Goal: Task Accomplishment & Management: Use online tool/utility

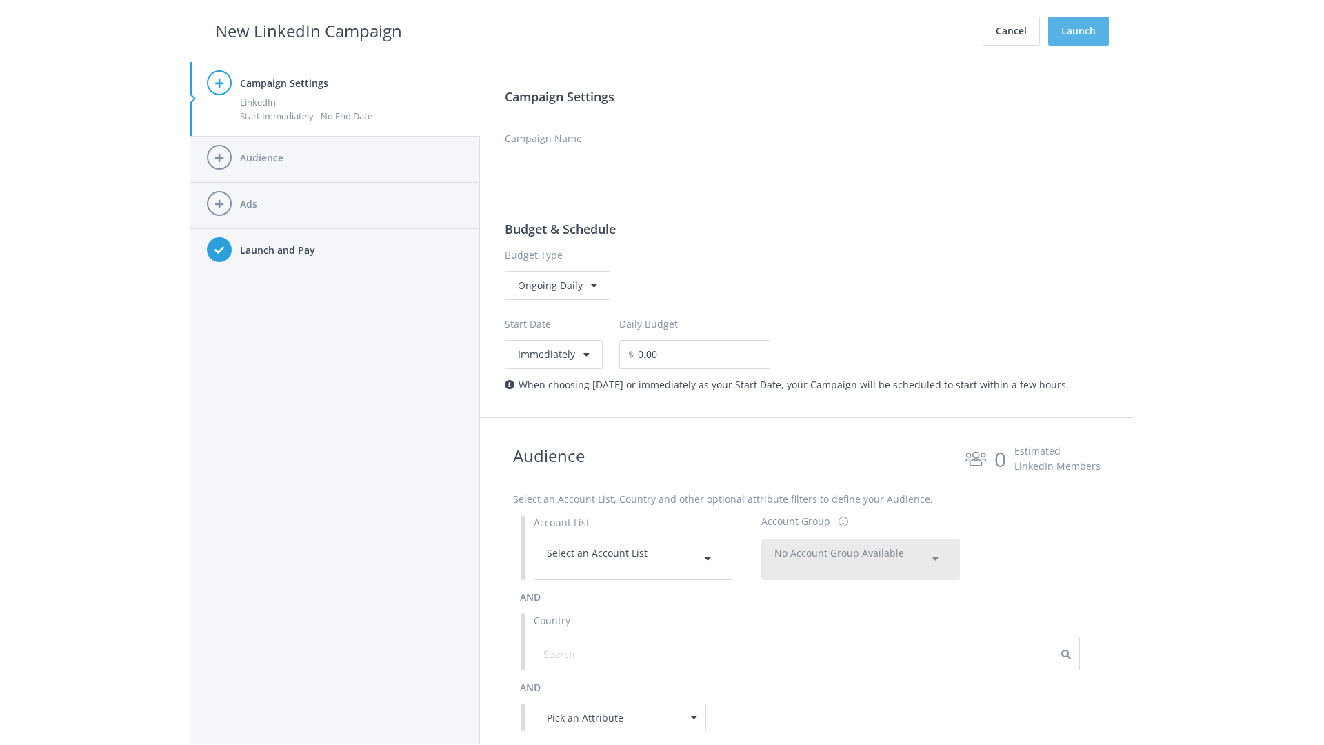
click at [1079, 31] on button "Launch" at bounding box center [1078, 31] width 61 height 29
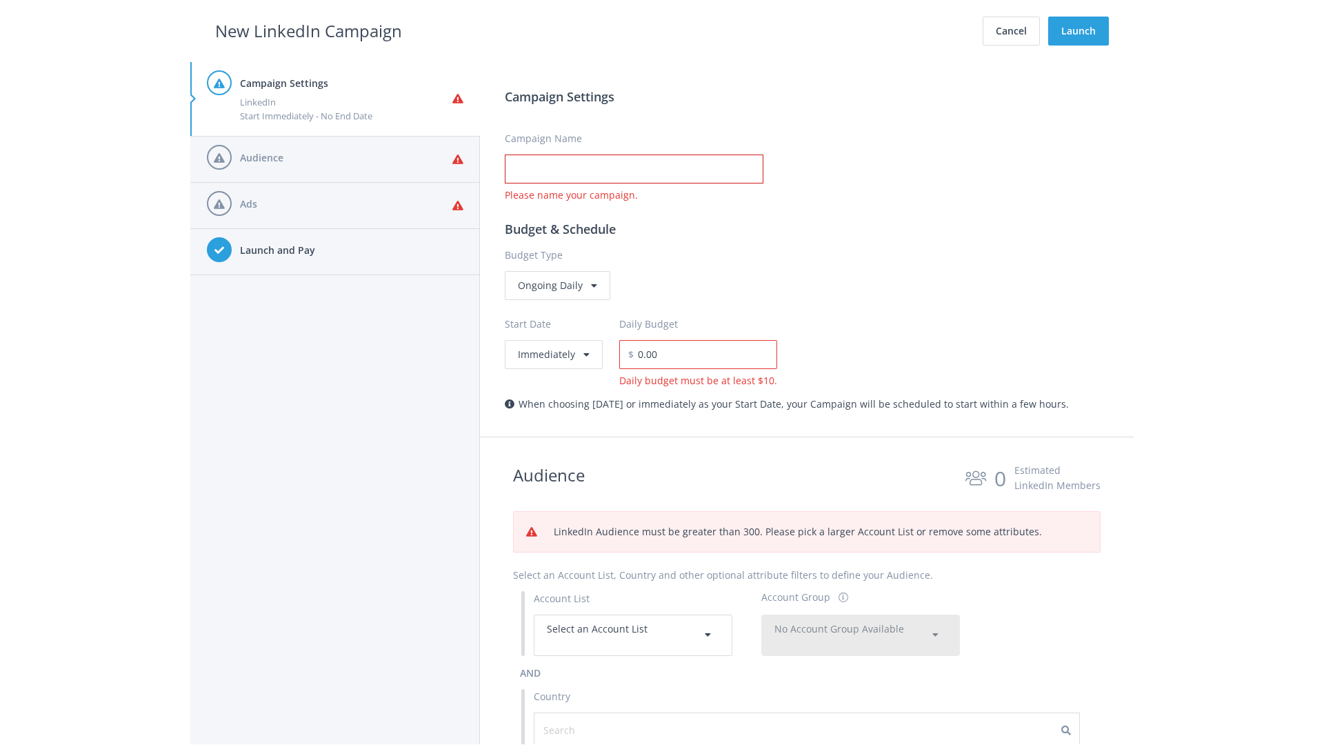
click at [634, 169] on input "Campaign Name" at bounding box center [634, 168] width 259 height 29
click at [308, 30] on h2 "New LinkedIn Campaign" at bounding box center [308, 31] width 187 height 26
type input "Campaign Name"
click at [308, 30] on h2 "New LinkedIn Campaign" at bounding box center [308, 31] width 187 height 26
click at [633, 634] on span "Select an Account List" at bounding box center [597, 628] width 101 height 13
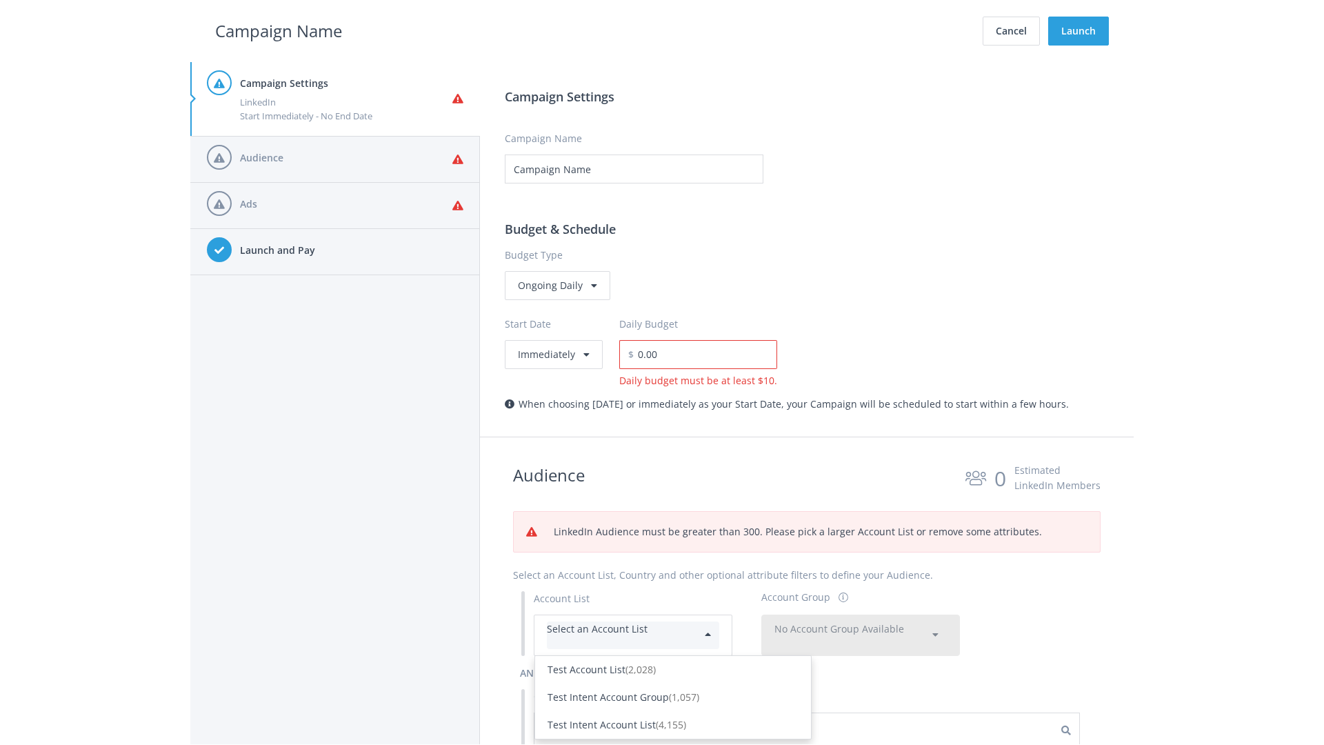
click at [673, 677] on div "Test Account List (2,028)" at bounding box center [673, 669] width 251 height 15
click at [861, 634] on span "No Account Group Available" at bounding box center [839, 628] width 130 height 13
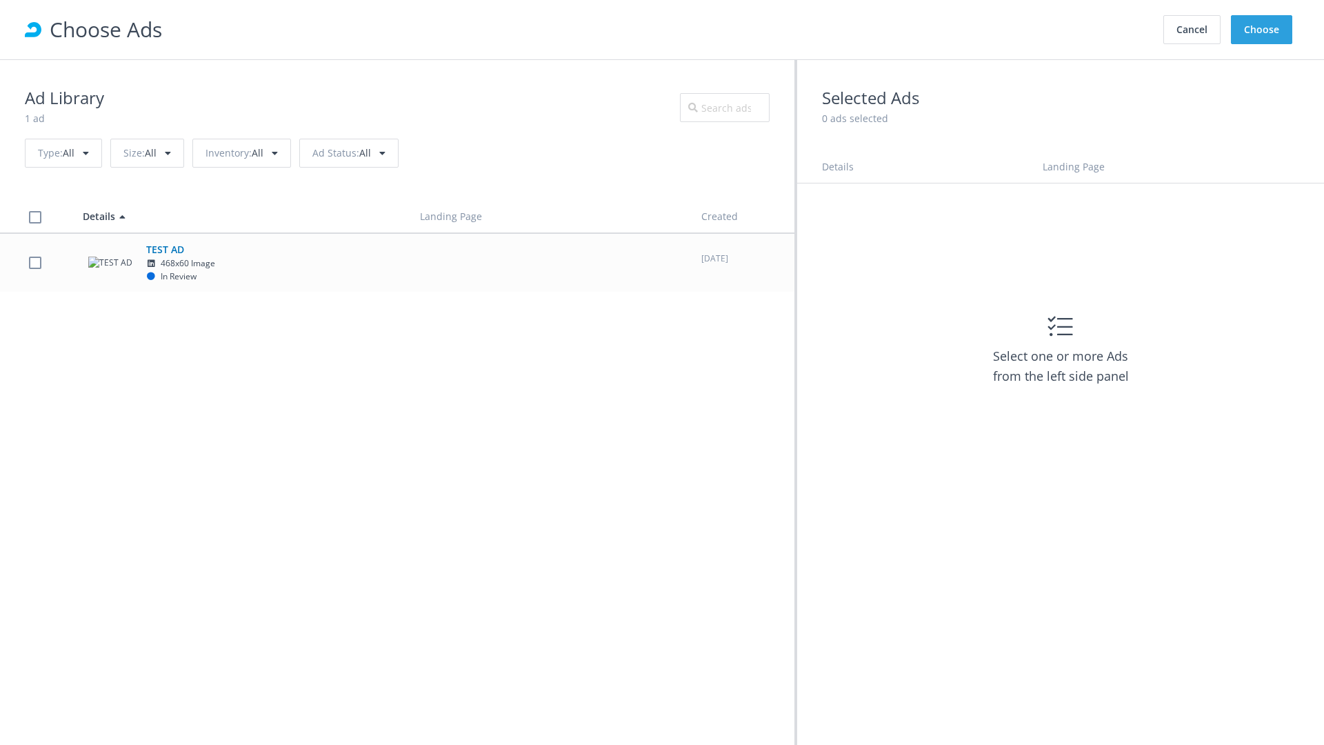
click at [397, 262] on td "TEST AD 468x60 Image In Review" at bounding box center [238, 262] width 337 height 59
click at [1262, 30] on button "Choose" at bounding box center [1261, 29] width 61 height 29
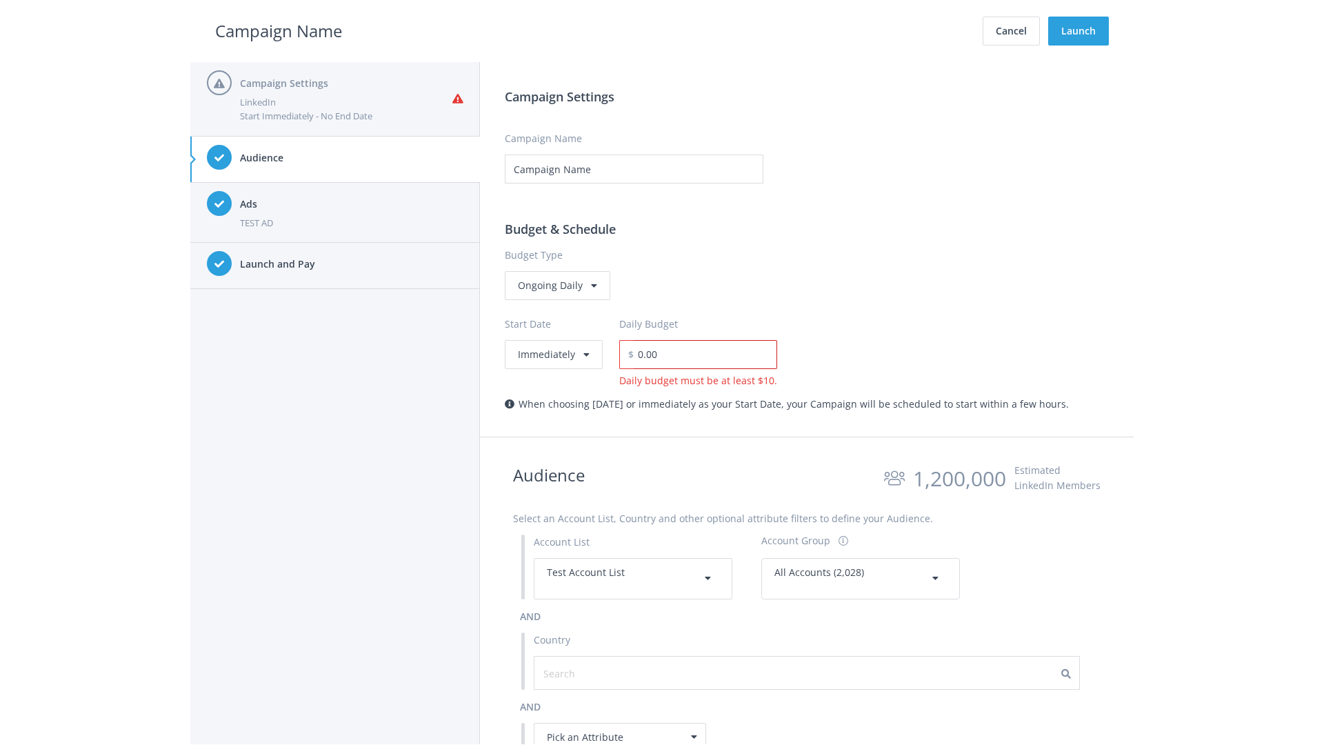
click at [711, 354] on input "0.00" at bounding box center [705, 354] width 143 height 29
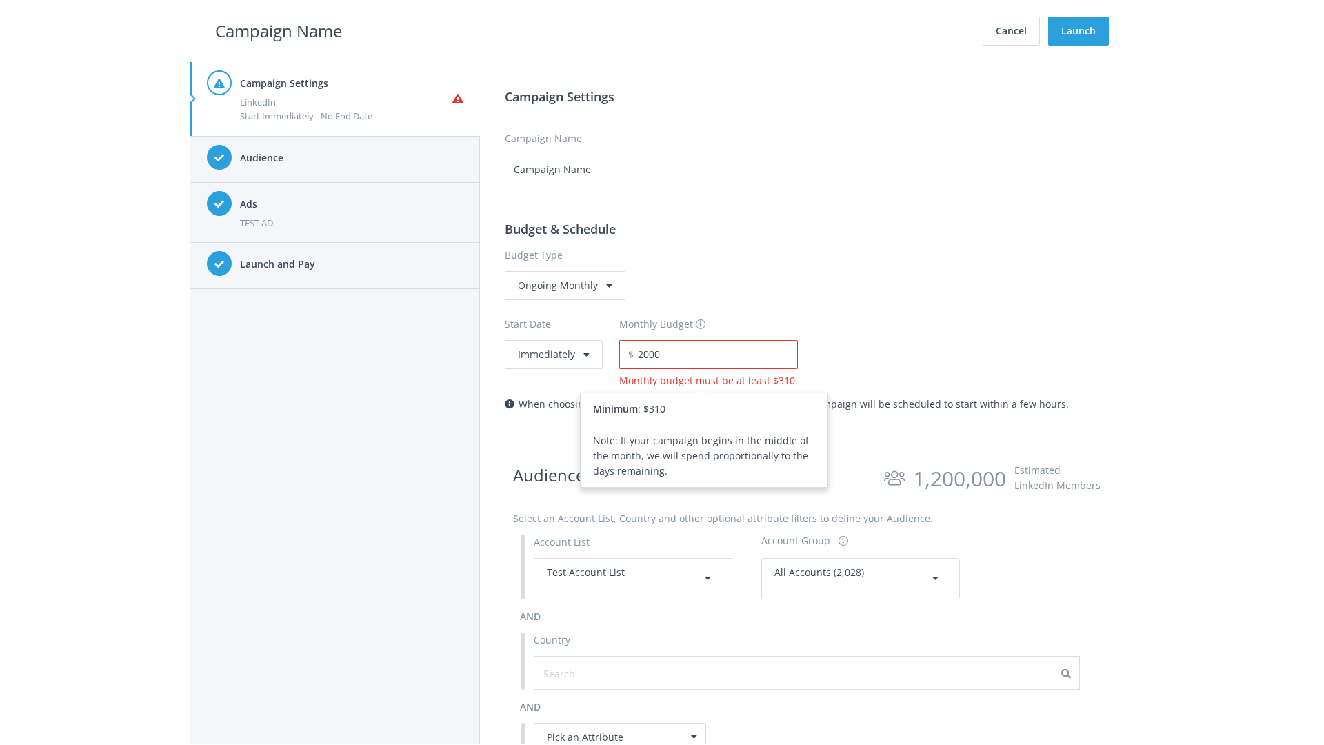
click at [279, 30] on h2 "Campaign Name" at bounding box center [278, 31] width 127 height 26
type input "2,000.00"
click at [552, 354] on button "Immediately" at bounding box center [554, 354] width 98 height 29
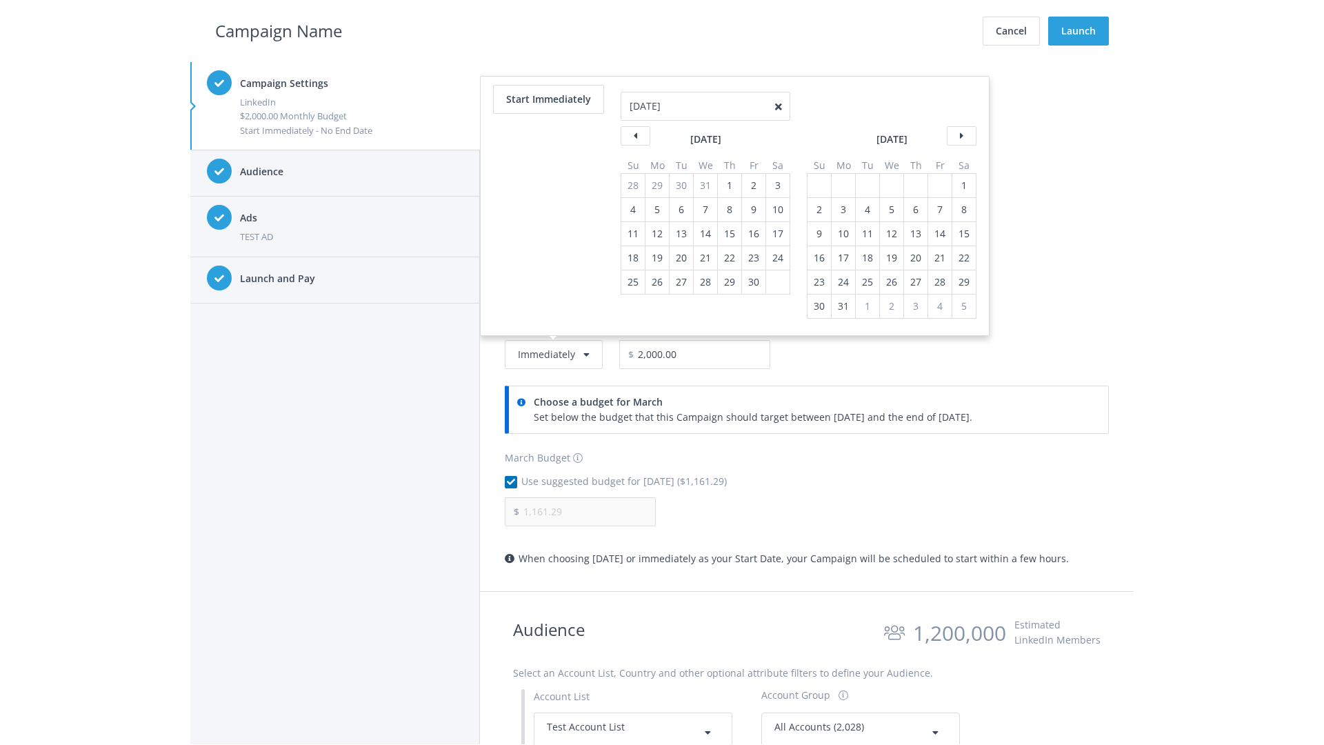
click at [728, 185] on table "April 2021 Su Mo Tu We Th Fr Sa 28 29 30 31 1 2 3 4 5 6 7 8 9 10 11 12 13 14 15…" at bounding box center [706, 217] width 170 height 156
type input "04/01/2021"
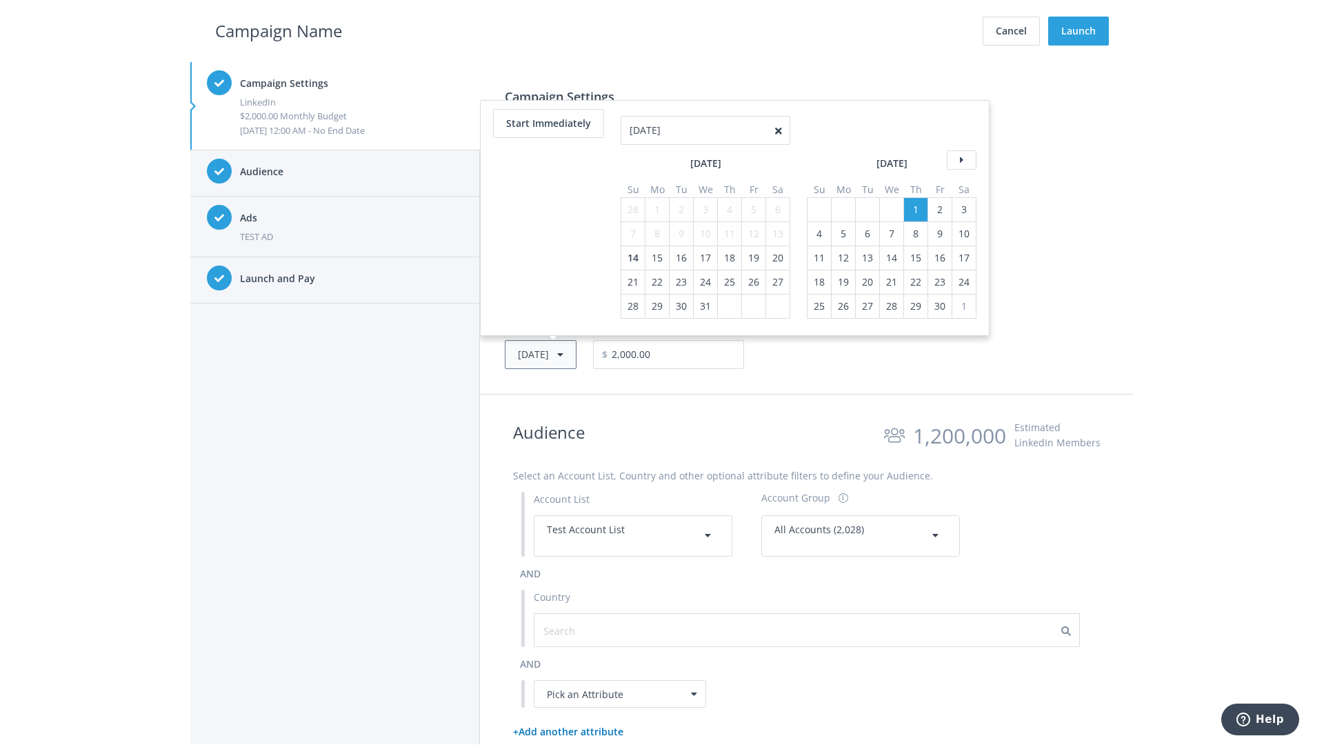
click at [561, 354] on button "Thu, Apr 1, 2021" at bounding box center [541, 354] width 72 height 29
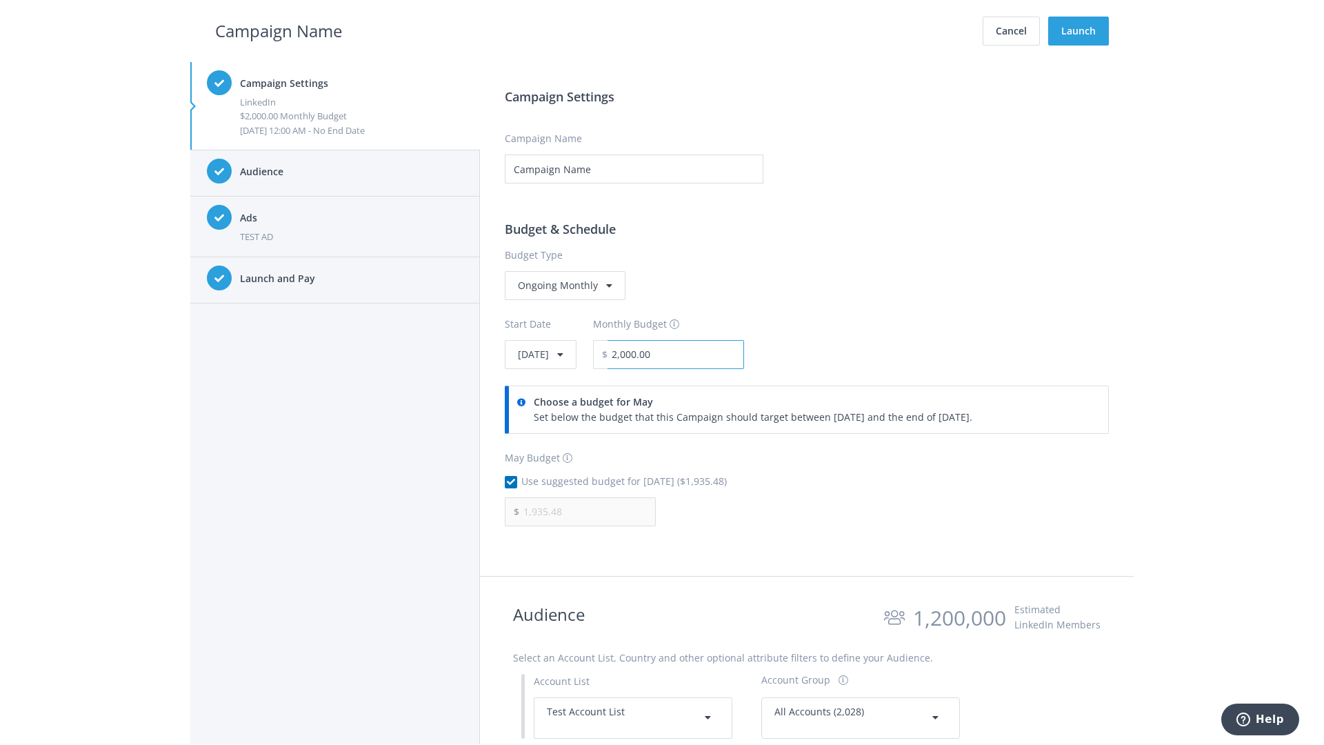
click at [713, 354] on input "2,000.00" at bounding box center [676, 354] width 137 height 29
click at [279, 30] on h2 "Campaign Name" at bounding box center [278, 31] width 127 height 26
type input "2,500.00"
type input "2,419.35"
checkbox input "false"
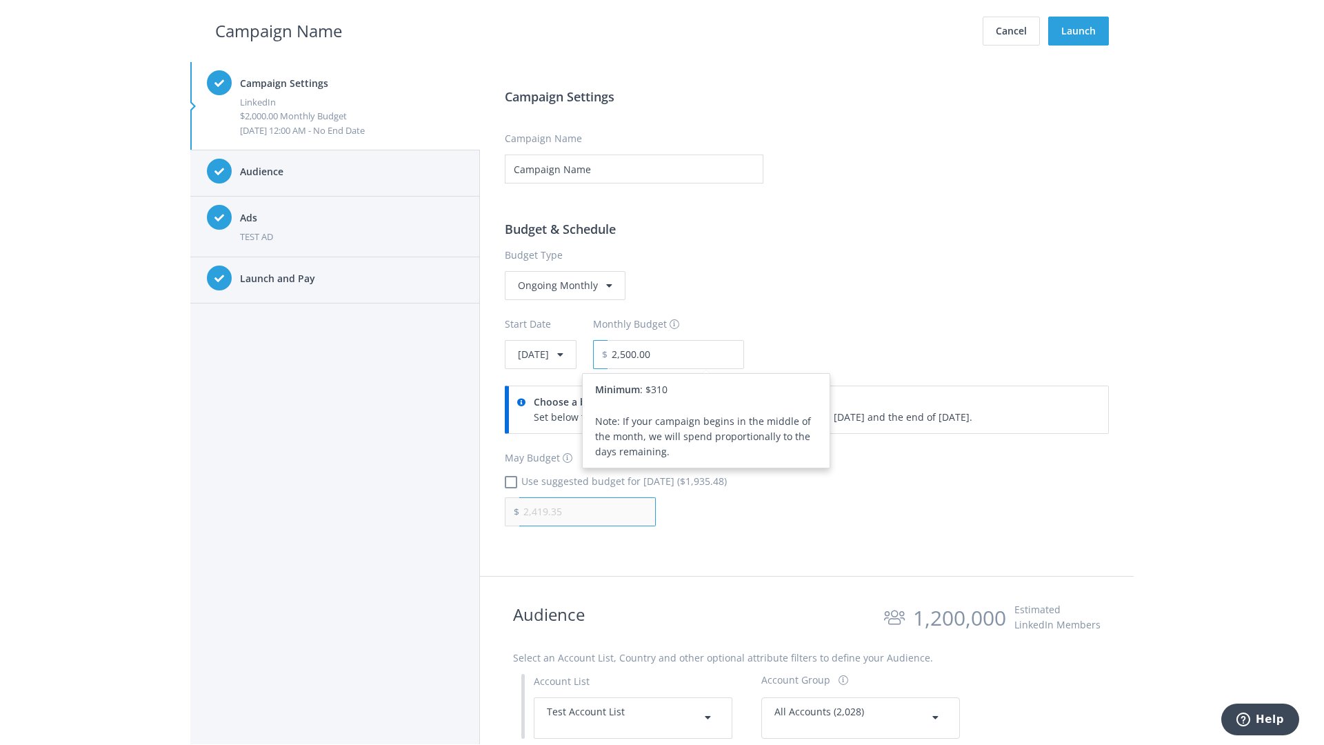
click at [588, 511] on input "2,419.35" at bounding box center [587, 511] width 137 height 29
type input "1,000.00"
click at [279, 30] on h2 "Campaign Name" at bounding box center [278, 31] width 127 height 26
click at [713, 354] on input "2,500.00" at bounding box center [676, 354] width 137 height 29
click at [279, 30] on h2 "Campaign Name" at bounding box center [278, 31] width 127 height 26
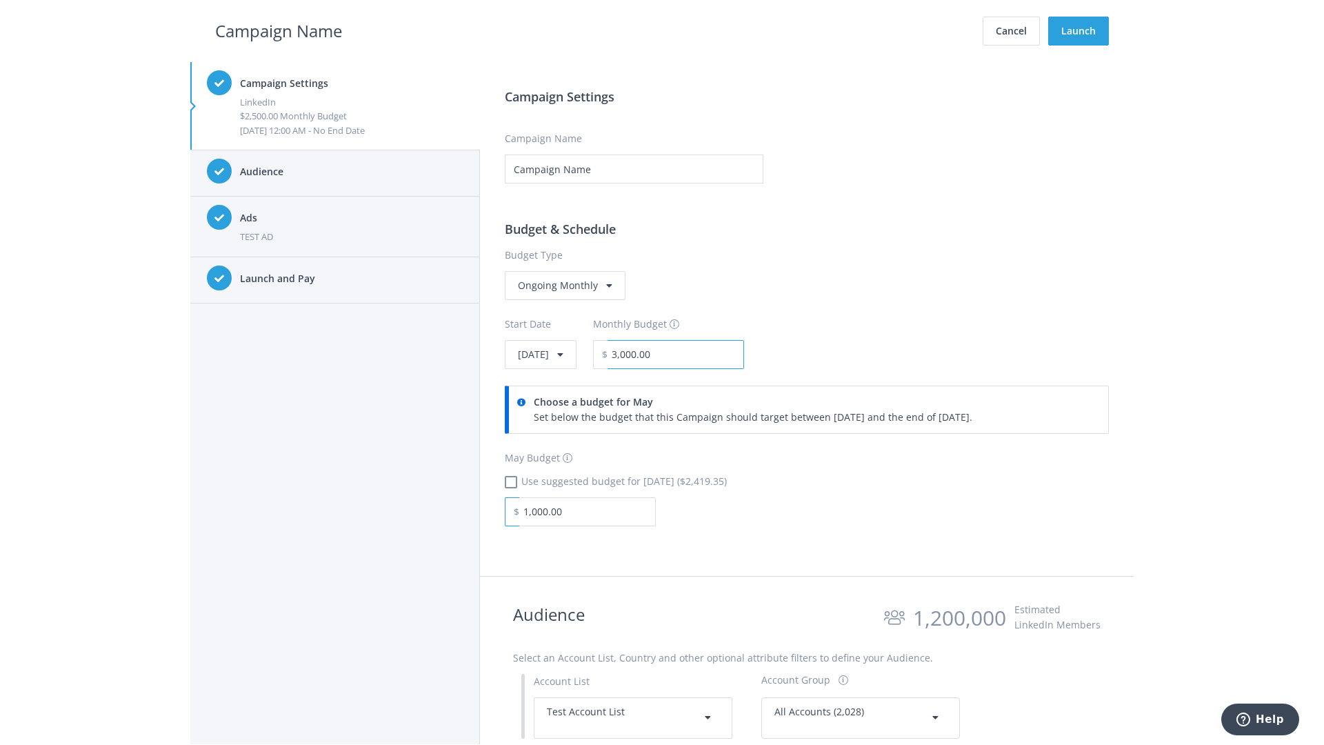
click at [713, 354] on input "3,000.00" at bounding box center [676, 354] width 137 height 29
click at [279, 30] on h2 "Campaign Name" at bounding box center [278, 31] width 127 height 26
type input "2,500.00"
checkbox input "true"
type input "2,419.35"
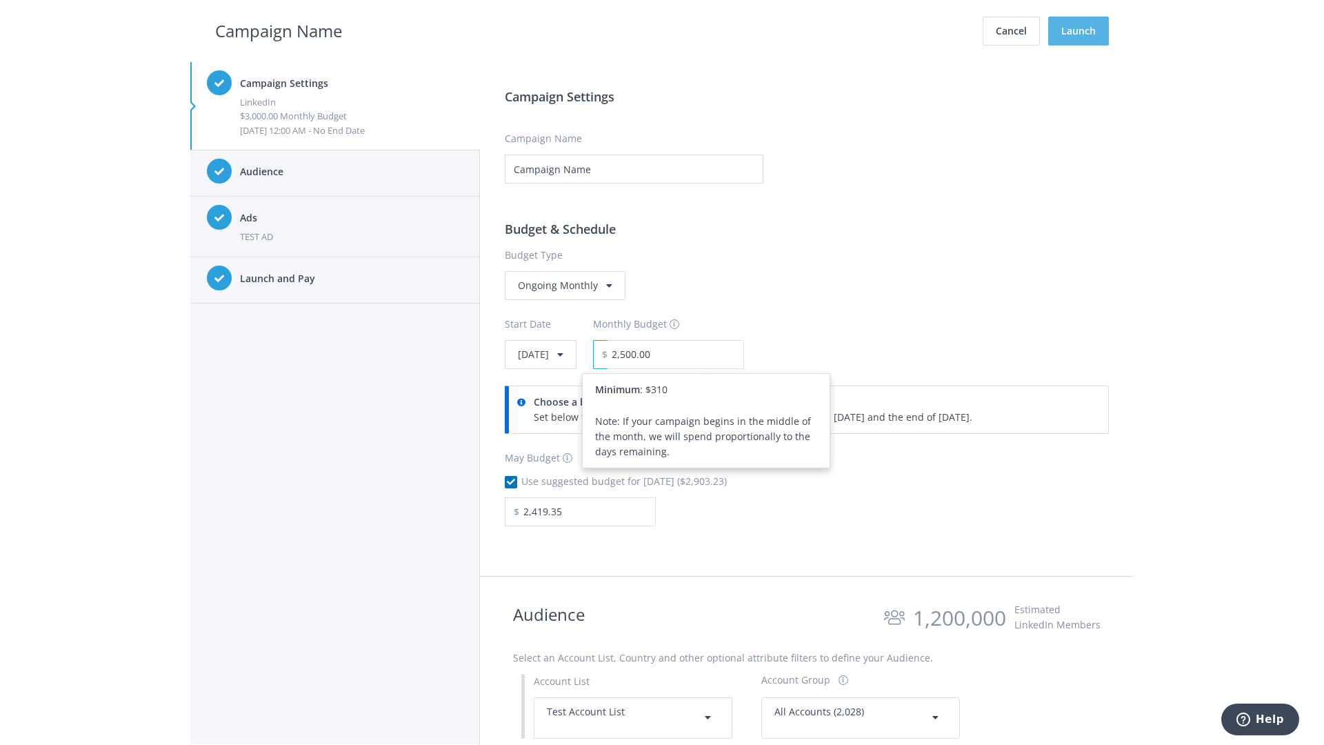
click at [1079, 31] on button "Launch" at bounding box center [1078, 31] width 61 height 29
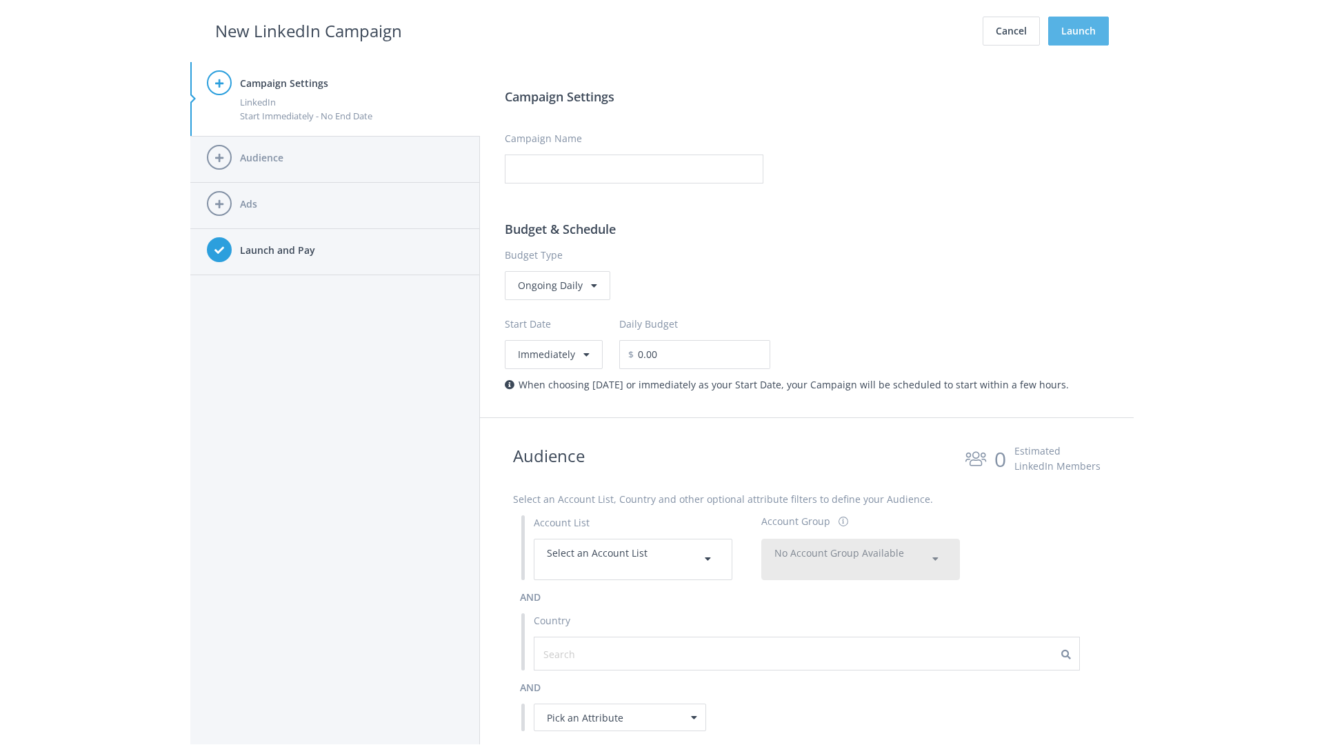
click at [1079, 31] on button "Launch" at bounding box center [1078, 31] width 61 height 29
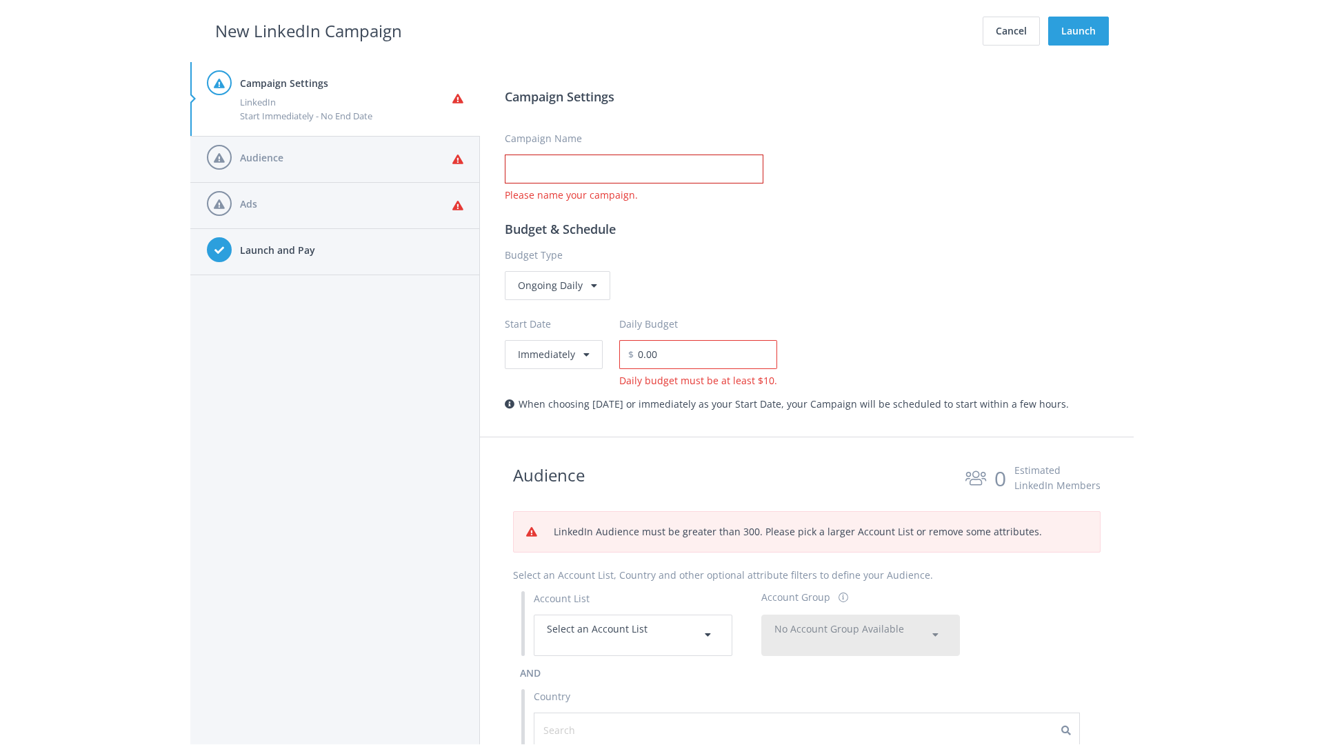
click at [634, 169] on input "Campaign Name" at bounding box center [634, 168] width 259 height 29
click at [308, 30] on h2 "New LinkedIn Campaign" at bounding box center [308, 31] width 187 height 26
type input "Campaign Name"
click at [308, 30] on h2 "New LinkedIn Campaign" at bounding box center [308, 31] width 187 height 26
click at [633, 634] on span "Select an Account List" at bounding box center [597, 628] width 101 height 13
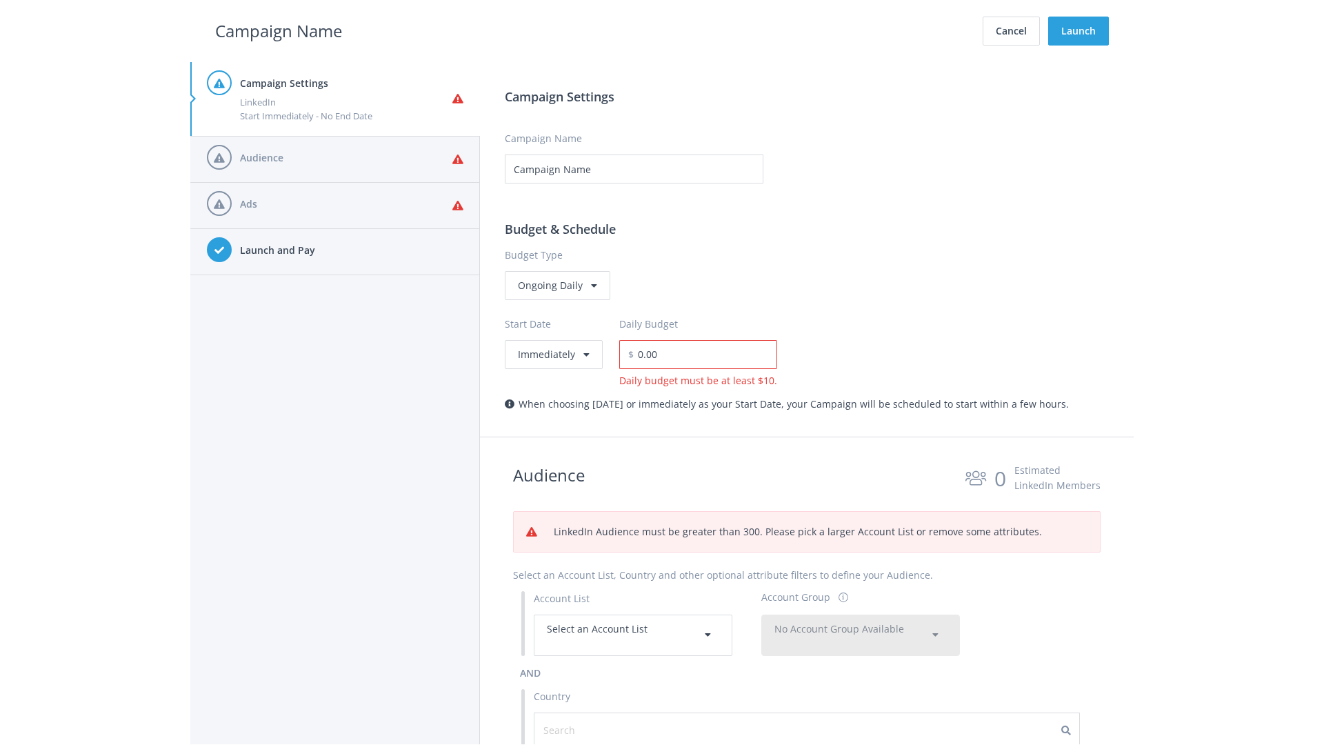
click at [861, 634] on span "No Account Group Available" at bounding box center [839, 628] width 130 height 13
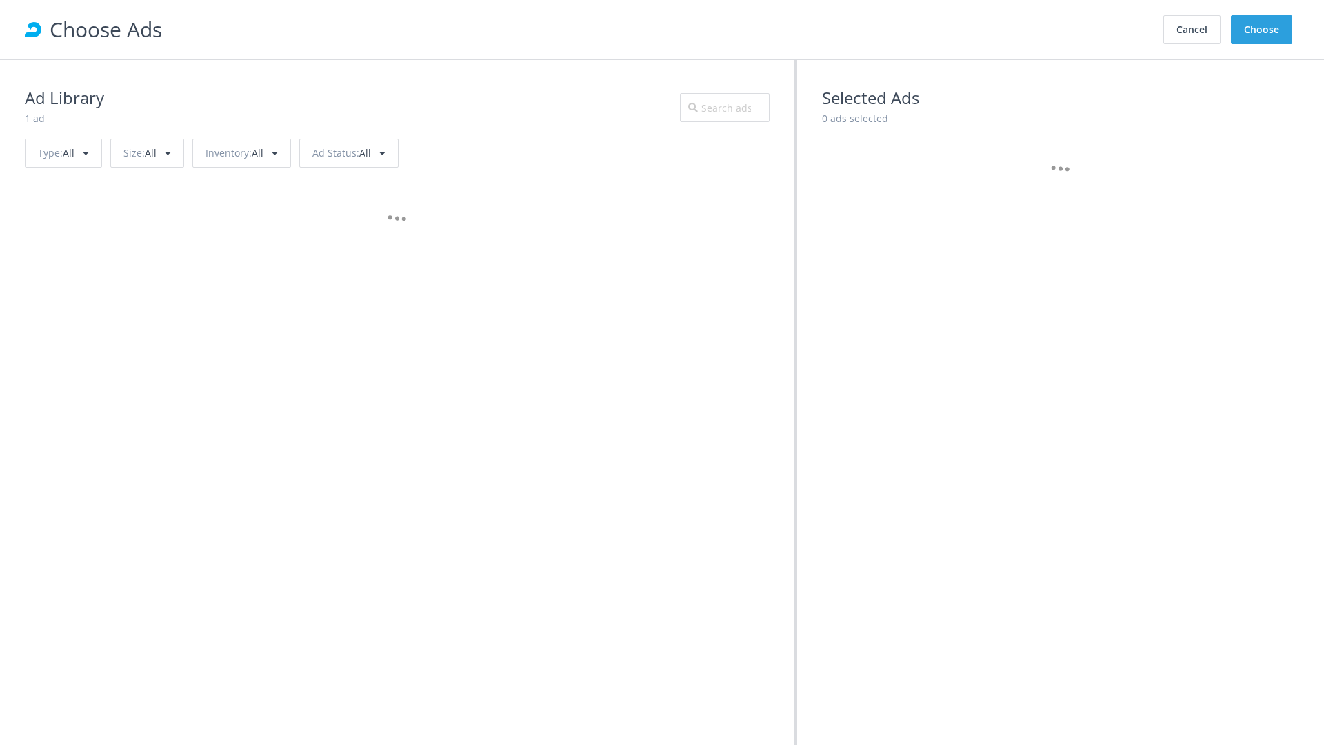
scroll to position [621, 0]
click at [1262, 30] on button "Choose" at bounding box center [1261, 29] width 61 height 29
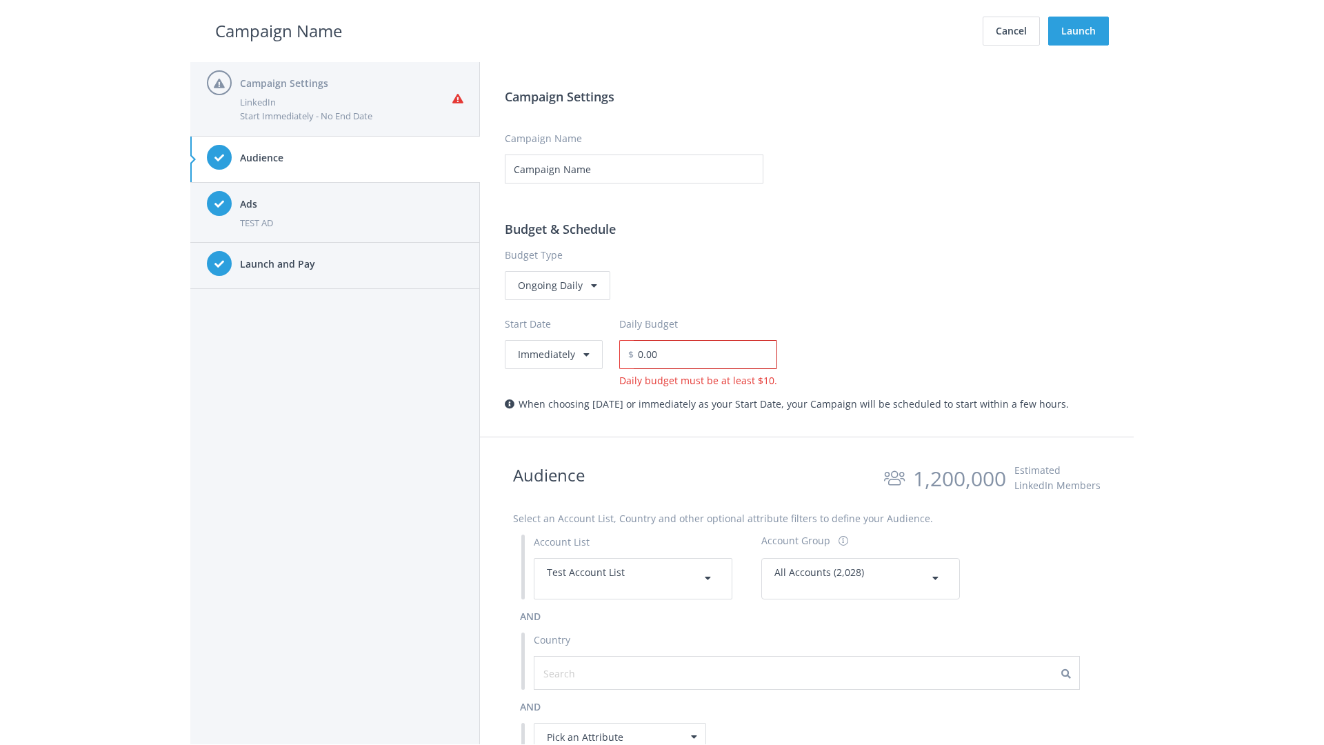
click at [701, 354] on input "0.00" at bounding box center [705, 354] width 143 height 29
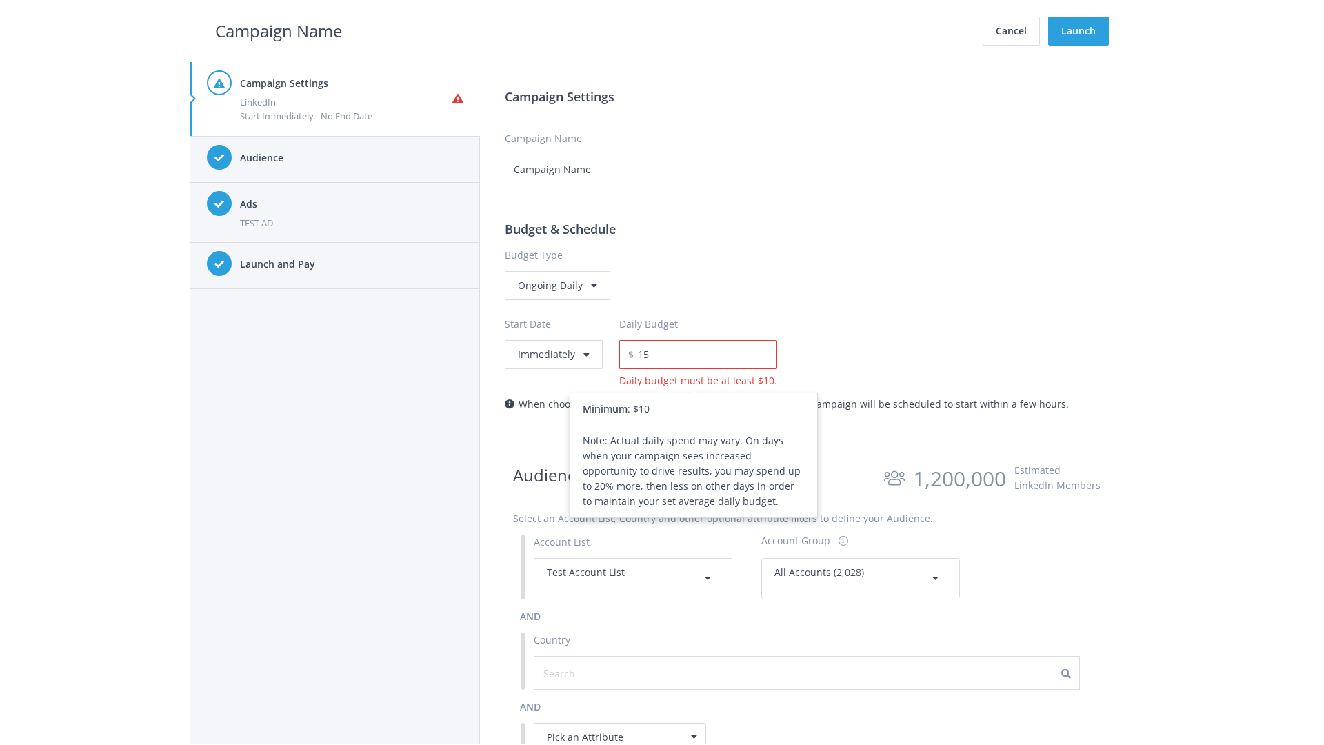
click at [279, 30] on h2 "Campaign Name" at bounding box center [278, 31] width 127 height 26
type input "15.00"
click at [1079, 31] on button "Launch" at bounding box center [1078, 31] width 61 height 29
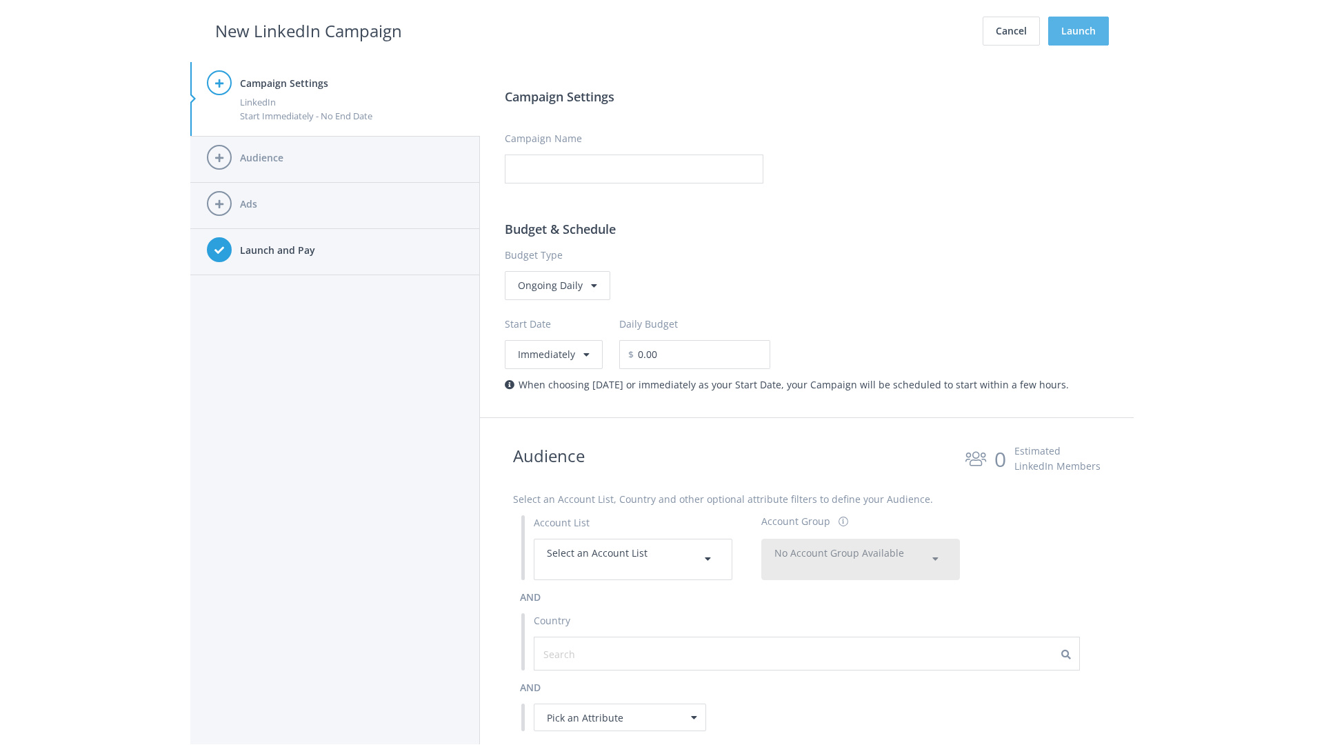
click at [1079, 31] on button "Launch" at bounding box center [1078, 31] width 61 height 29
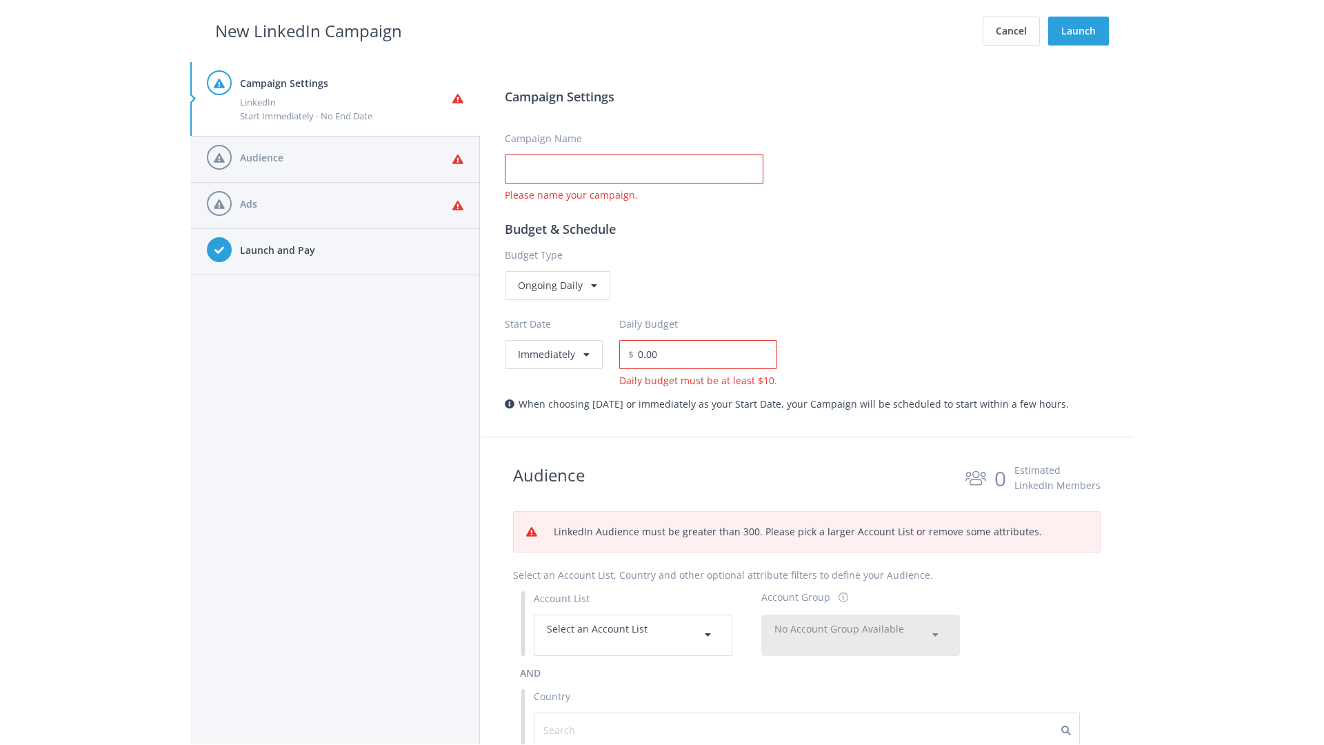
click at [634, 169] on input "Campaign Name" at bounding box center [634, 168] width 259 height 29
click at [308, 30] on h2 "New LinkedIn Campaign" at bounding box center [308, 31] width 187 height 26
type input "Campaign Name"
click at [308, 30] on h2 "New LinkedIn Campaign" at bounding box center [308, 31] width 187 height 26
click at [633, 634] on span "Select an Account List" at bounding box center [597, 628] width 101 height 13
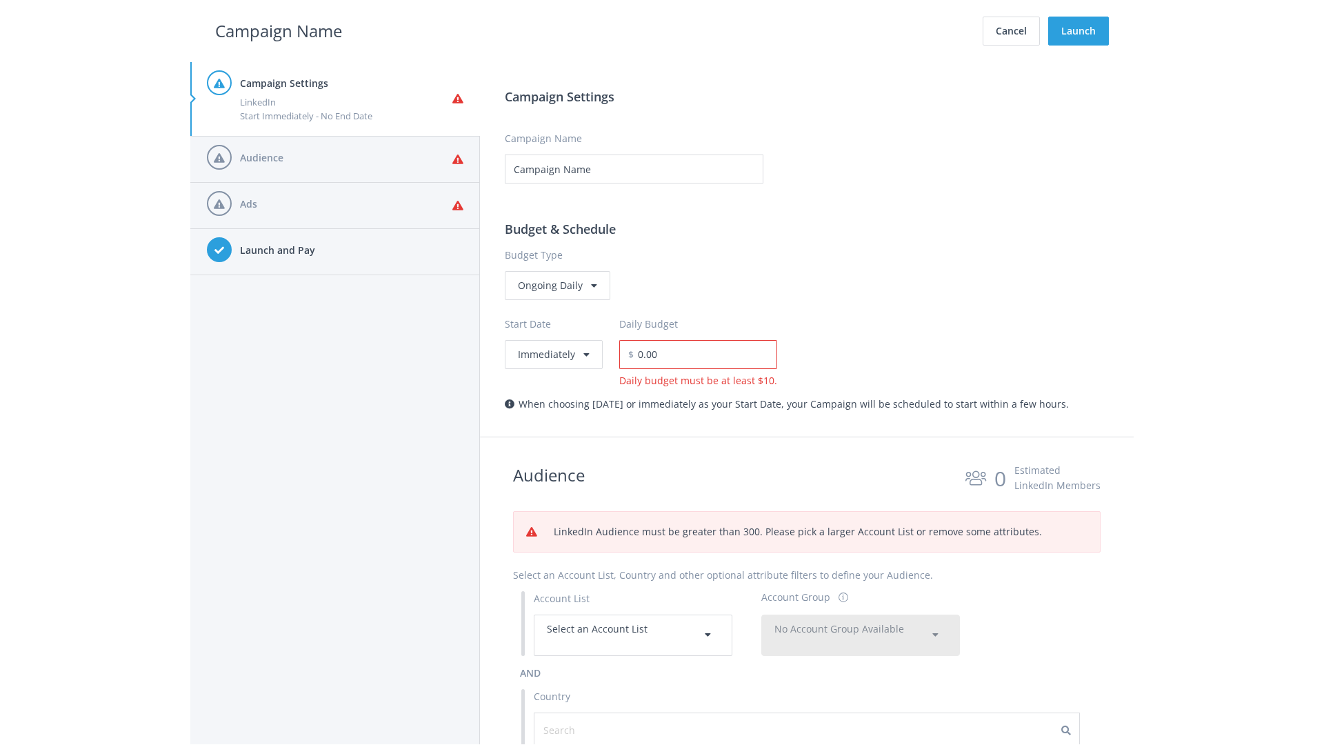
click at [861, 622] on span "No Account Group Available" at bounding box center [839, 628] width 130 height 13
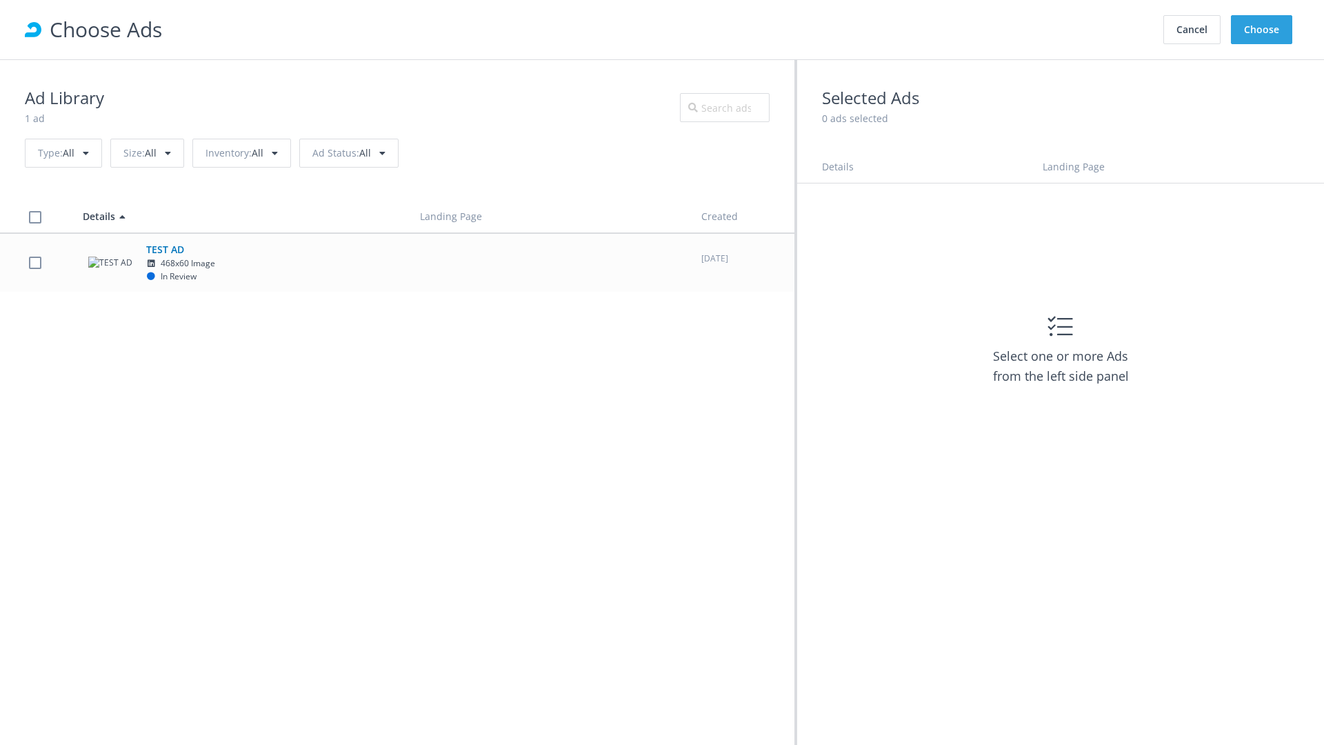
click at [397, 262] on td "TEST AD 468x60 Image In Review" at bounding box center [238, 262] width 337 height 59
checkbox input "true"
click at [1262, 30] on button "Choose" at bounding box center [1261, 29] width 61 height 29
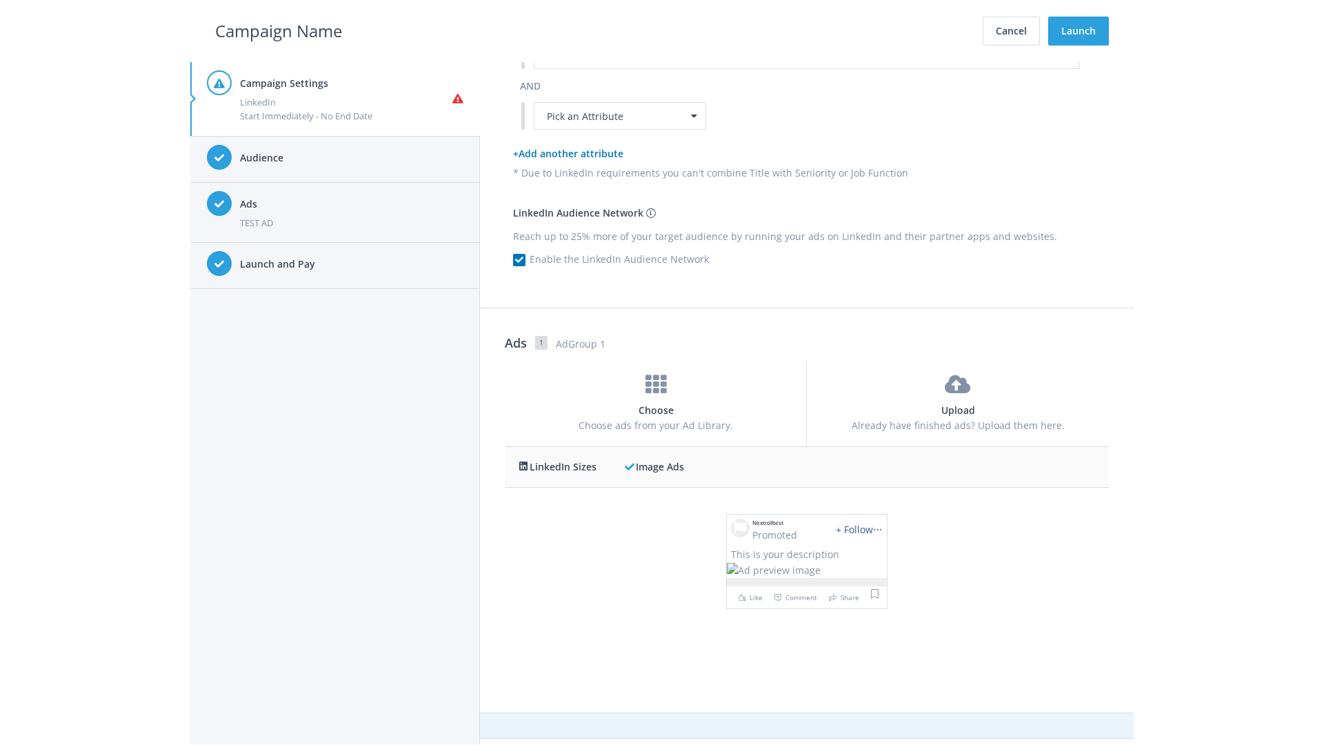
scroll to position [0, 0]
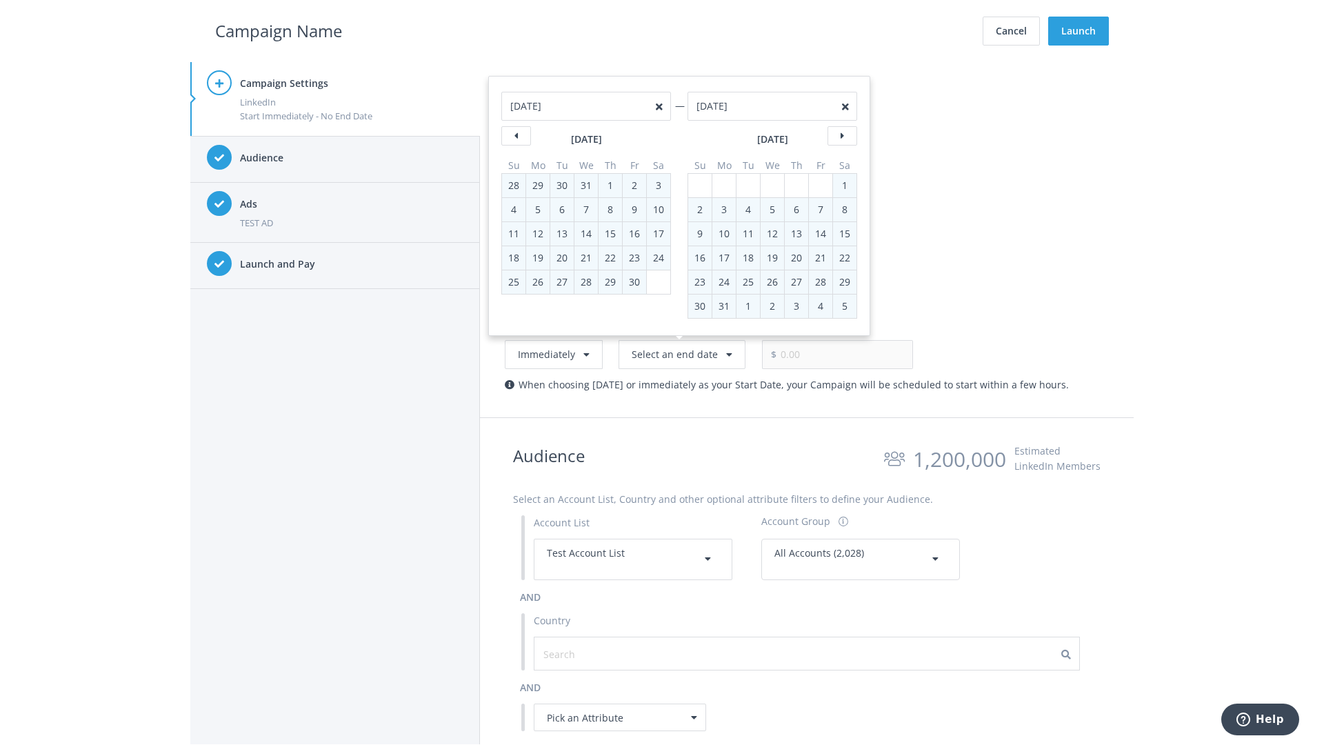
click at [700, 209] on div "2" at bounding box center [700, 209] width 18 height 23
type input "05/02/2021"
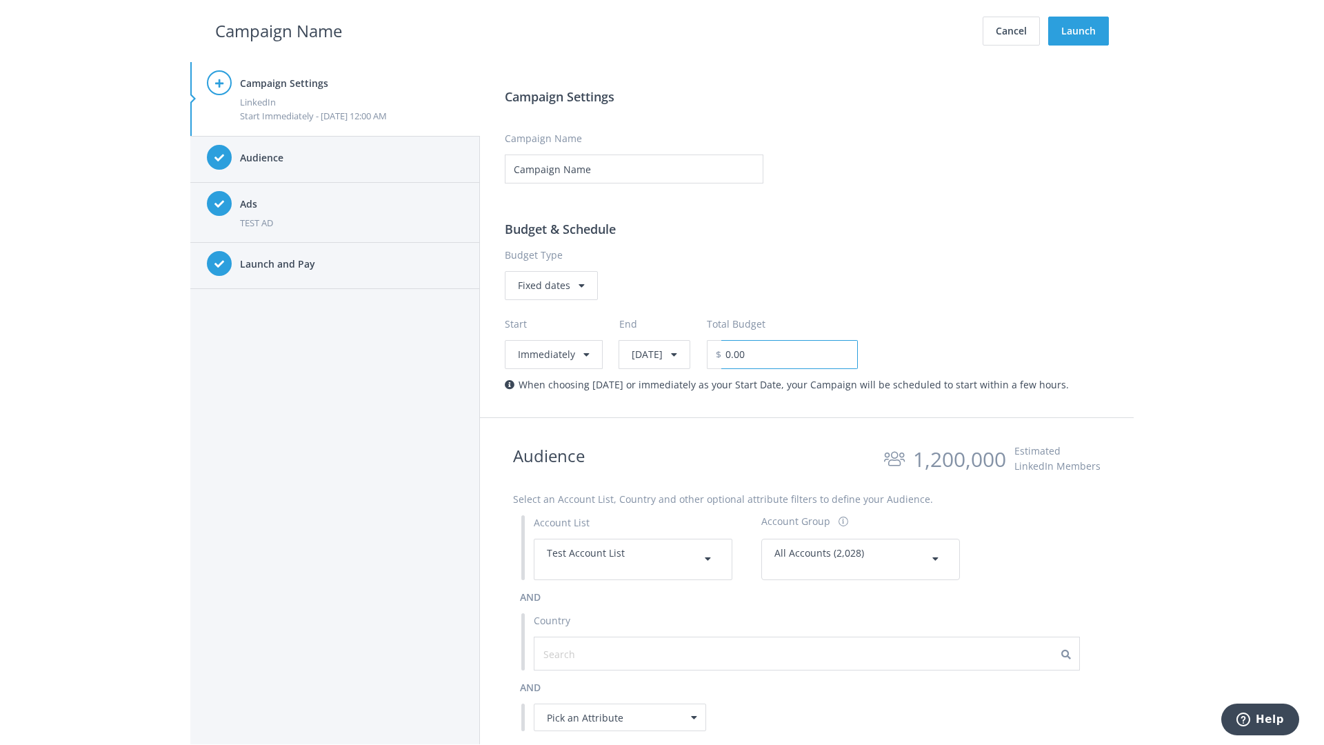
click at [825, 354] on input "0.00" at bounding box center [789, 354] width 137 height 29
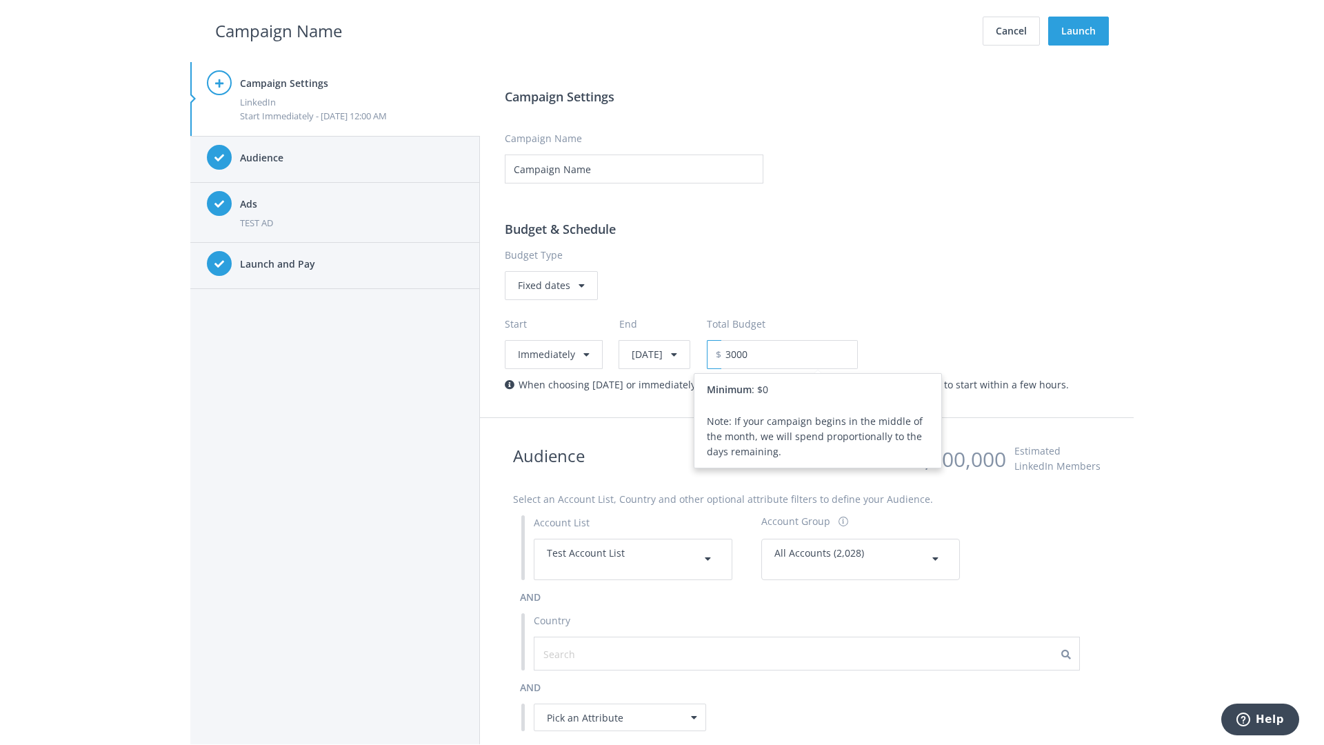
click at [279, 30] on h2 "Campaign Name" at bounding box center [278, 31] width 127 height 26
type input "3,000.00"
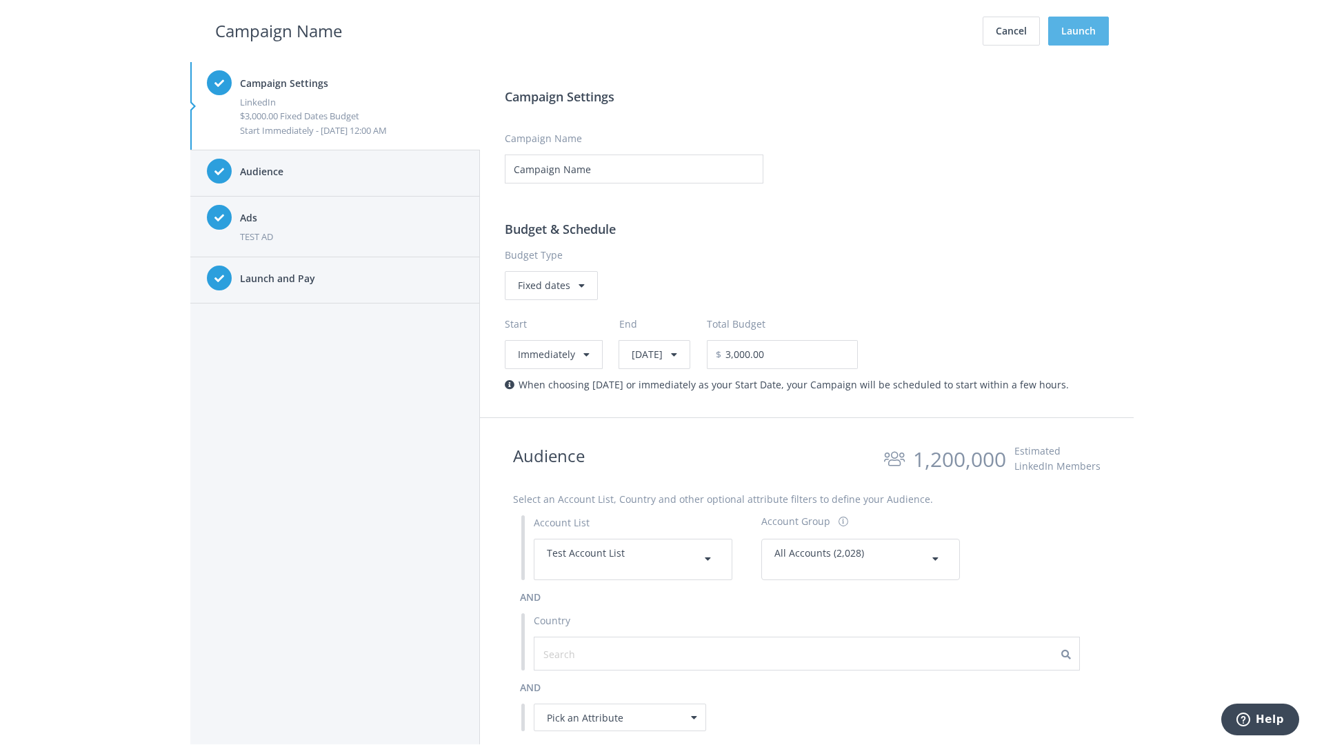
click at [1079, 31] on button "Launch" at bounding box center [1078, 31] width 61 height 29
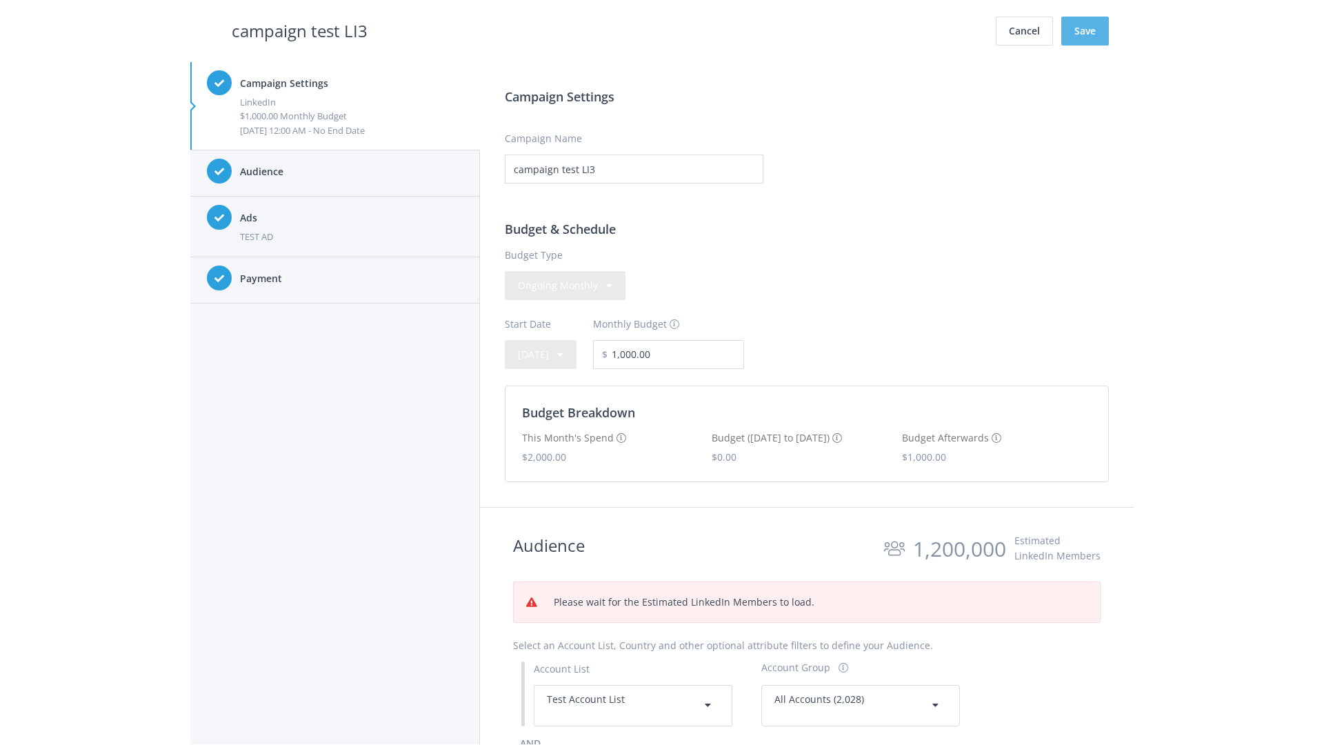
click at [1085, 31] on button "Save" at bounding box center [1085, 31] width 48 height 29
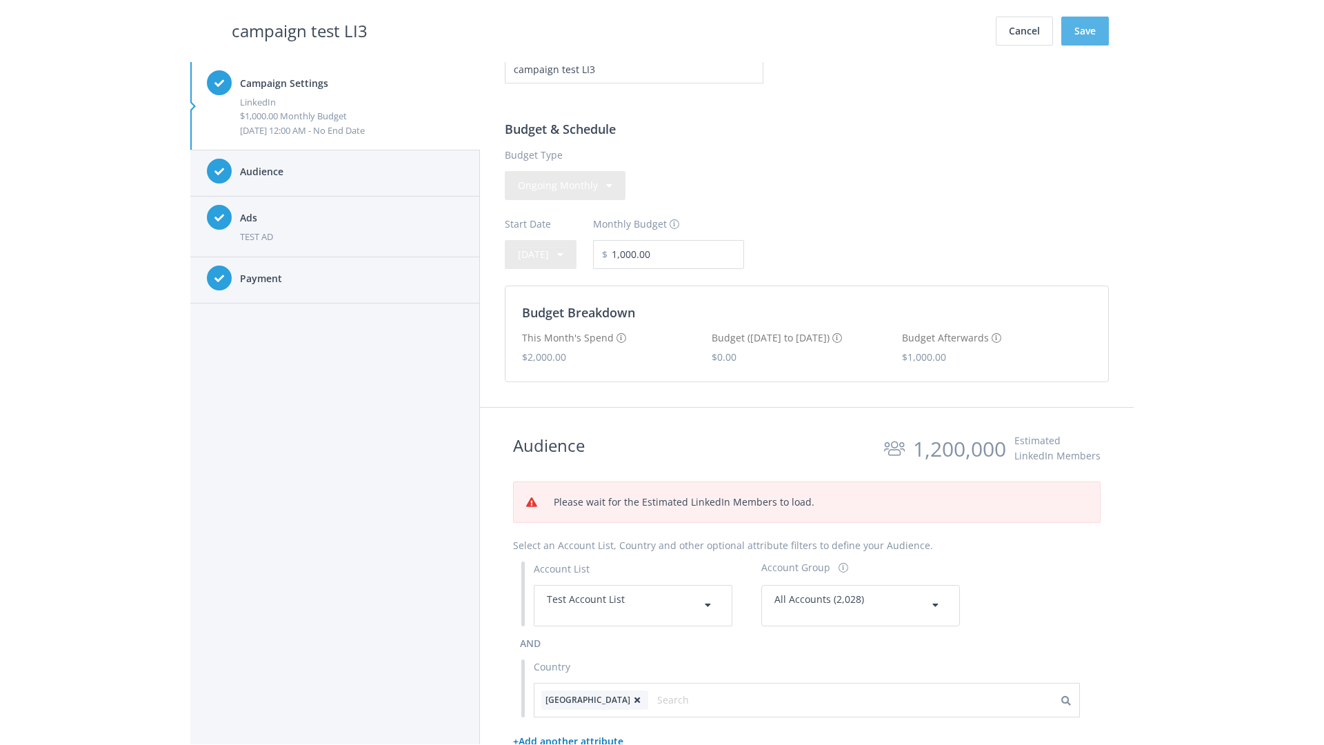
scroll to position [353, 0]
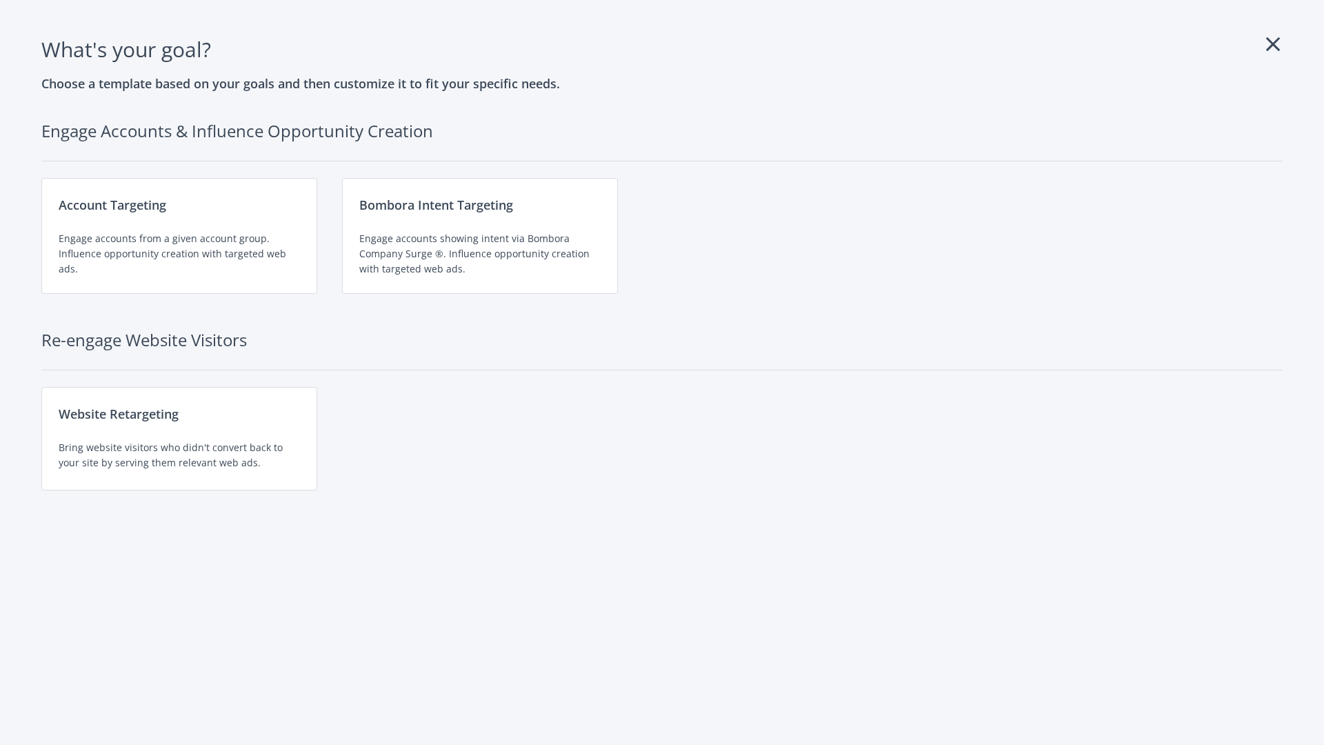
click at [179, 236] on div "Engage accounts from a given account group. Influence opportunity creation with…" at bounding box center [179, 254] width 241 height 46
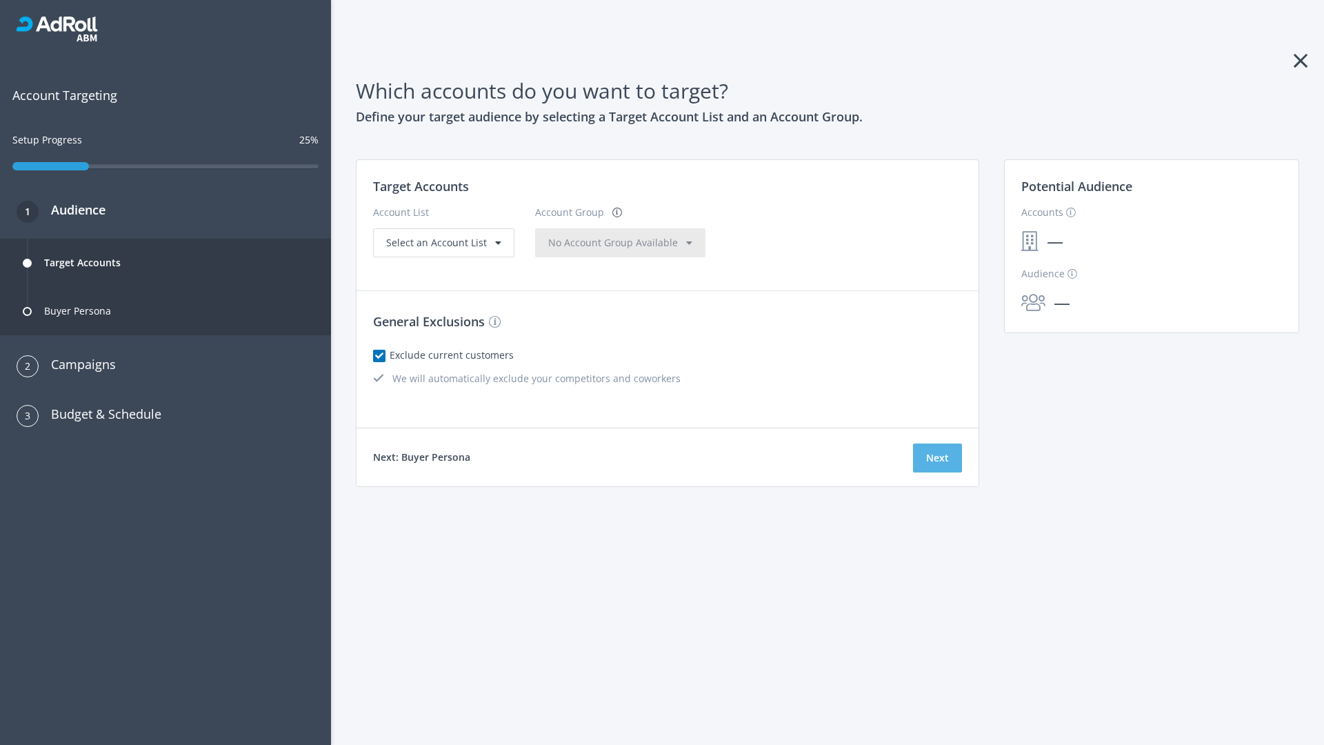
click at [937, 458] on button "Next" at bounding box center [937, 457] width 49 height 29
click at [442, 249] on span "Select an Account List" at bounding box center [436, 242] width 101 height 13
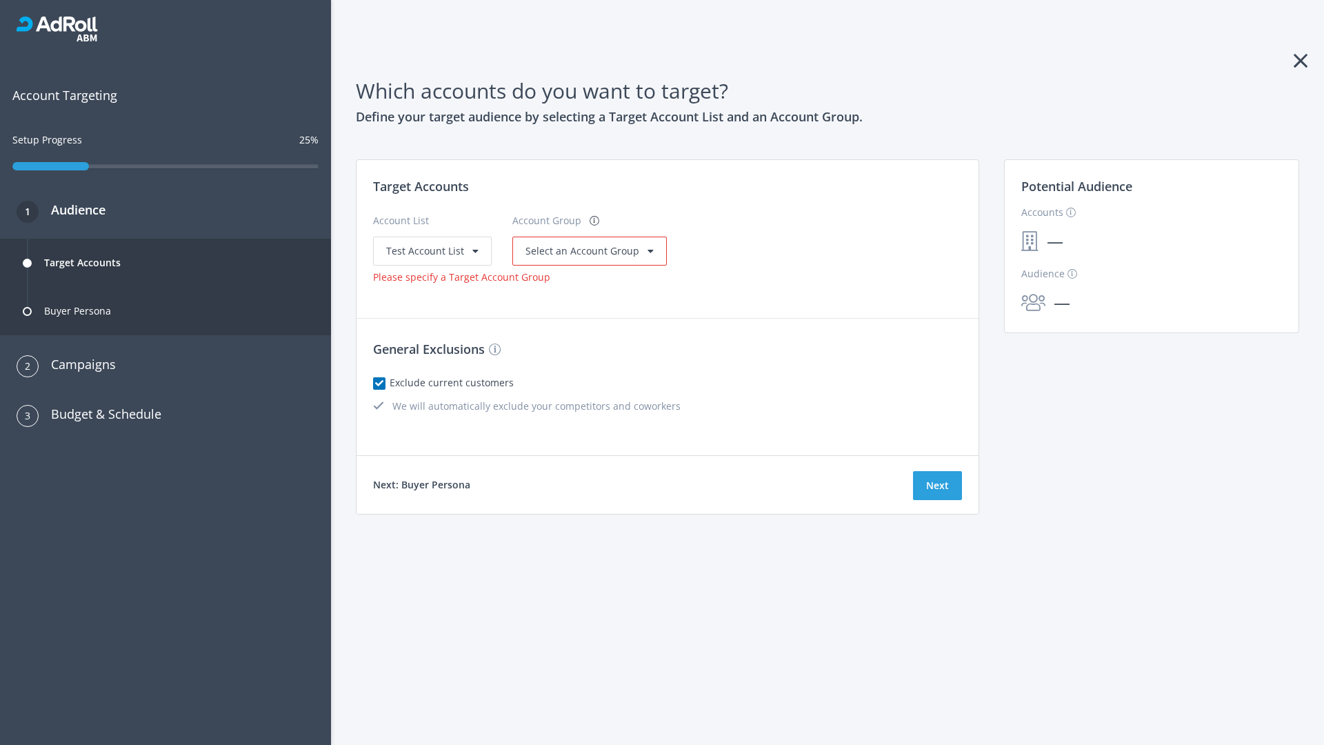
click at [585, 250] on span "Select an Account Group" at bounding box center [582, 250] width 114 height 13
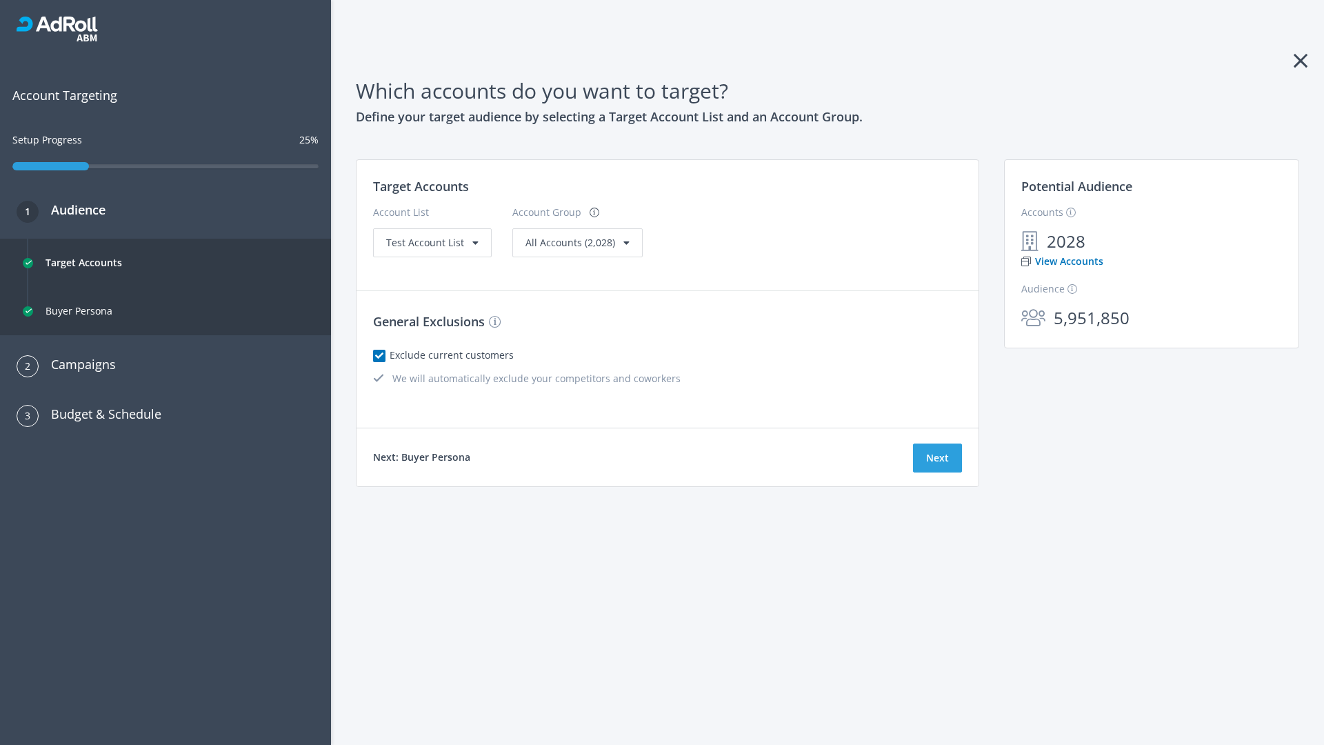
click at [1061, 261] on link "View Accounts" at bounding box center [1062, 261] width 82 height 15
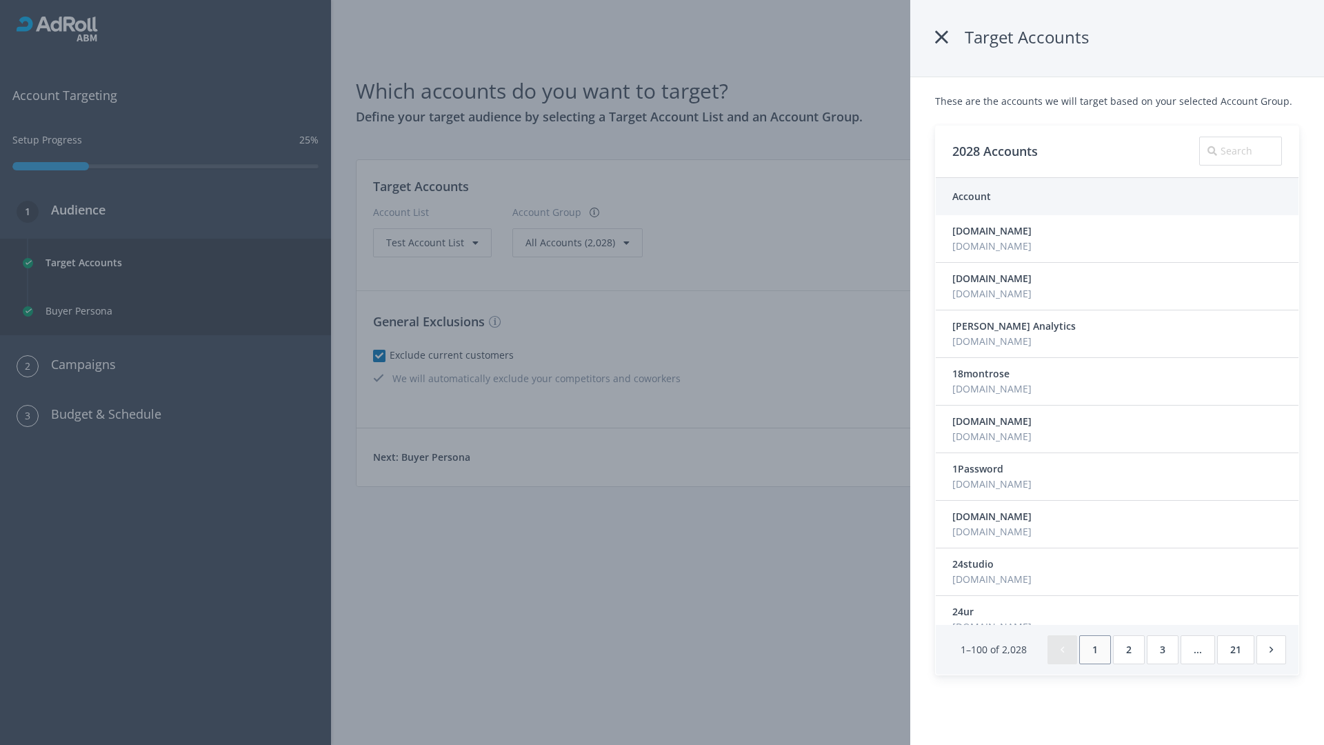
click at [944, 37] on icon at bounding box center [941, 37] width 13 height 25
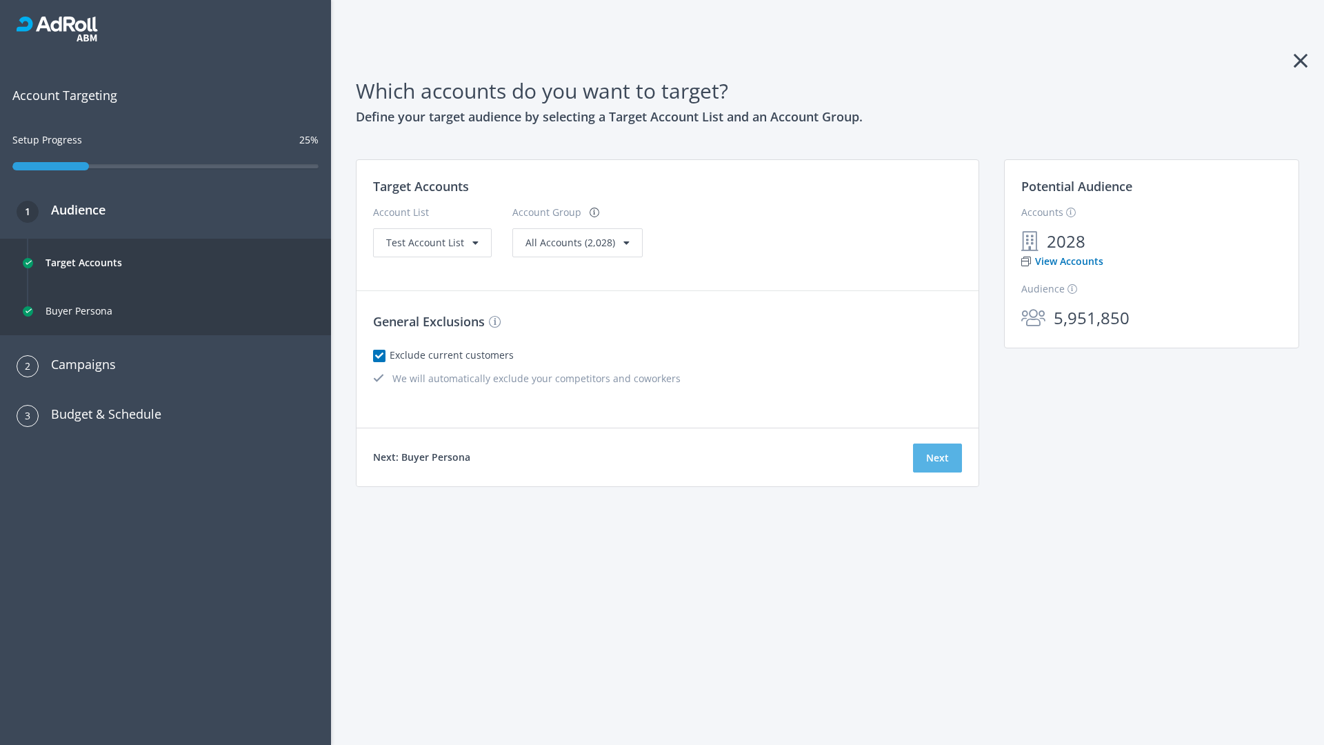
click at [937, 458] on button "Next" at bounding box center [937, 457] width 49 height 29
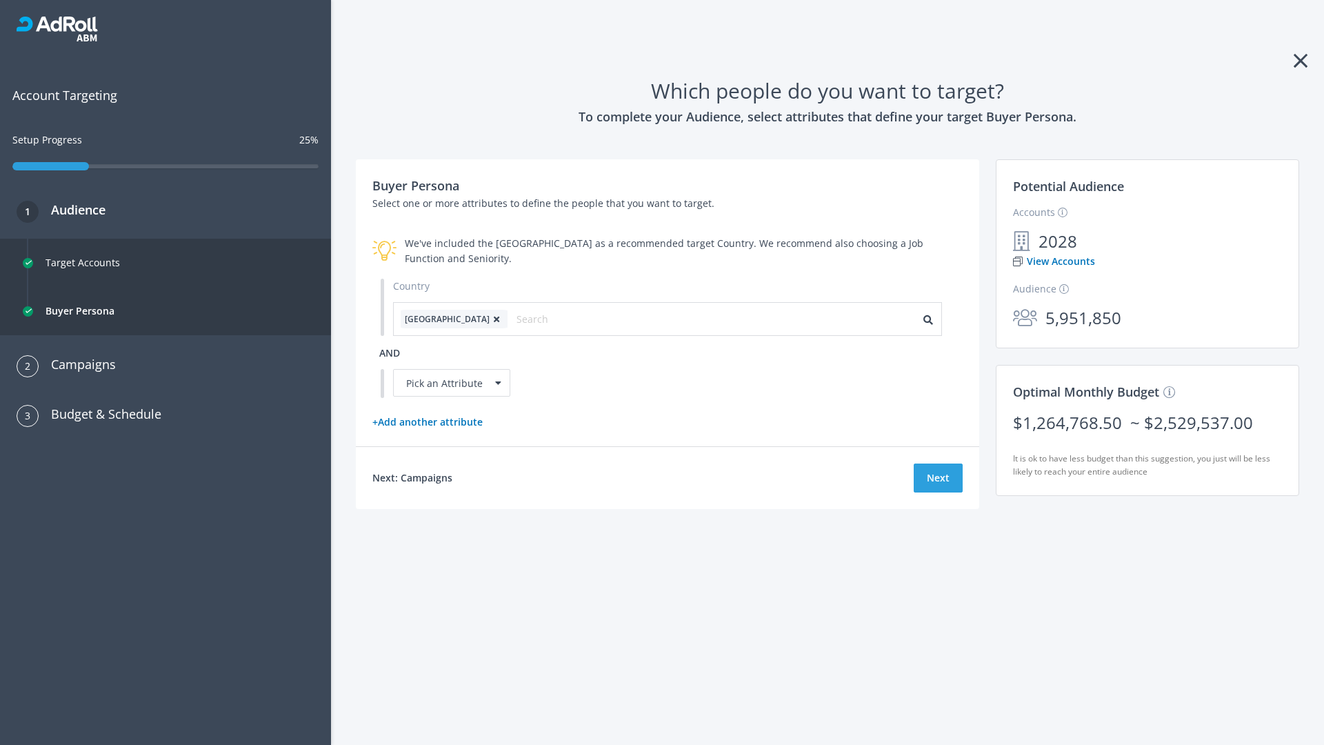
click at [490, 319] on icon at bounding box center [497, 319] width 14 height 8
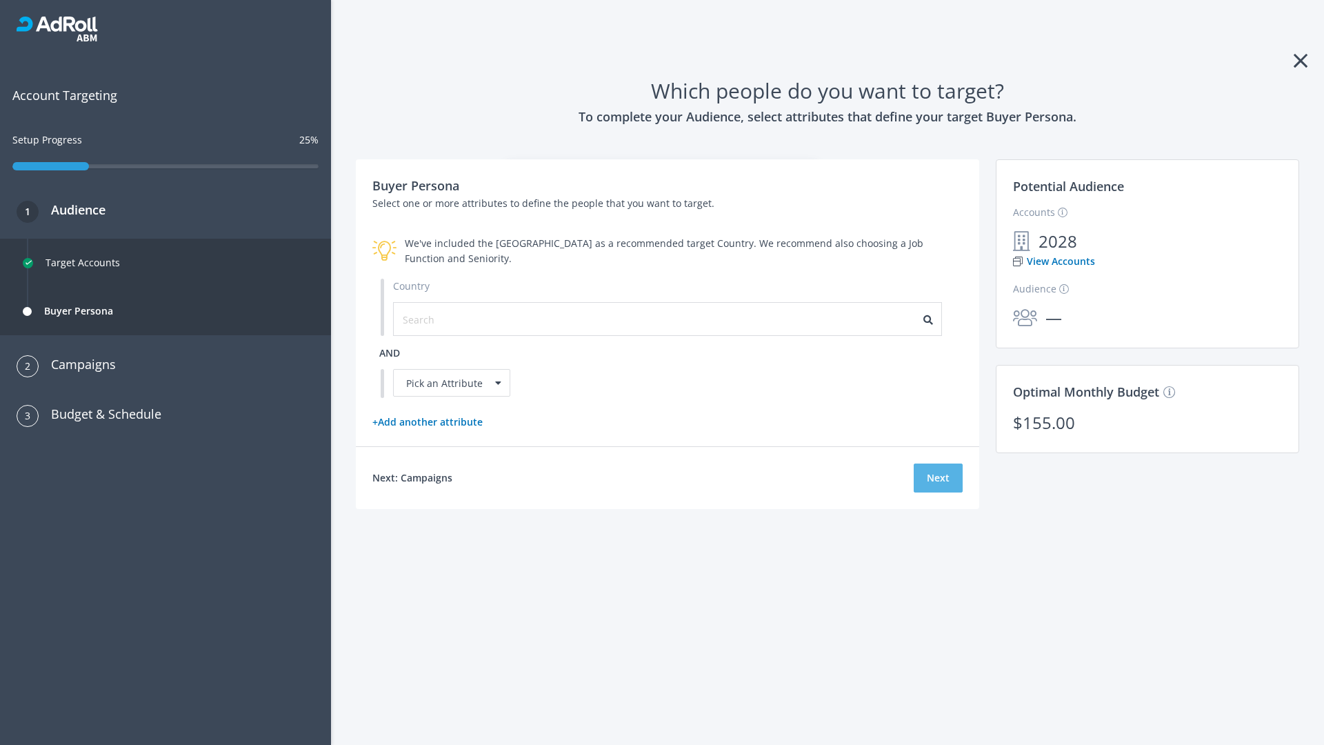
click at [938, 477] on button "Next" at bounding box center [938, 477] width 49 height 29
click at [456, 319] on input "text" at bounding box center [464, 319] width 123 height 15
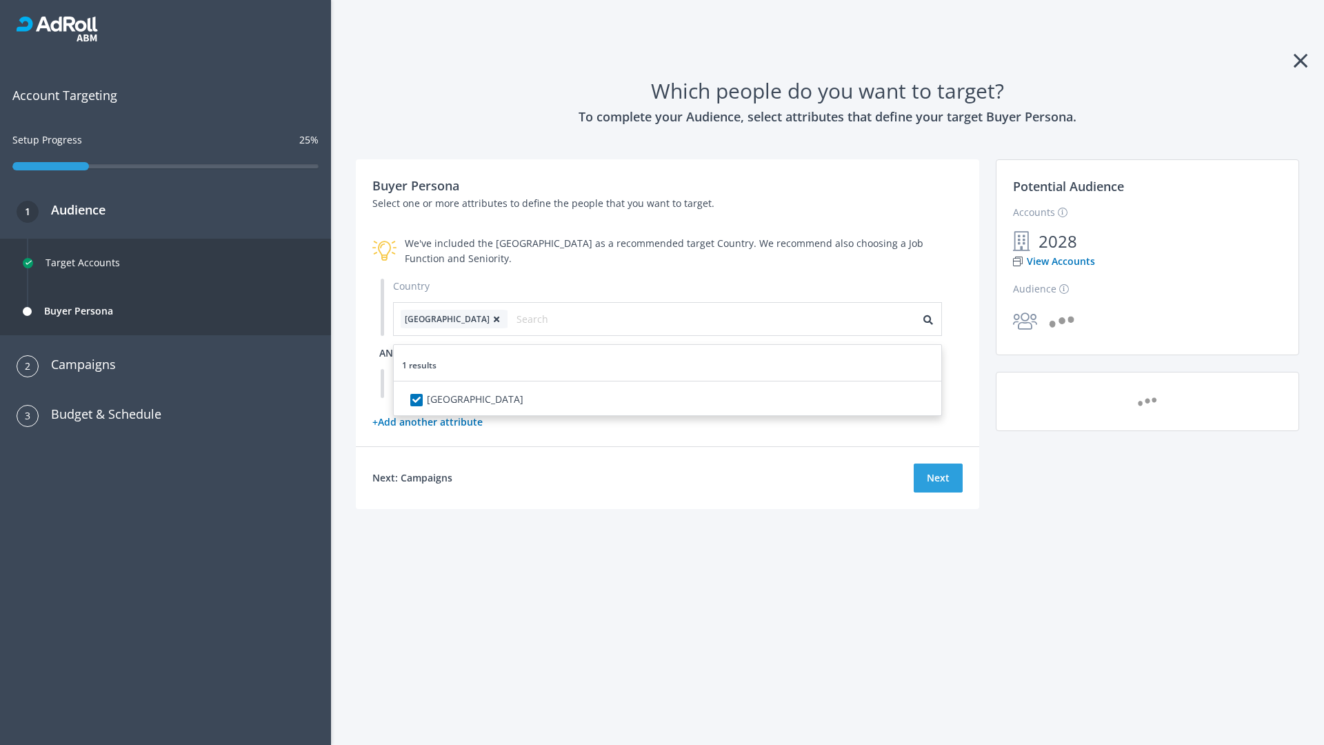
click at [390, 352] on span "and" at bounding box center [389, 352] width 21 height 13
click at [452, 383] on div "Pick an Attribute" at bounding box center [451, 383] width 117 height 28
click at [938, 492] on button "Next" at bounding box center [938, 477] width 49 height 29
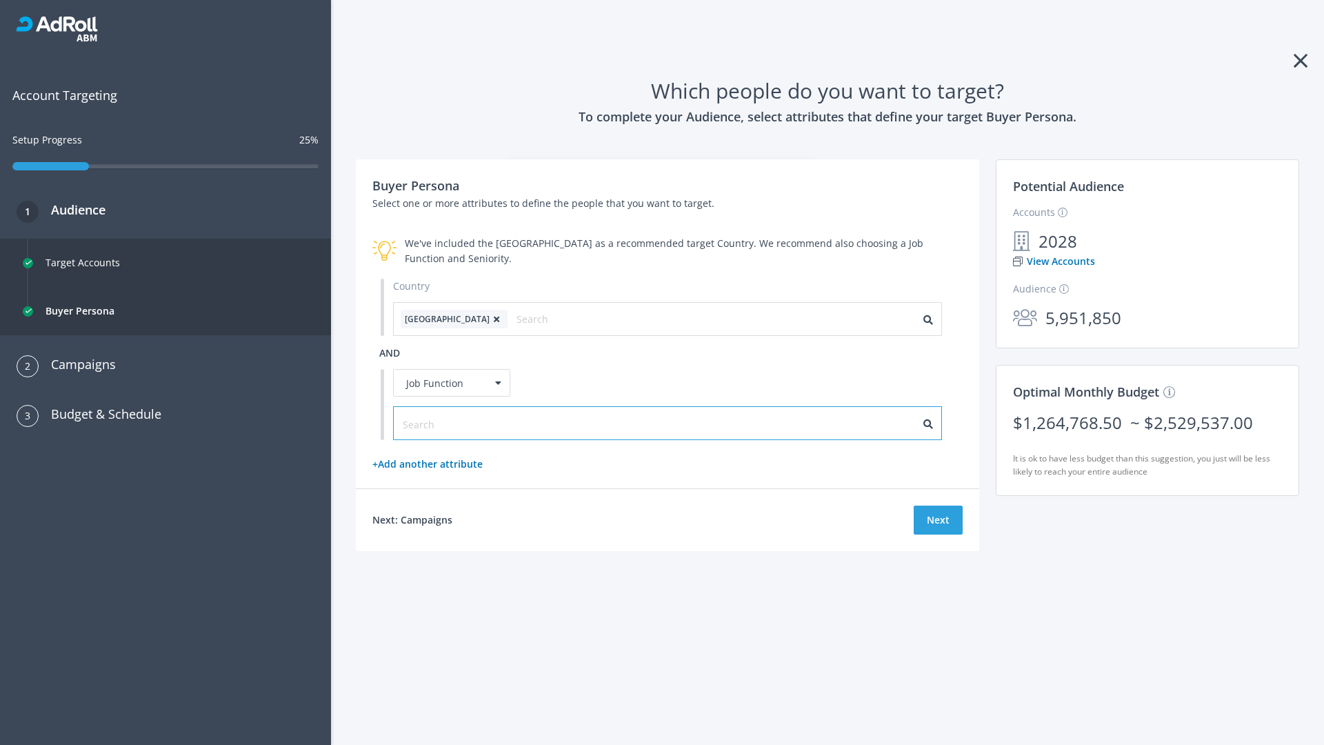
click at [456, 423] on input "text" at bounding box center [464, 424] width 123 height 15
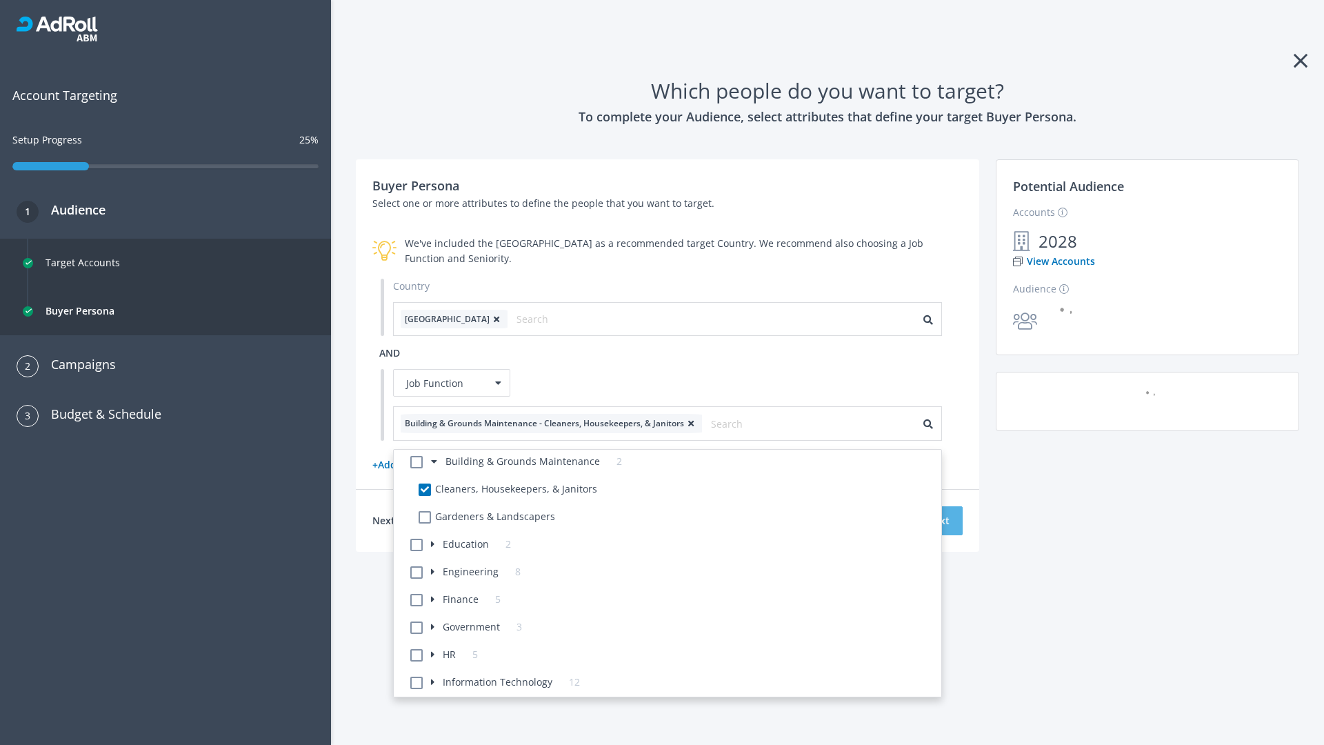
click at [938, 520] on button "Next" at bounding box center [938, 520] width 49 height 29
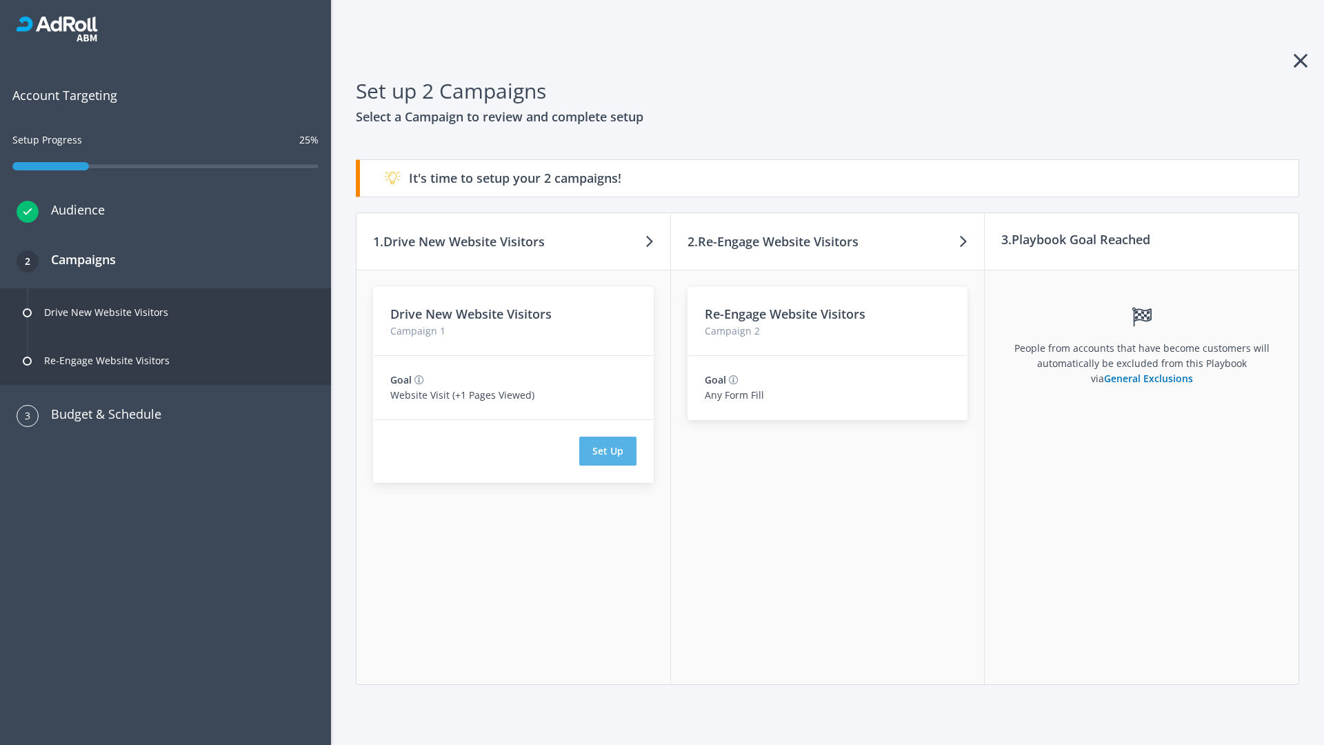
click at [608, 451] on button "Set Up" at bounding box center [607, 451] width 57 height 29
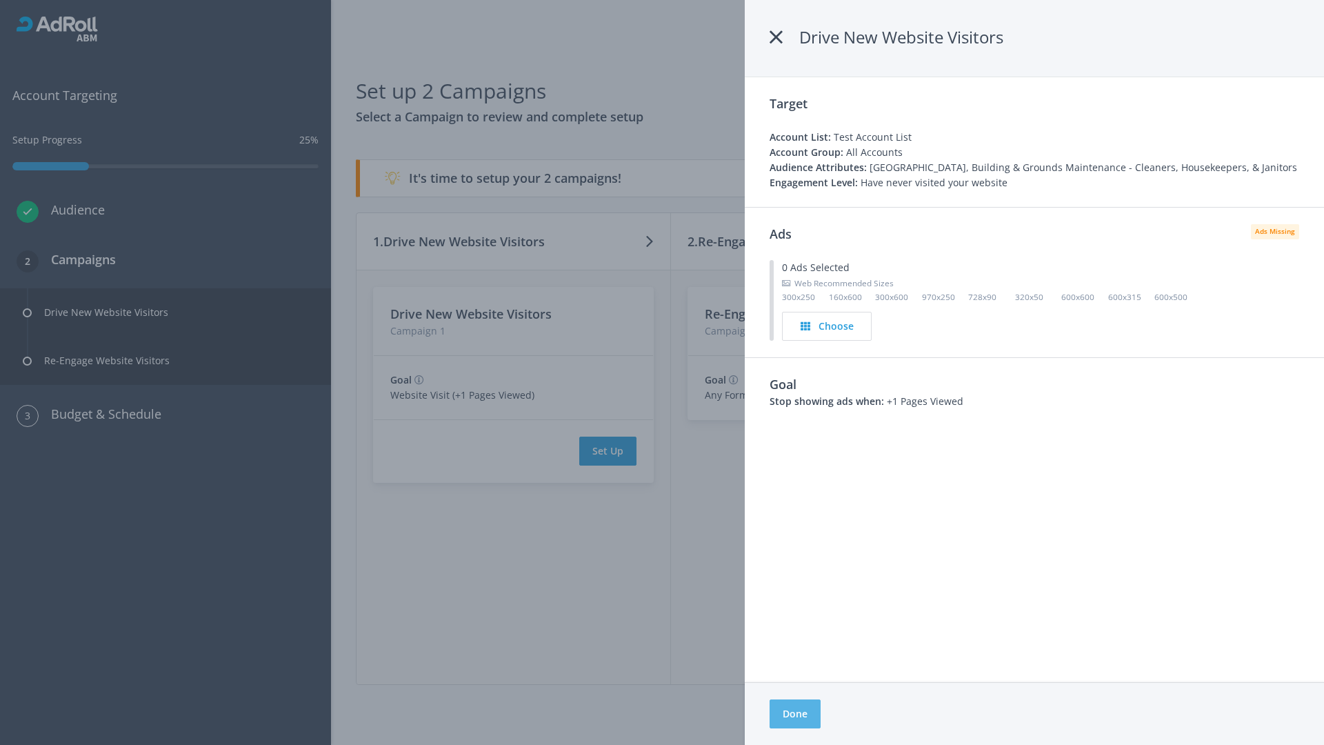
click at [795, 714] on button "Done" at bounding box center [795, 713] width 51 height 29
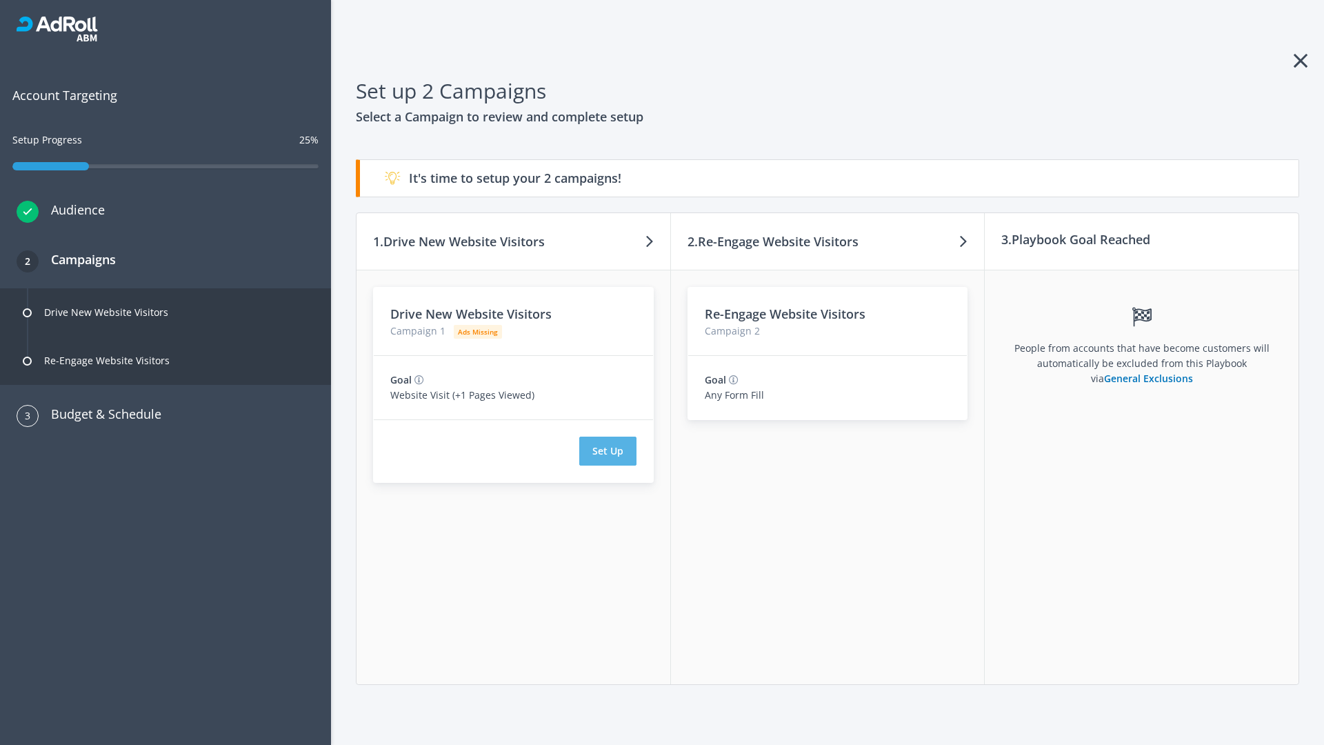
click at [608, 451] on button "Set Up" at bounding box center [607, 451] width 57 height 29
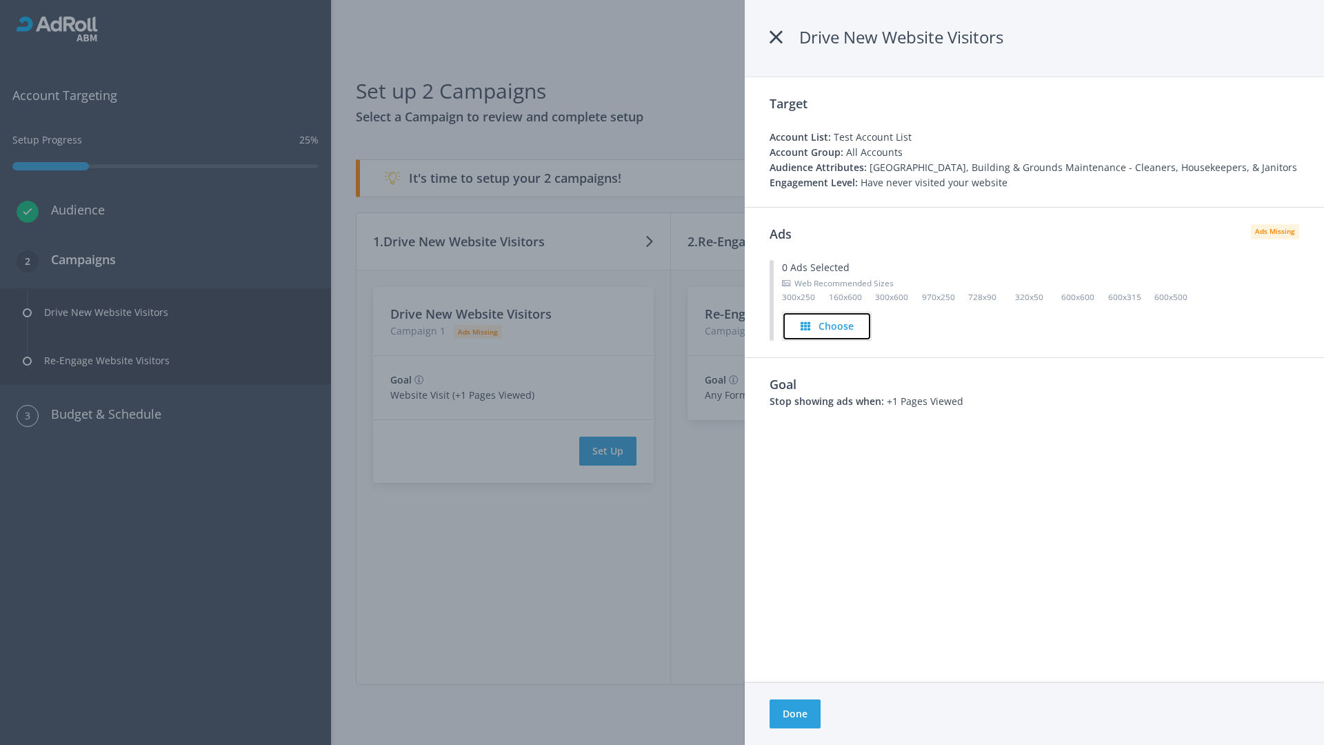
click at [827, 325] on h4 "Choose" at bounding box center [836, 326] width 35 height 15
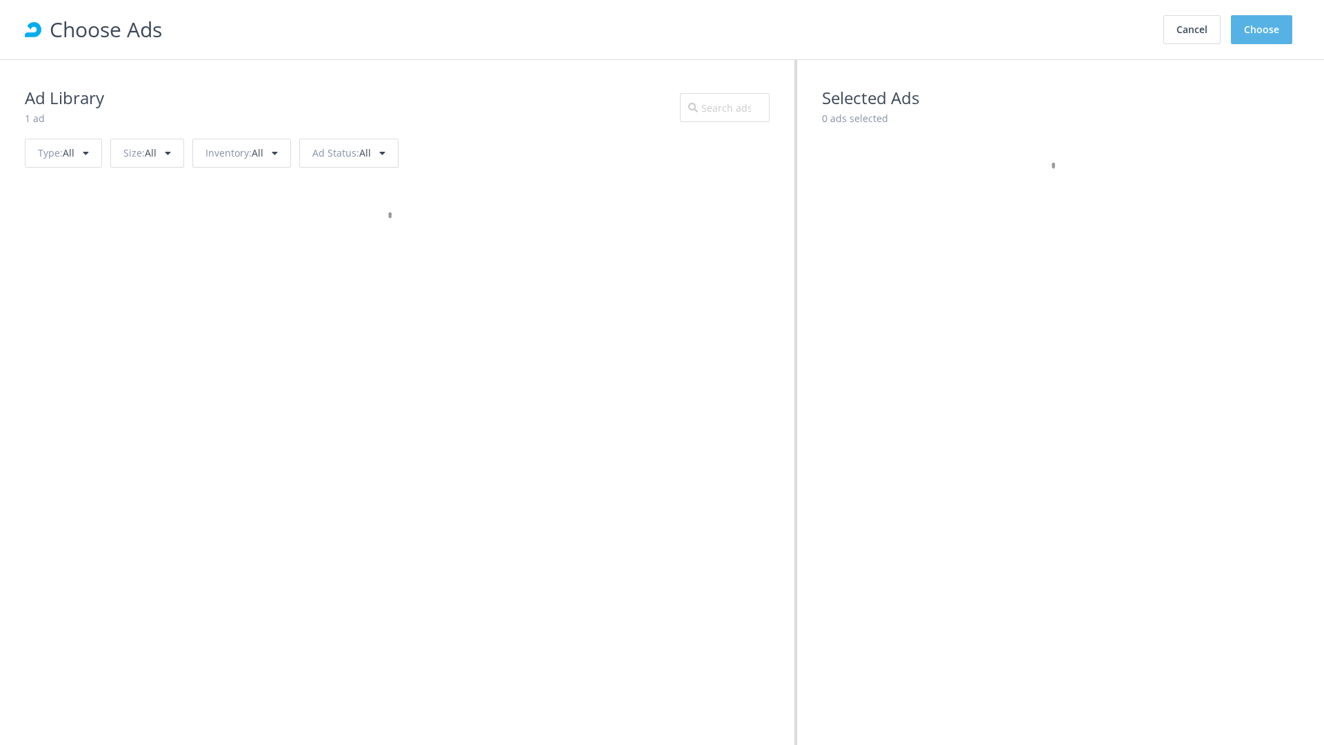
click at [1262, 30] on button "Choose" at bounding box center [1261, 29] width 61 height 29
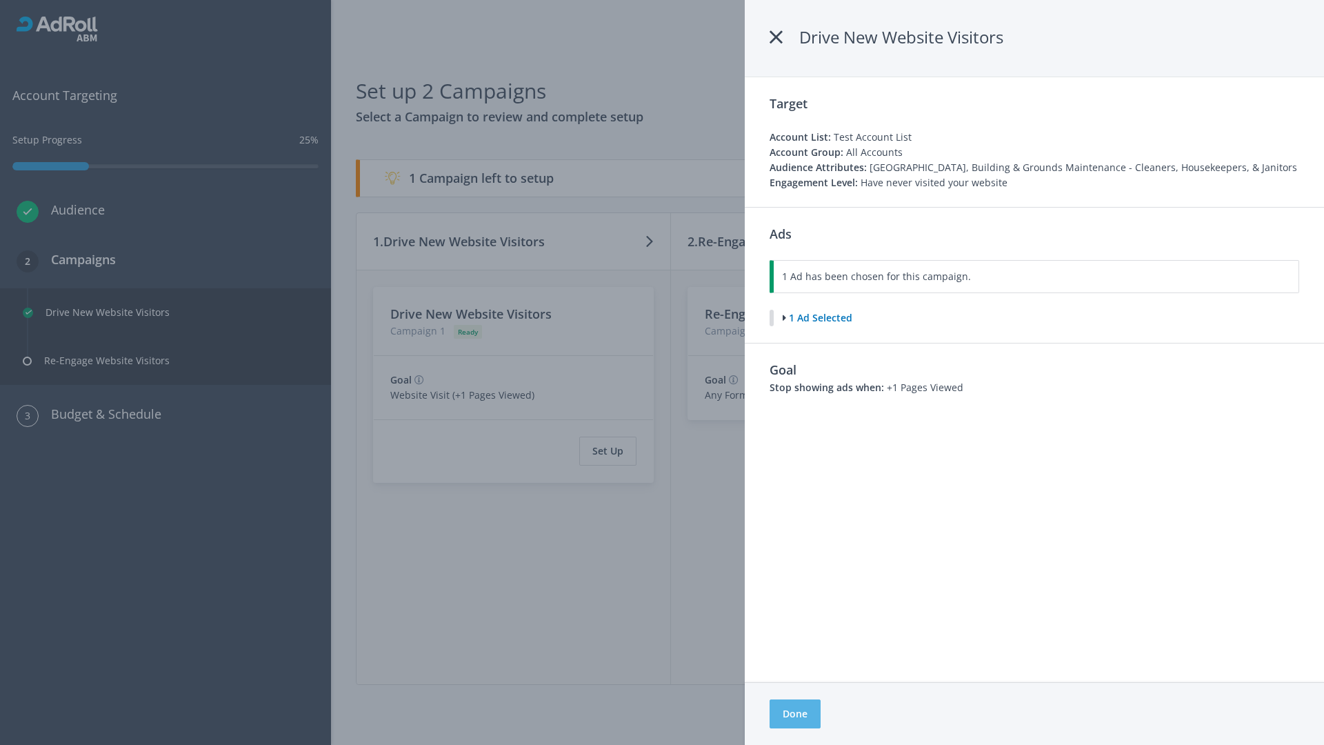
click at [794, 714] on button "Done" at bounding box center [795, 713] width 51 height 29
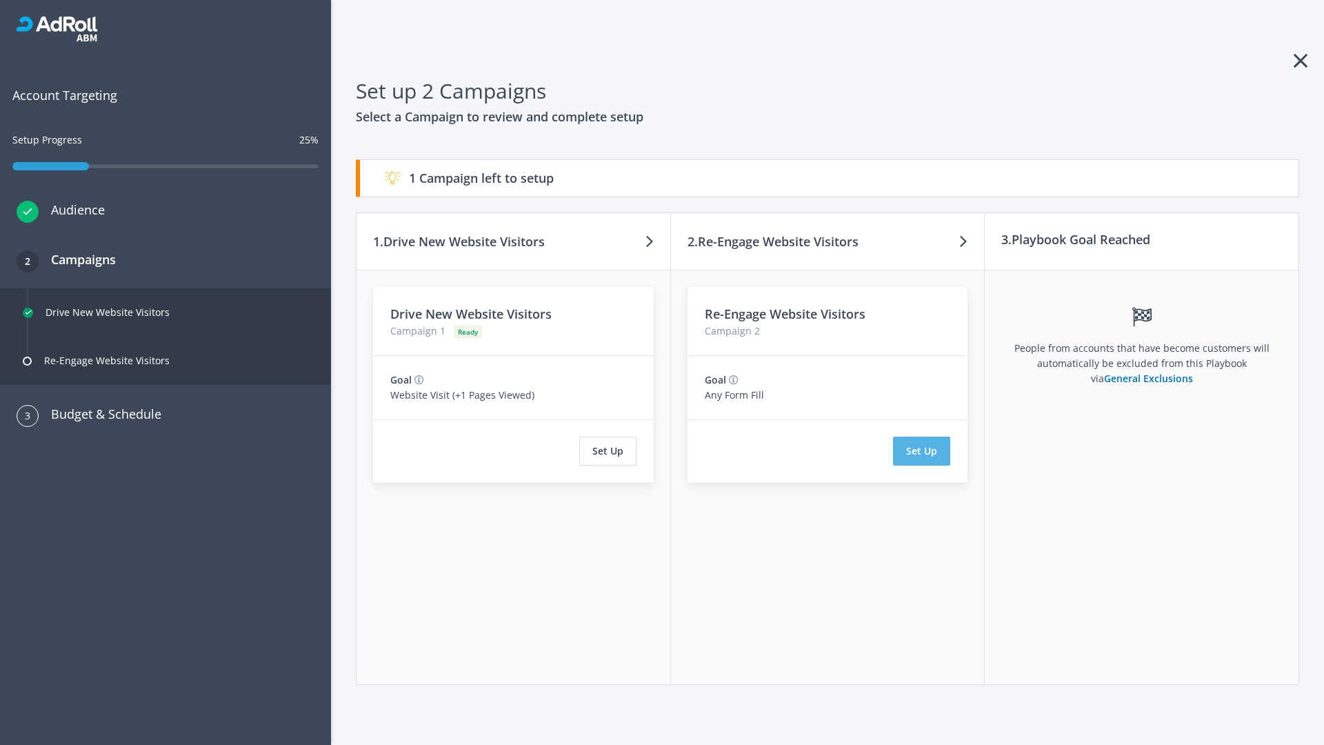
click at [922, 451] on button "Set Up" at bounding box center [921, 451] width 57 height 29
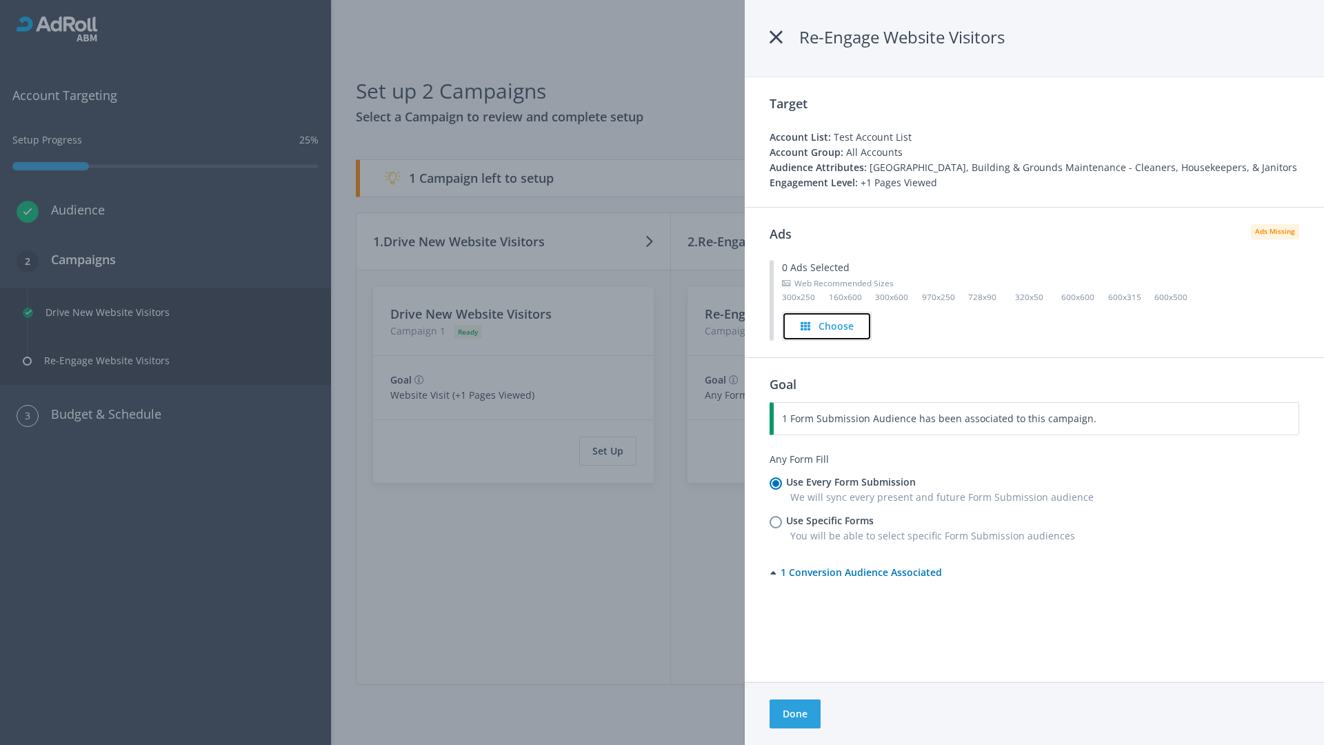
click at [827, 325] on h4 "Choose" at bounding box center [836, 326] width 35 height 15
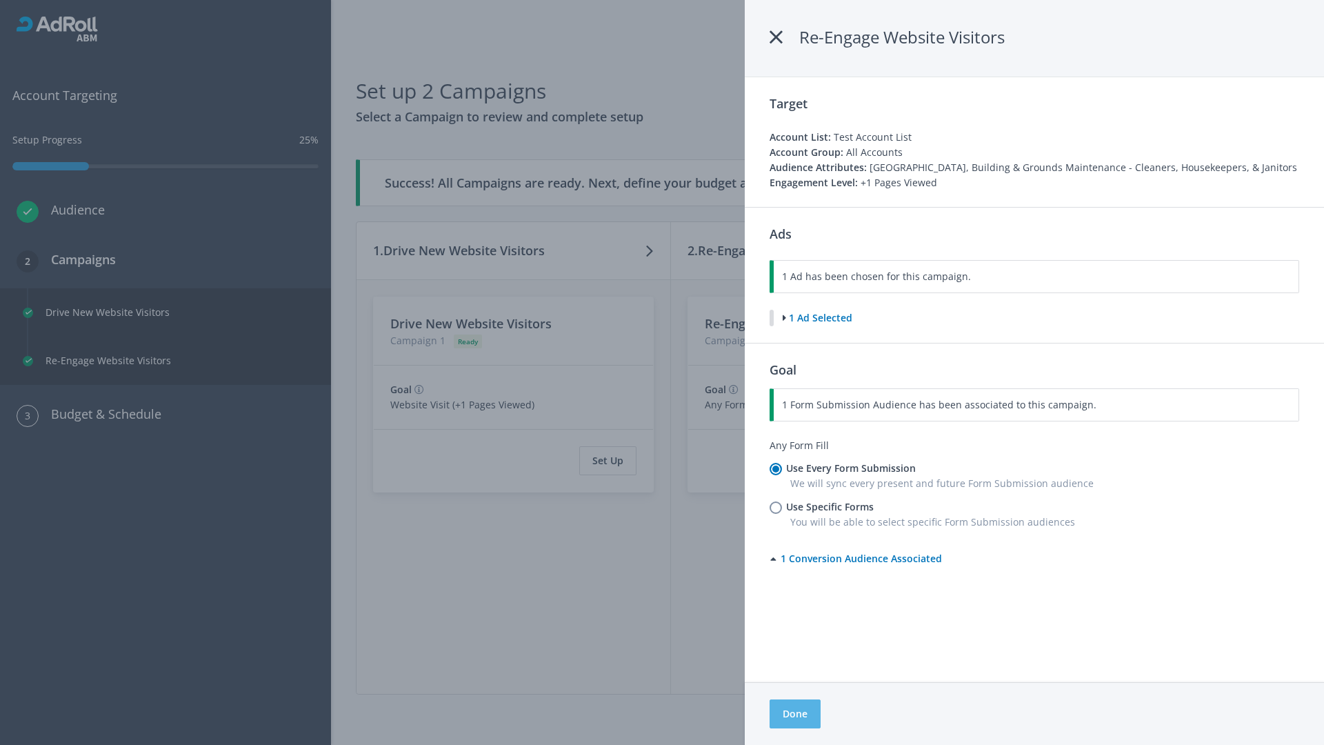
click at [794, 714] on button "Done" at bounding box center [795, 713] width 51 height 29
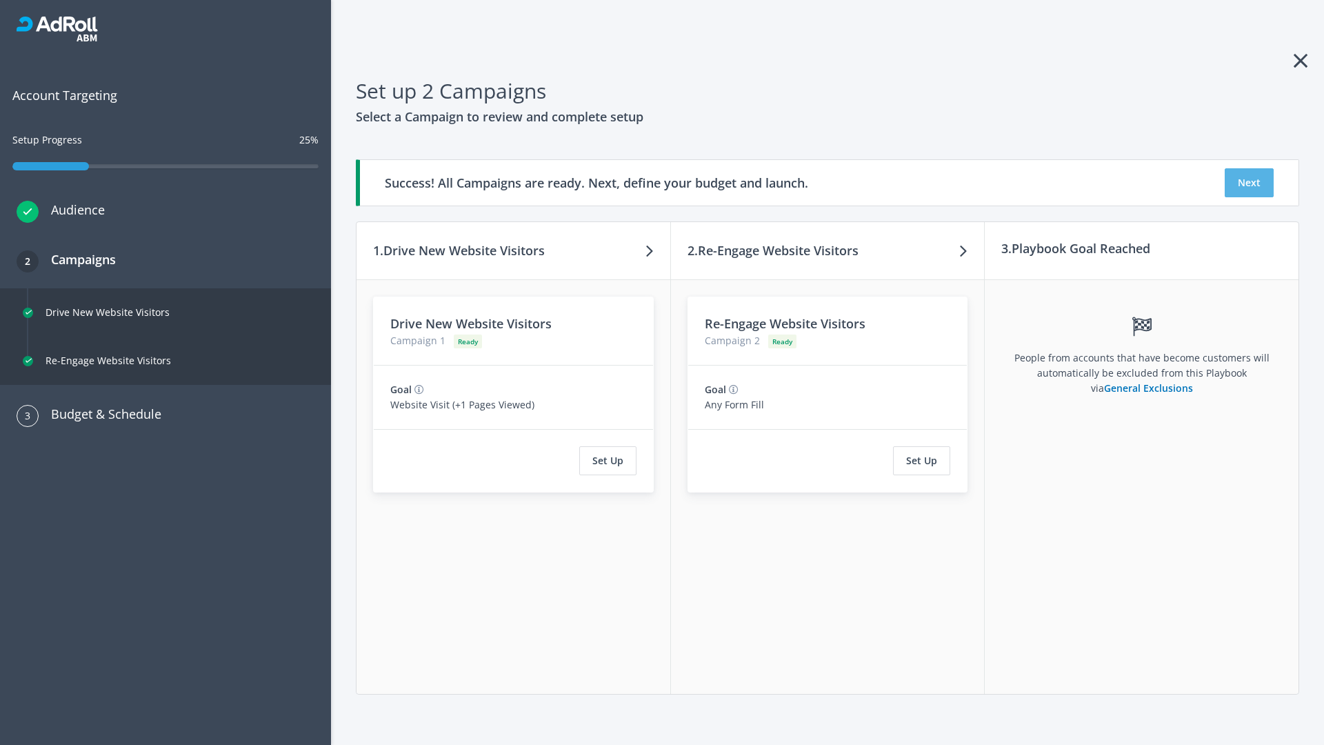
click at [1249, 183] on button "Next" at bounding box center [1249, 182] width 49 height 29
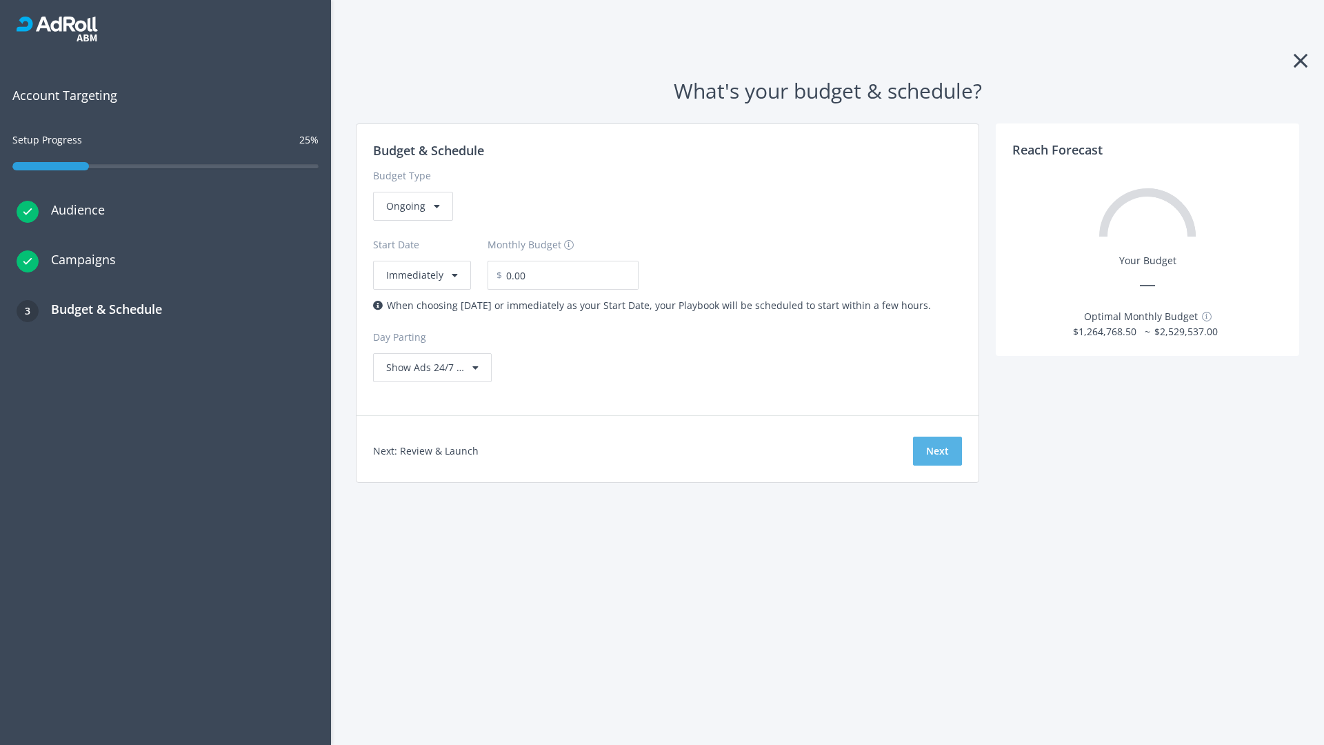
click at [937, 451] on button "Next" at bounding box center [937, 451] width 49 height 29
click at [412, 221] on div "Ongoing" at bounding box center [413, 206] width 80 height 29
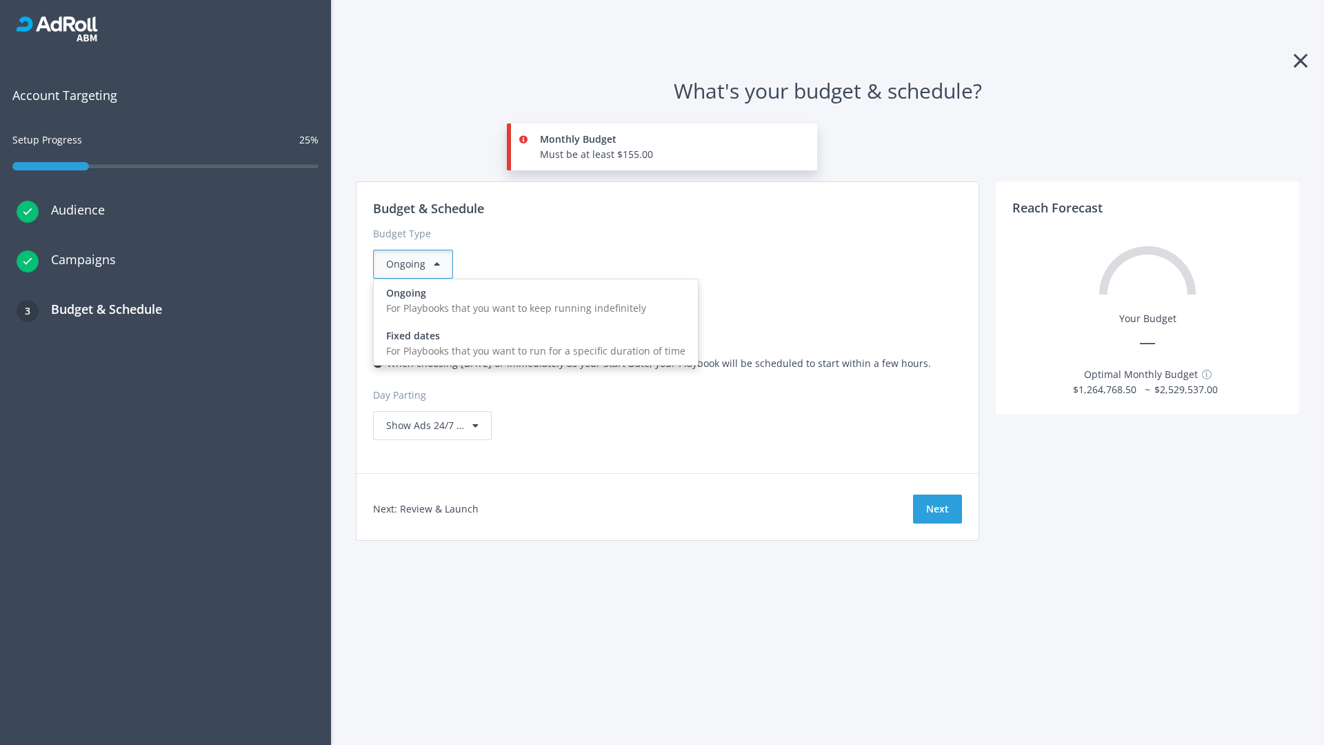
click at [532, 343] on div "For Playbooks that you want to run for a specific duration of time" at bounding box center [535, 350] width 299 height 15
click at [419, 264] on div "Ongoing" at bounding box center [413, 264] width 80 height 29
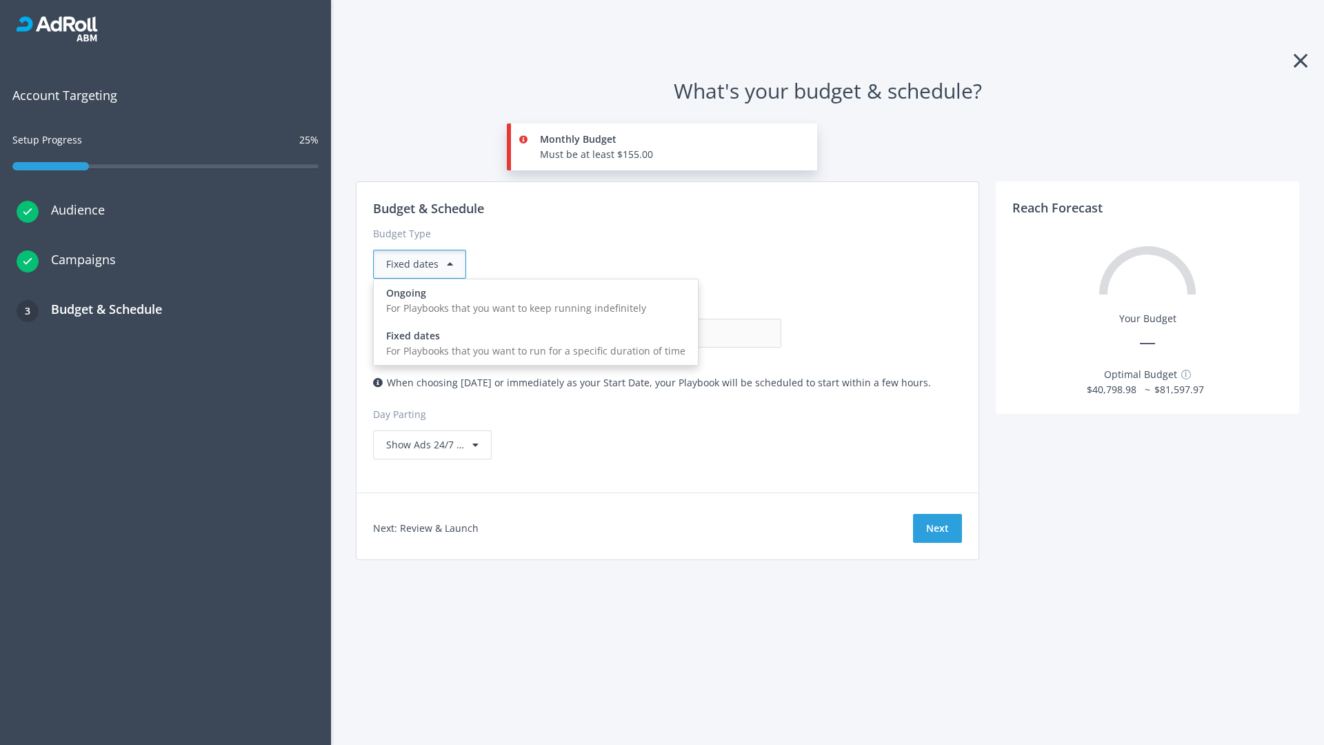
click at [532, 301] on div "For Playbooks that you want to keep running indefinitely" at bounding box center [535, 308] width 299 height 15
click at [645, 333] on input "0.00" at bounding box center [713, 333] width 137 height 29
click at [645, 333] on input "1.00" at bounding box center [713, 333] width 137 height 29
type input "1,000.00"
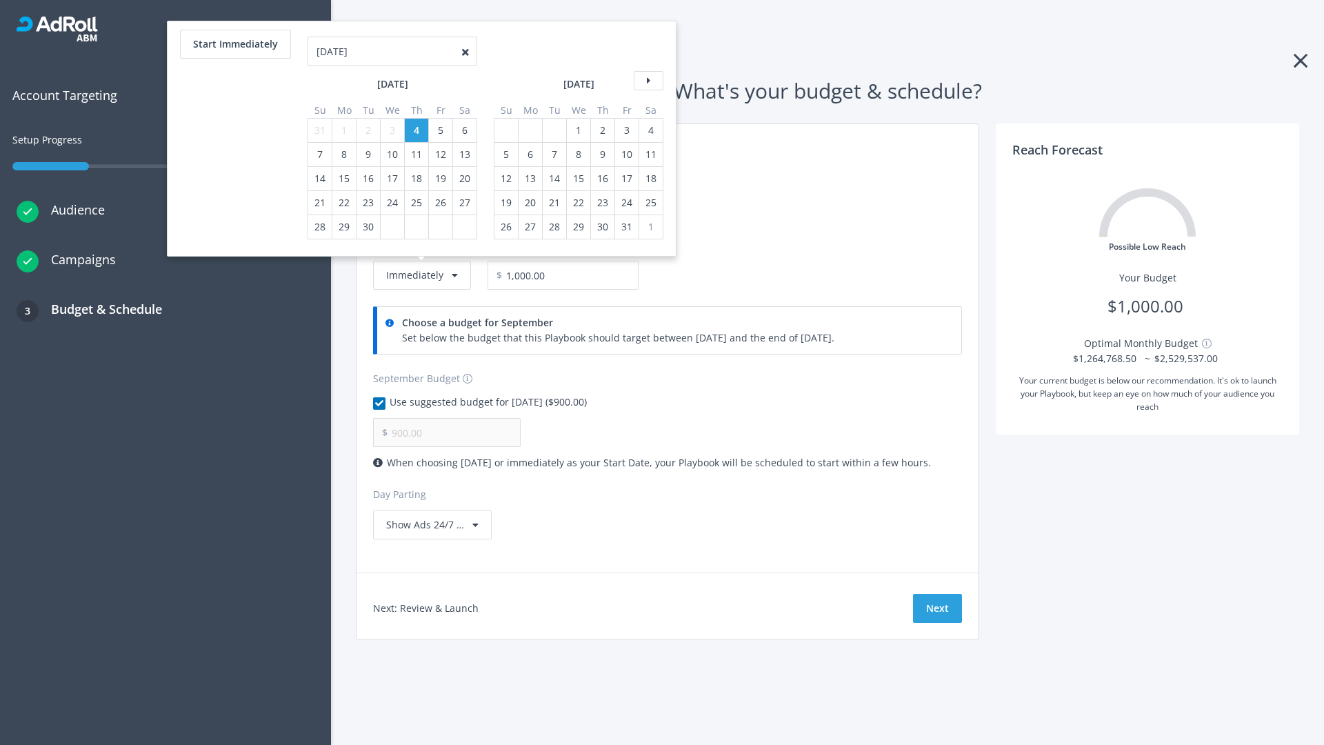
click at [647, 81] on icon at bounding box center [649, 80] width 30 height 19
click at [505, 143] on div "5" at bounding box center [506, 154] width 18 height 23
type input "966.67"
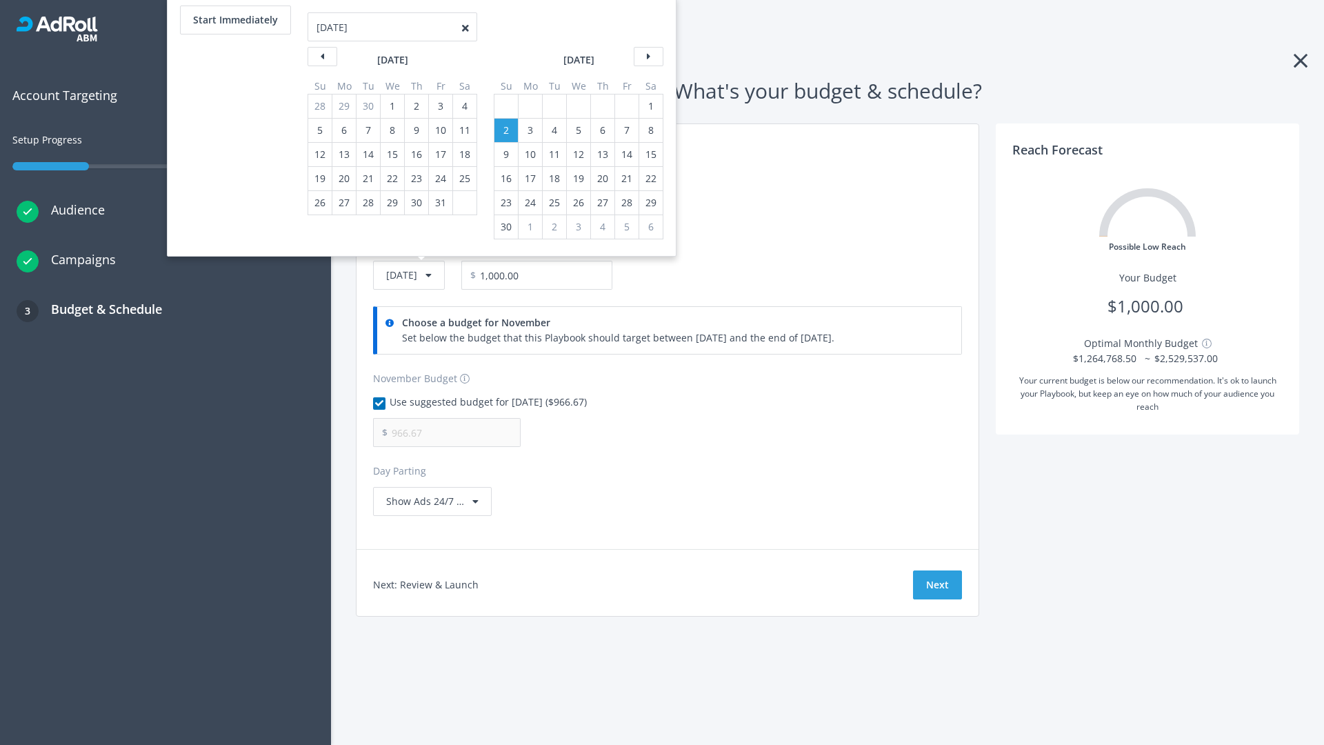
click at [650, 106] on div "1" at bounding box center [651, 105] width 18 height 23
click at [234, 20] on button "Start Immediately" at bounding box center [235, 20] width 111 height 29
type input "[DATE]"
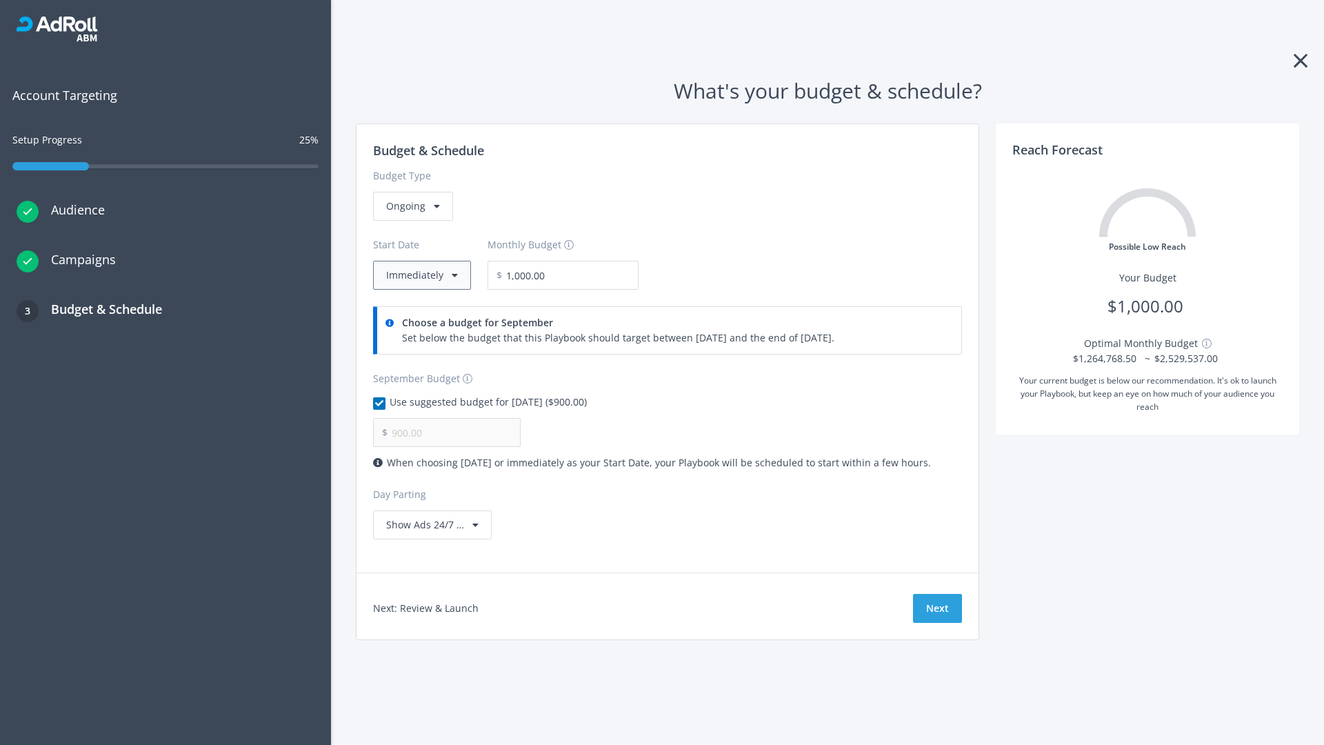
click at [421, 275] on button "Immediately" at bounding box center [422, 275] width 98 height 29
click at [937, 608] on button "Next" at bounding box center [937, 608] width 49 height 29
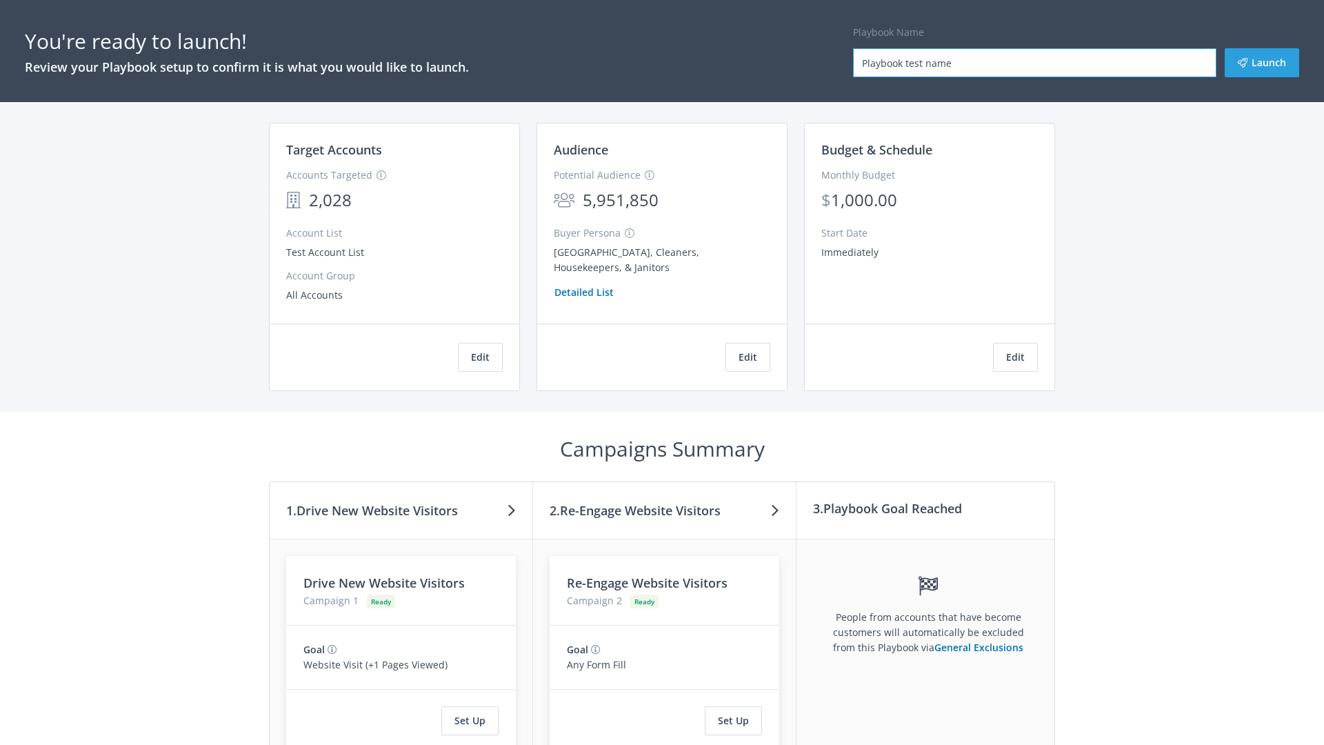
type input "Playbook test name"
click at [1262, 63] on button "Launch" at bounding box center [1262, 62] width 74 height 29
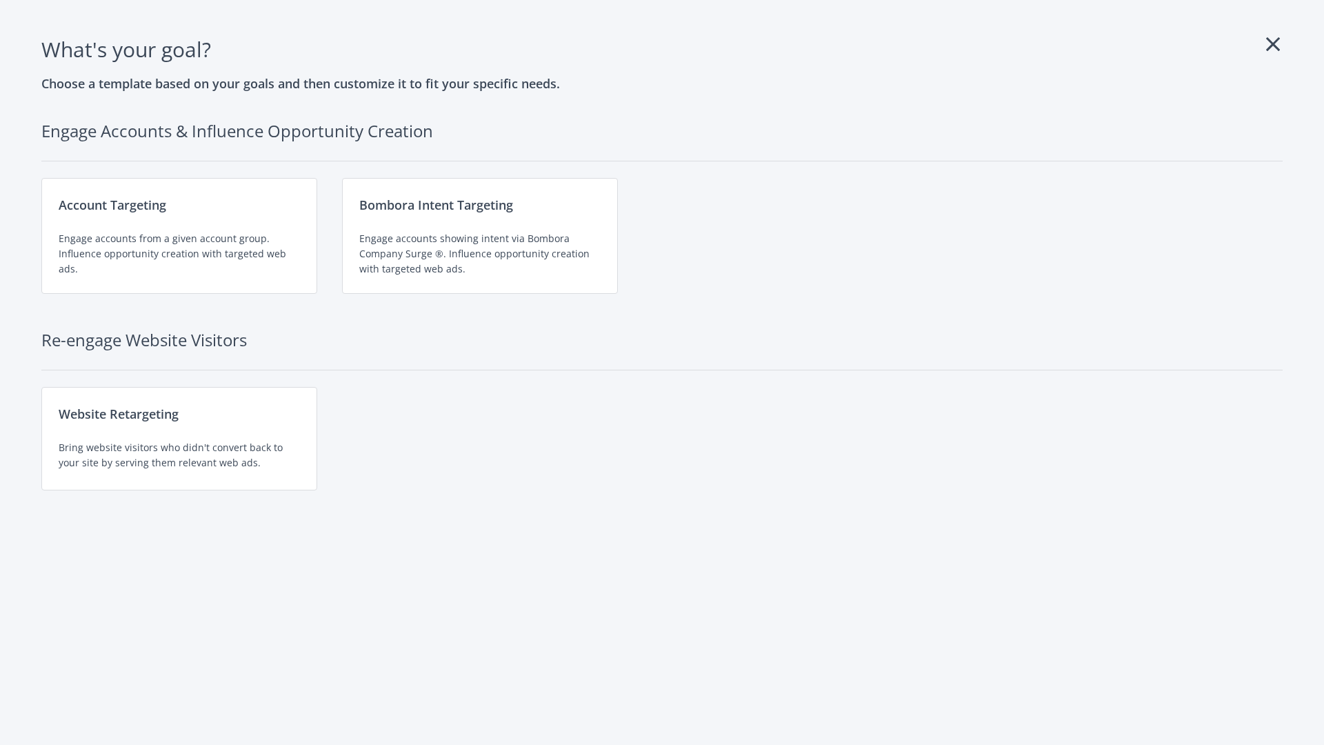
click at [480, 236] on div "Engage accounts showing intent via Bombora Company Surge ®. Influence opportuni…" at bounding box center [479, 254] width 241 height 46
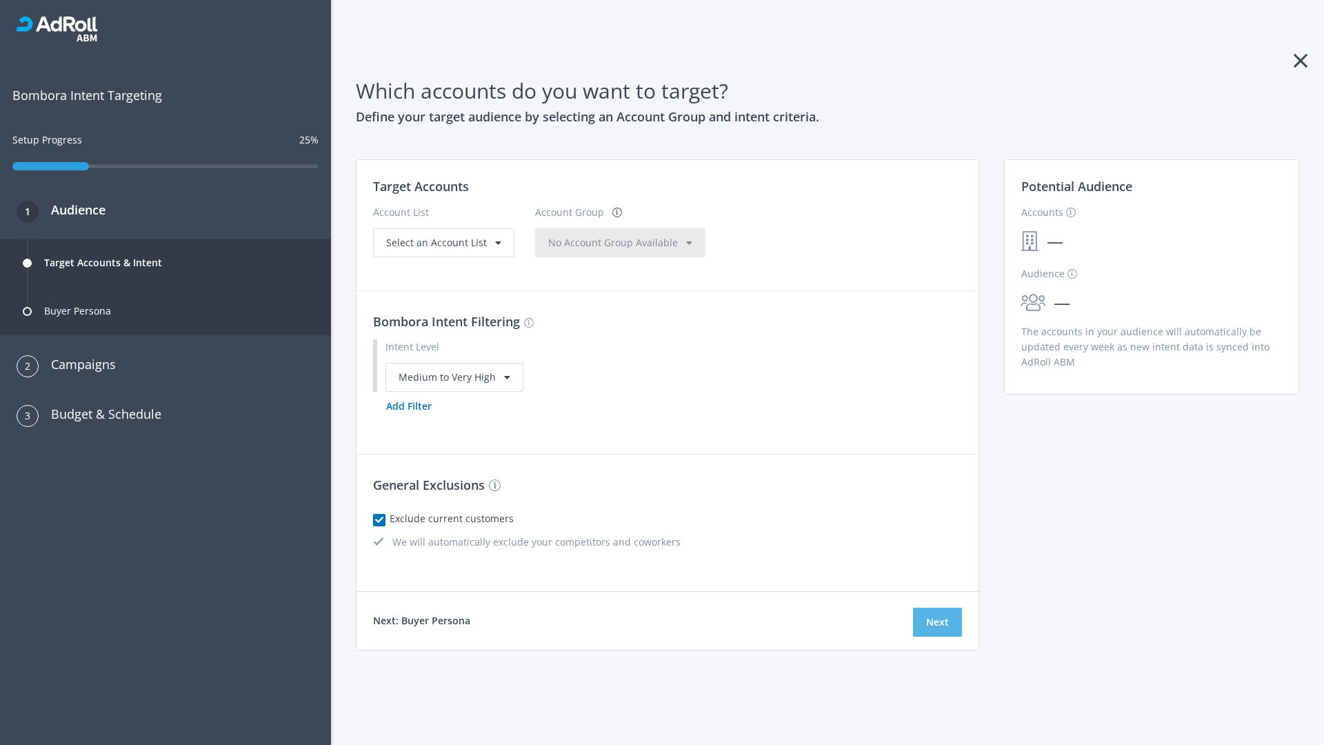
click at [937, 621] on button "Next" at bounding box center [937, 622] width 49 height 29
click at [408, 421] on button "Add Filter" at bounding box center [409, 406] width 72 height 29
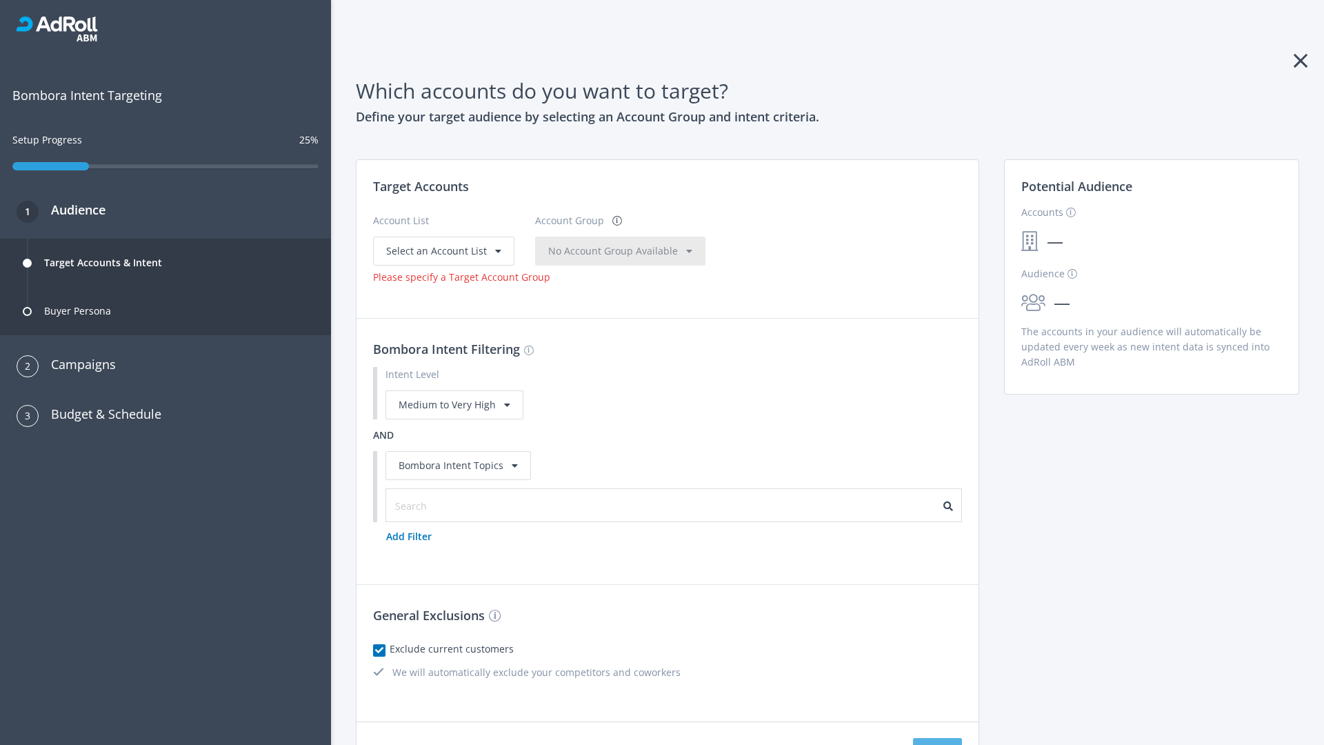
click at [937, 738] on button "Next" at bounding box center [937, 752] width 49 height 29
click at [449, 499] on input "text" at bounding box center [456, 506] width 123 height 15
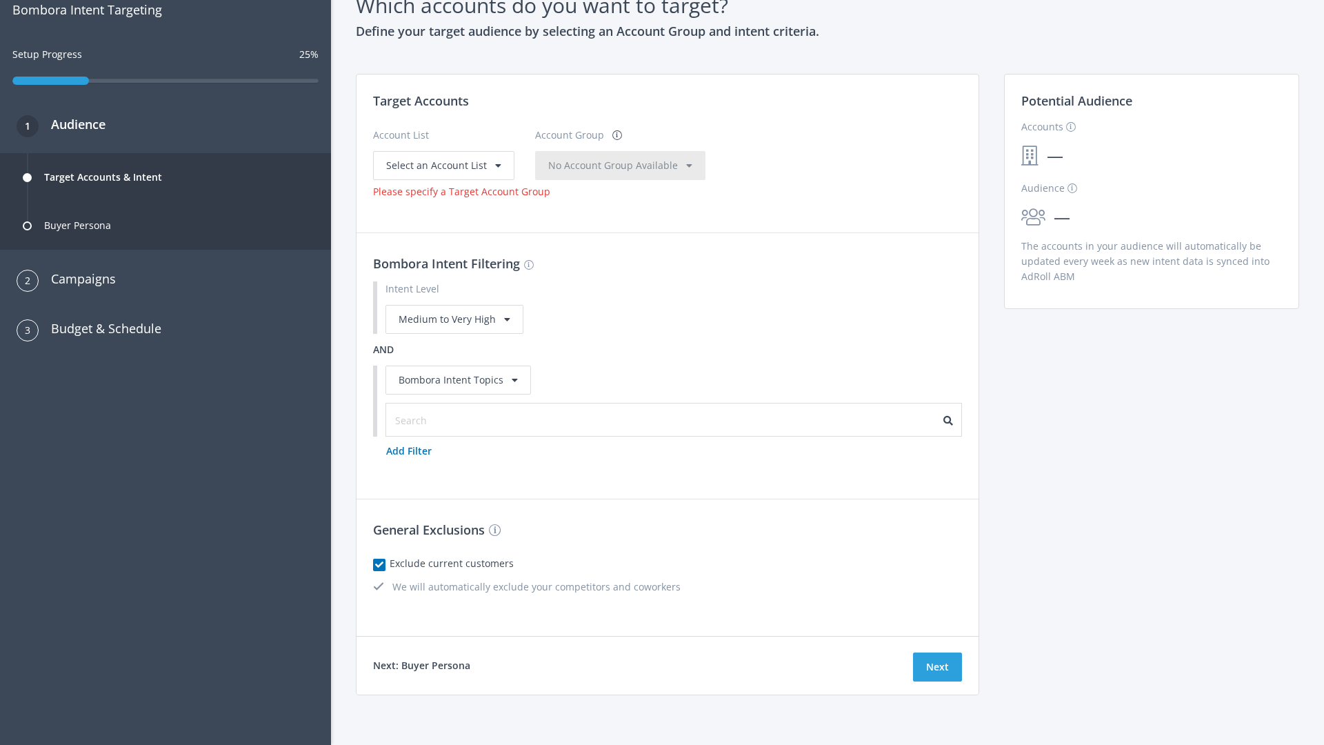
click at [442, 165] on span "Select an Account List" at bounding box center [436, 165] width 101 height 13
click at [628, 165] on span "Select an Account Group" at bounding box center [626, 165] width 114 height 13
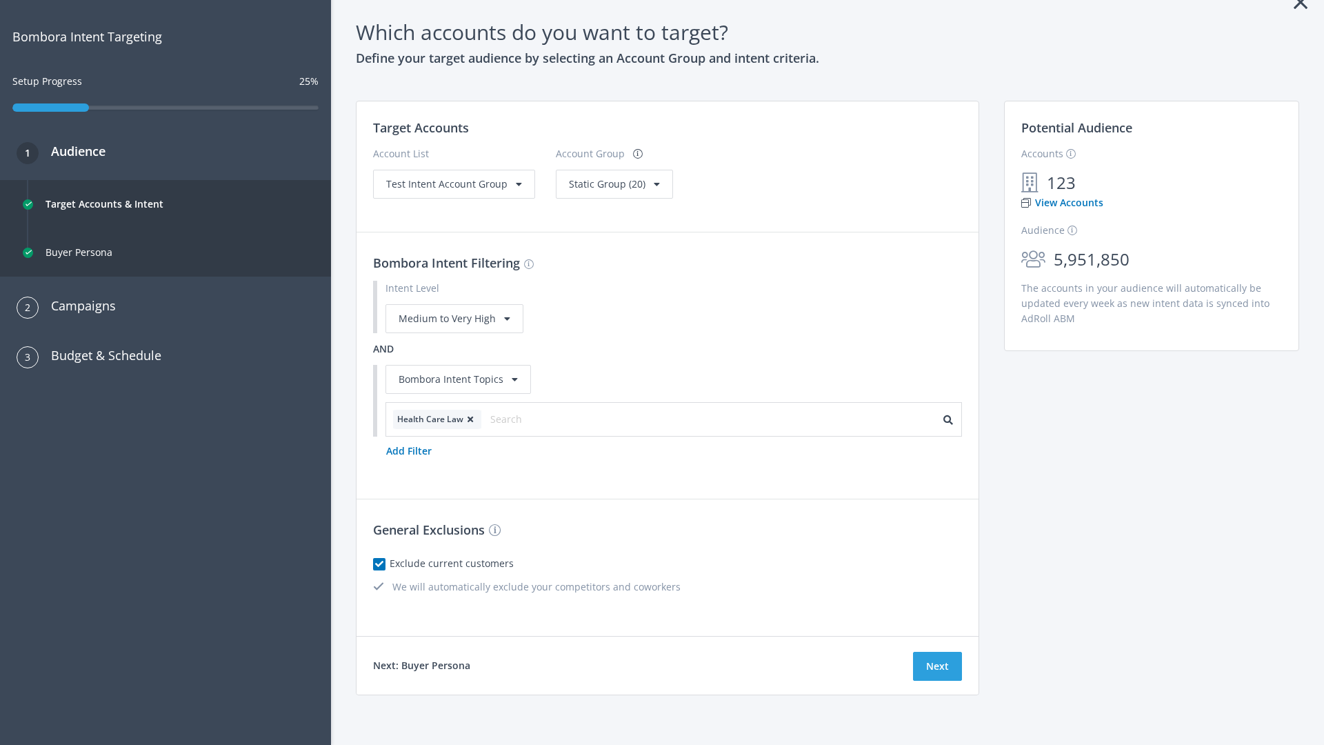
click at [610, 190] on span "Static Group (20)" at bounding box center [607, 183] width 77 height 13
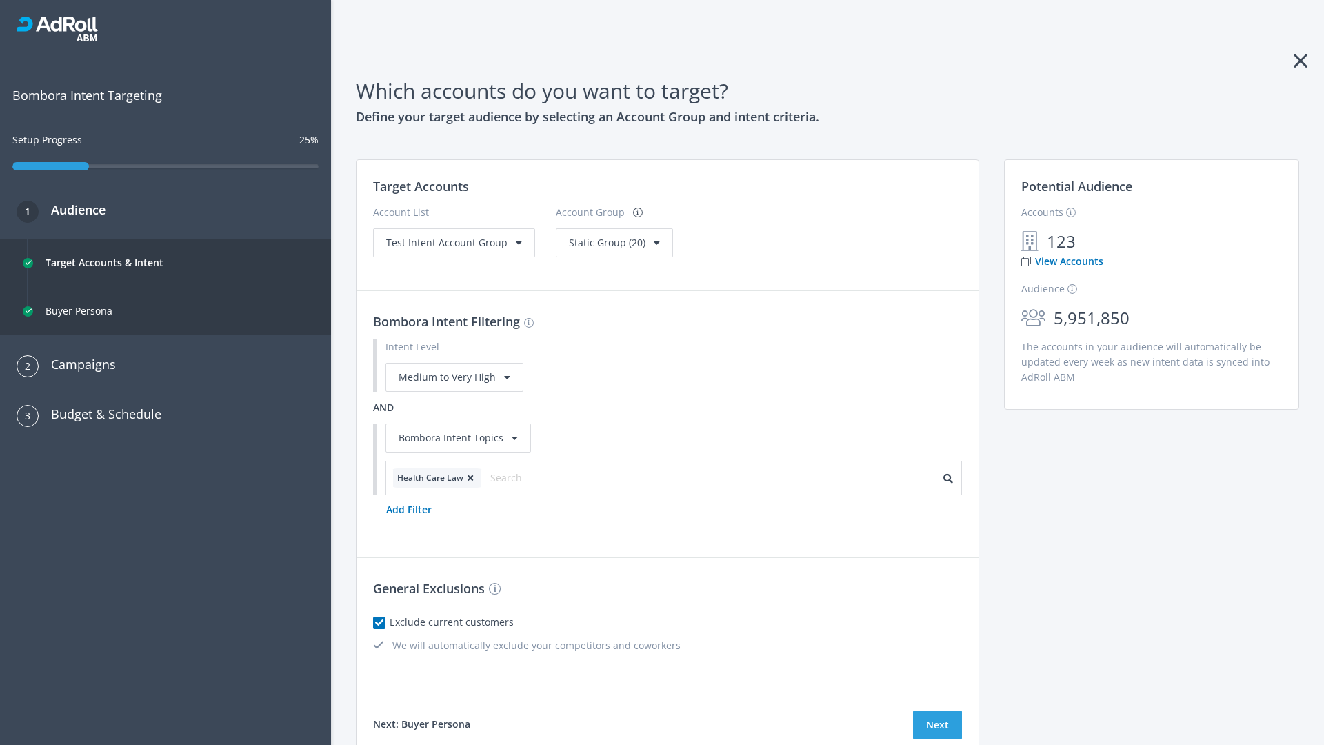
click at [452, 242] on span "Test Intent Account Group" at bounding box center [446, 242] width 121 height 13
click at [585, 249] on span "Static Group (20)" at bounding box center [607, 242] width 77 height 13
click at [937, 725] on button "Next" at bounding box center [937, 724] width 49 height 29
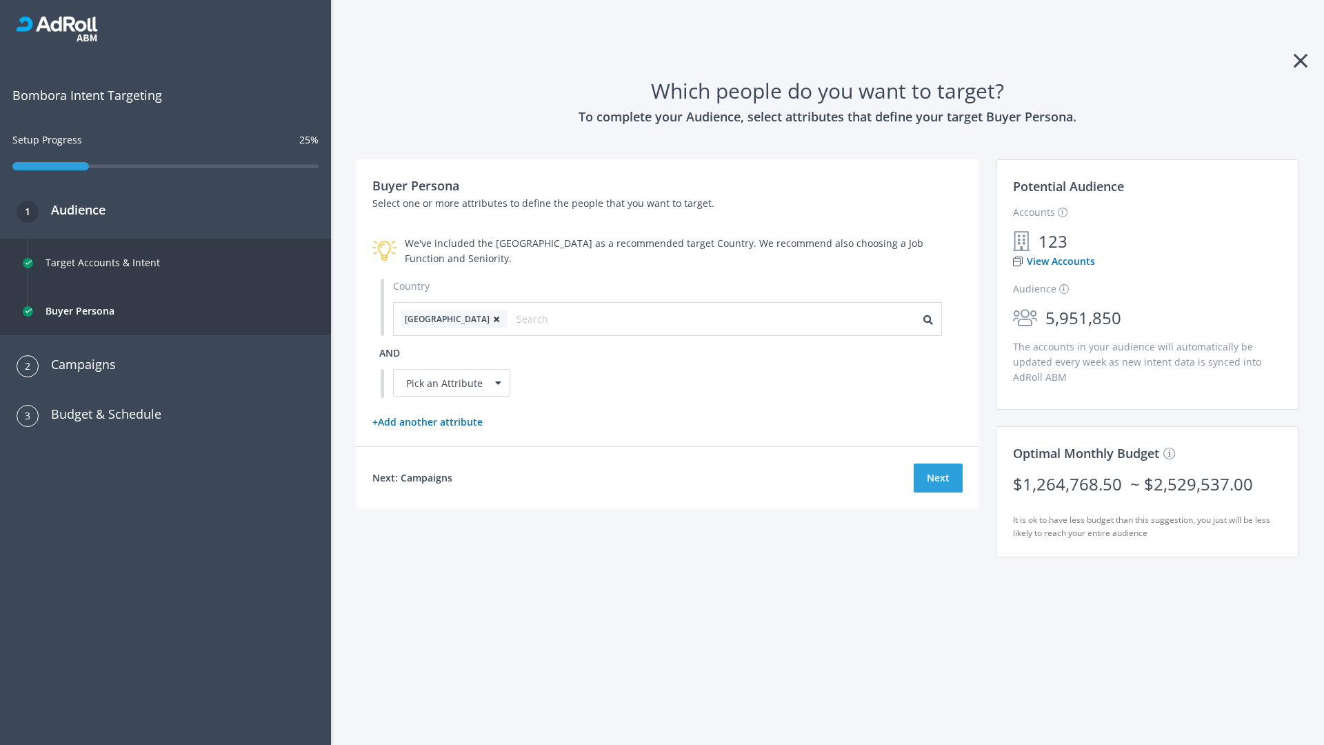
click at [490, 319] on icon at bounding box center [497, 319] width 14 height 8
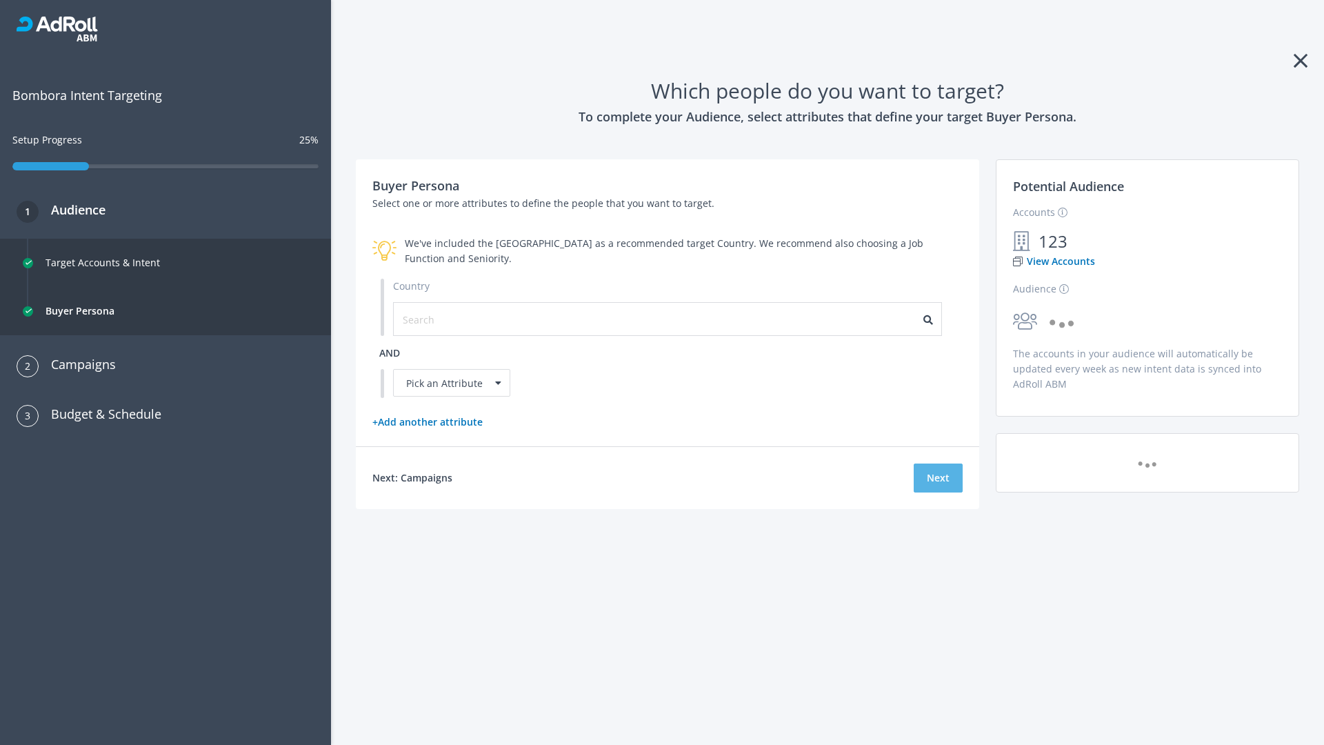
click at [938, 477] on button "Next" at bounding box center [938, 477] width 49 height 29
click at [456, 319] on input "text" at bounding box center [464, 319] width 123 height 15
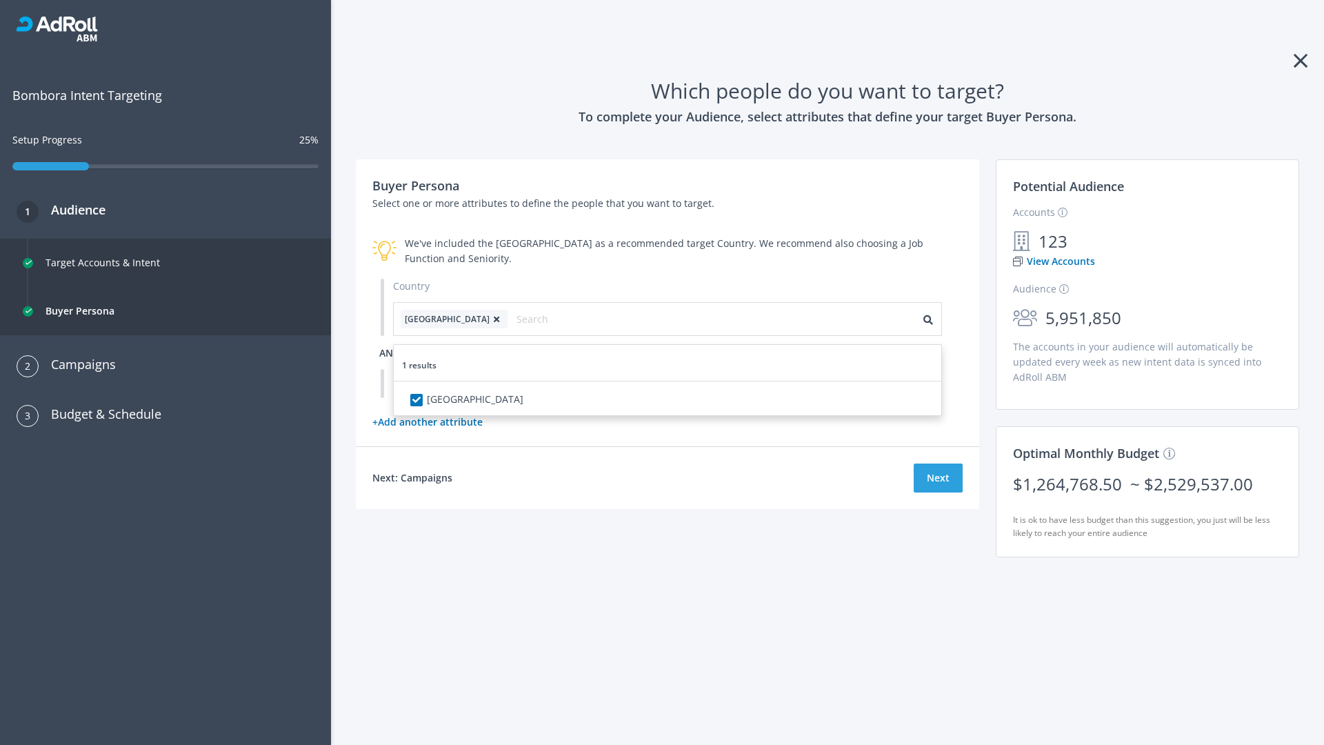
click at [390, 352] on span "and" at bounding box center [389, 352] width 21 height 13
click at [452, 383] on div "Pick an Attribute" at bounding box center [451, 383] width 117 height 28
click at [938, 492] on button "Next" at bounding box center [938, 477] width 49 height 29
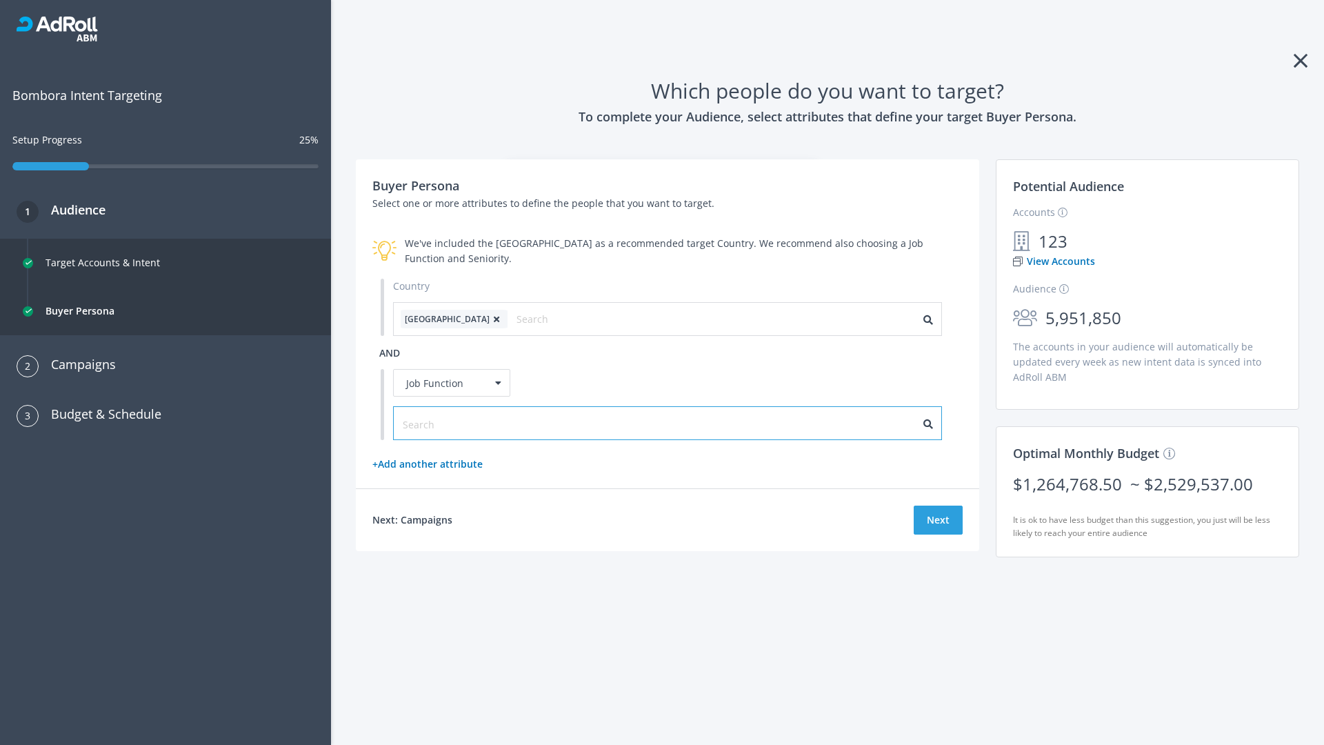
click at [456, 423] on input "text" at bounding box center [464, 424] width 123 height 15
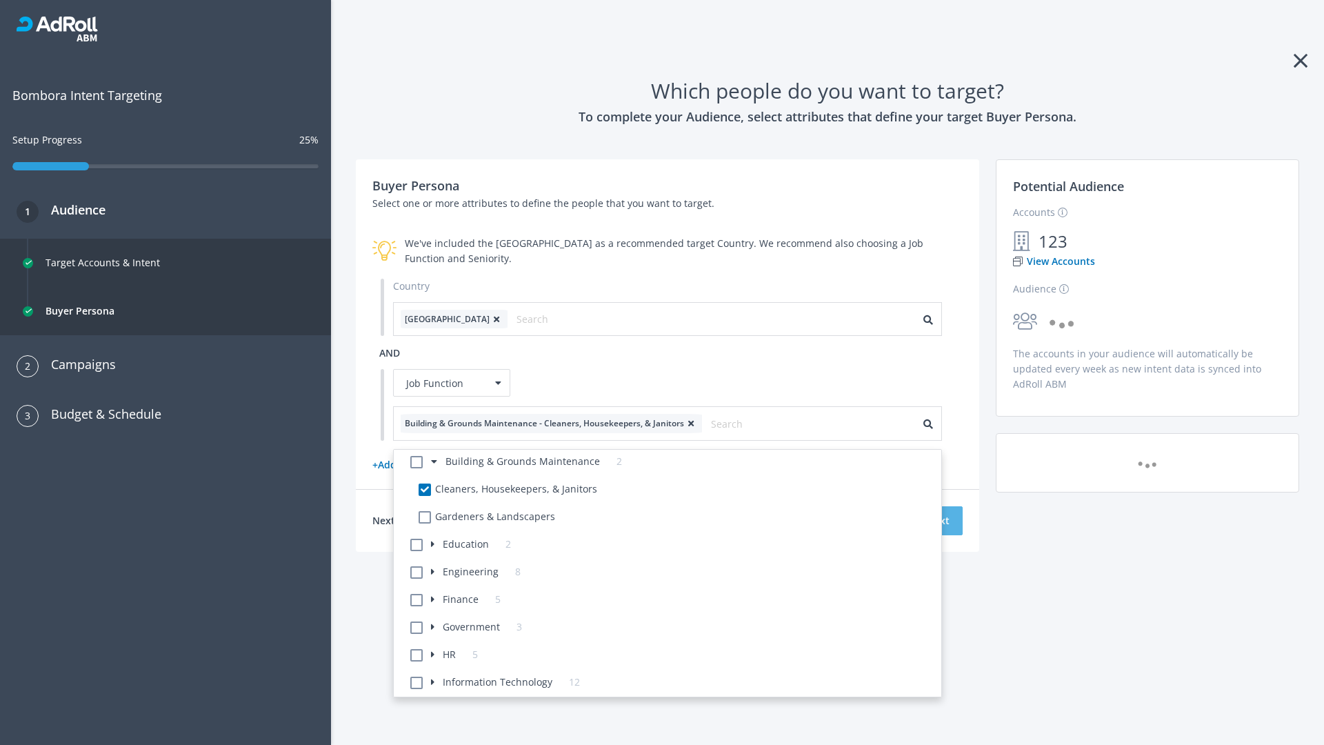
click at [938, 520] on button "Next" at bounding box center [938, 520] width 49 height 29
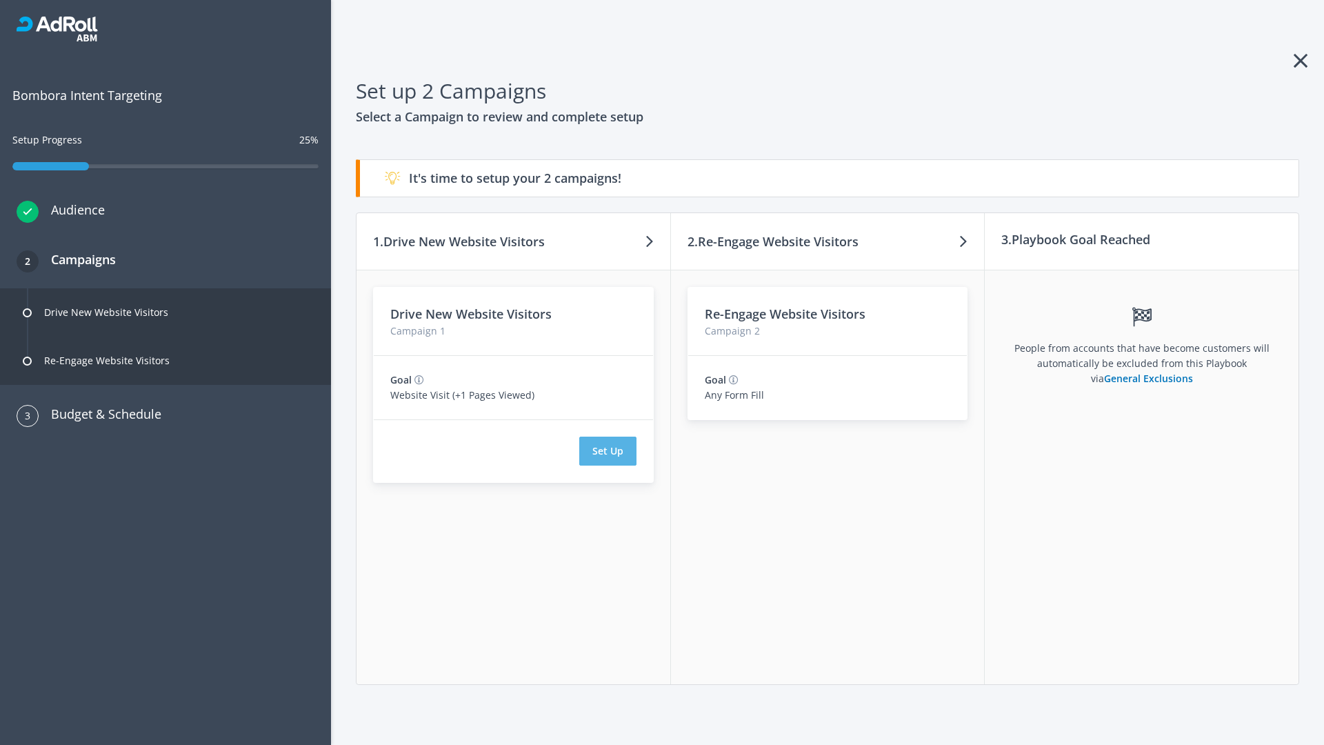
click at [608, 451] on button "Set Up" at bounding box center [607, 451] width 57 height 29
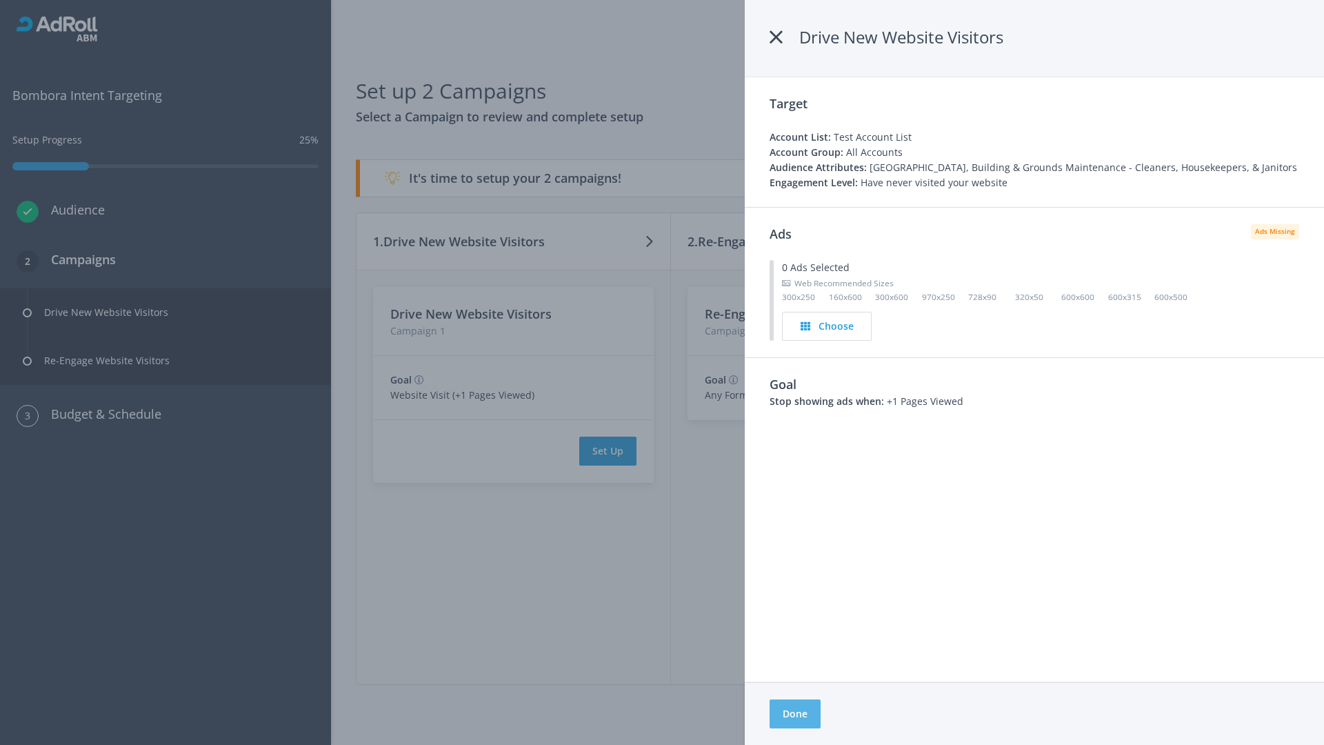
click at [794, 714] on button "Done" at bounding box center [795, 713] width 51 height 29
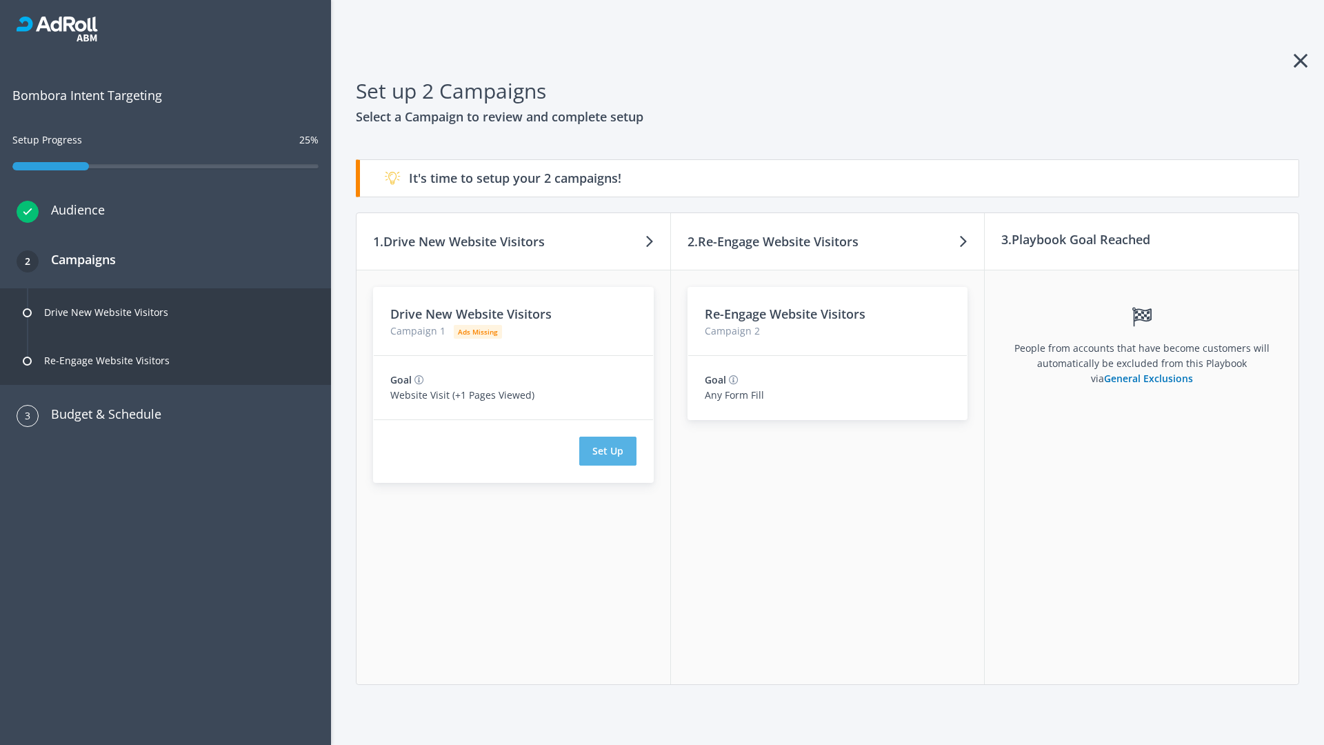
click at [608, 451] on button "Set Up" at bounding box center [607, 451] width 57 height 29
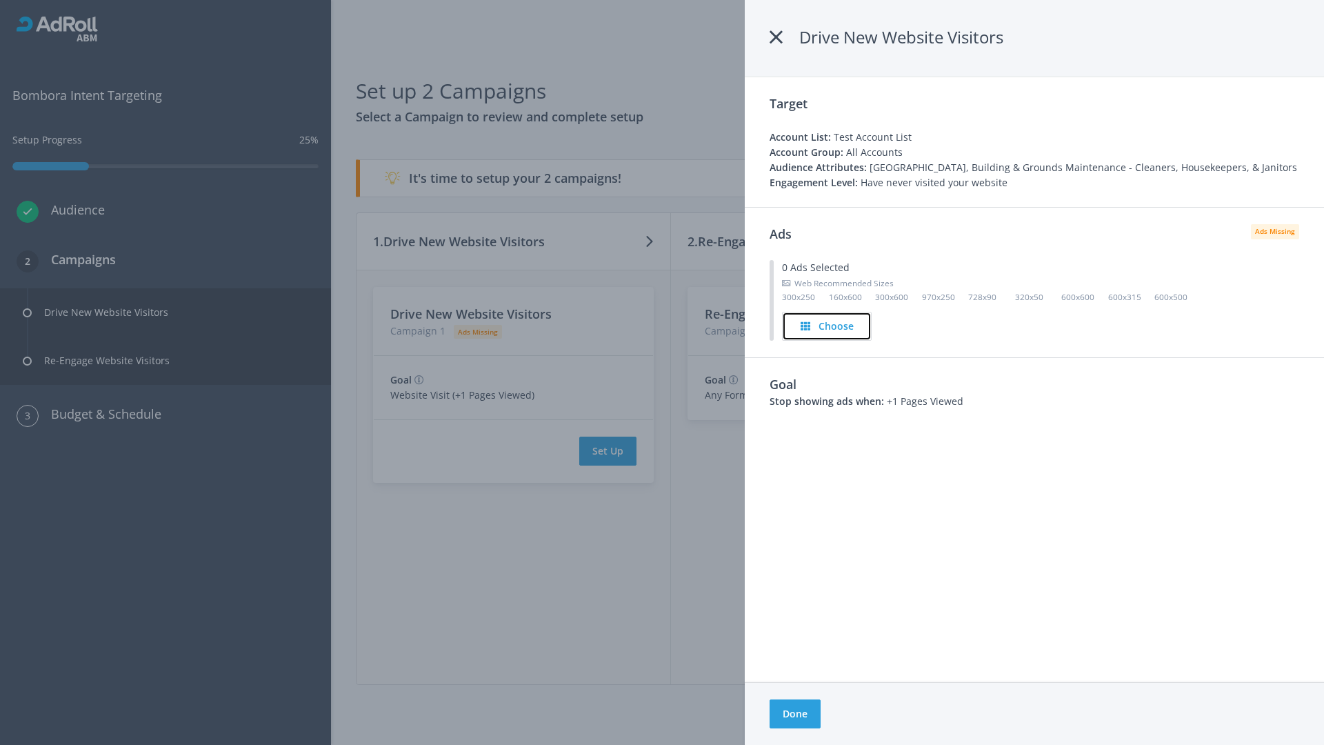
click at [827, 325] on h4 "Choose" at bounding box center [836, 326] width 35 height 15
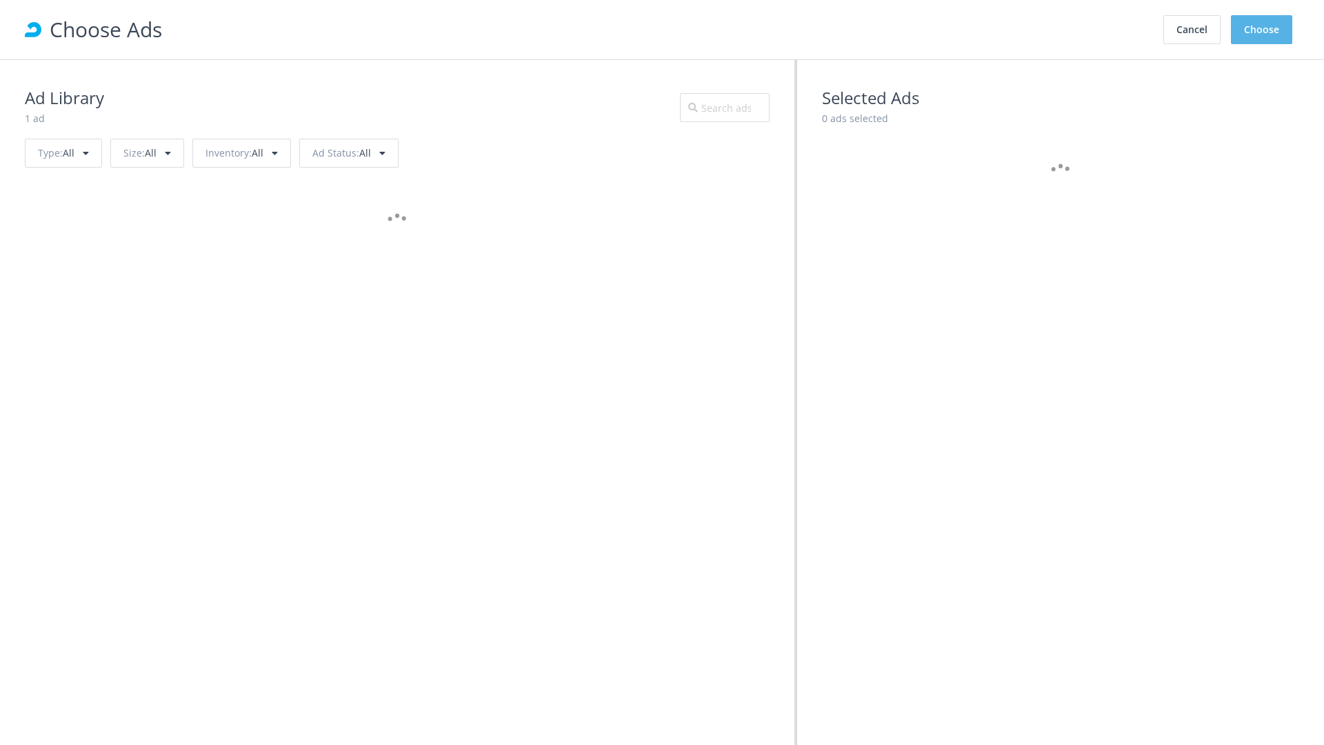
click at [1262, 30] on button "Choose" at bounding box center [1261, 29] width 61 height 29
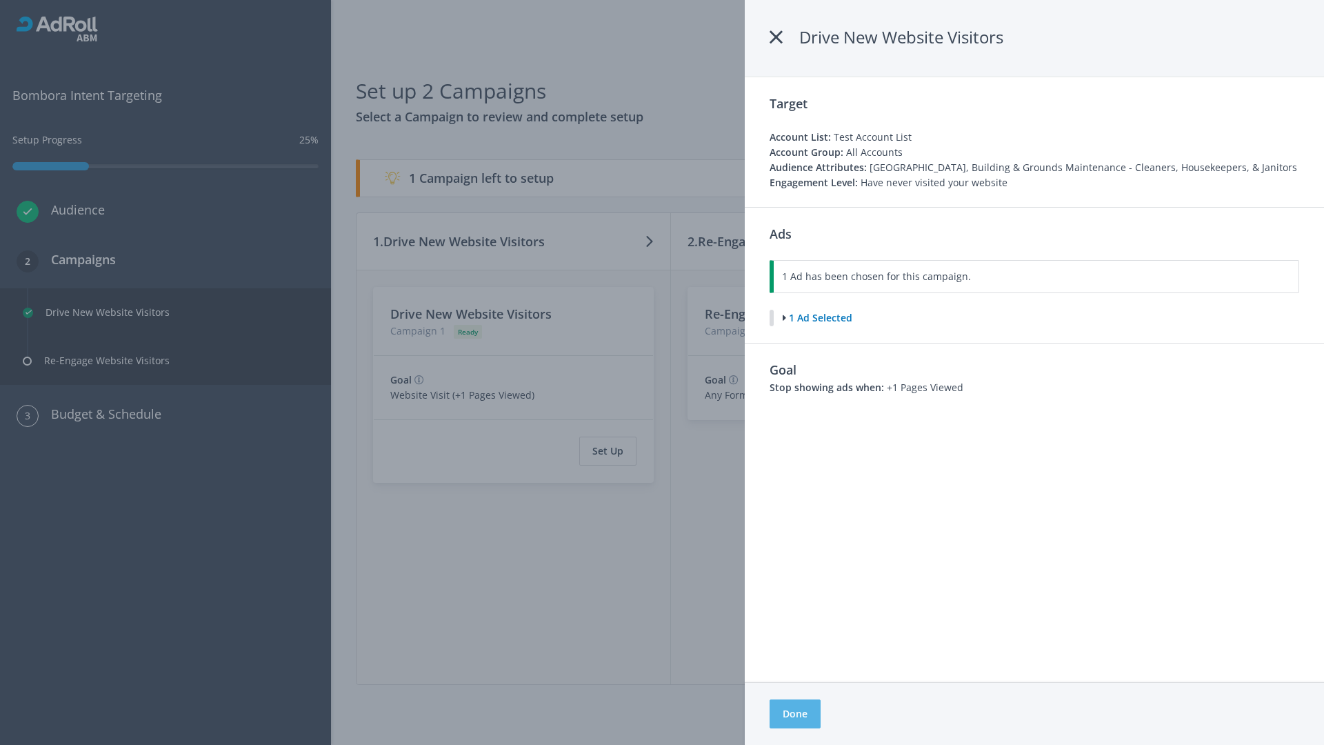
click at [794, 714] on button "Done" at bounding box center [795, 713] width 51 height 29
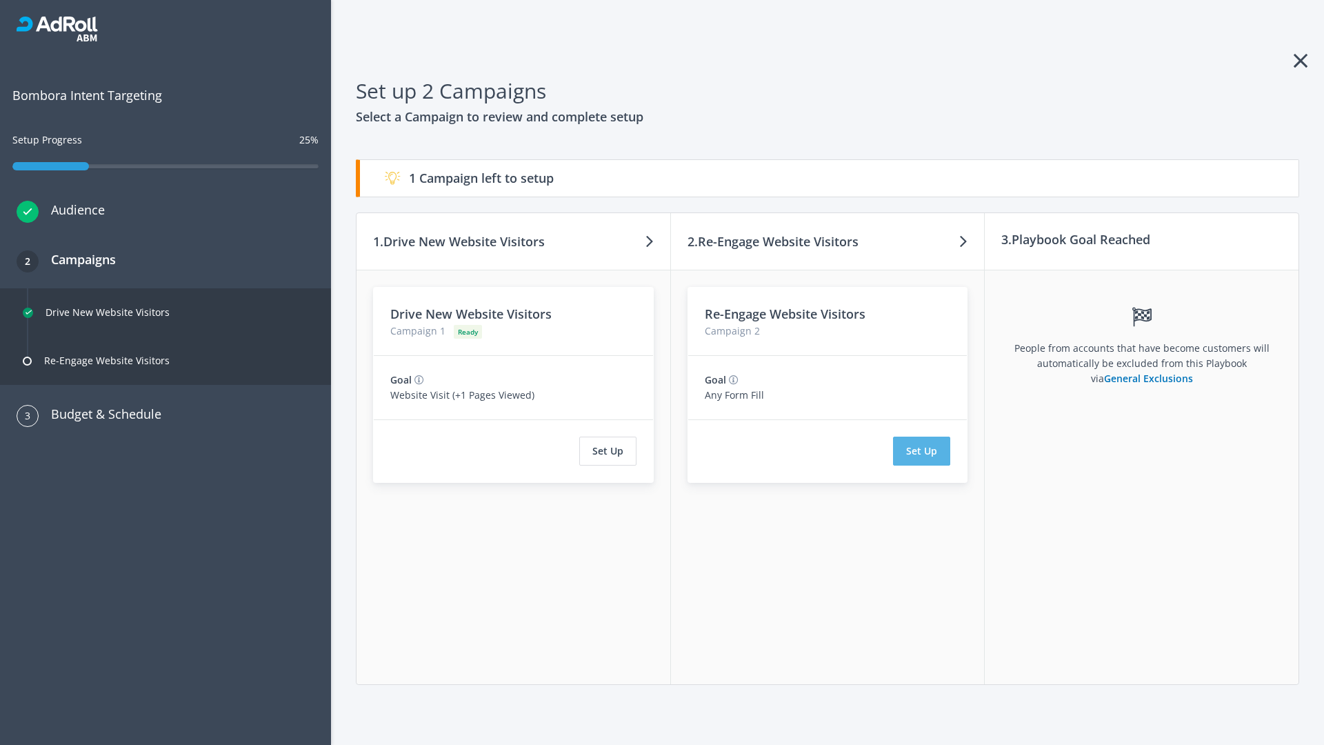
click at [922, 451] on button "Set Up" at bounding box center [921, 451] width 57 height 29
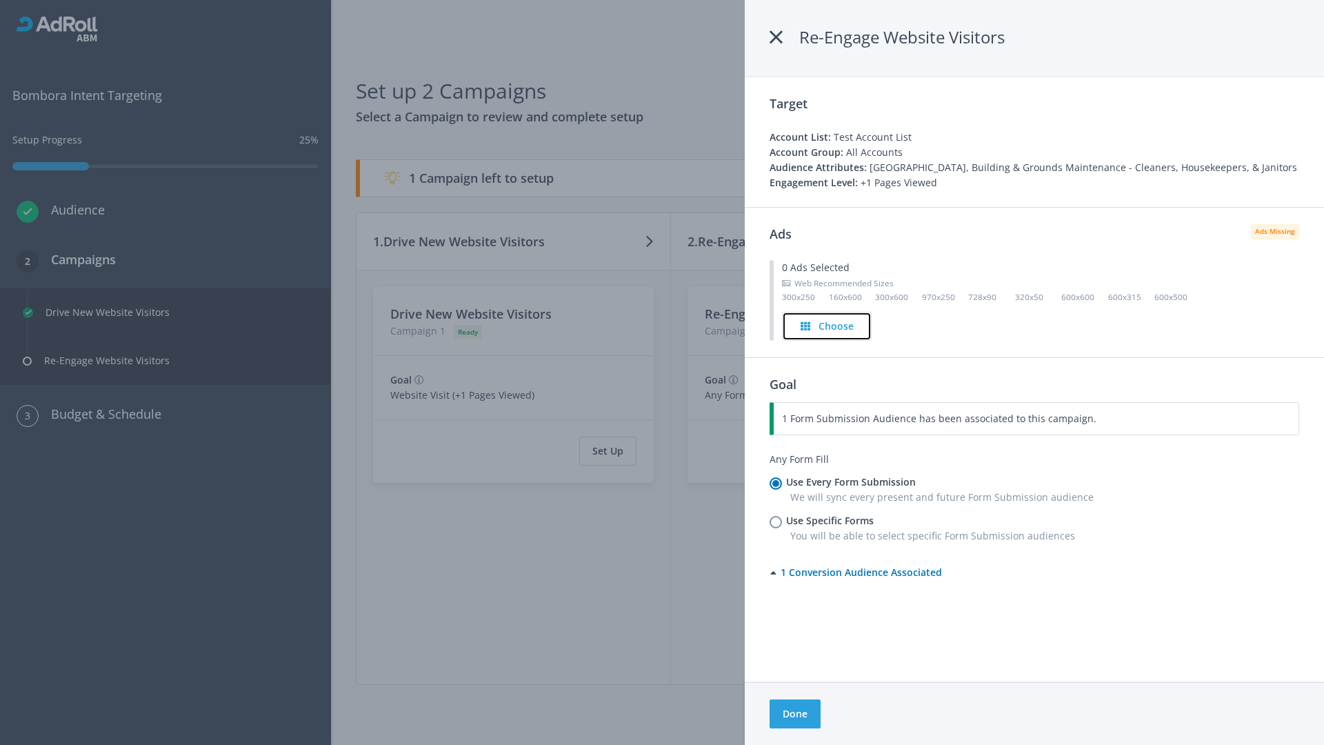
click at [827, 325] on h4 "Choose" at bounding box center [836, 326] width 35 height 15
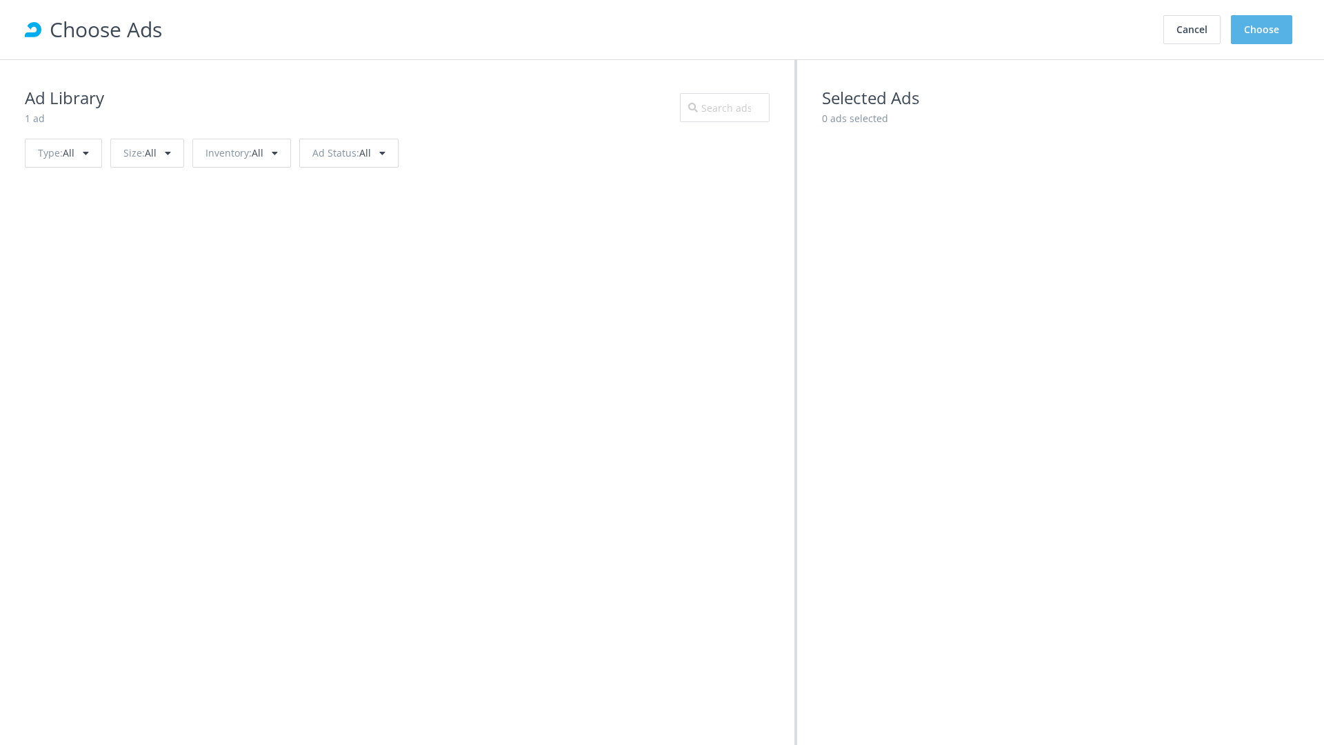
click at [1262, 30] on button "Choose" at bounding box center [1261, 29] width 61 height 29
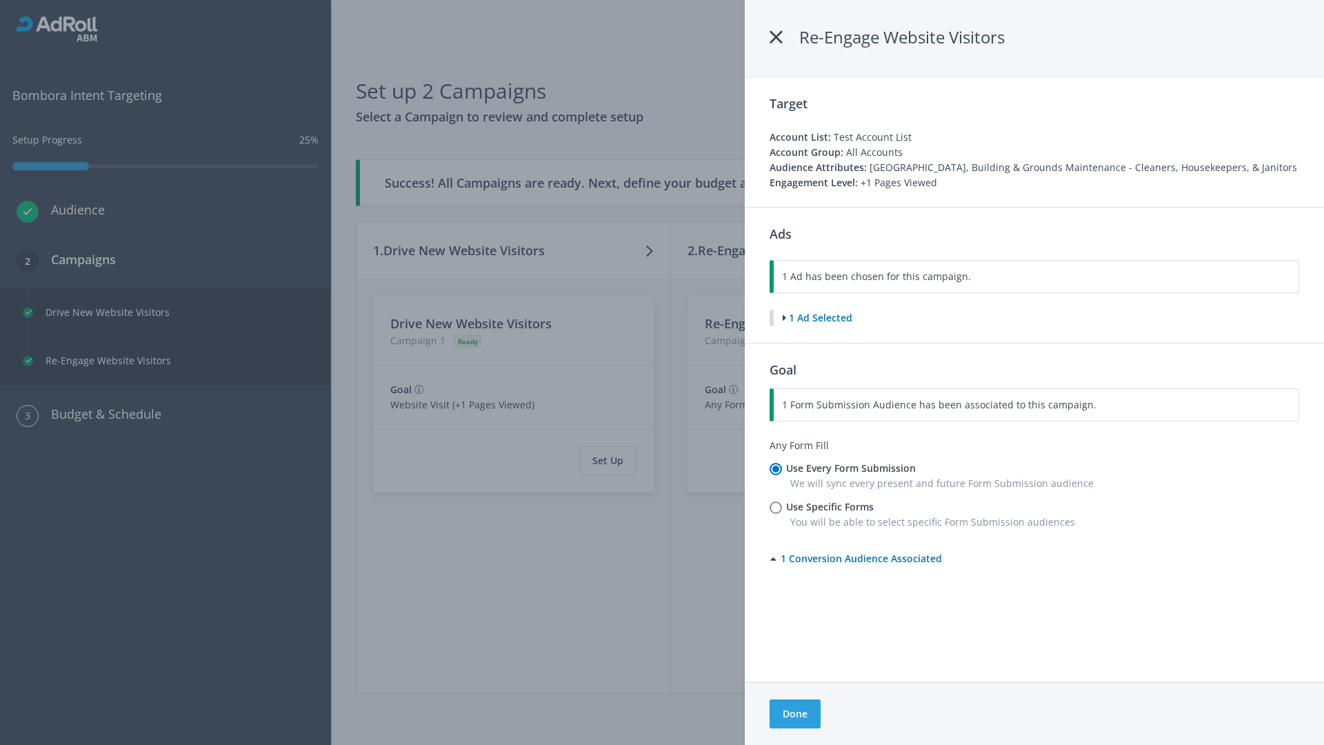
click at [794, 714] on button "Done" at bounding box center [795, 713] width 51 height 29
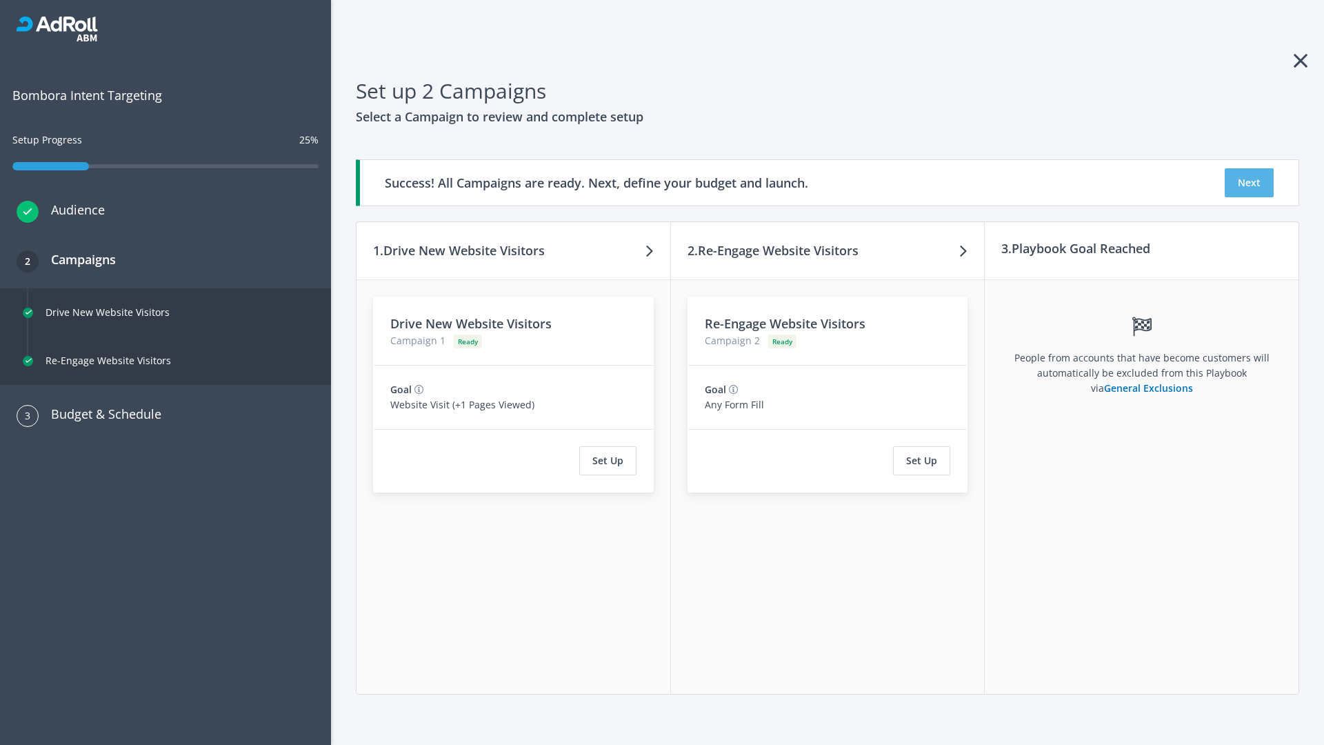
click at [1249, 183] on button "Next" at bounding box center [1249, 182] width 49 height 29
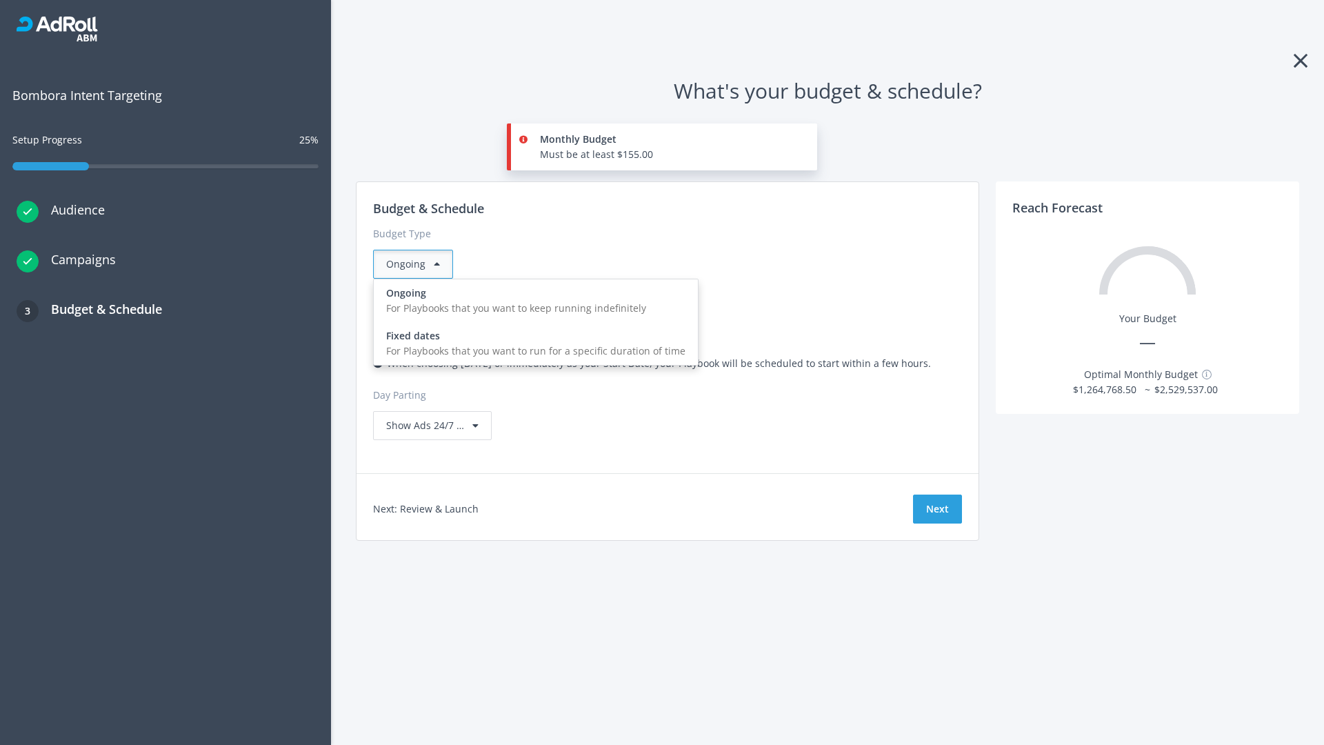
click at [532, 343] on div "For Playbooks that you want to run for a specific duration of time" at bounding box center [535, 350] width 299 height 15
click at [419, 264] on div "Ongoing" at bounding box center [413, 264] width 80 height 29
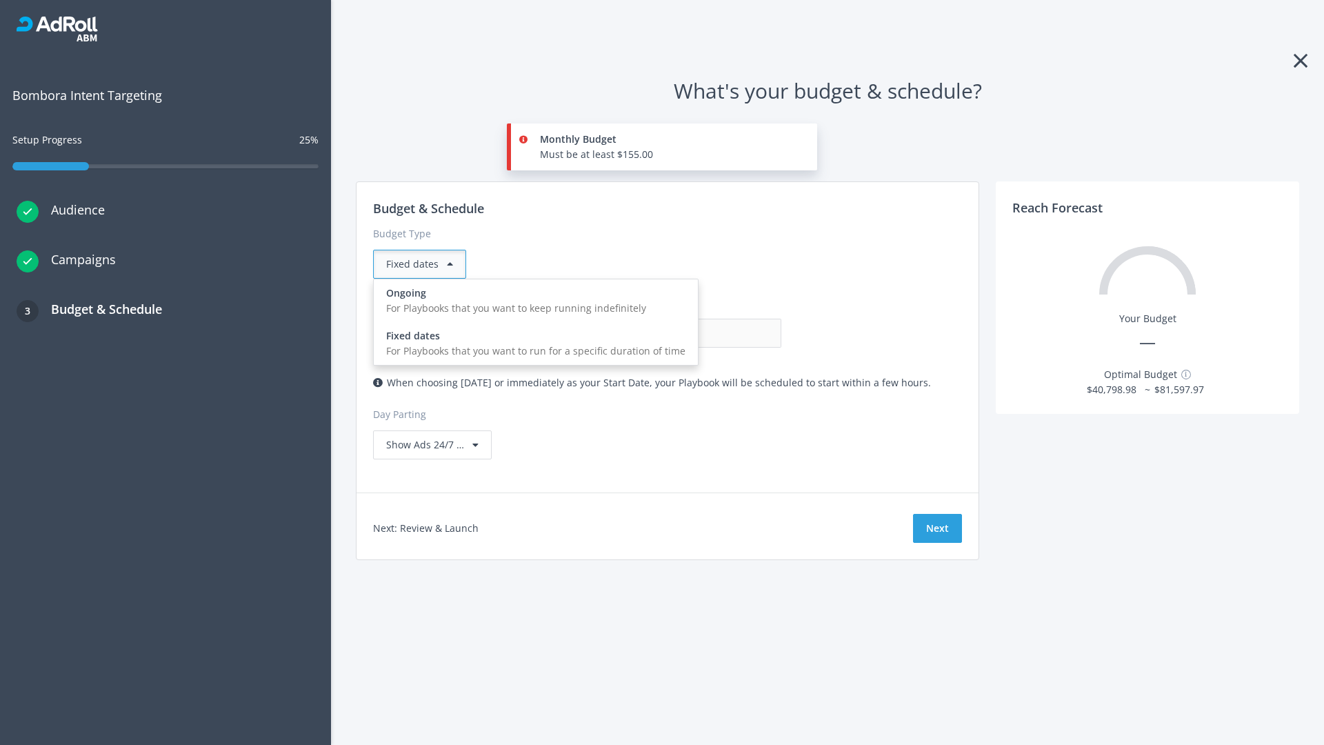
click at [532, 301] on div "For Playbooks that you want to keep running indefinitely" at bounding box center [535, 308] width 299 height 15
click at [645, 333] on input "0.00" at bounding box center [713, 333] width 137 height 29
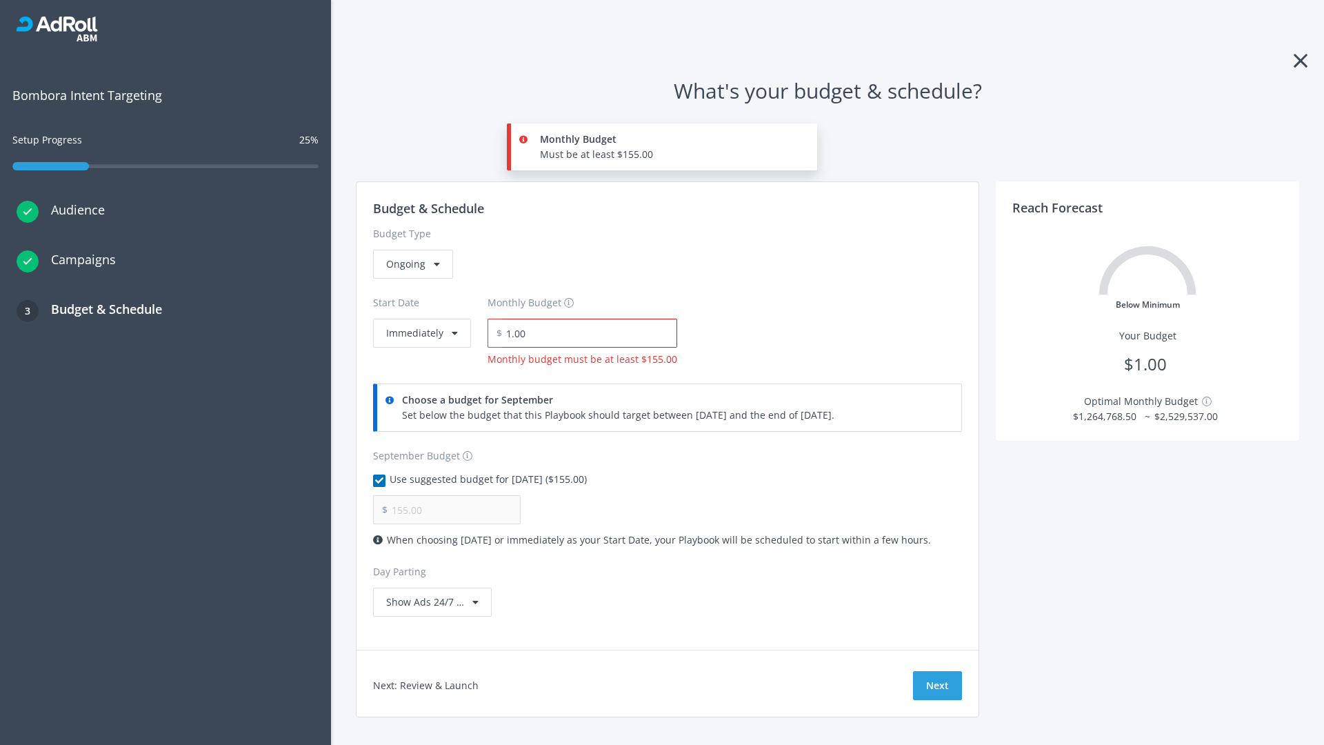
click at [585, 333] on input "1.00" at bounding box center [589, 333] width 175 height 29
type input "1,000.00"
click at [421, 319] on button "Immediately" at bounding box center [422, 333] width 98 height 29
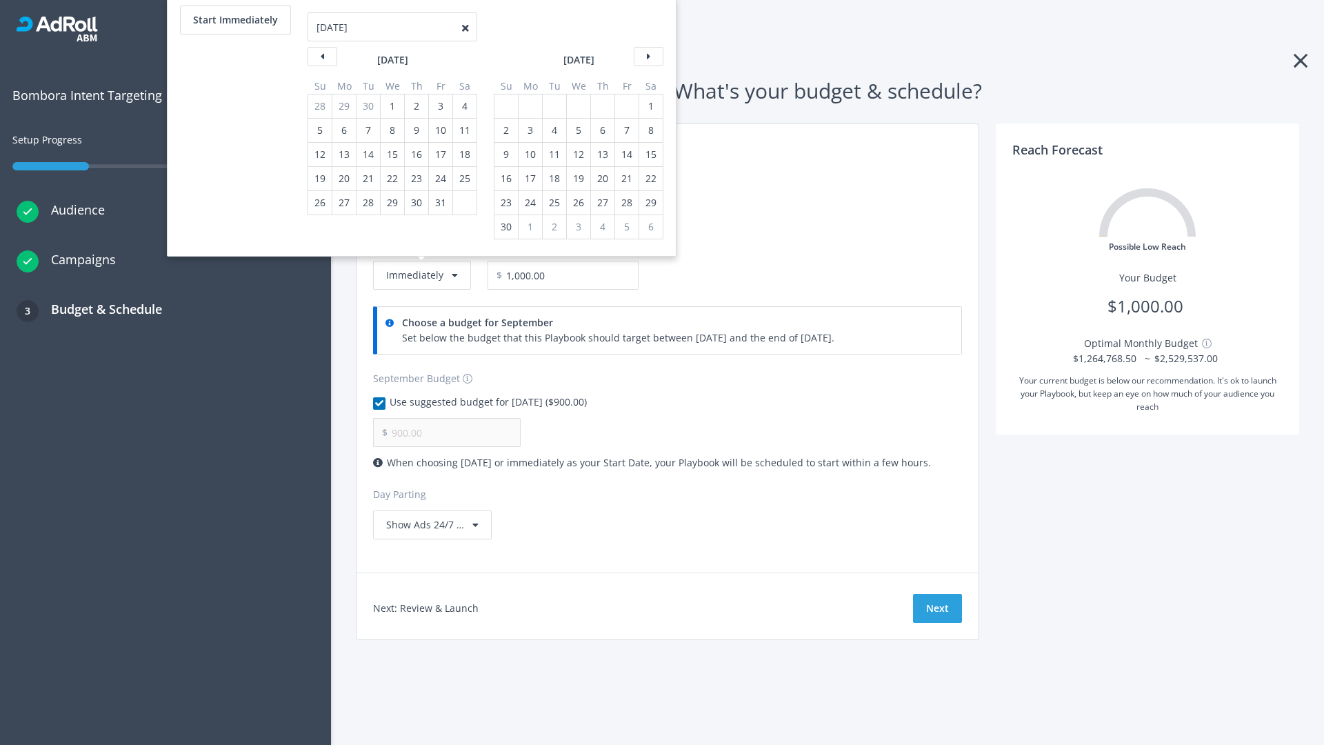
click at [505, 130] on div "2" at bounding box center [506, 130] width 18 height 23
type input "966.67"
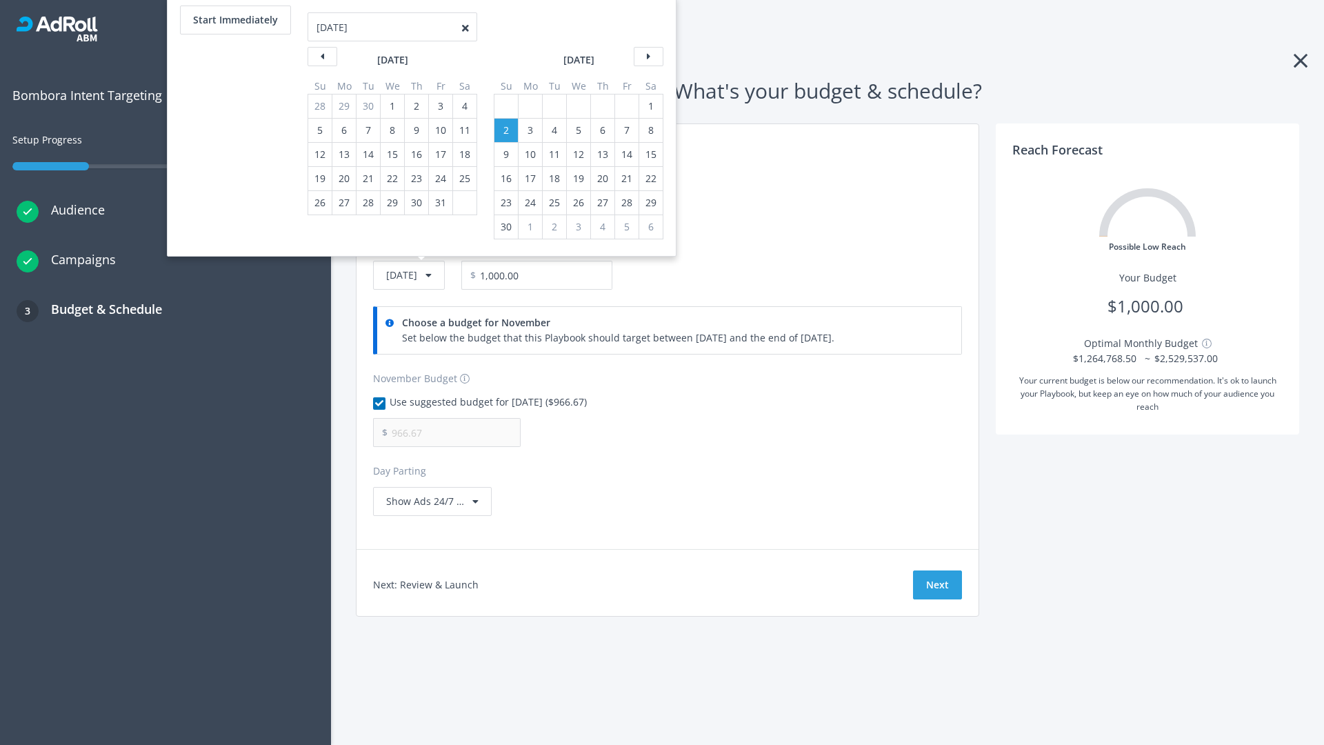
click at [650, 106] on div "1" at bounding box center [651, 105] width 18 height 23
click at [234, 20] on button "Start Immediately" at bounding box center [235, 20] width 111 height 29
type input "[DATE]"
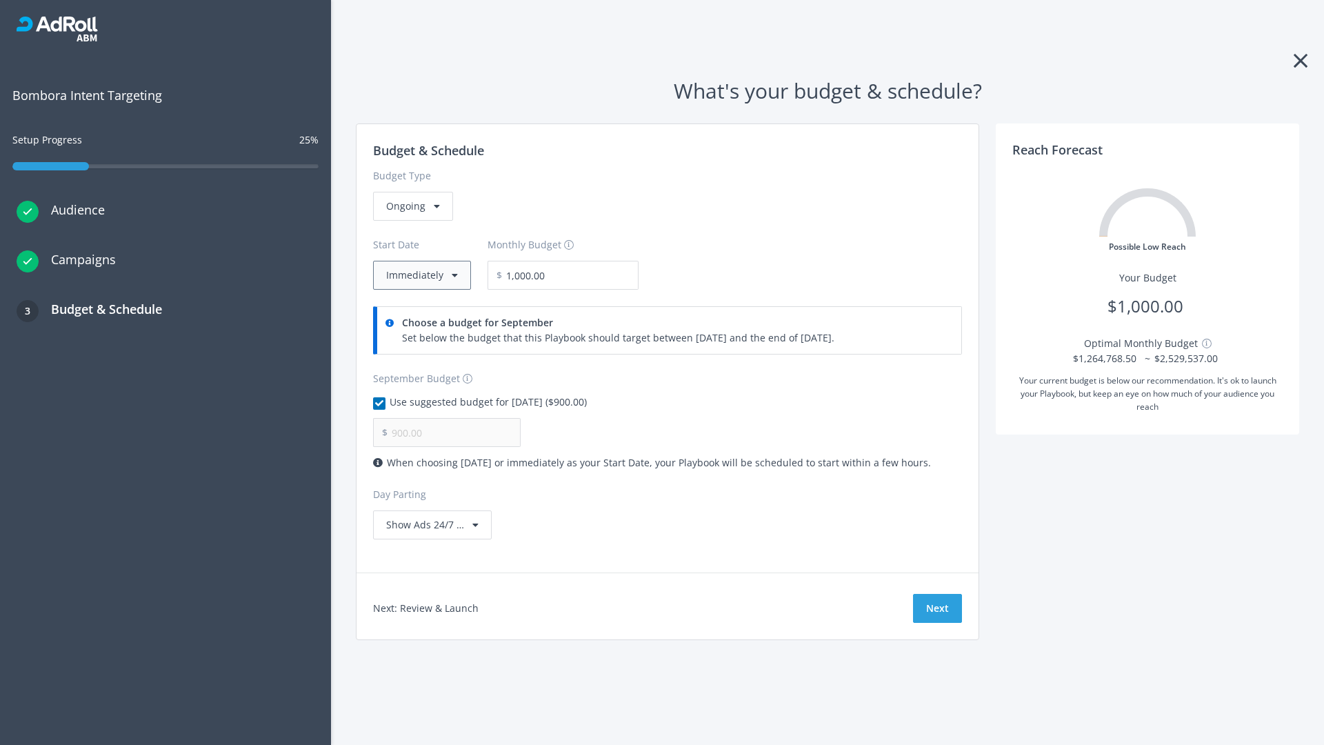
click at [421, 275] on button "Immediately" at bounding box center [422, 275] width 98 height 29
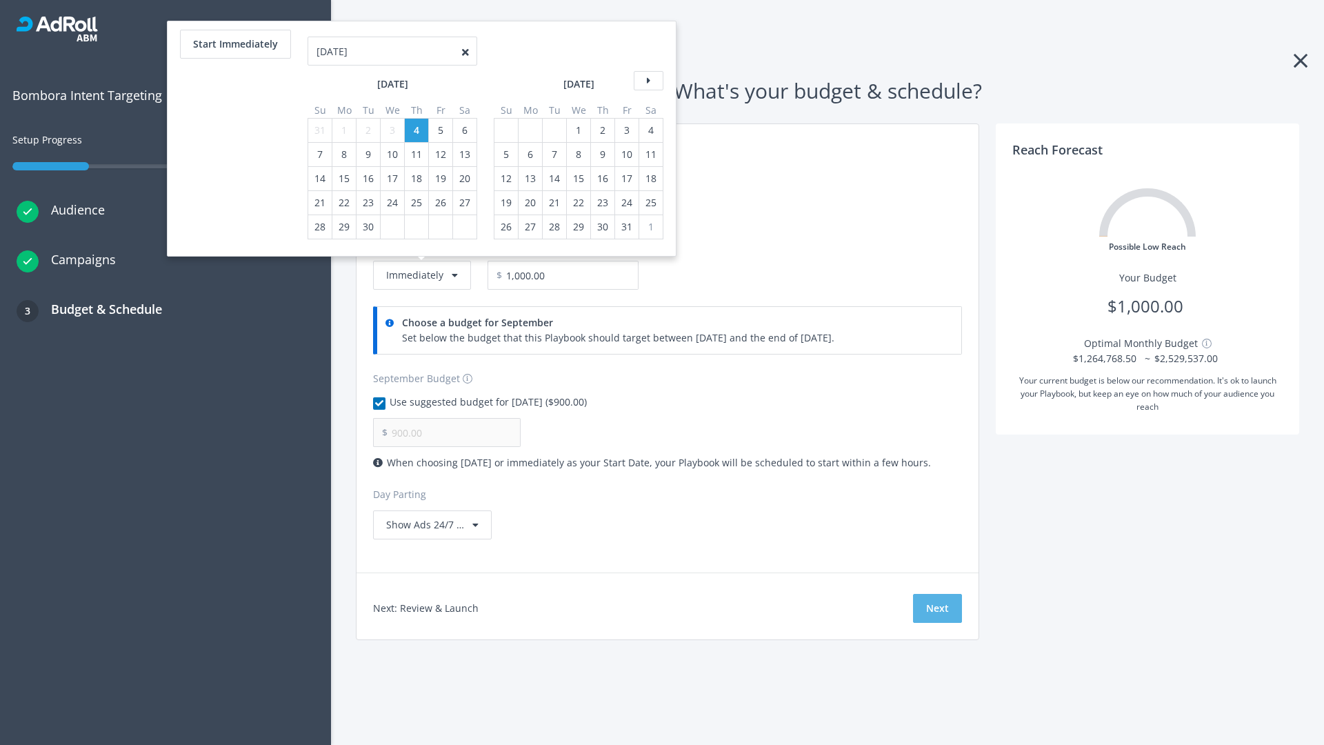
click at [937, 608] on button "Next" at bounding box center [937, 608] width 49 height 29
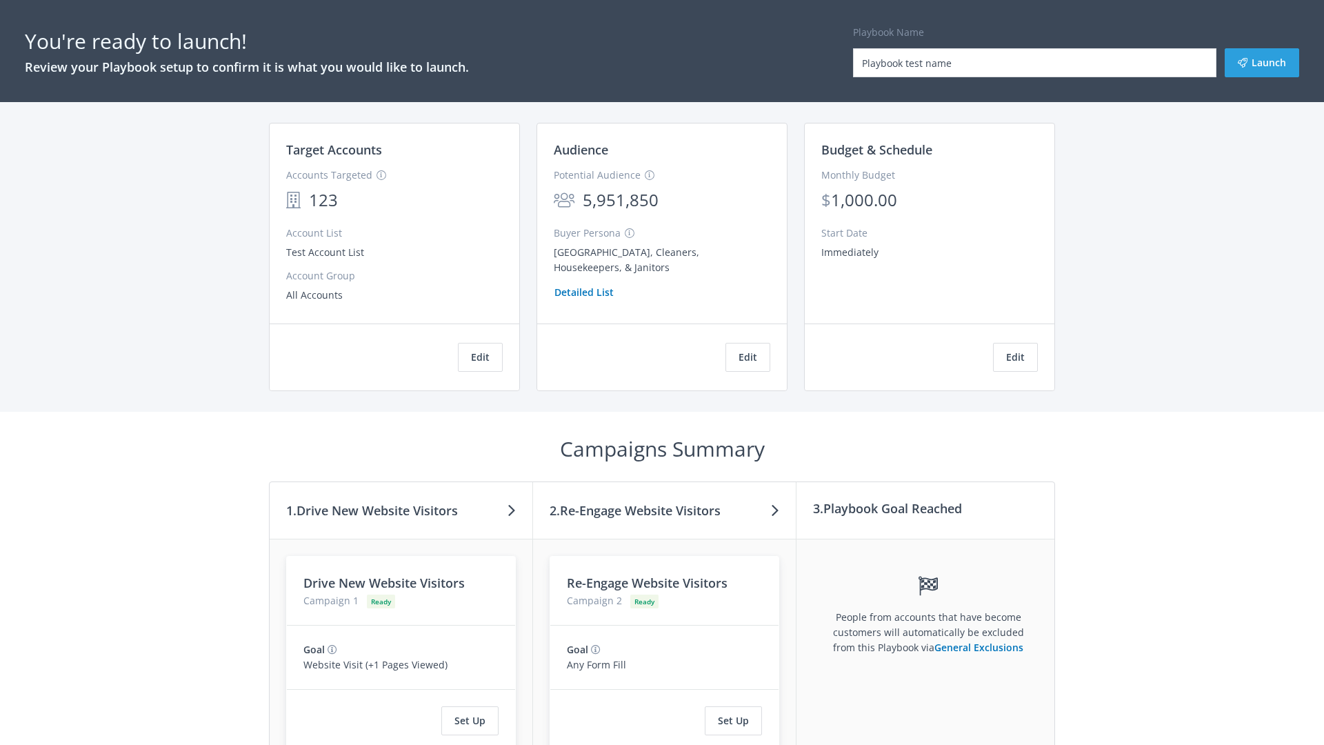
type input "Playbook test name"
click at [1262, 63] on button "Launch" at bounding box center [1262, 62] width 74 height 29
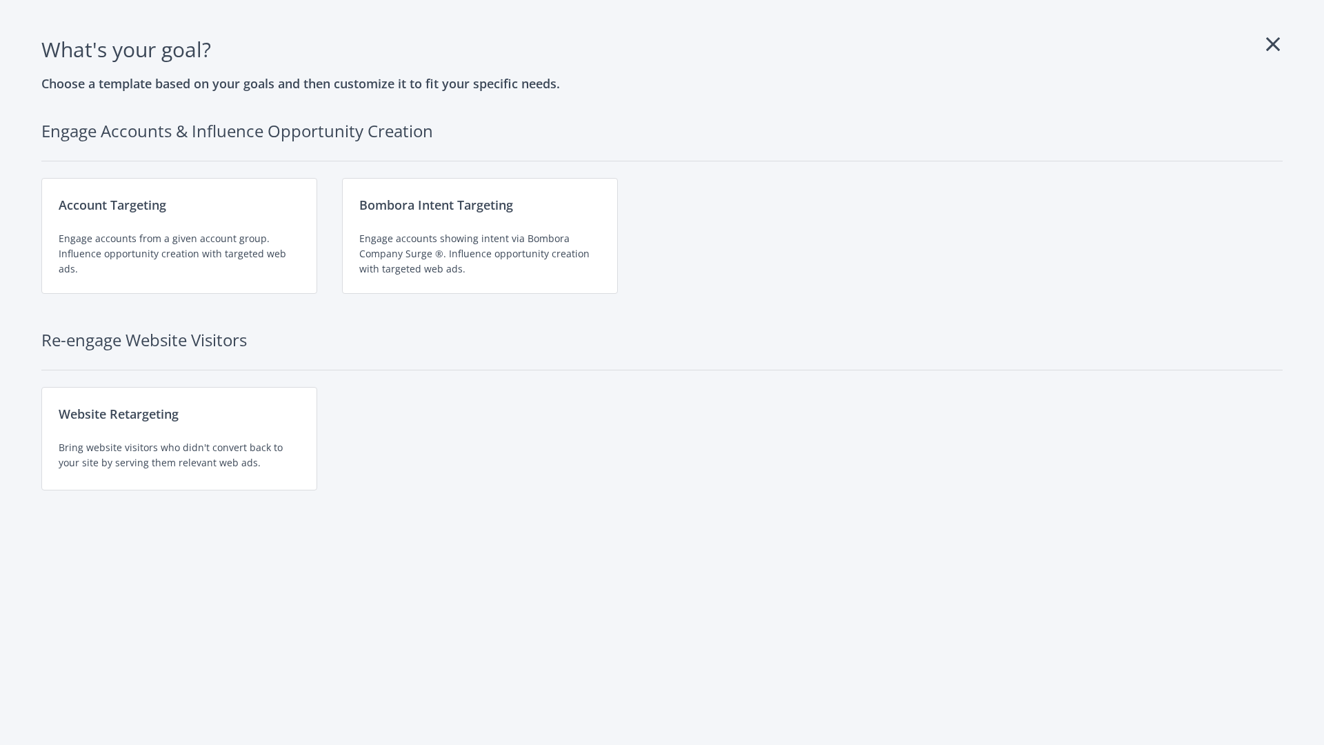
click at [179, 439] on div "Website Retargeting Bring website visitors who didn't convert back to your site…" at bounding box center [179, 438] width 276 height 103
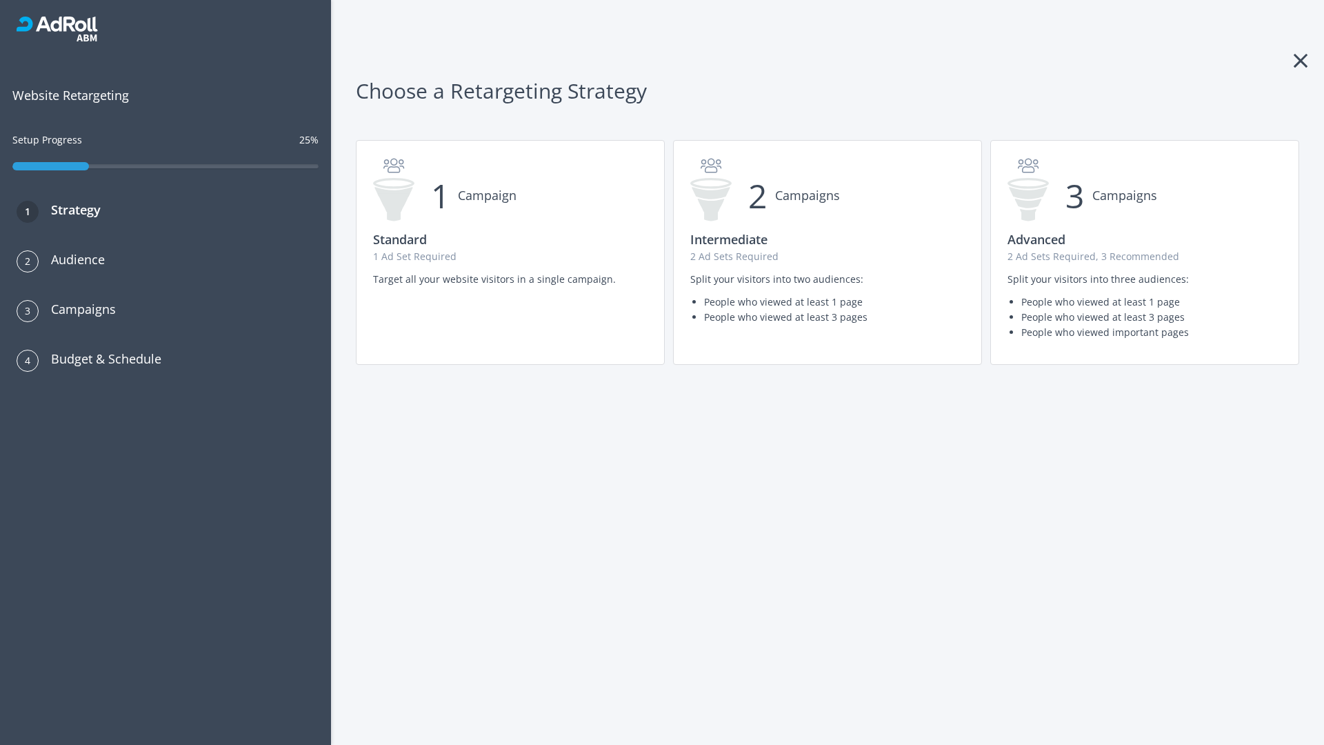
click at [1145, 252] on p "2 Ad Sets Required, 3 Recommended" at bounding box center [1144, 256] width 274 height 15
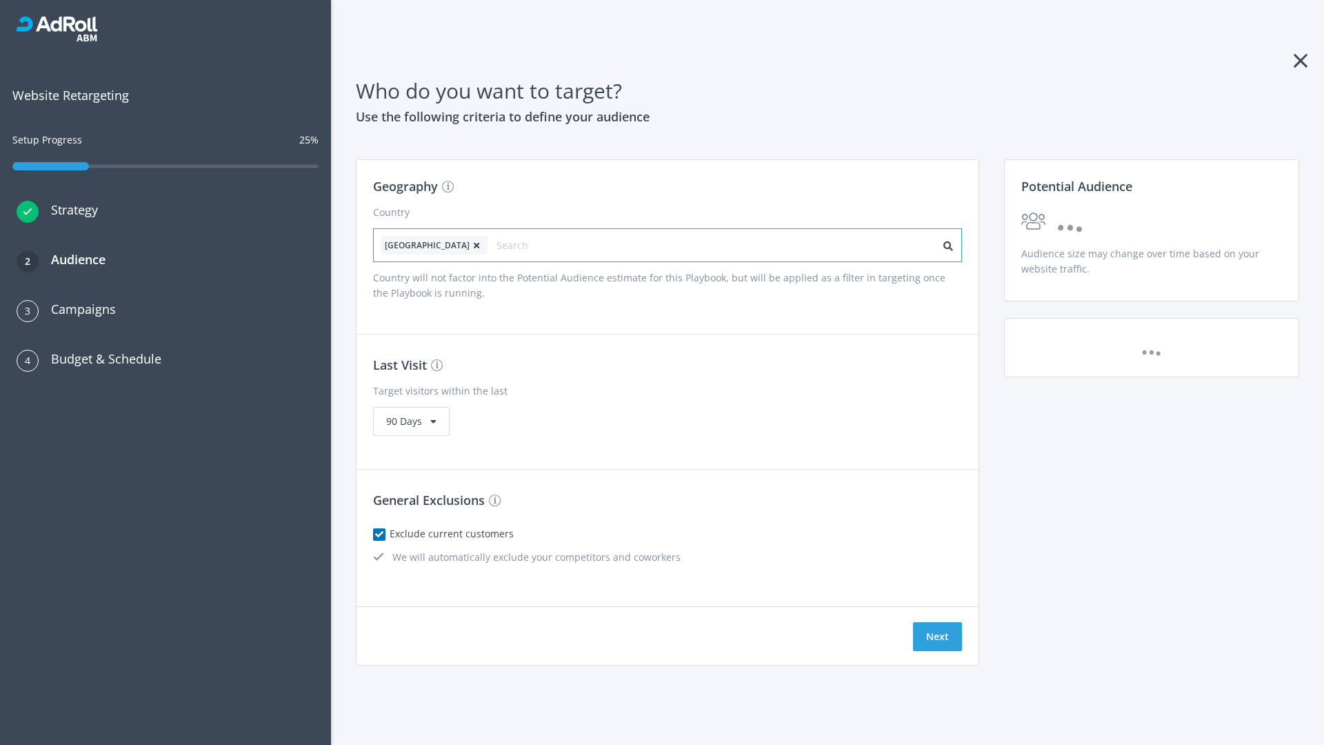
click at [519, 245] on input "text" at bounding box center [557, 245] width 123 height 19
type input "[GEOGRAPHIC_DATA]"
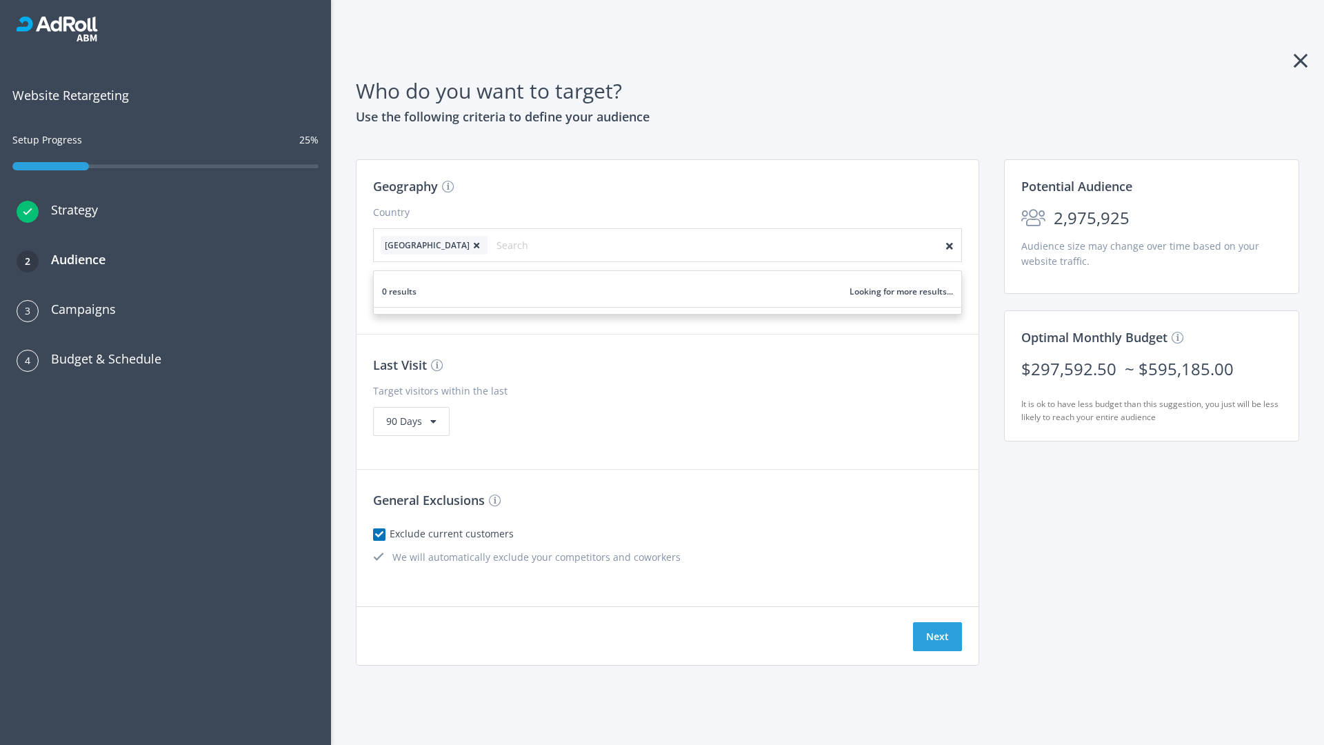
click at [470, 245] on icon at bounding box center [477, 245] width 14 height 8
click at [937, 636] on button "Next" at bounding box center [937, 636] width 49 height 29
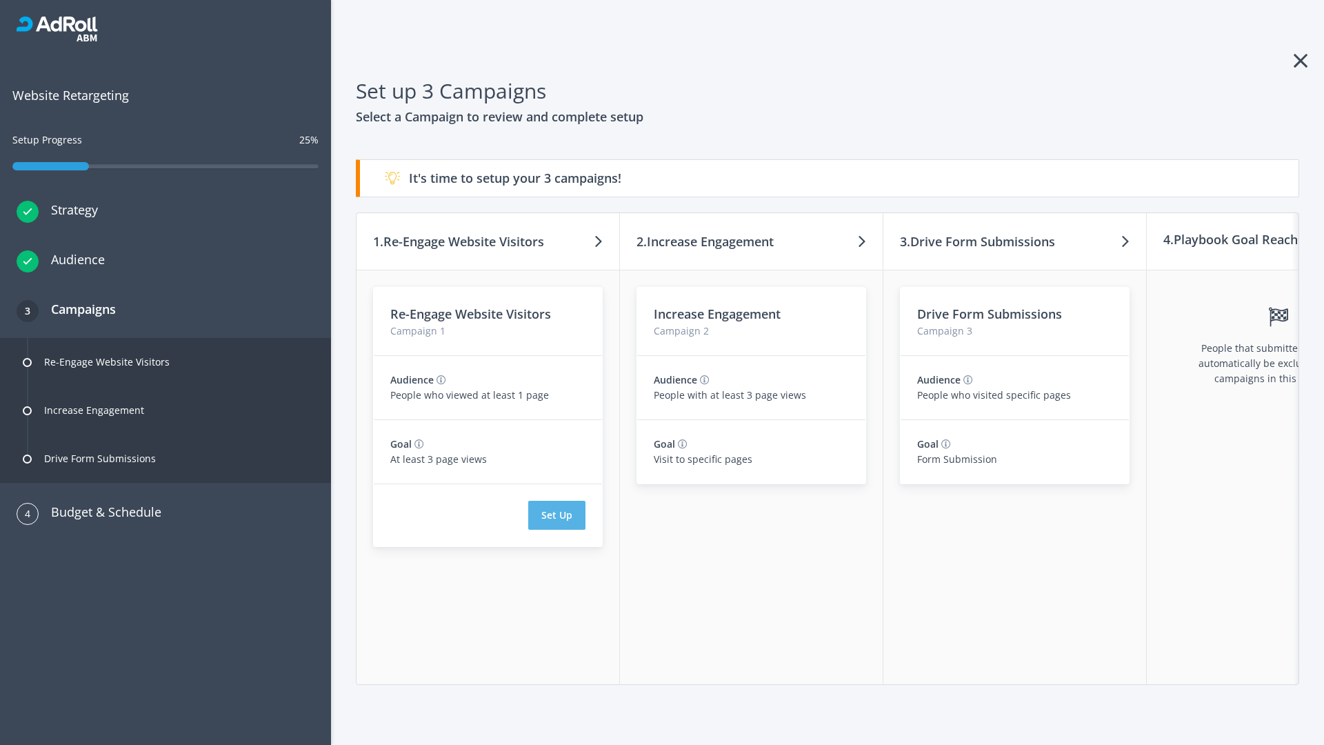
click at [556, 515] on button "Set Up" at bounding box center [556, 515] width 57 height 29
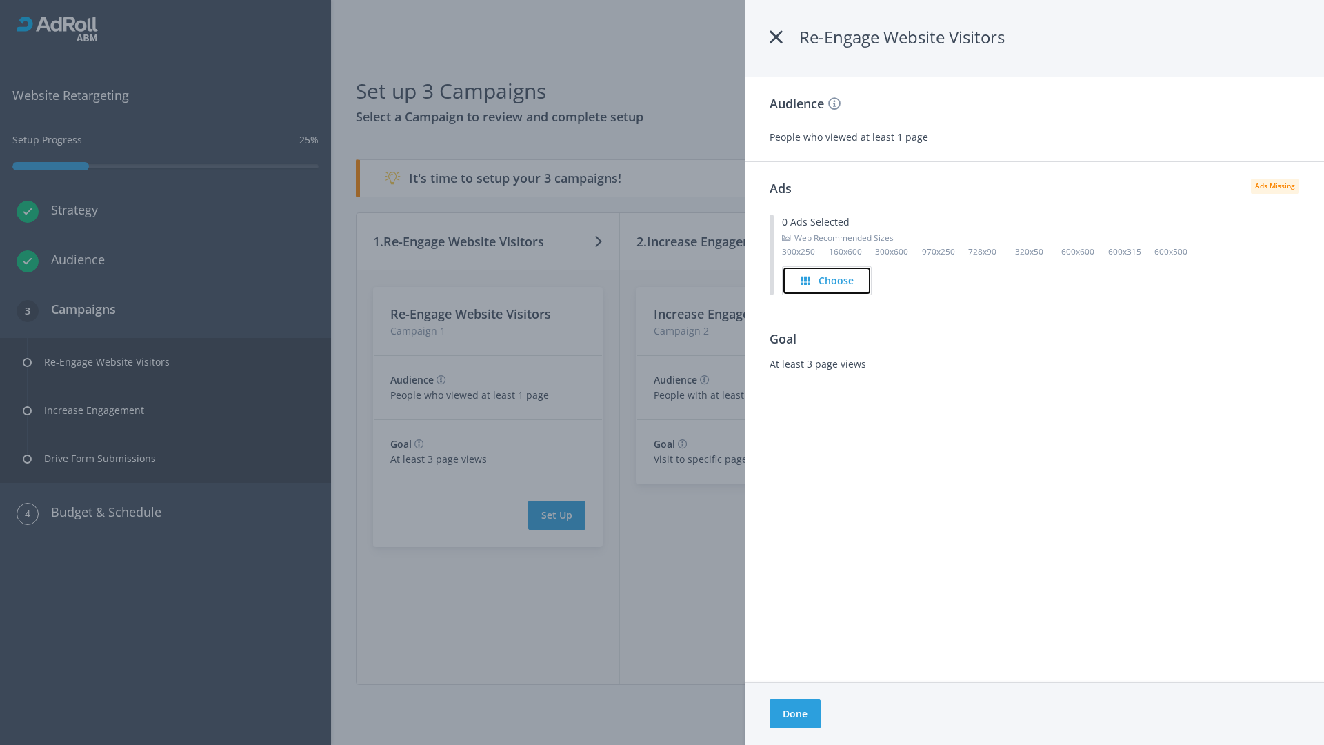
click at [827, 280] on h4 "Choose" at bounding box center [836, 280] width 35 height 15
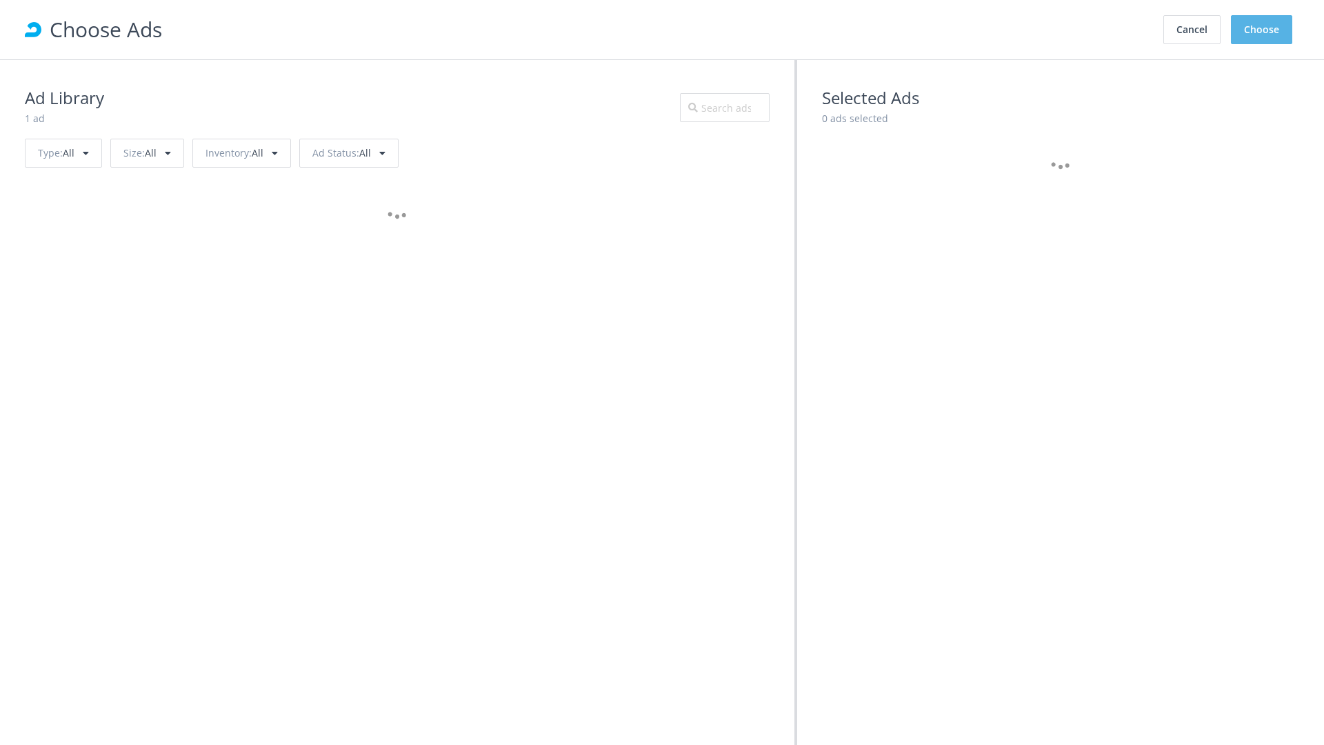
click at [1262, 30] on button "Choose" at bounding box center [1261, 29] width 61 height 29
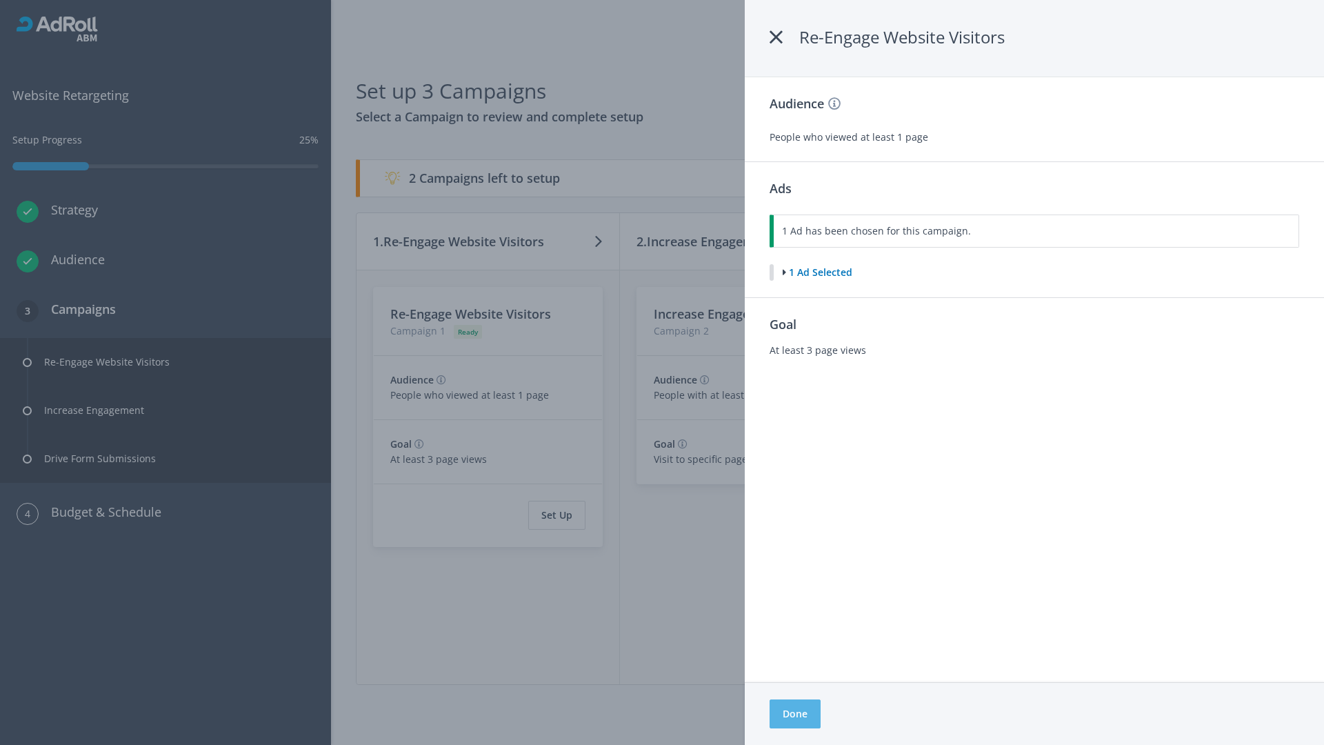
click at [794, 714] on button "Done" at bounding box center [795, 713] width 51 height 29
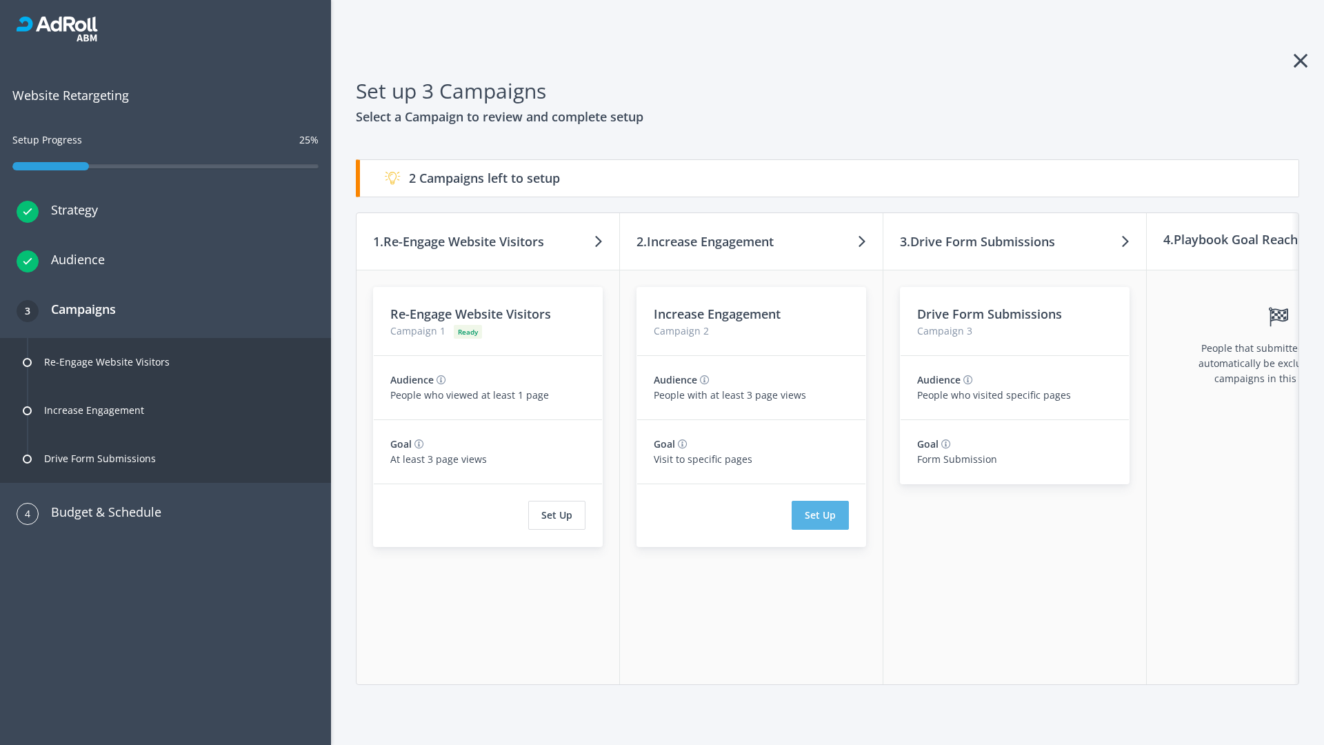
click at [820, 515] on button "Set Up" at bounding box center [820, 515] width 57 height 29
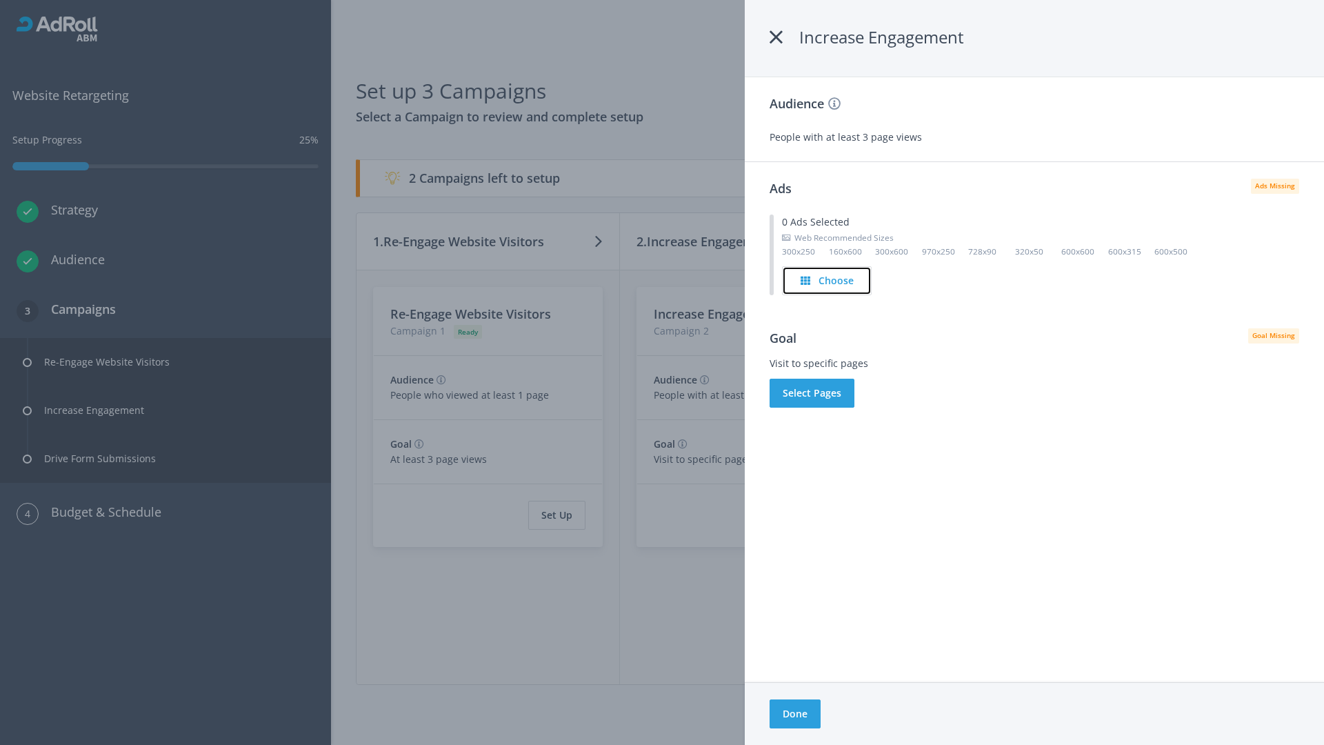
click at [827, 280] on h4 "Choose" at bounding box center [836, 280] width 35 height 15
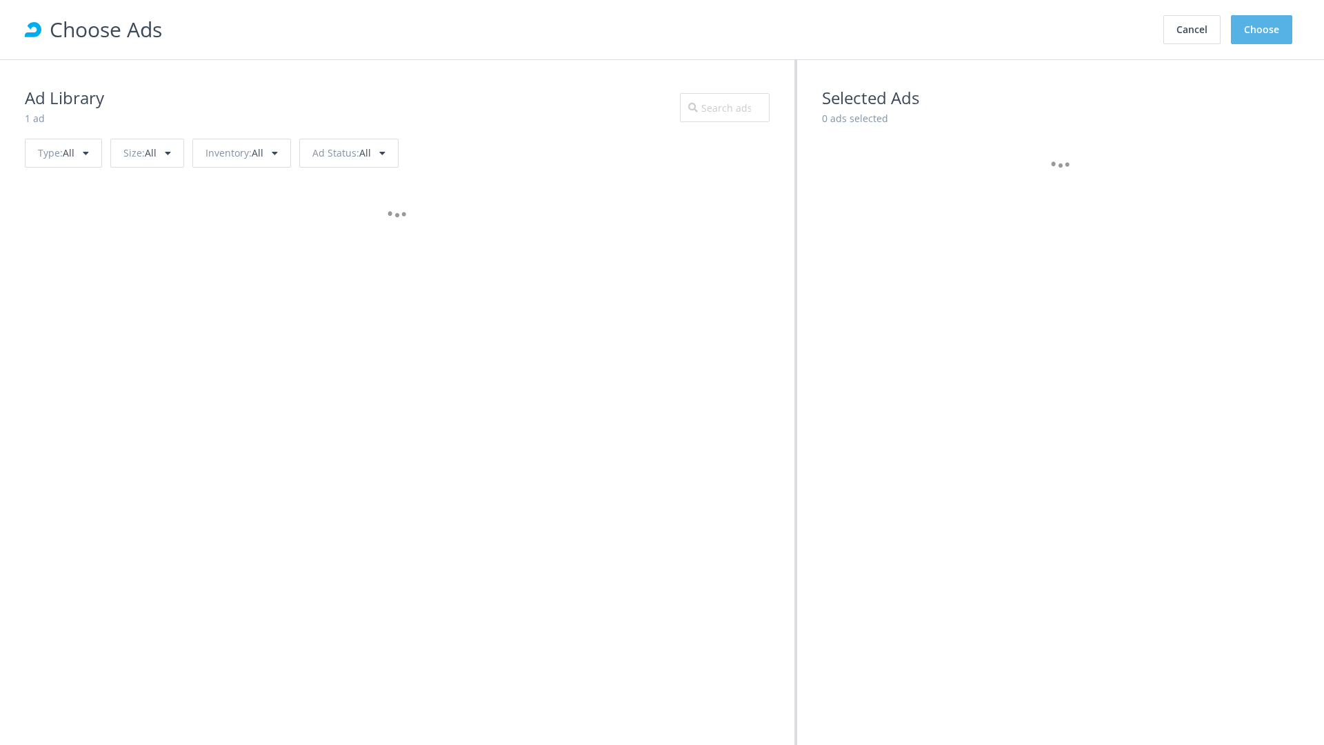
click at [1262, 30] on button "Choose" at bounding box center [1261, 29] width 61 height 29
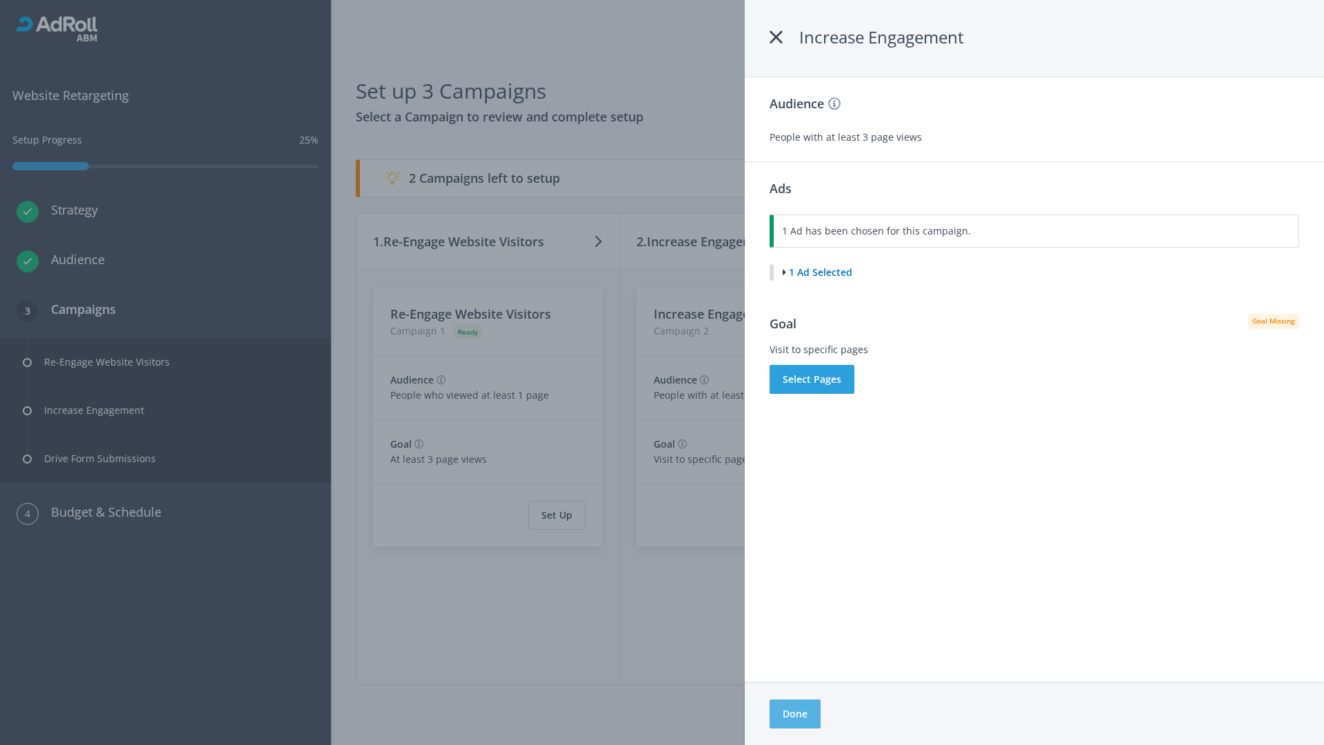
click at [794, 714] on button "Done" at bounding box center [795, 713] width 51 height 29
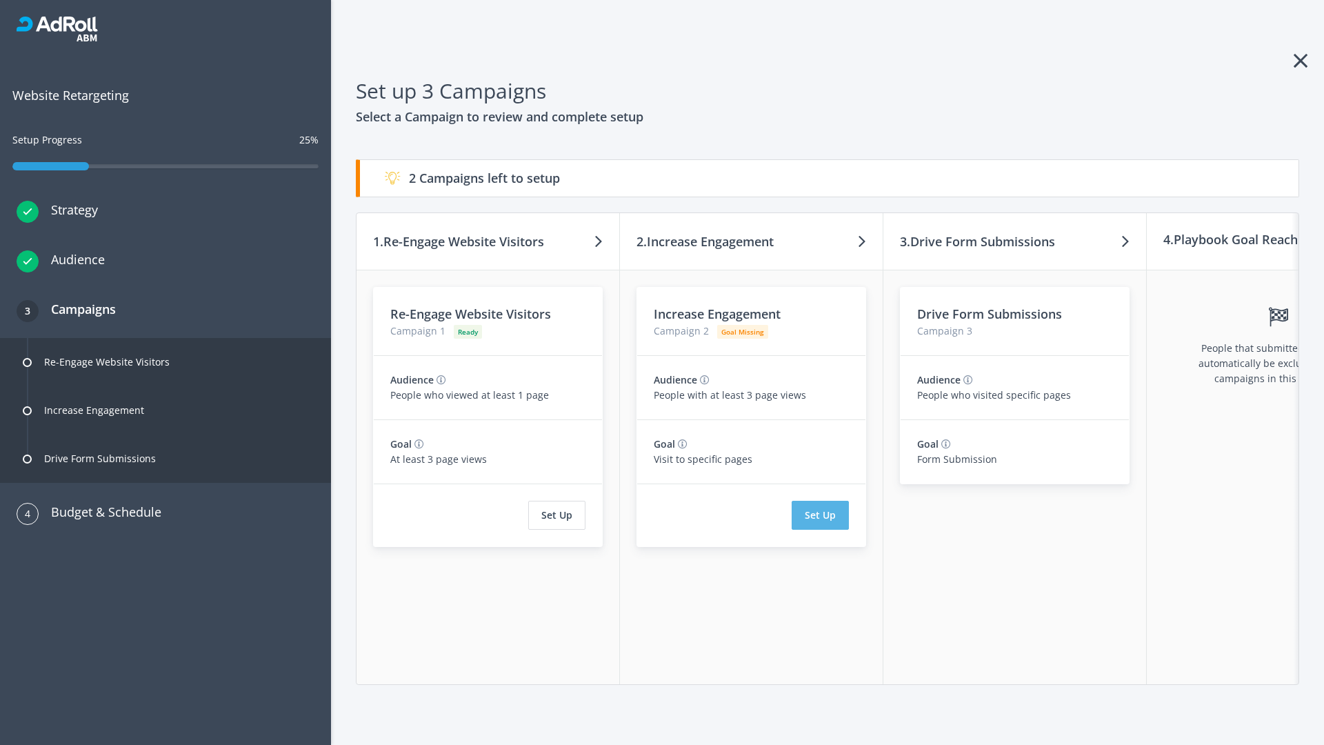
click at [820, 515] on button "Set Up" at bounding box center [820, 515] width 57 height 29
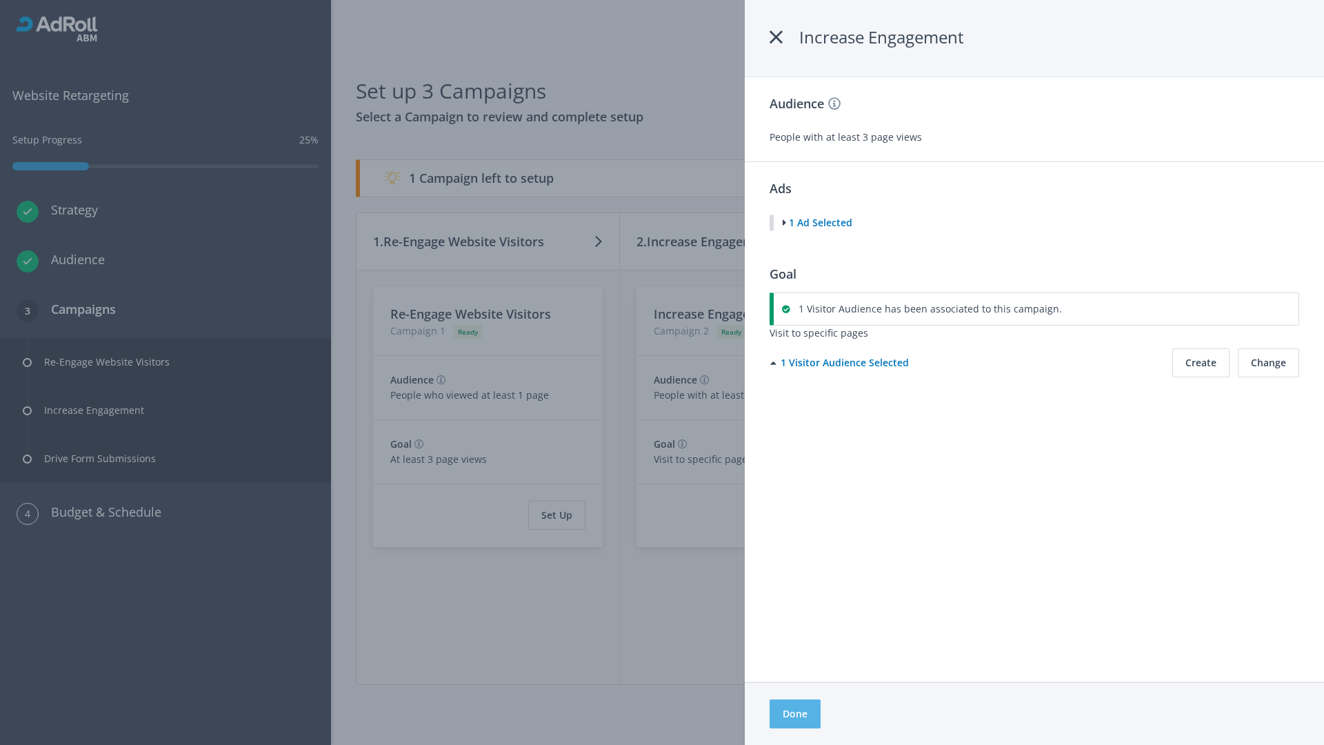
click at [794, 714] on button "Done" at bounding box center [795, 713] width 51 height 29
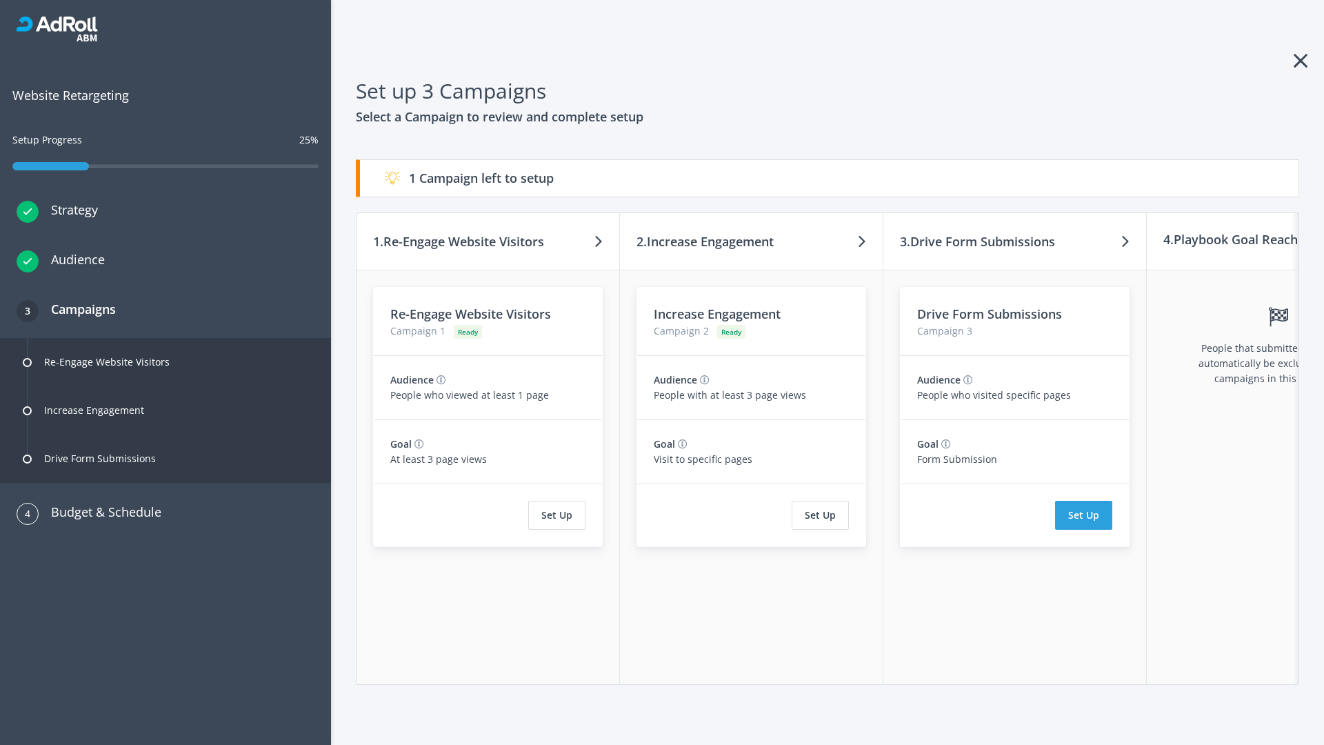
click at [1083, 515] on button "Set Up" at bounding box center [1083, 515] width 57 height 29
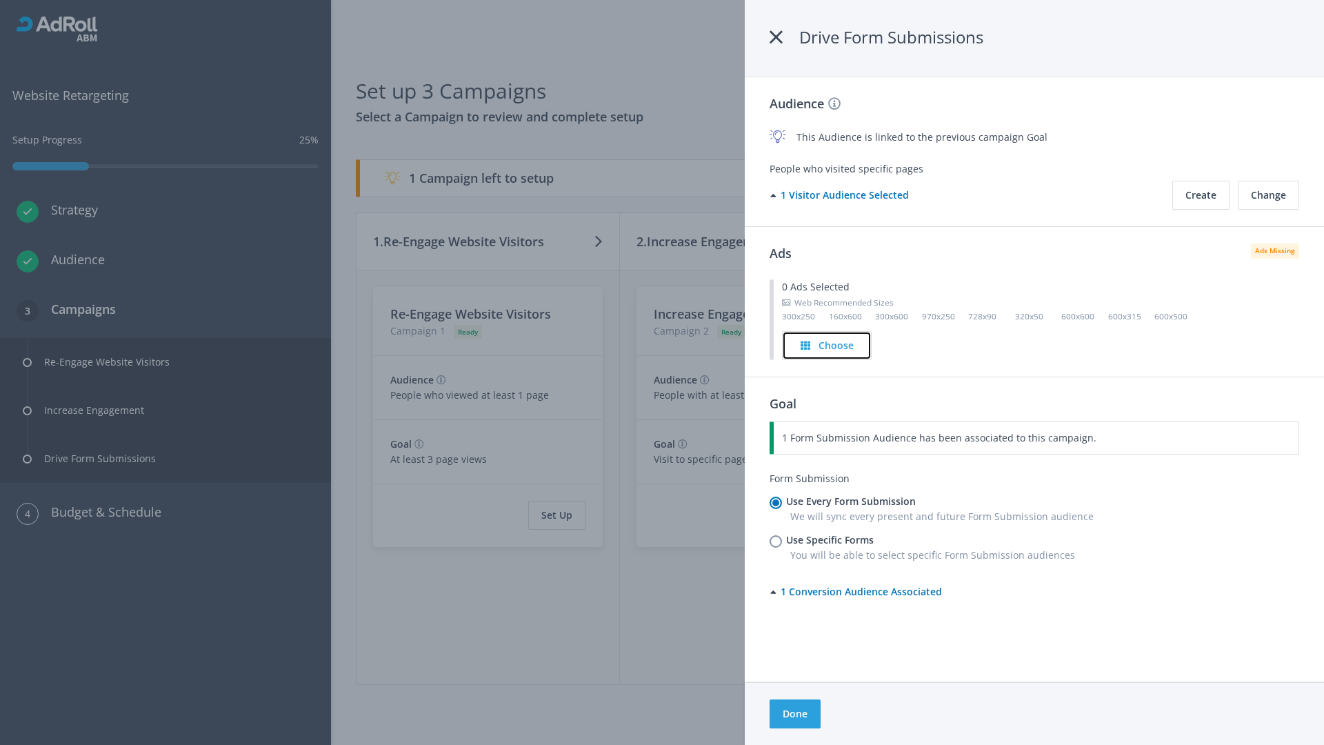
click at [827, 345] on h4 "Choose" at bounding box center [836, 345] width 35 height 15
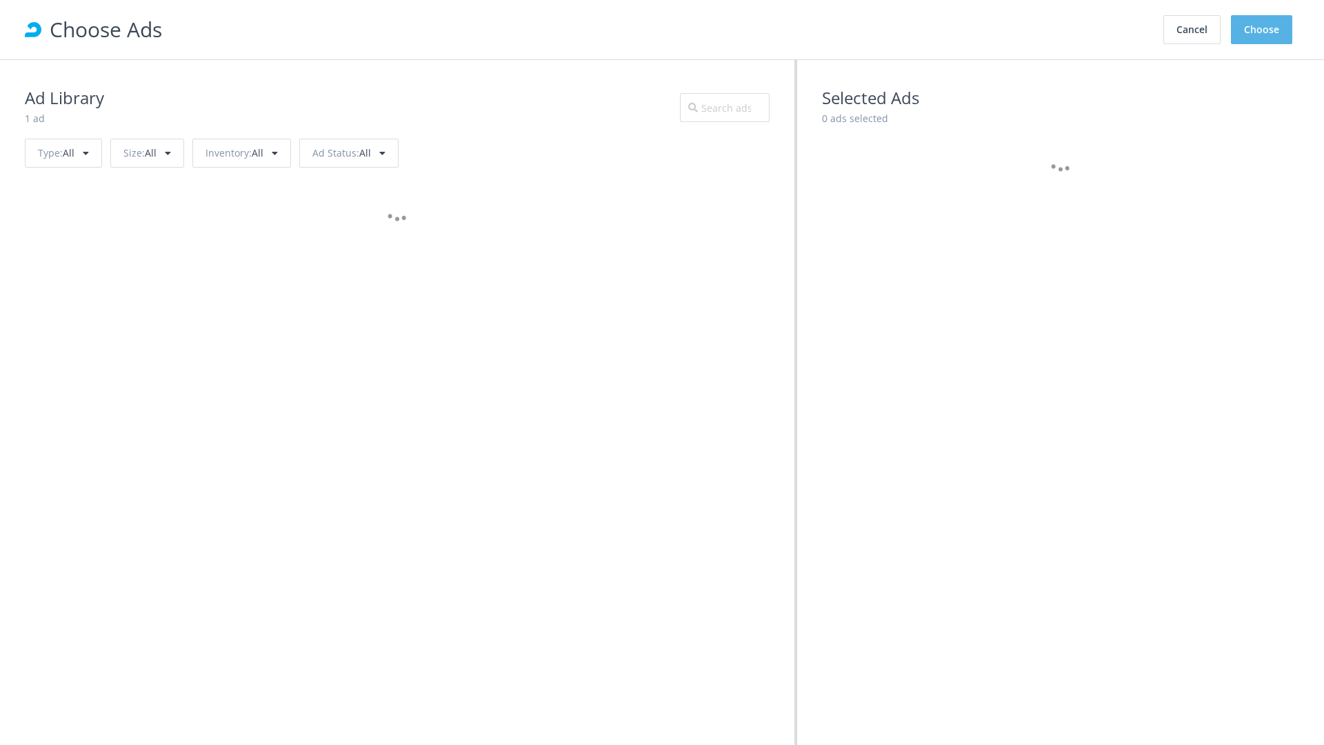
click at [1262, 30] on button "Choose" at bounding box center [1261, 29] width 61 height 29
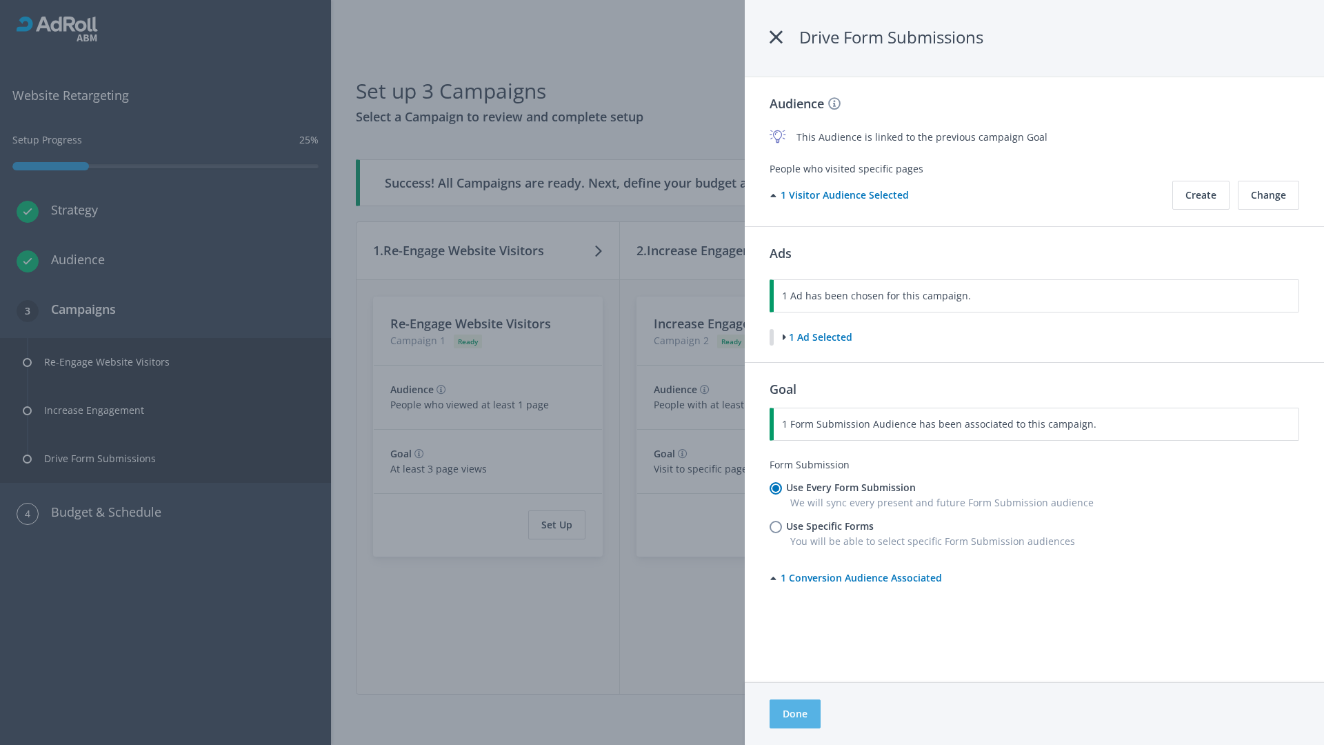
click at [794, 714] on button "Done" at bounding box center [795, 713] width 51 height 29
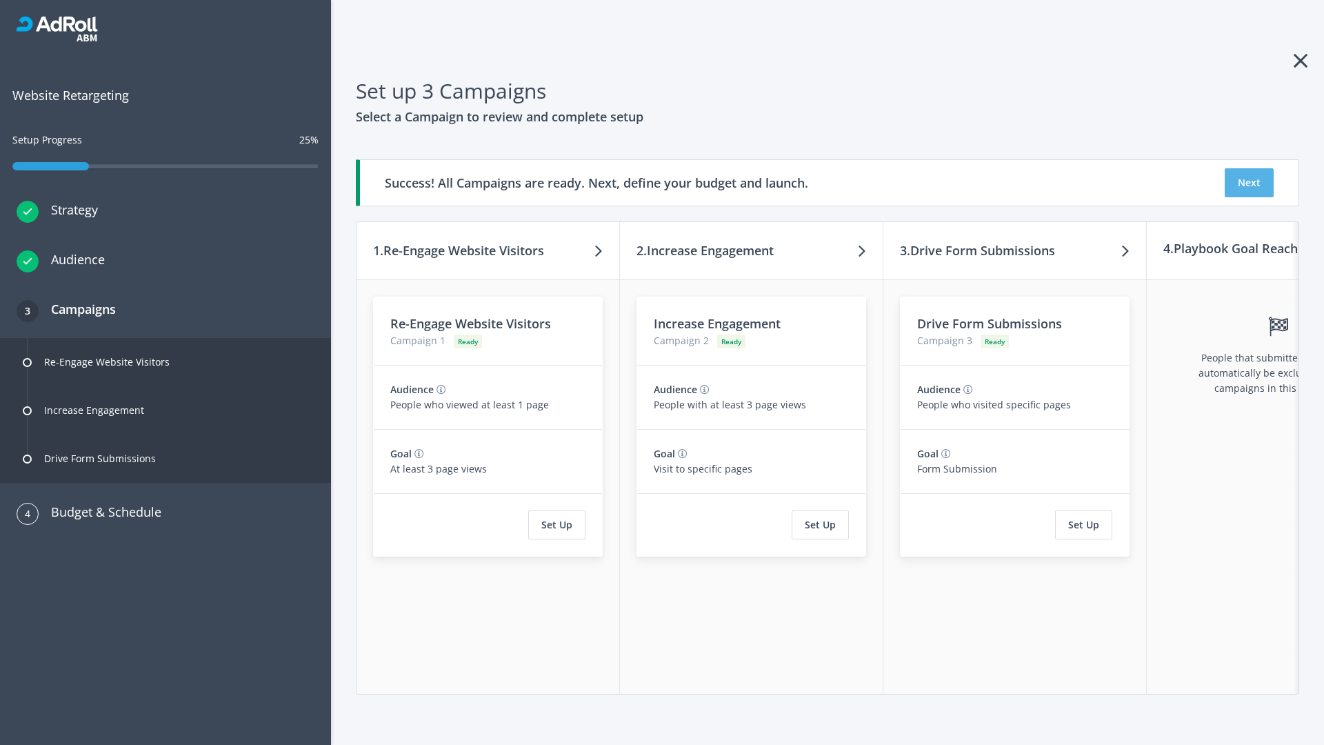
click at [1249, 183] on button "Next" at bounding box center [1249, 182] width 49 height 29
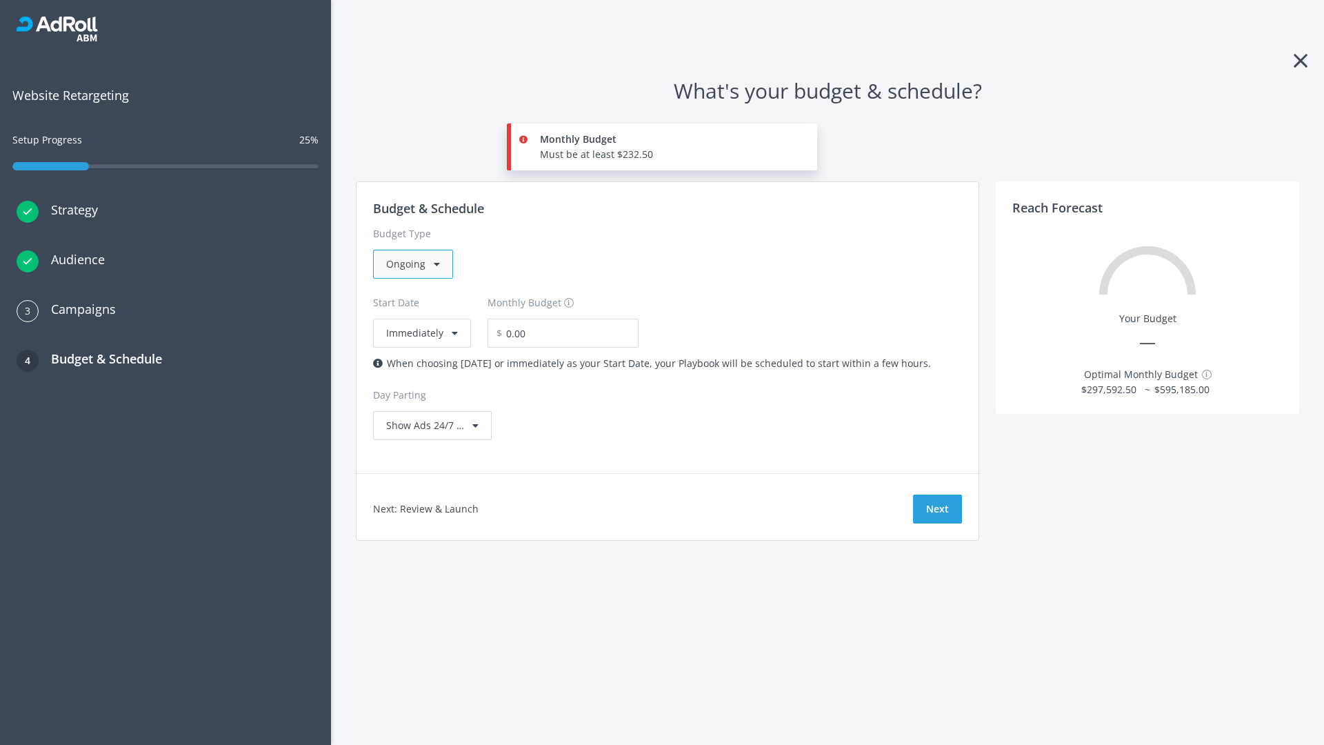
click at [412, 264] on div "Ongoing" at bounding box center [413, 264] width 80 height 29
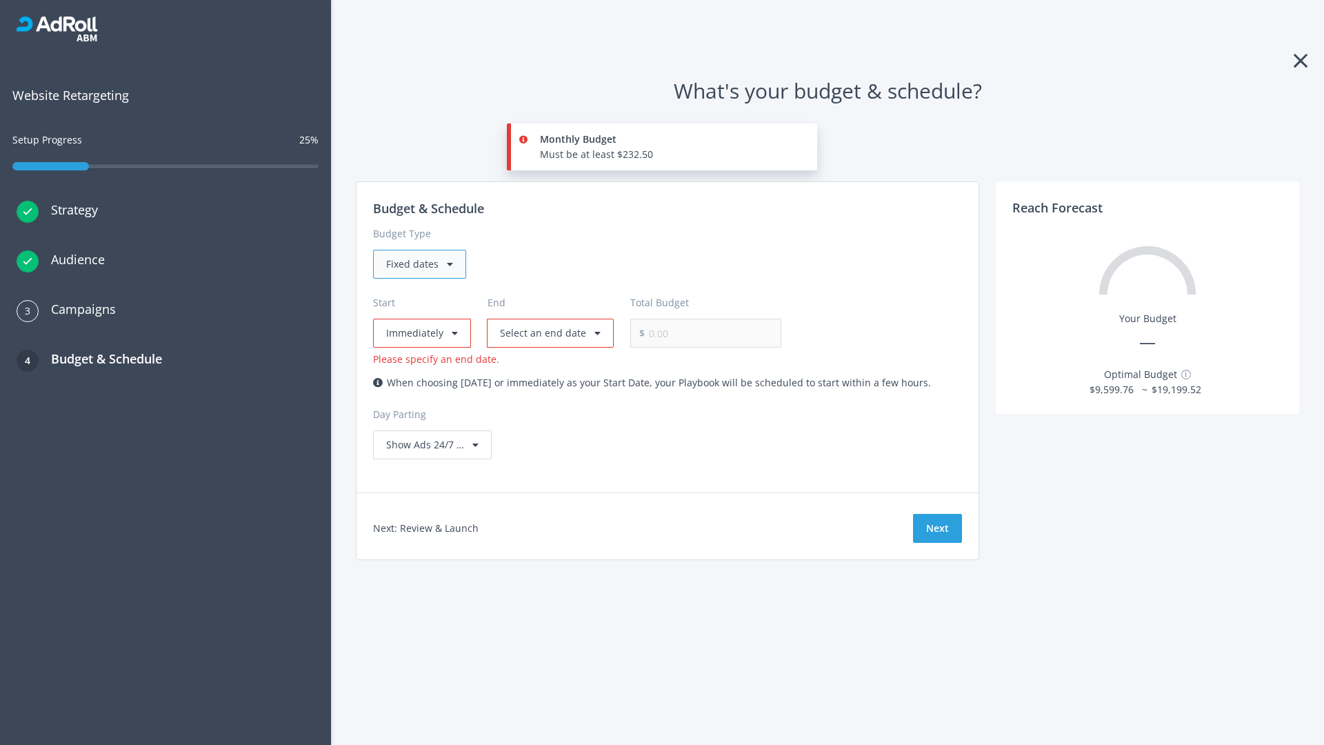
click at [419, 264] on div "Fixed dates" at bounding box center [419, 264] width 93 height 29
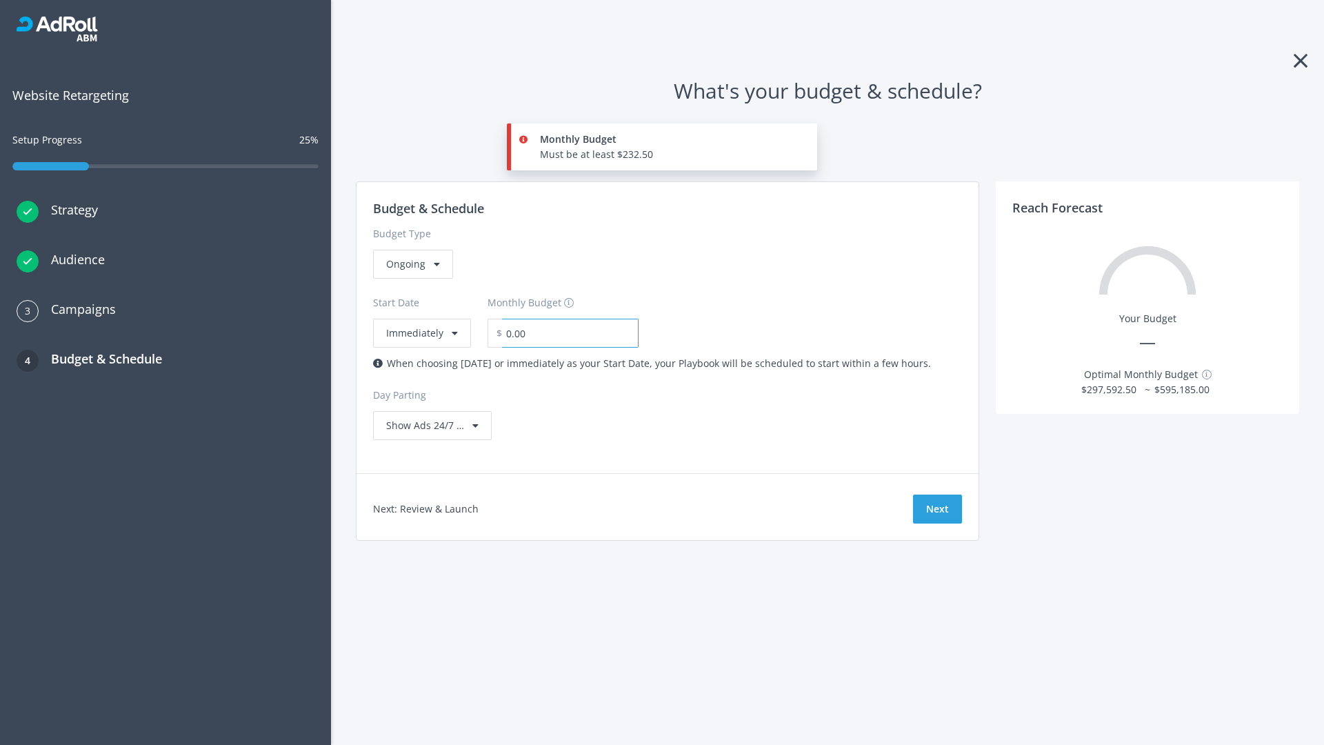
click at [561, 333] on input "0.00" at bounding box center [570, 333] width 137 height 29
click at [585, 333] on input "1.00" at bounding box center [570, 333] width 137 height 29
type input "1,000.00"
click at [421, 319] on button "Immediately" at bounding box center [422, 333] width 98 height 29
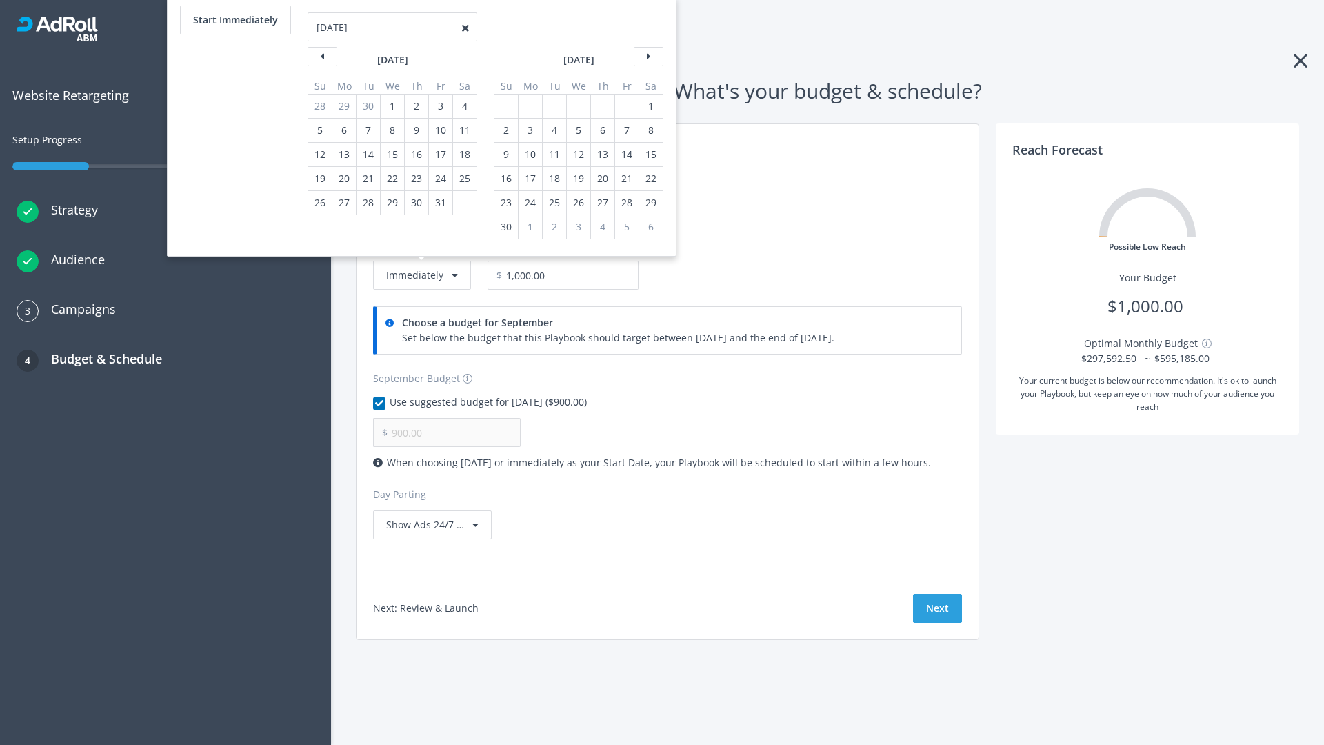
click at [505, 130] on div "2" at bounding box center [506, 130] width 18 height 23
type input "966.67"
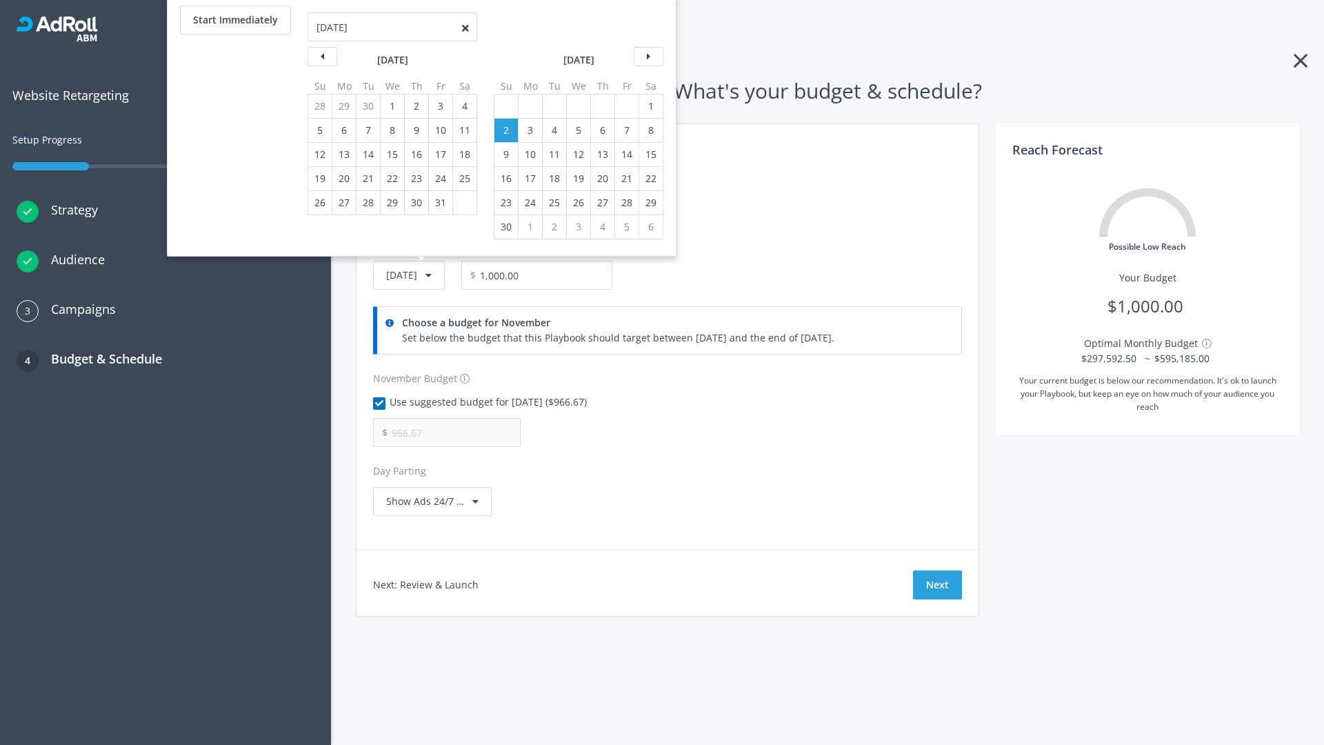
click at [650, 106] on div "1" at bounding box center [651, 105] width 18 height 23
click at [234, 20] on button "Start Immediately" at bounding box center [235, 20] width 111 height 29
type input "[DATE]"
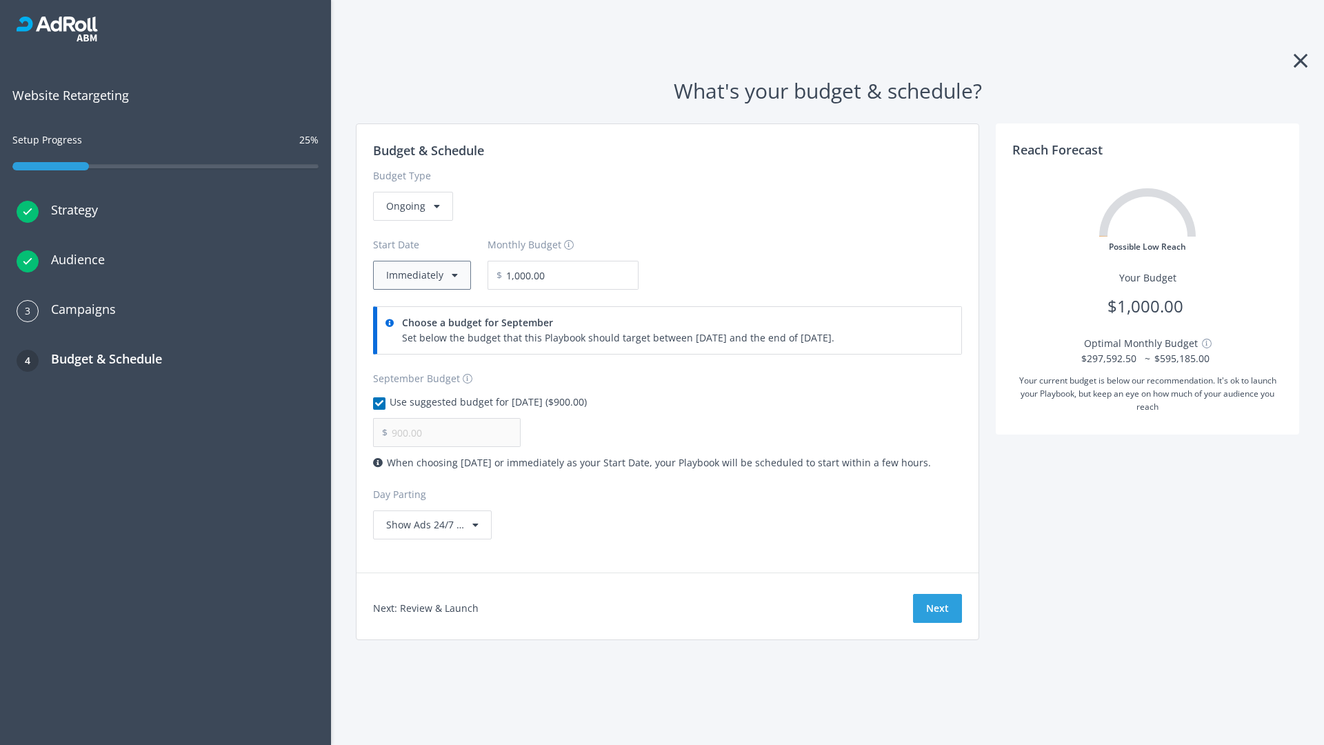
click at [421, 275] on button "Immediately" at bounding box center [422, 275] width 98 height 29
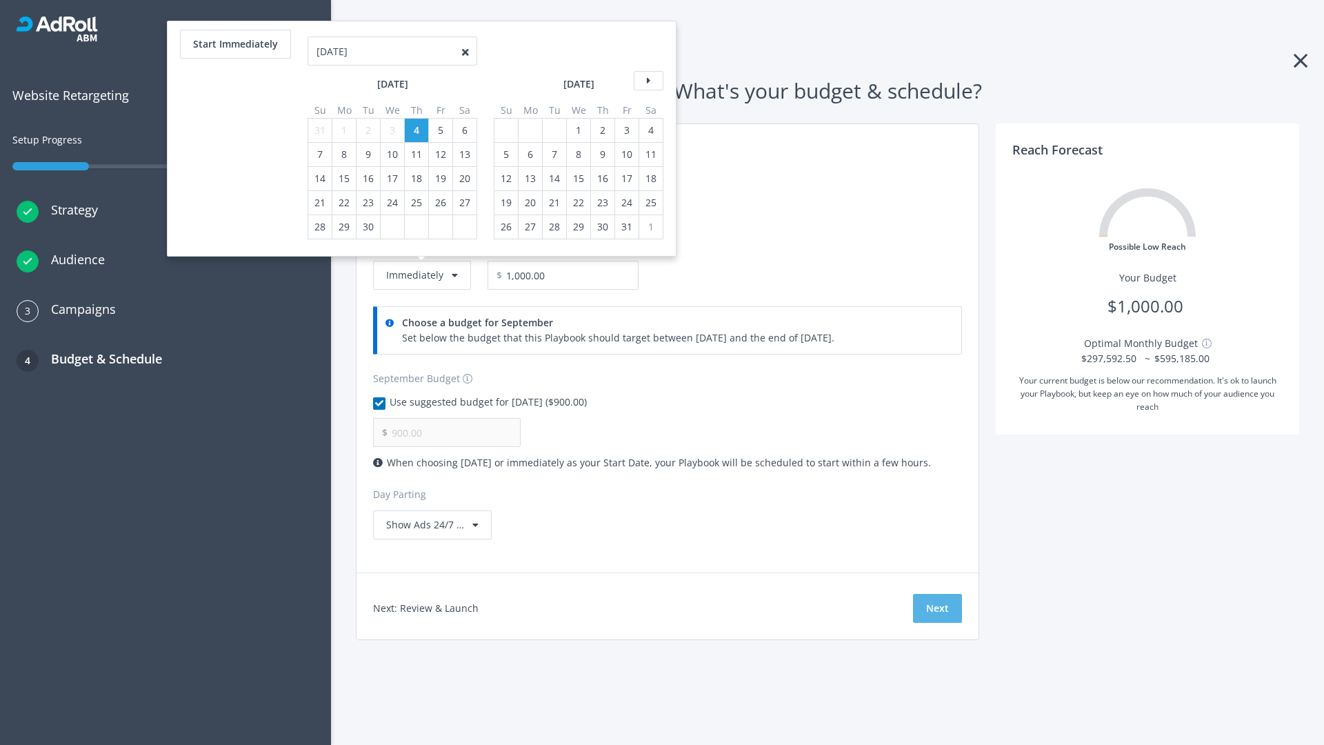
click at [937, 608] on button "Next" at bounding box center [937, 608] width 49 height 29
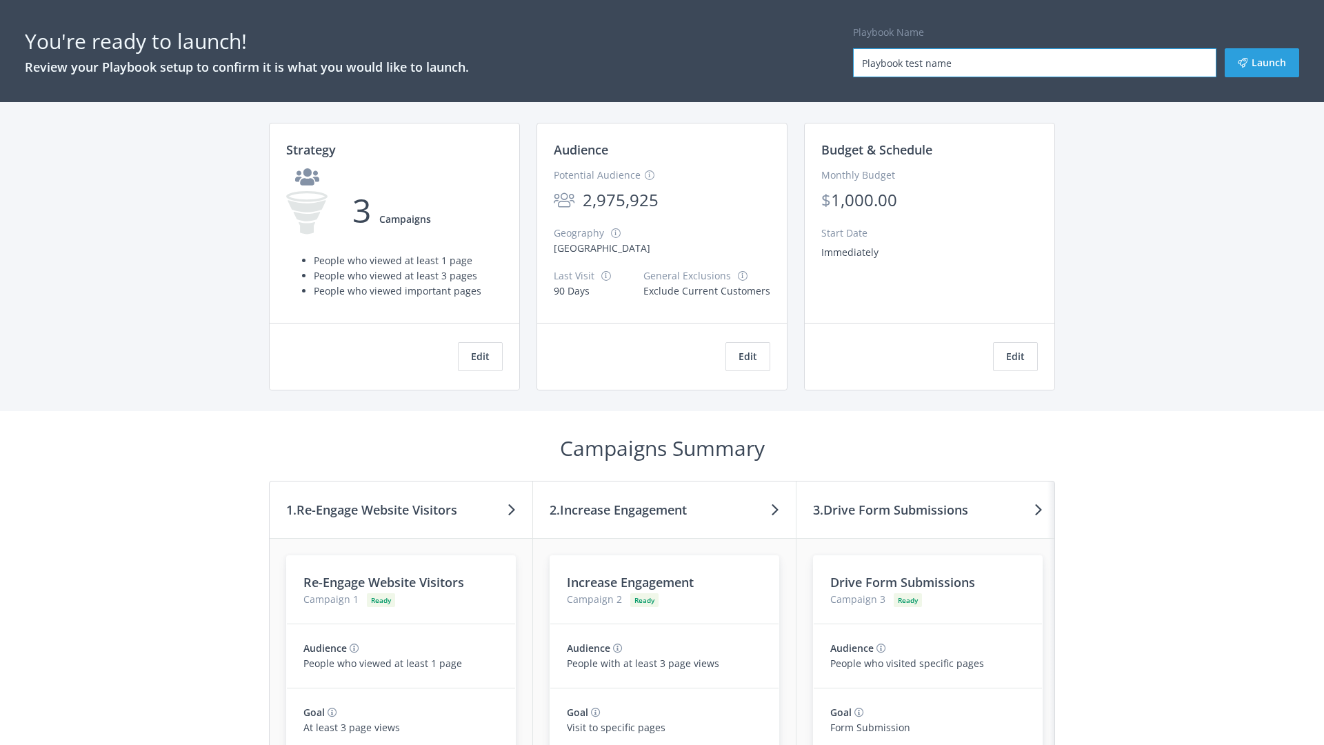
type input "Playbook test name"
click at [1262, 63] on button "Launch" at bounding box center [1262, 62] width 74 height 29
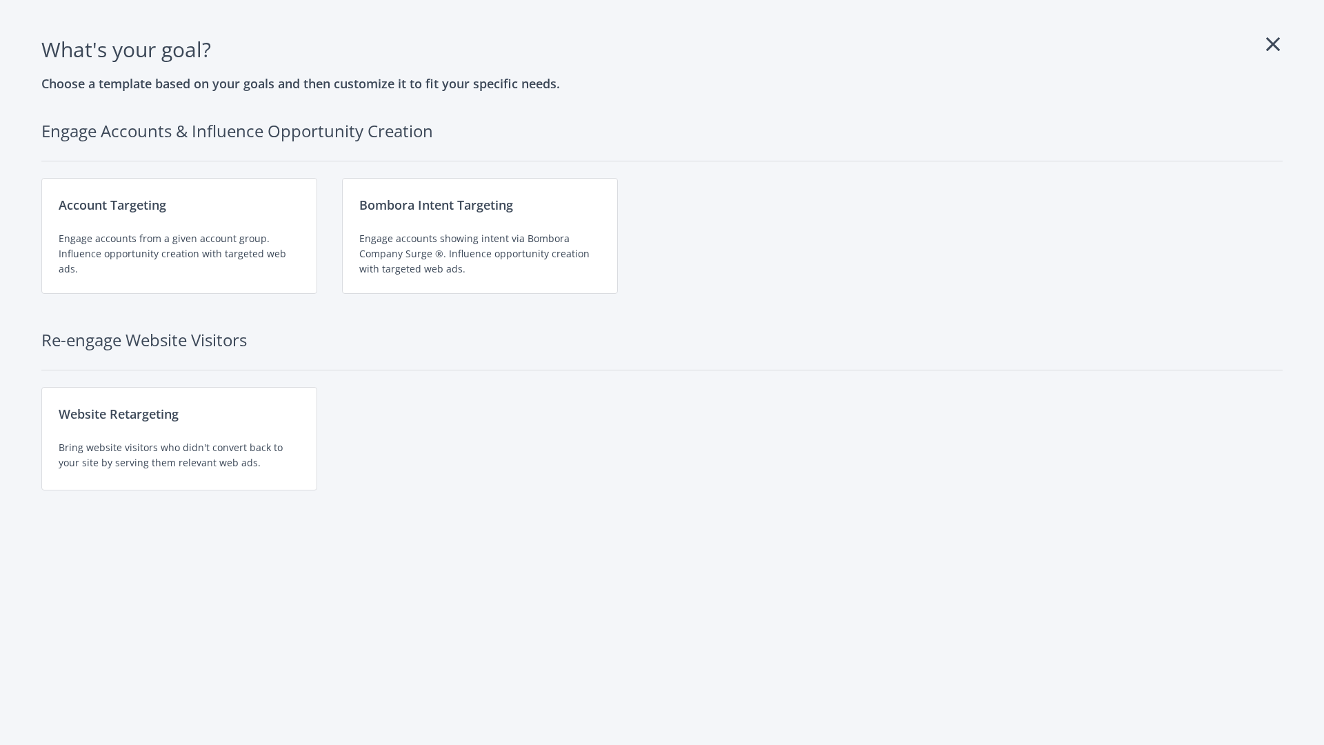
click at [179, 439] on div "Website Retargeting Bring website visitors who didn't convert back to your site…" at bounding box center [179, 438] width 276 height 103
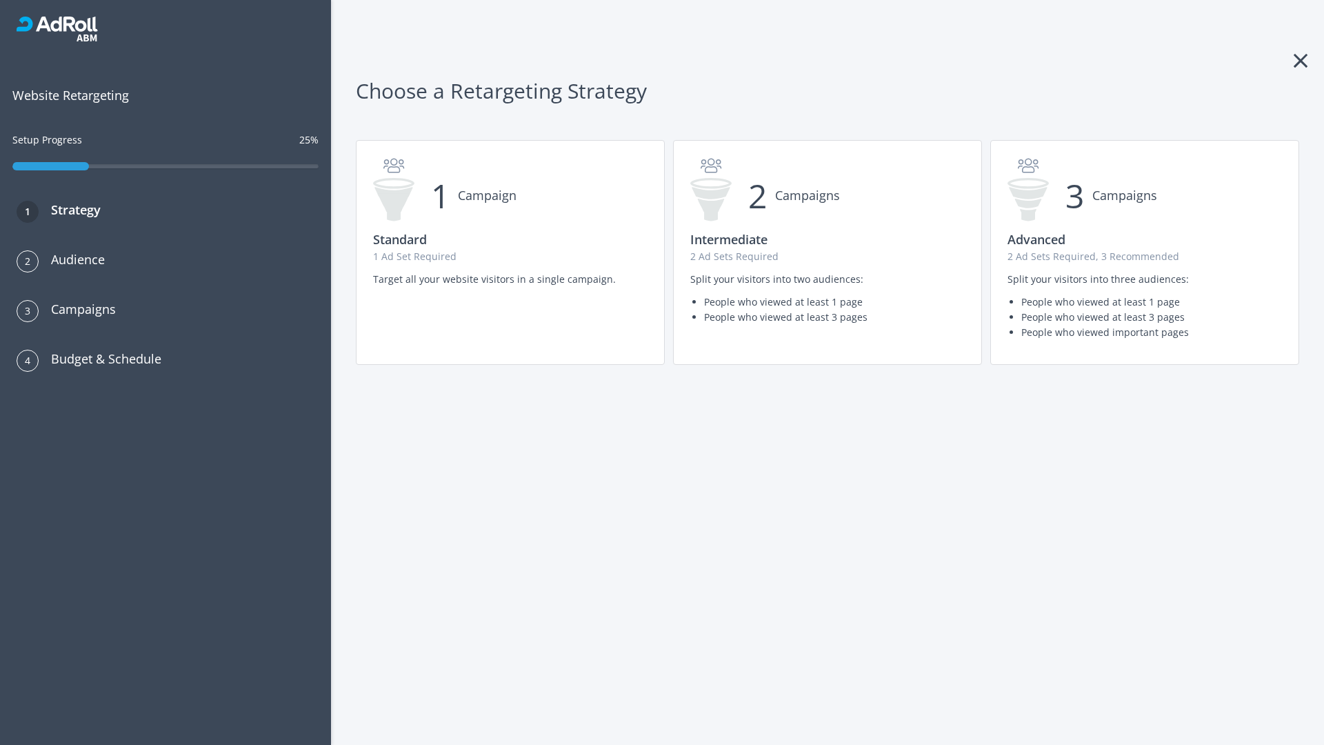
click at [827, 252] on p "2 Ad Sets Required" at bounding box center [827, 256] width 274 height 15
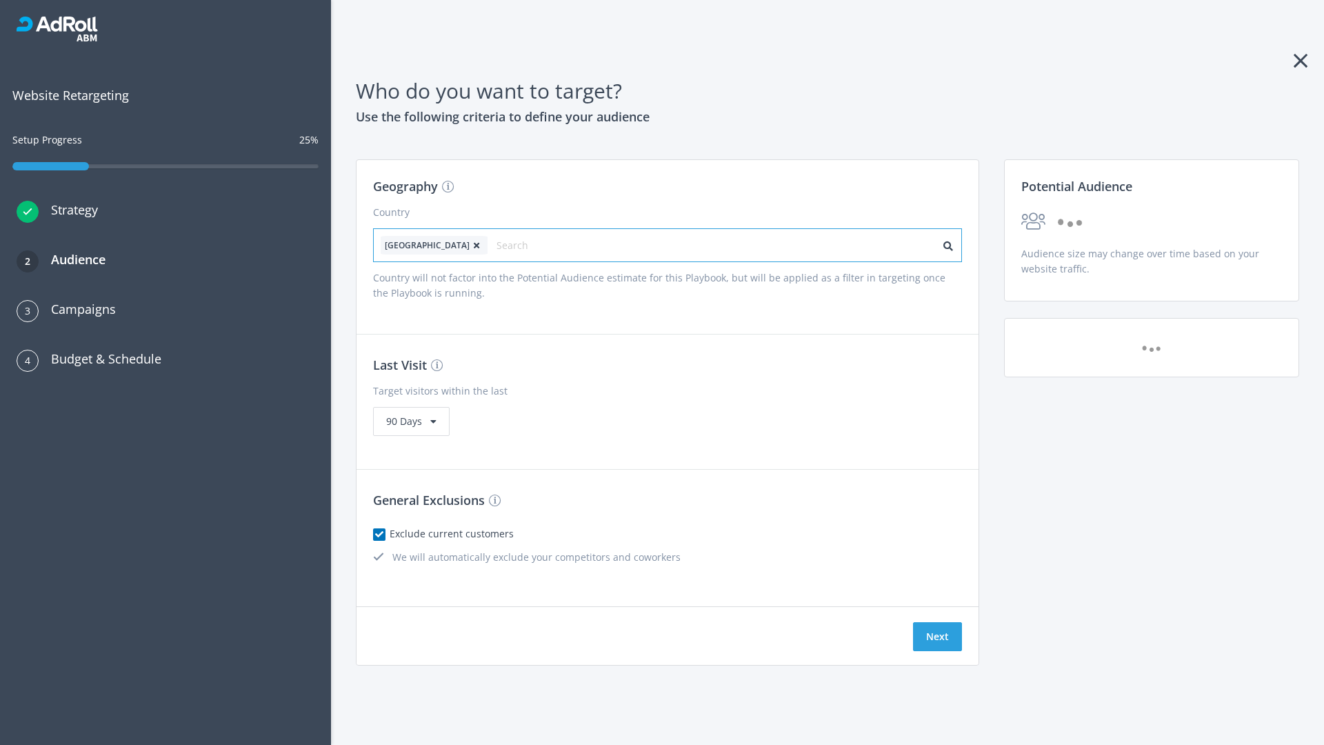
click at [519, 245] on input "text" at bounding box center [557, 245] width 123 height 19
type input "[GEOGRAPHIC_DATA]"
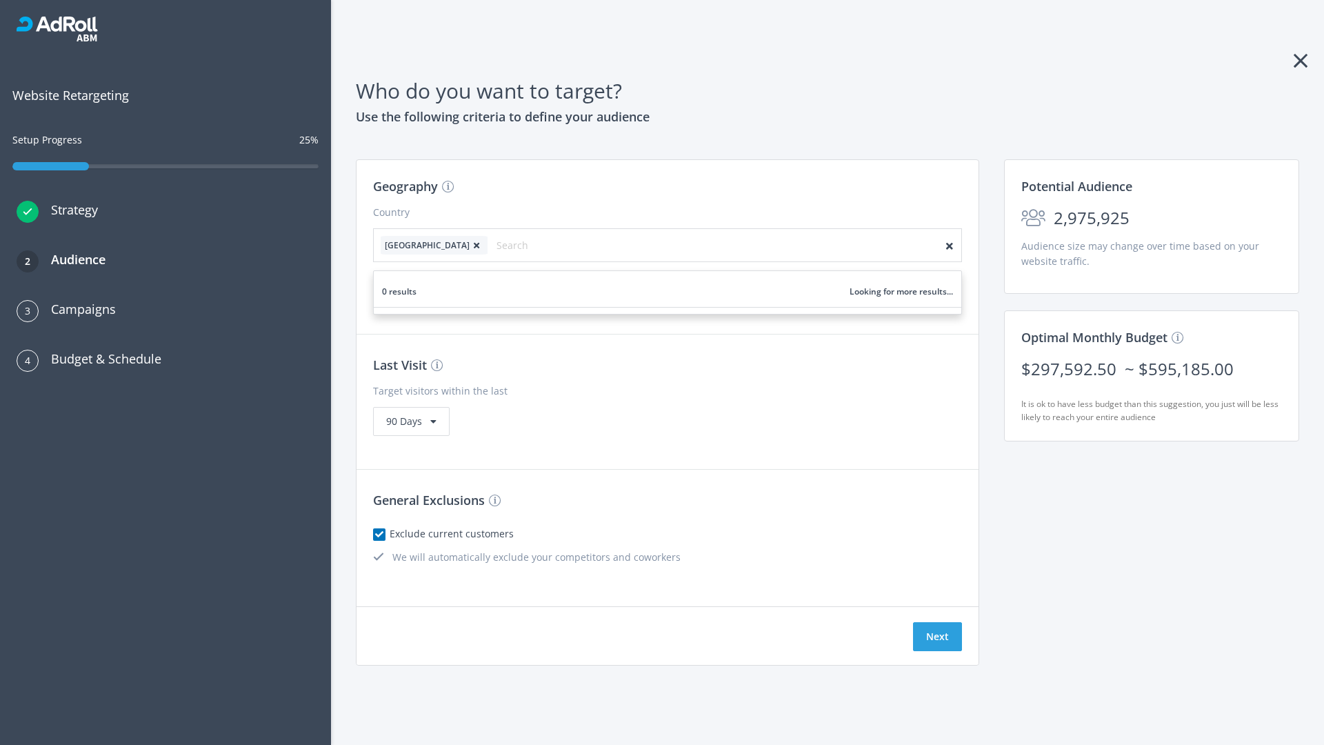
click at [470, 245] on icon at bounding box center [477, 245] width 14 height 8
click at [937, 636] on button "Next" at bounding box center [937, 636] width 49 height 29
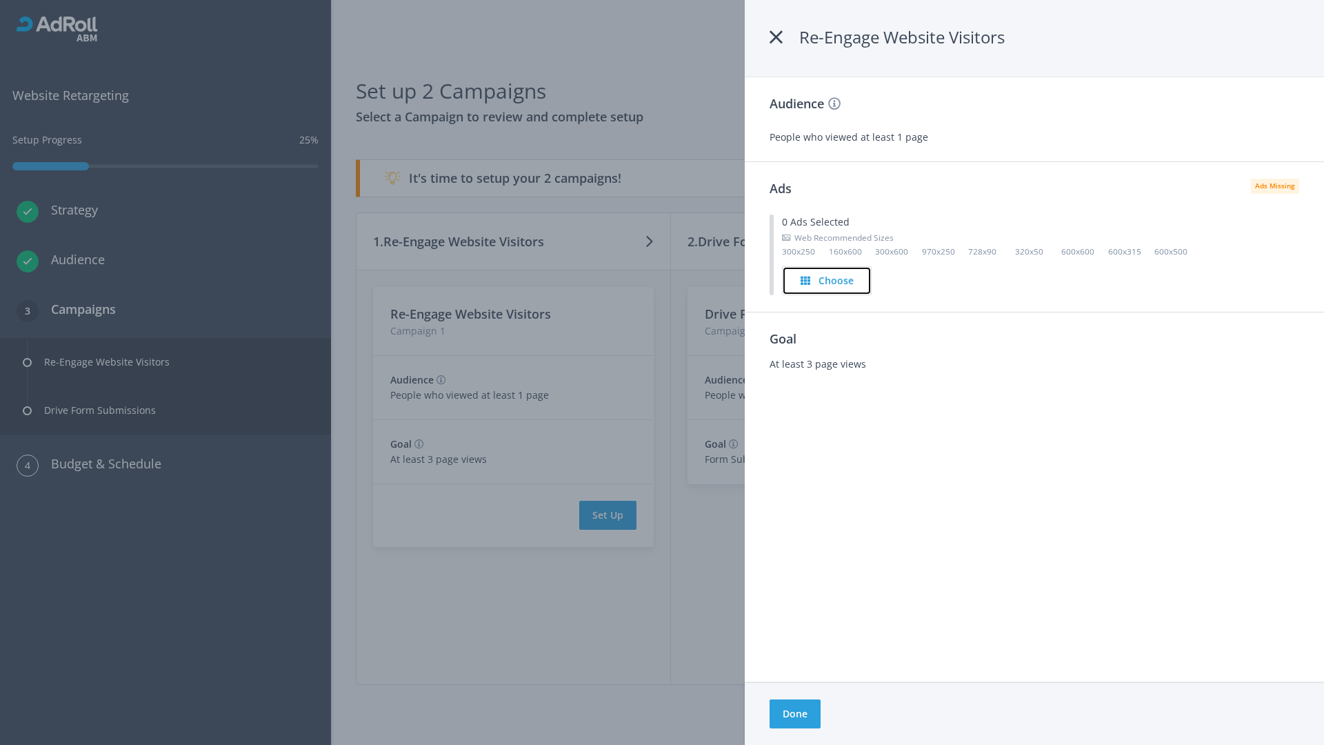
click at [827, 280] on h4 "Choose" at bounding box center [836, 280] width 35 height 15
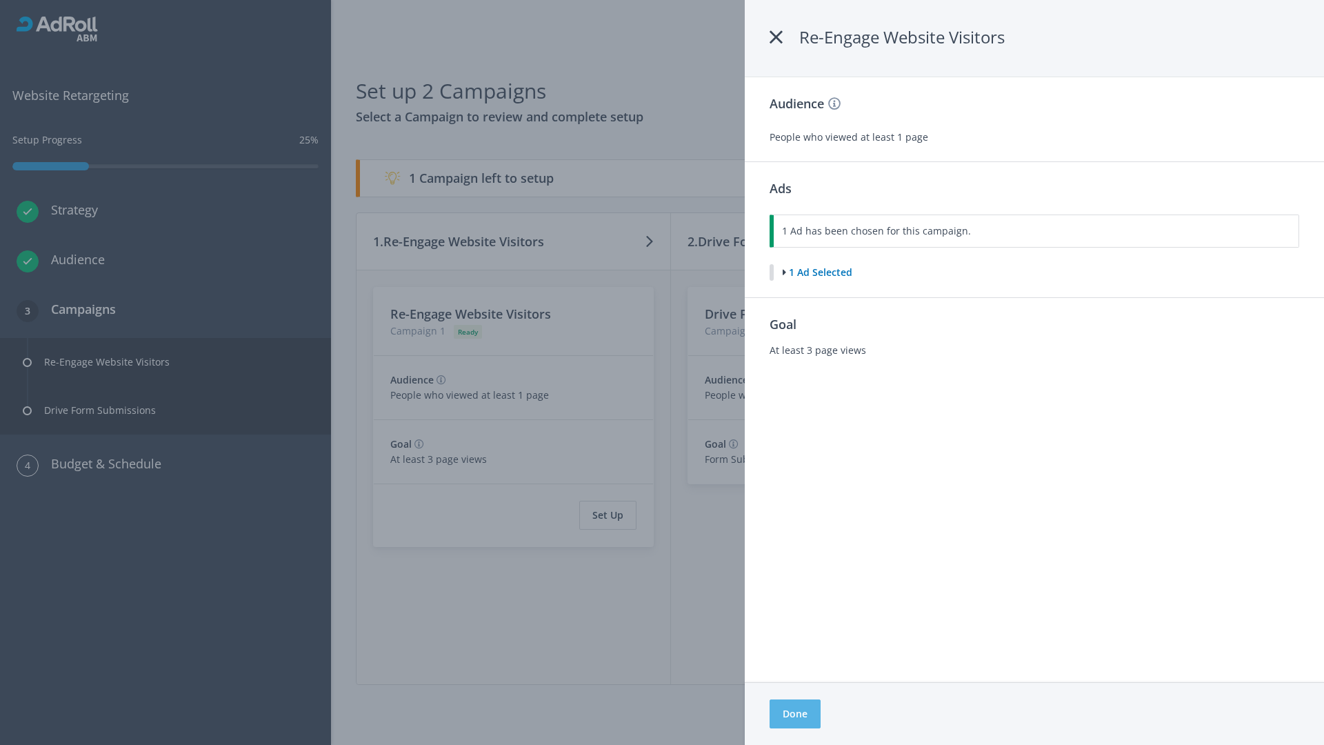
click at [794, 714] on button "Done" at bounding box center [795, 713] width 51 height 29
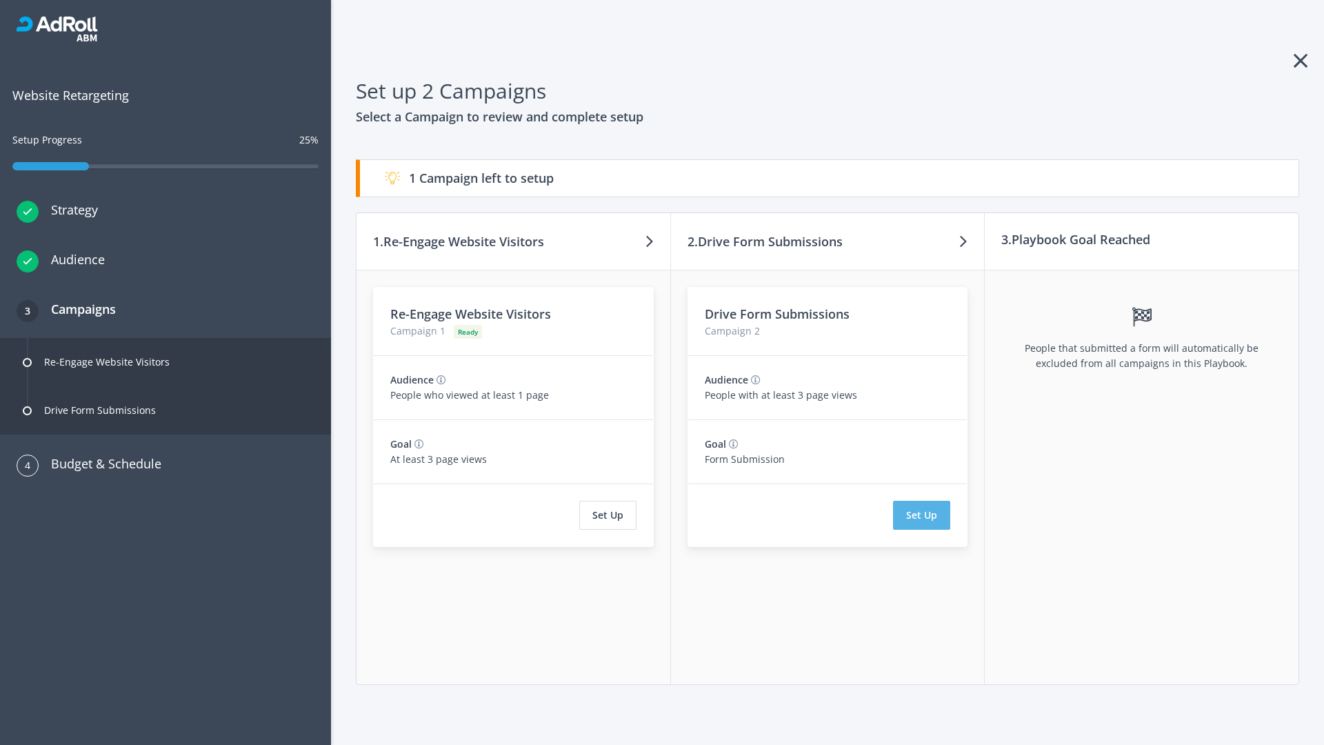
click at [922, 515] on button "Set Up" at bounding box center [921, 515] width 57 height 29
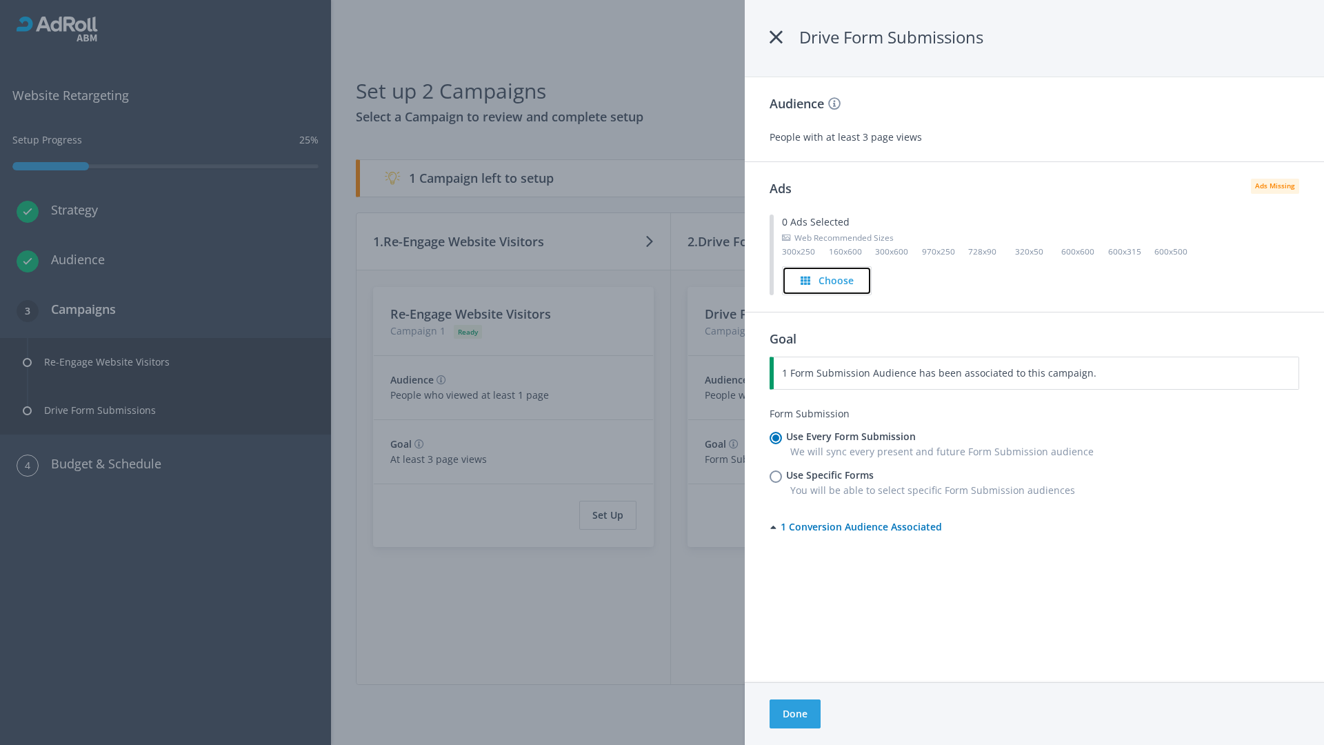
click at [827, 280] on h4 "Choose" at bounding box center [836, 280] width 35 height 15
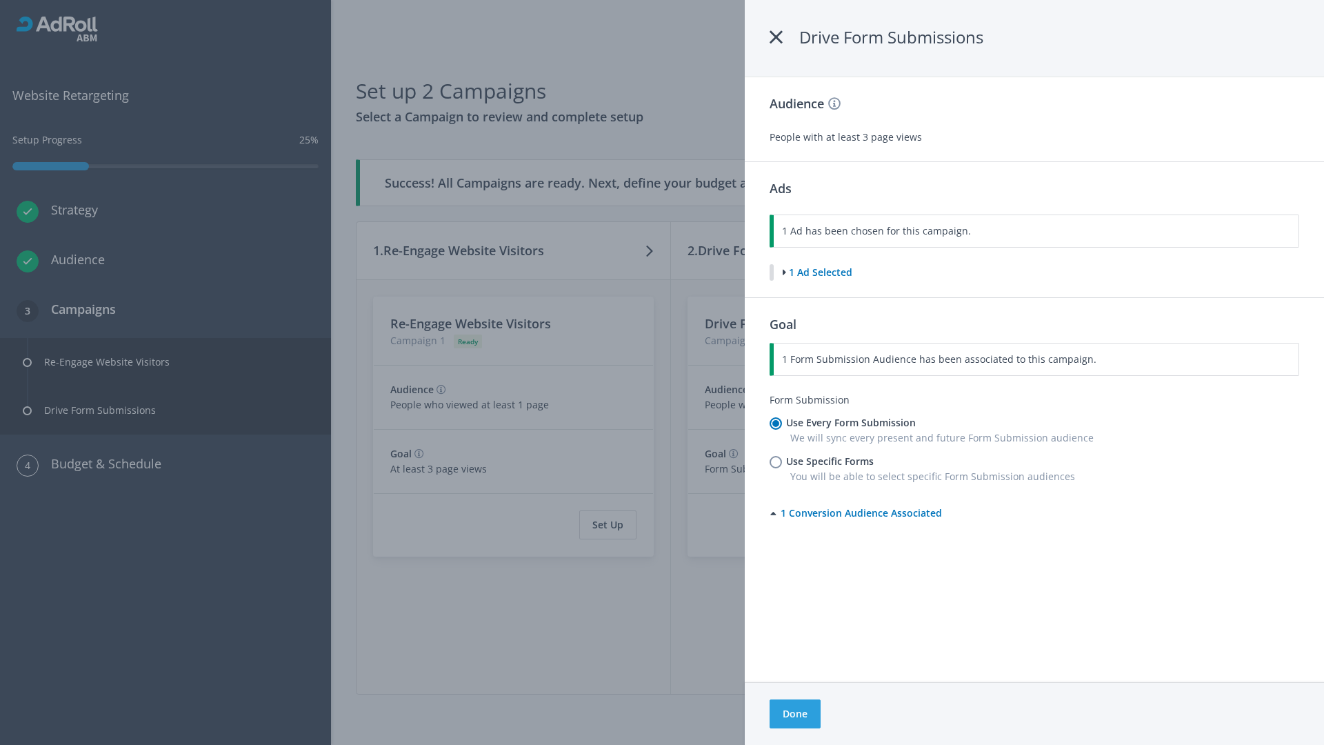
click at [794, 714] on button "Done" at bounding box center [795, 713] width 51 height 29
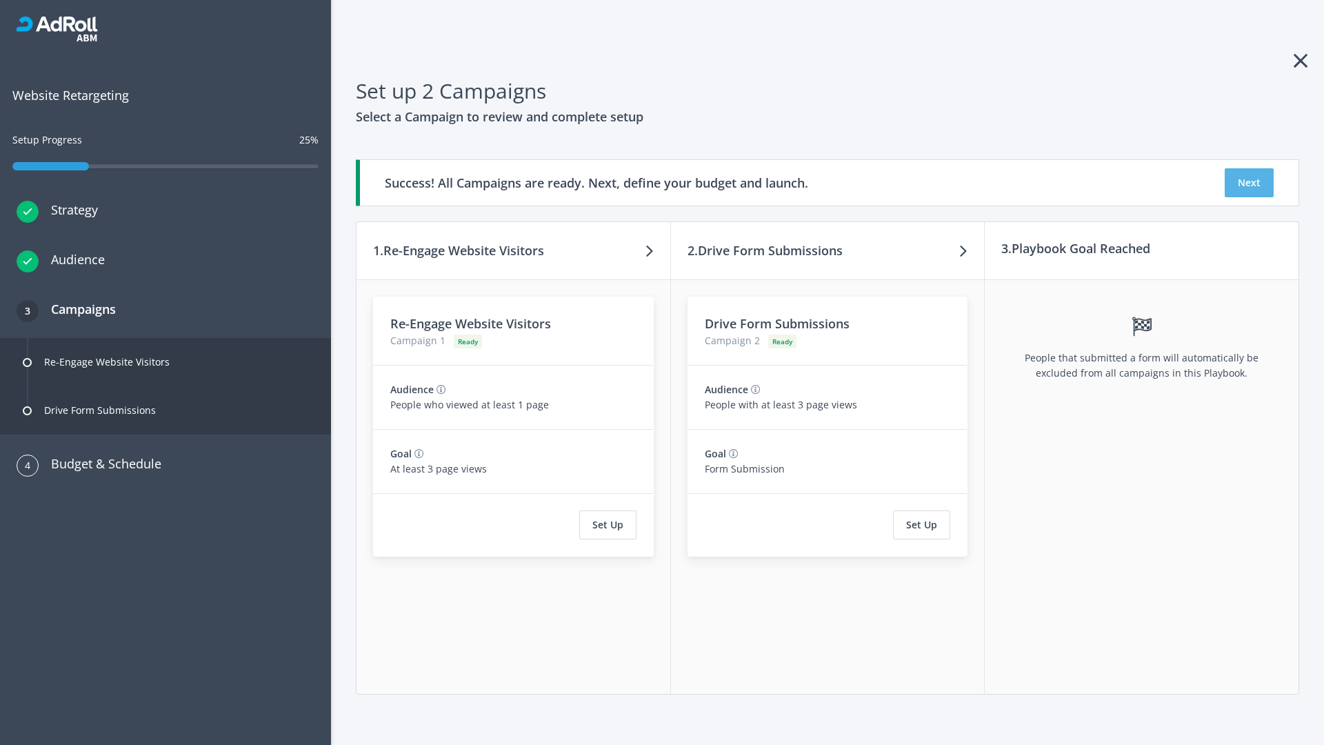
click at [1249, 183] on button "Next" at bounding box center [1249, 182] width 49 height 29
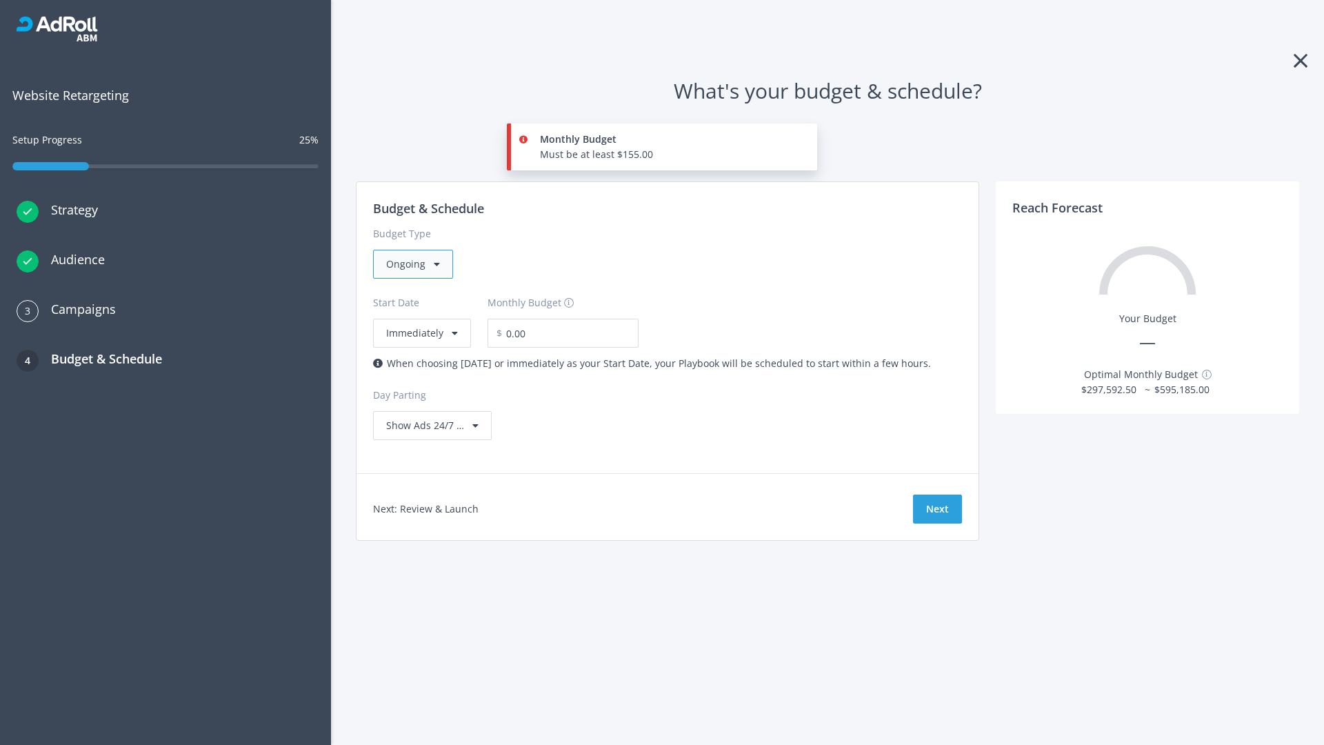
click at [412, 264] on div "Ongoing" at bounding box center [413, 264] width 80 height 29
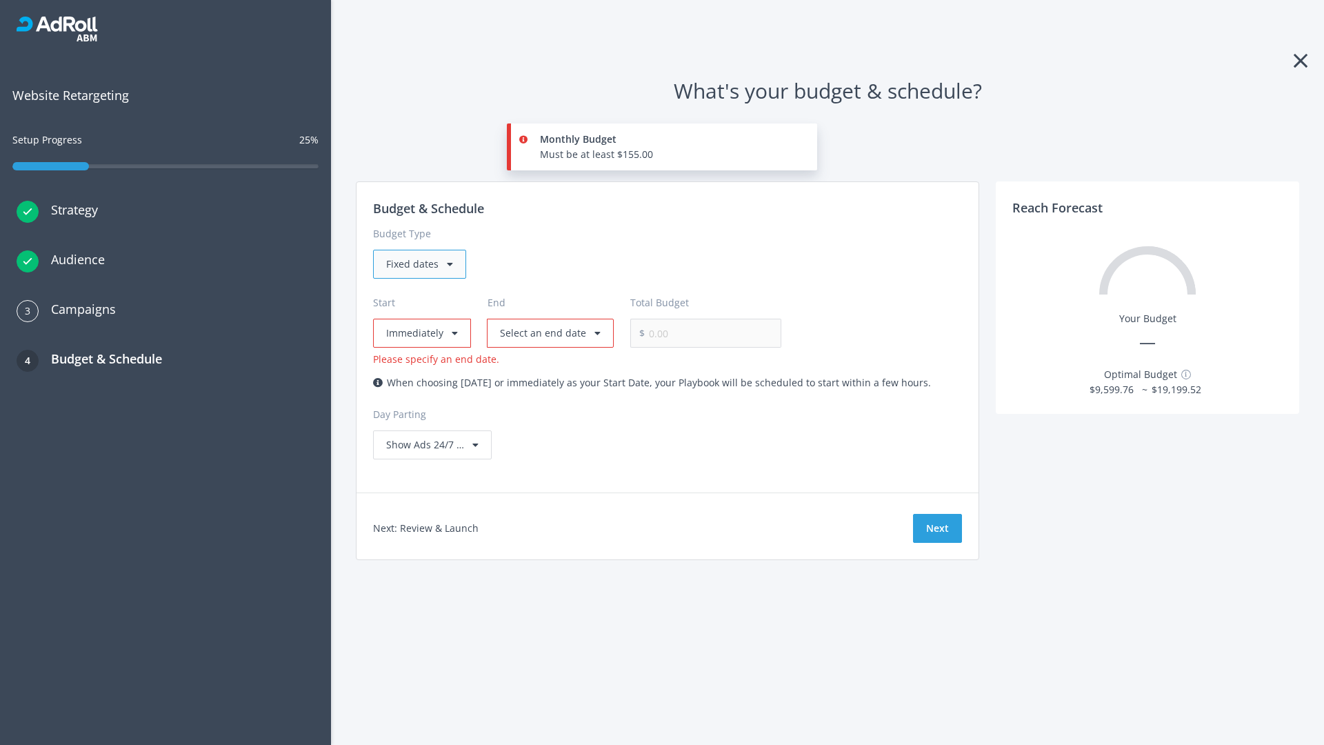
click at [419, 264] on div "Fixed dates" at bounding box center [419, 264] width 93 height 29
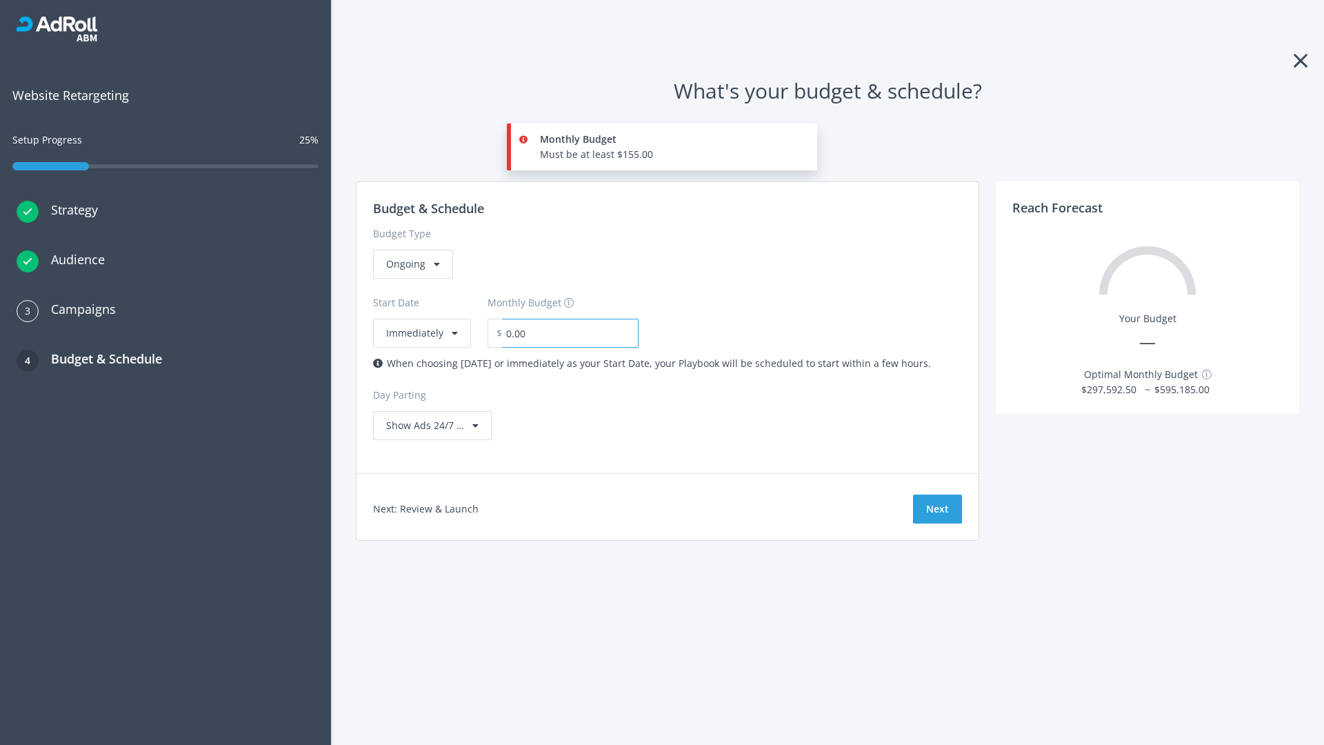
click at [561, 333] on input "0.00" at bounding box center [570, 333] width 137 height 29
click at [585, 333] on input "1.00" at bounding box center [570, 333] width 137 height 29
type input "1,000.00"
click at [421, 319] on button "Immediately" at bounding box center [422, 333] width 98 height 29
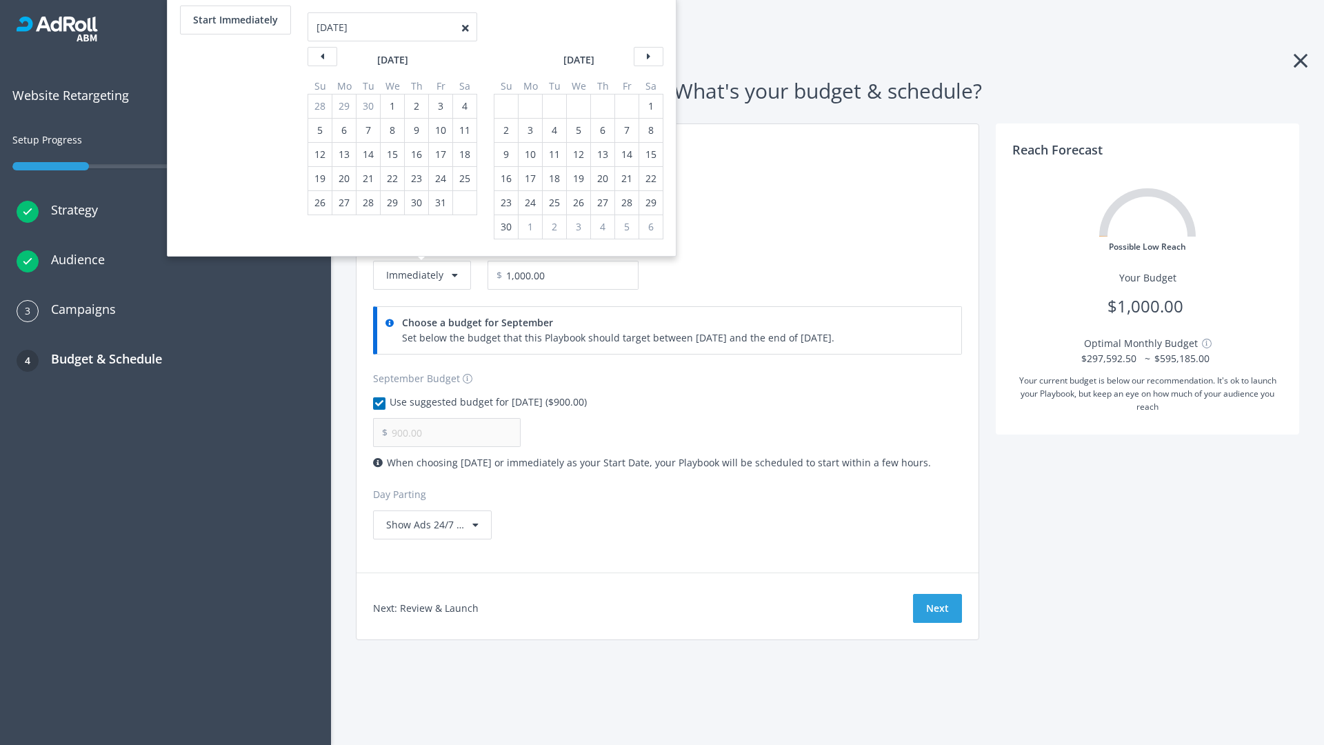
click at [505, 130] on div "2" at bounding box center [506, 130] width 18 height 23
type input "966.67"
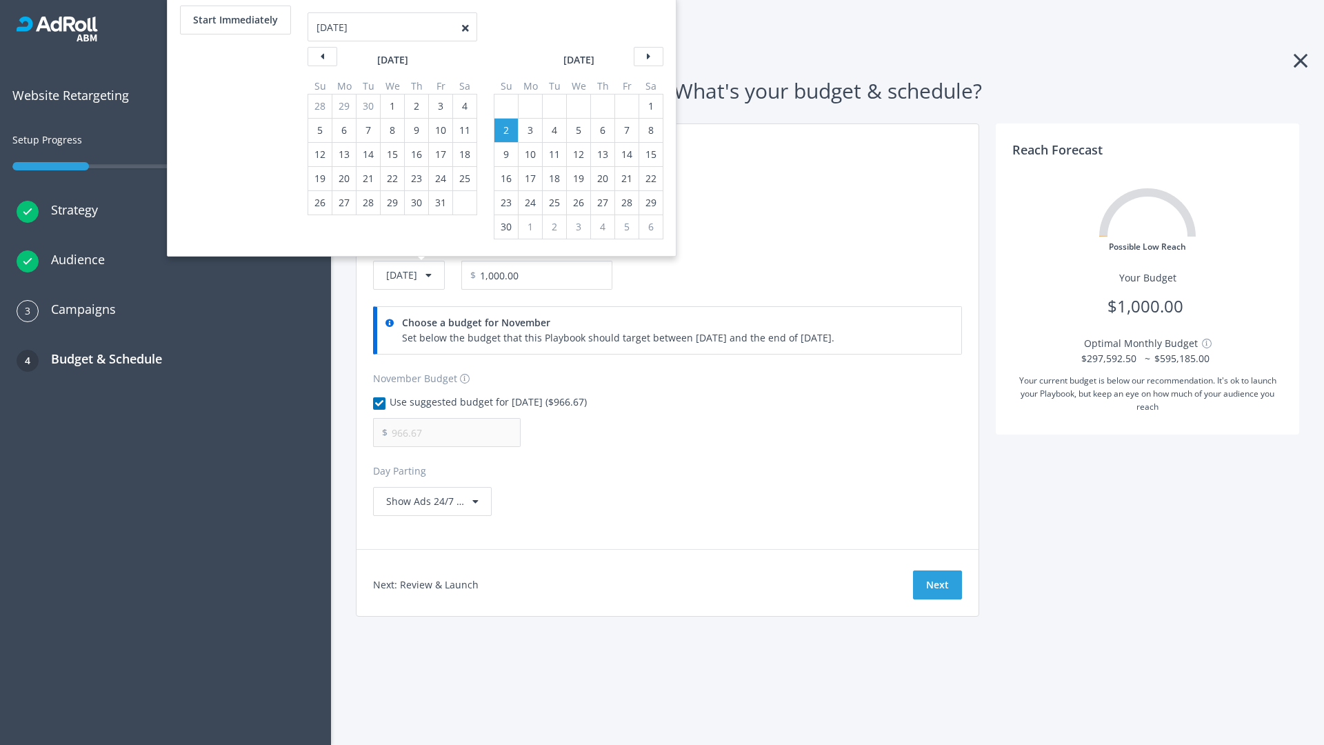
click at [650, 106] on div "1" at bounding box center [651, 105] width 18 height 23
click at [234, 20] on button "Start Immediately" at bounding box center [235, 20] width 111 height 29
type input "[DATE]"
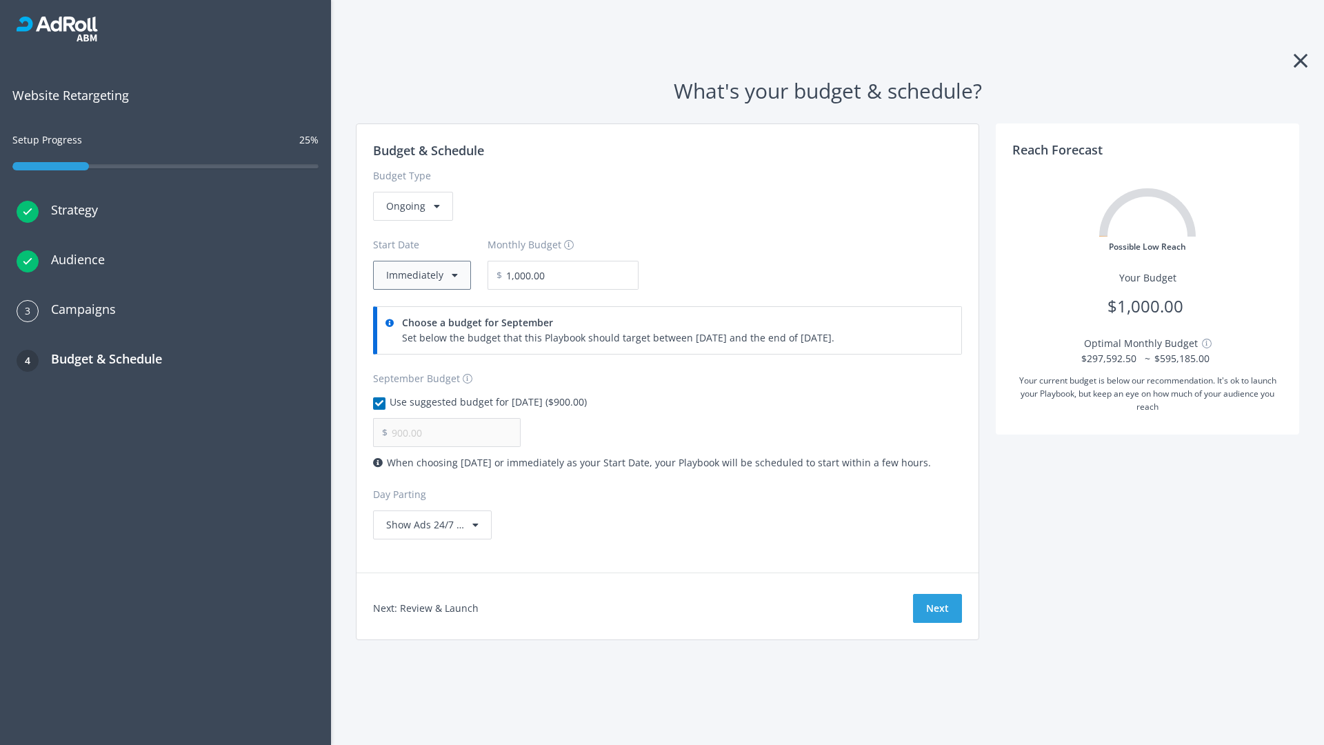
click at [421, 275] on button "Immediately" at bounding box center [422, 275] width 98 height 29
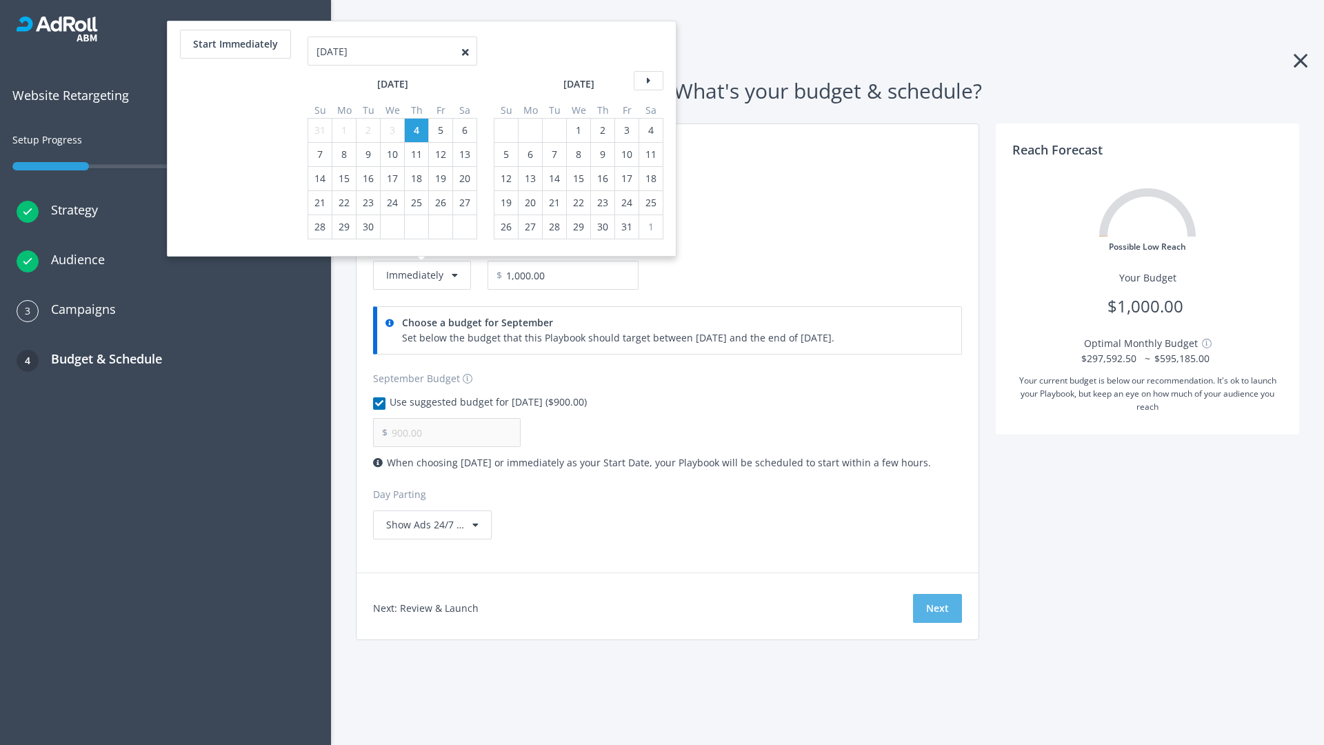
click at [937, 608] on button "Next" at bounding box center [937, 608] width 49 height 29
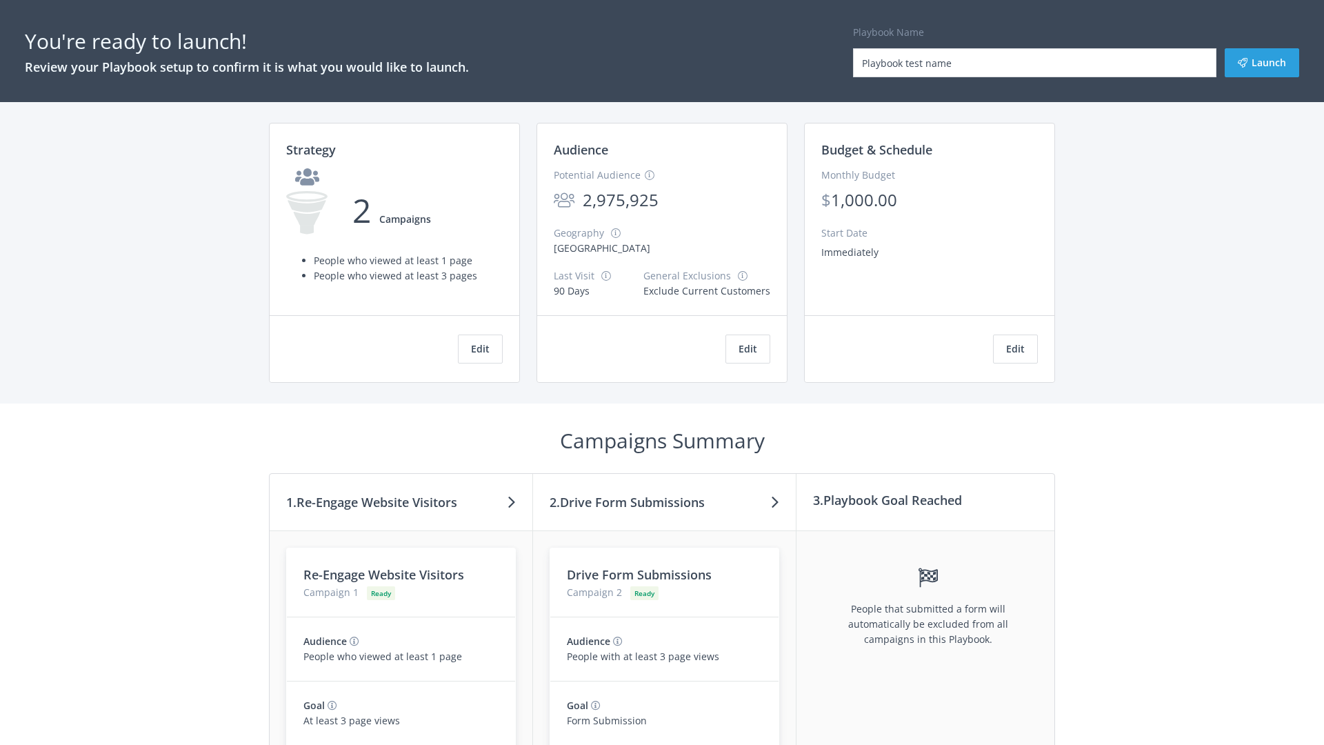
type input "Playbook test name"
click at [1262, 63] on button "Launch" at bounding box center [1262, 62] width 74 height 29
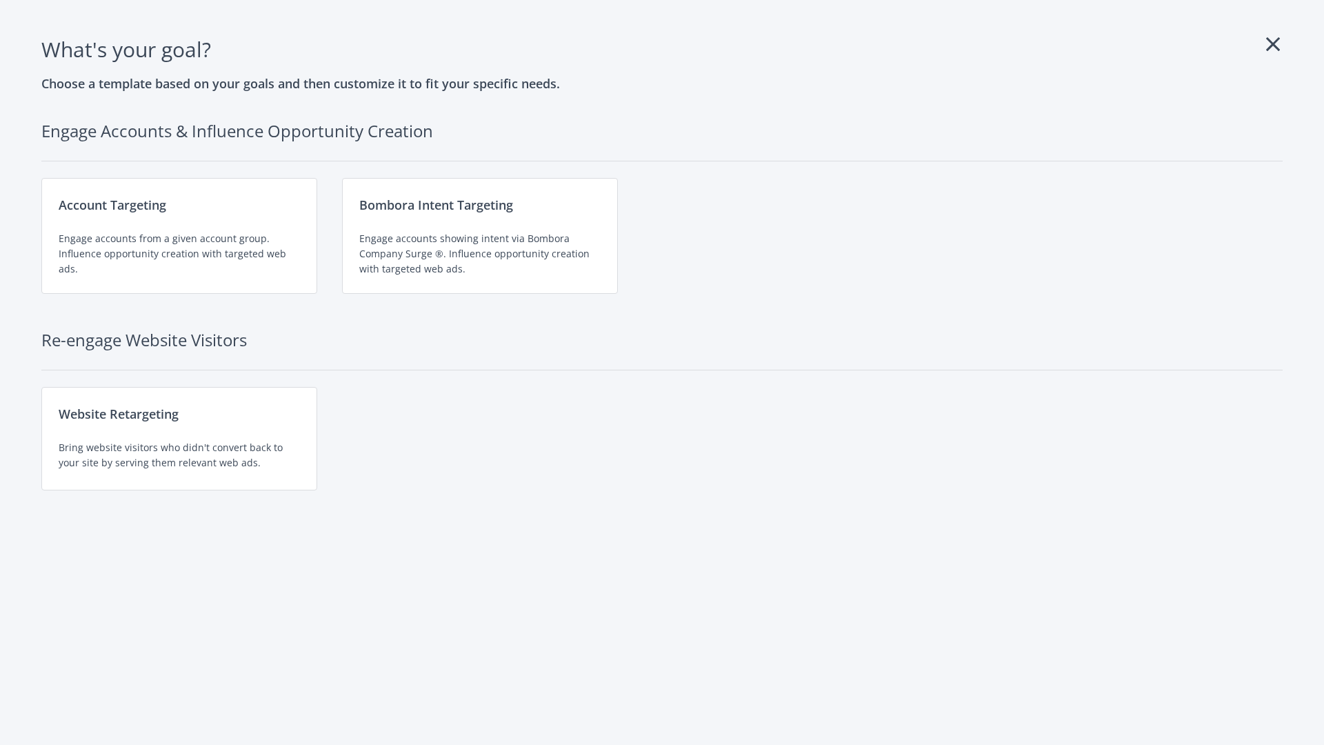
click at [179, 439] on div "Website Retargeting Bring website visitors who didn't convert back to your site…" at bounding box center [179, 438] width 276 height 103
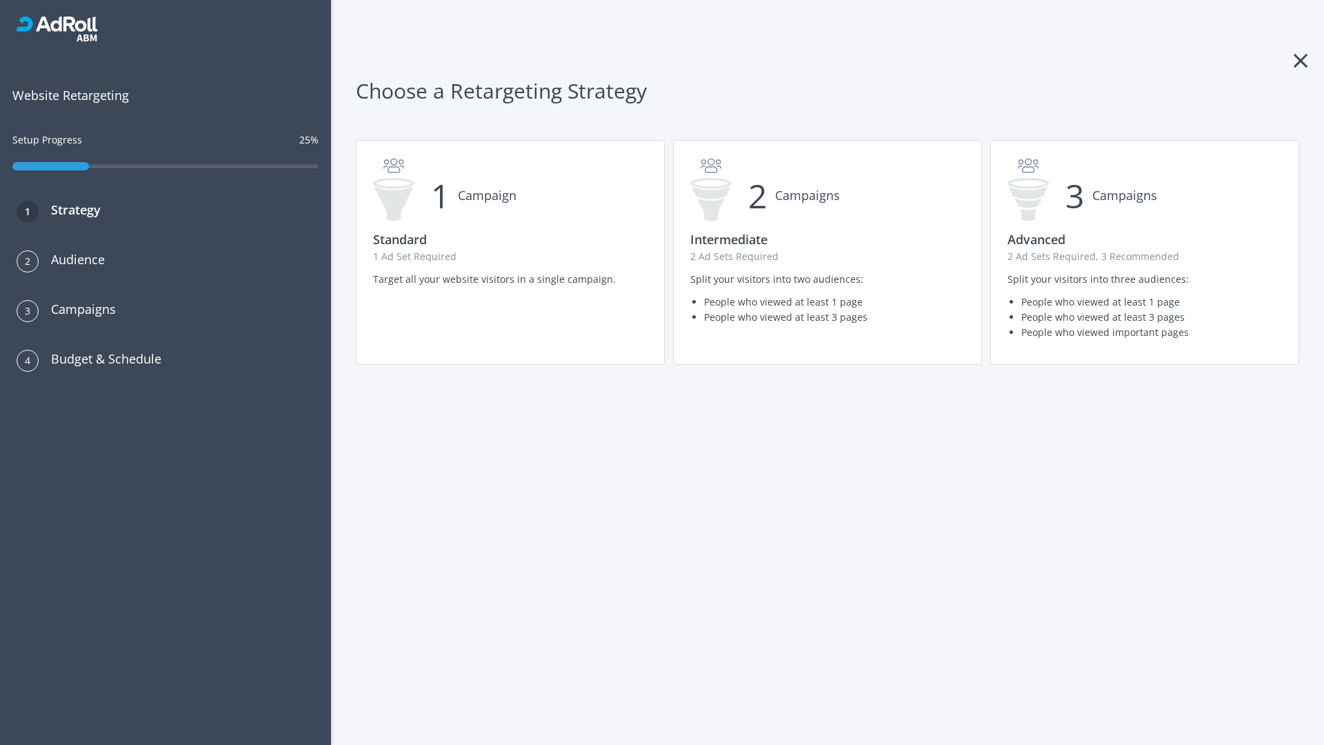
click at [510, 252] on p "1 Ad Set Required" at bounding box center [510, 256] width 274 height 15
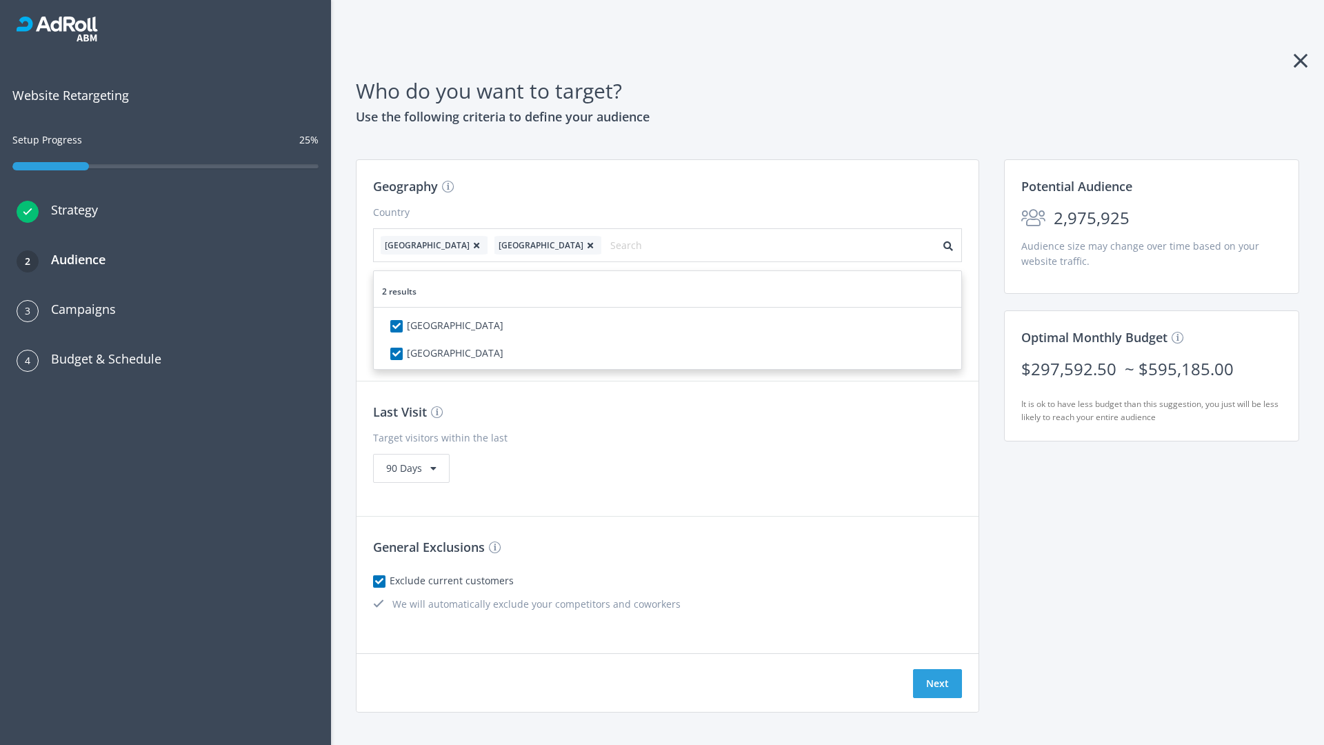
click at [470, 245] on icon at bounding box center [477, 245] width 14 height 8
checkbox input "false"
click at [937, 669] on button "Next" at bounding box center [937, 683] width 49 height 29
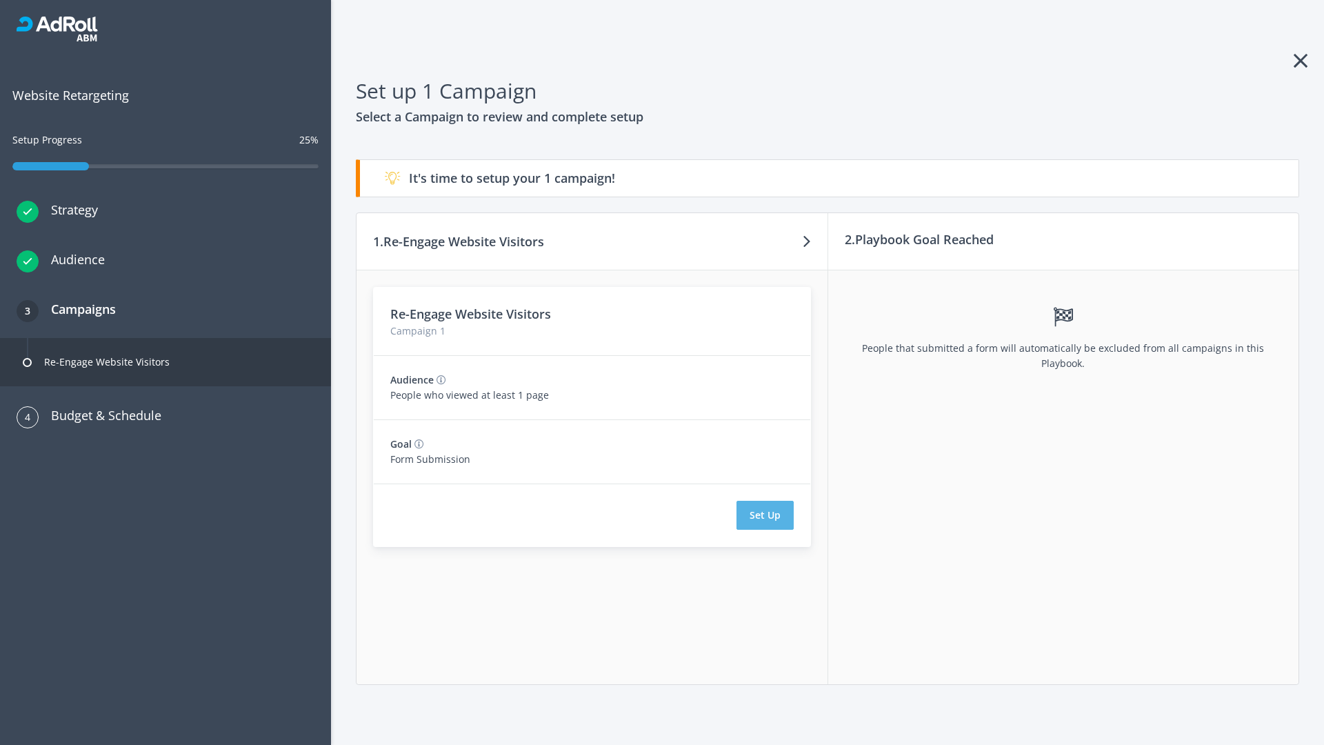
click at [765, 515] on button "Set Up" at bounding box center [764, 515] width 57 height 29
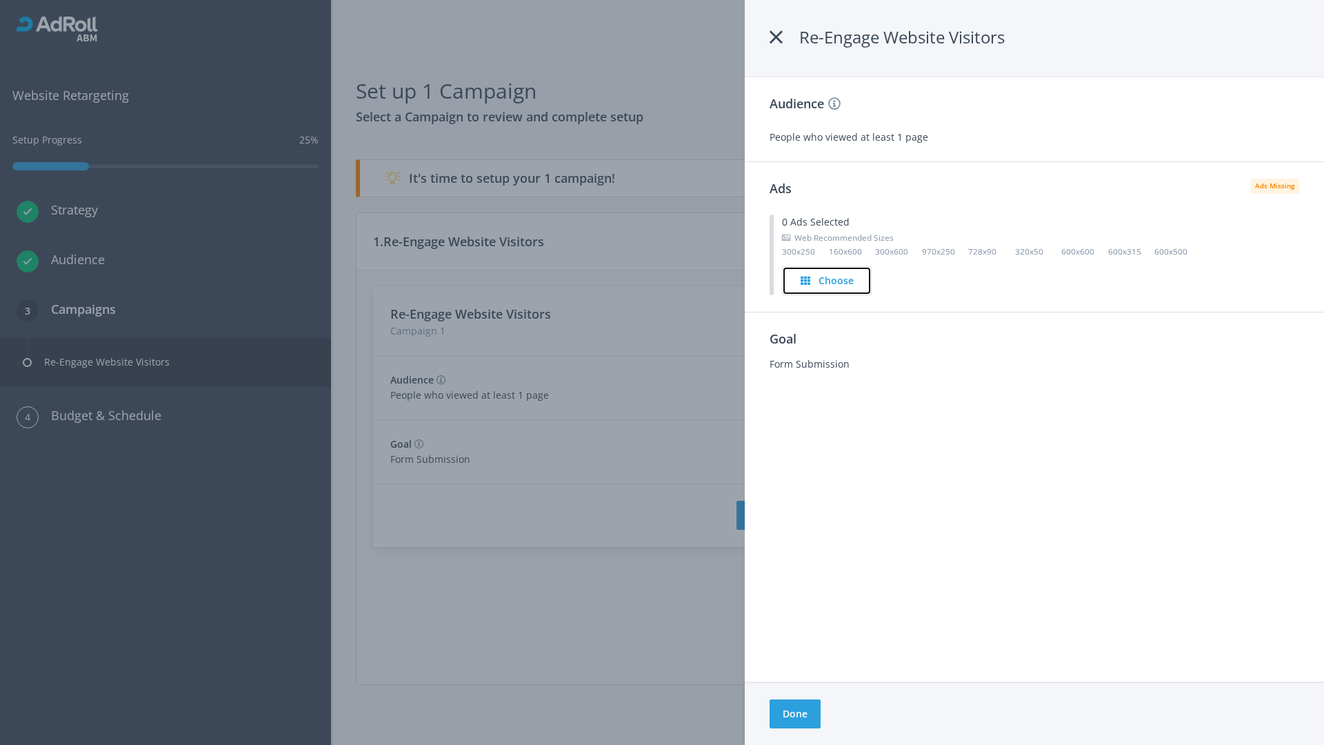
click at [827, 280] on h4 "Choose" at bounding box center [836, 280] width 35 height 15
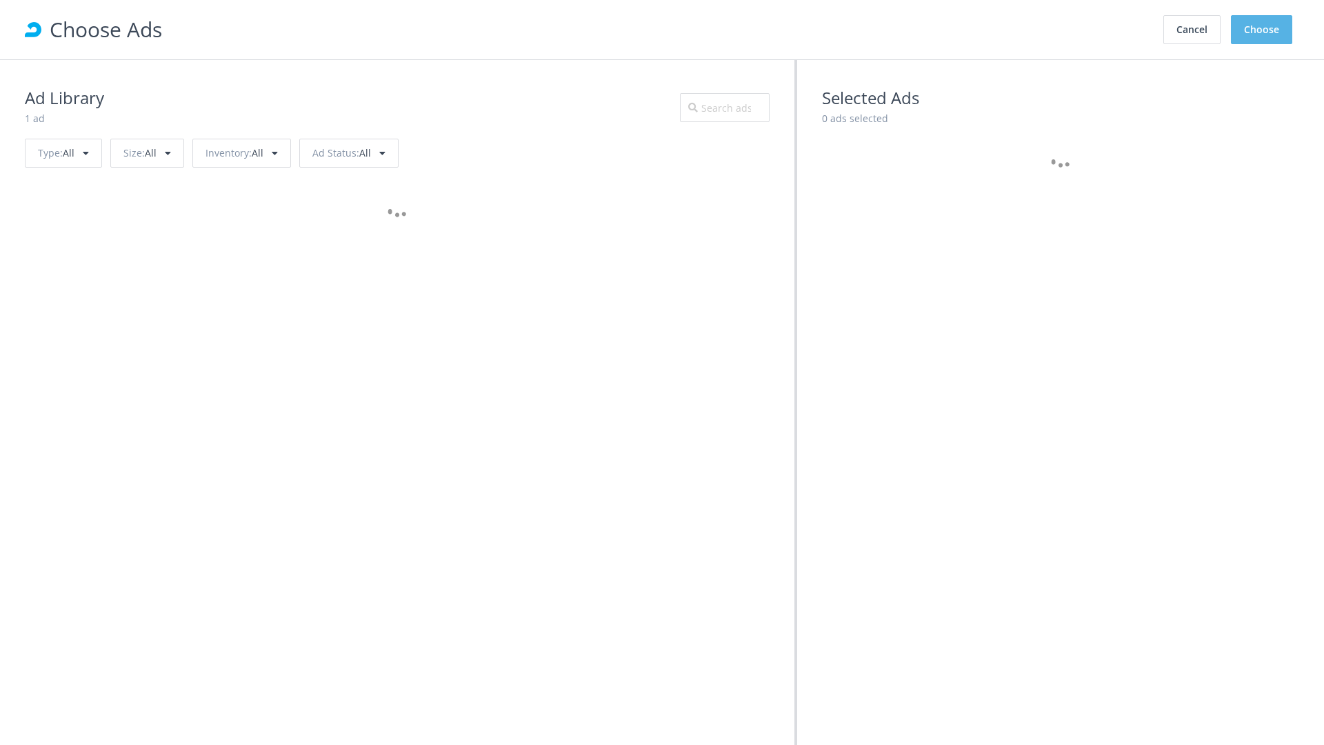
click at [1262, 30] on button "Choose" at bounding box center [1261, 29] width 61 height 29
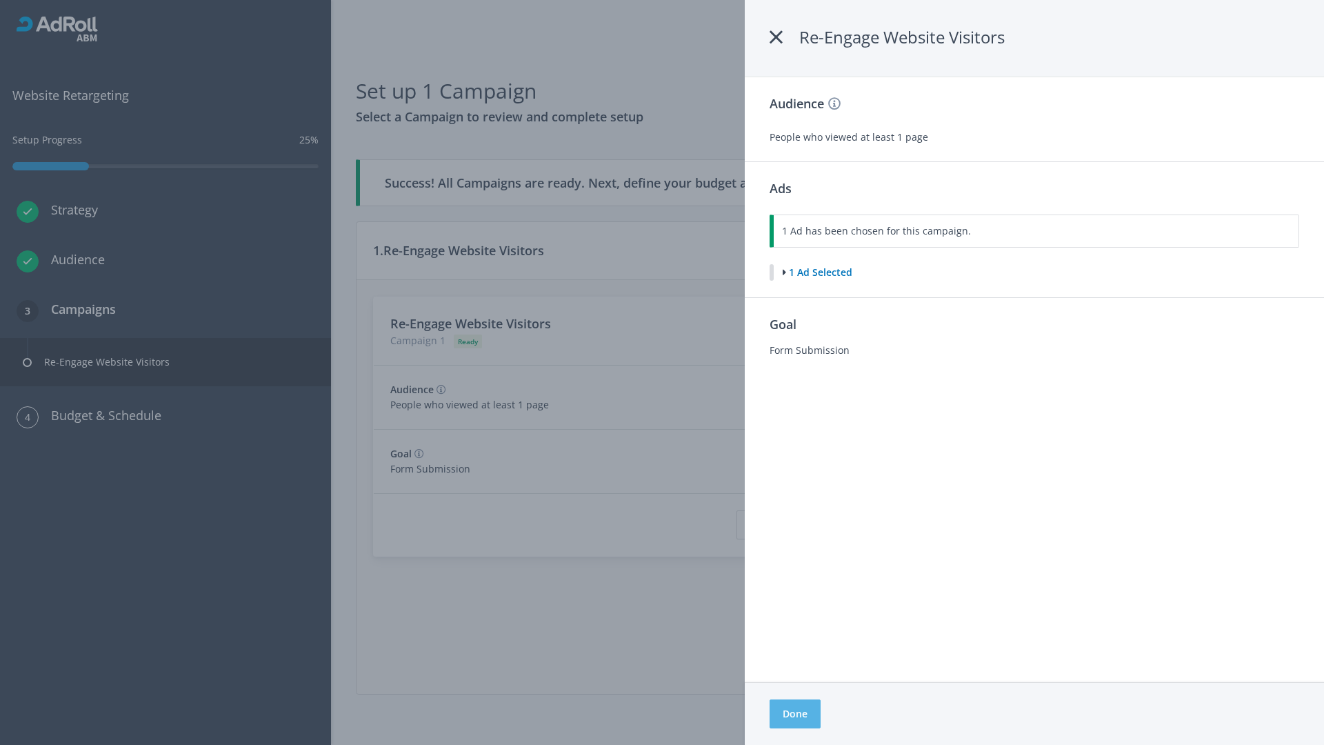
click at [794, 714] on button "Done" at bounding box center [795, 713] width 51 height 29
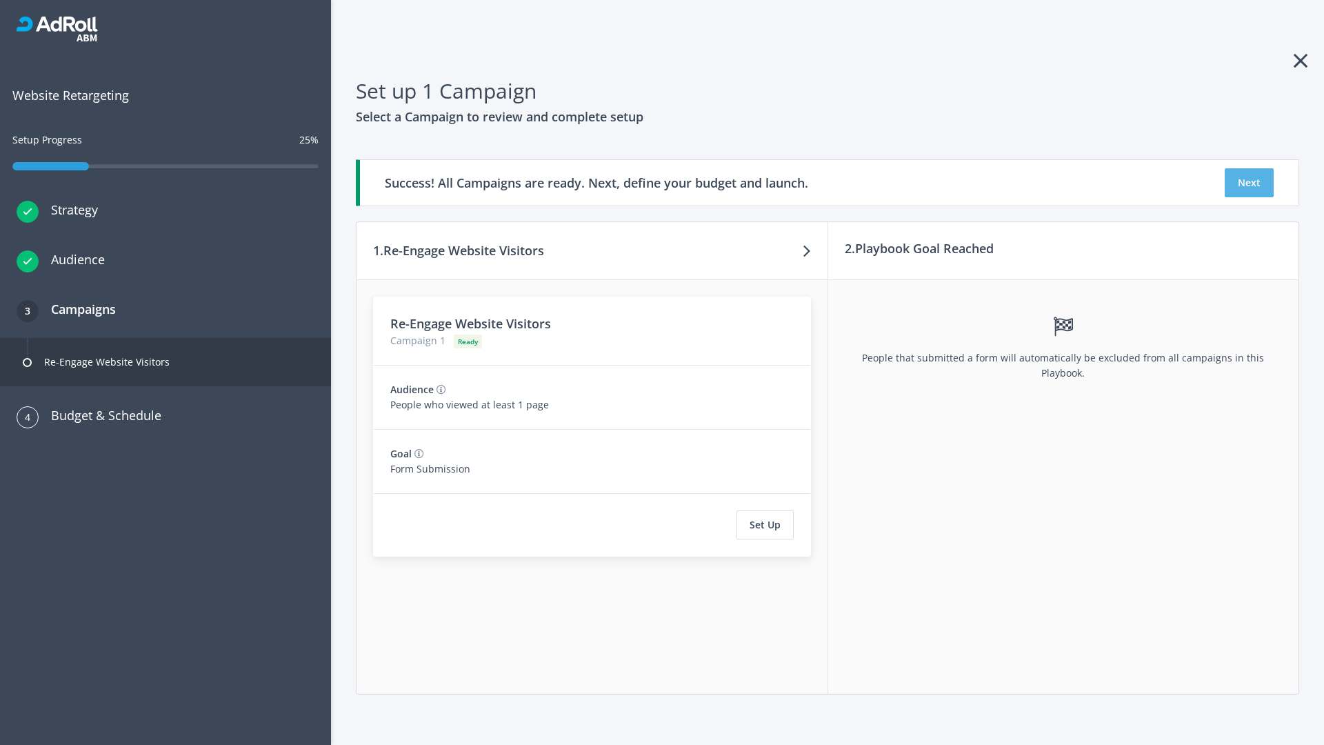
click at [1249, 183] on button "Next" at bounding box center [1249, 182] width 49 height 29
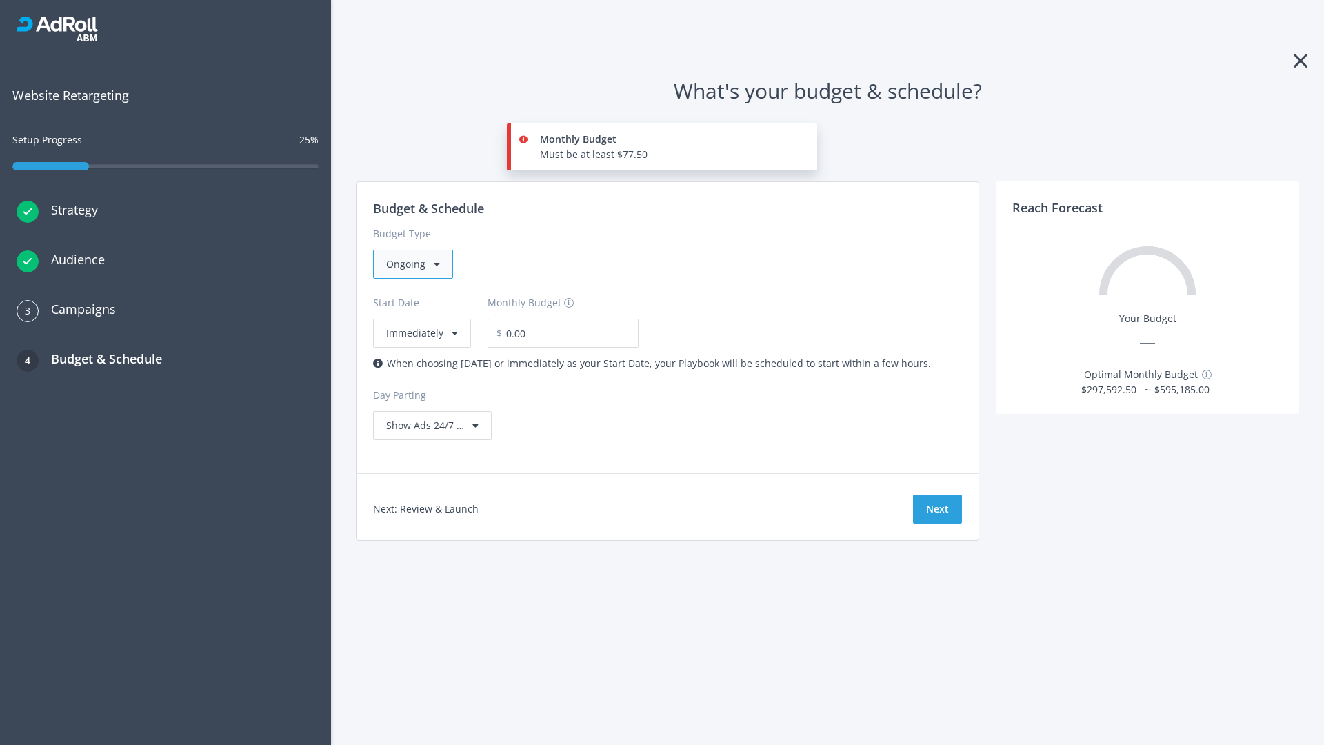
click at [412, 264] on div "Ongoing" at bounding box center [413, 264] width 80 height 29
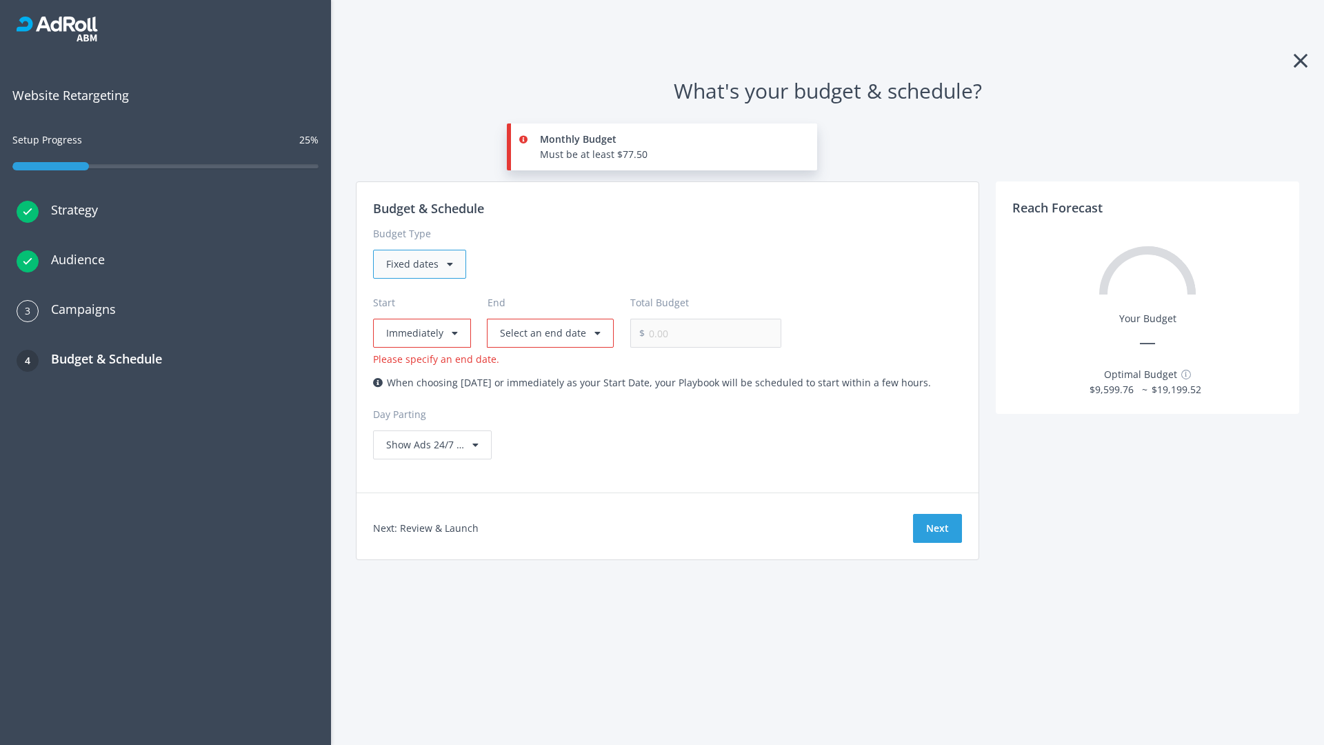
click at [419, 264] on div "Fixed dates" at bounding box center [419, 264] width 93 height 29
click at [645, 333] on input "0.00" at bounding box center [713, 333] width 137 height 29
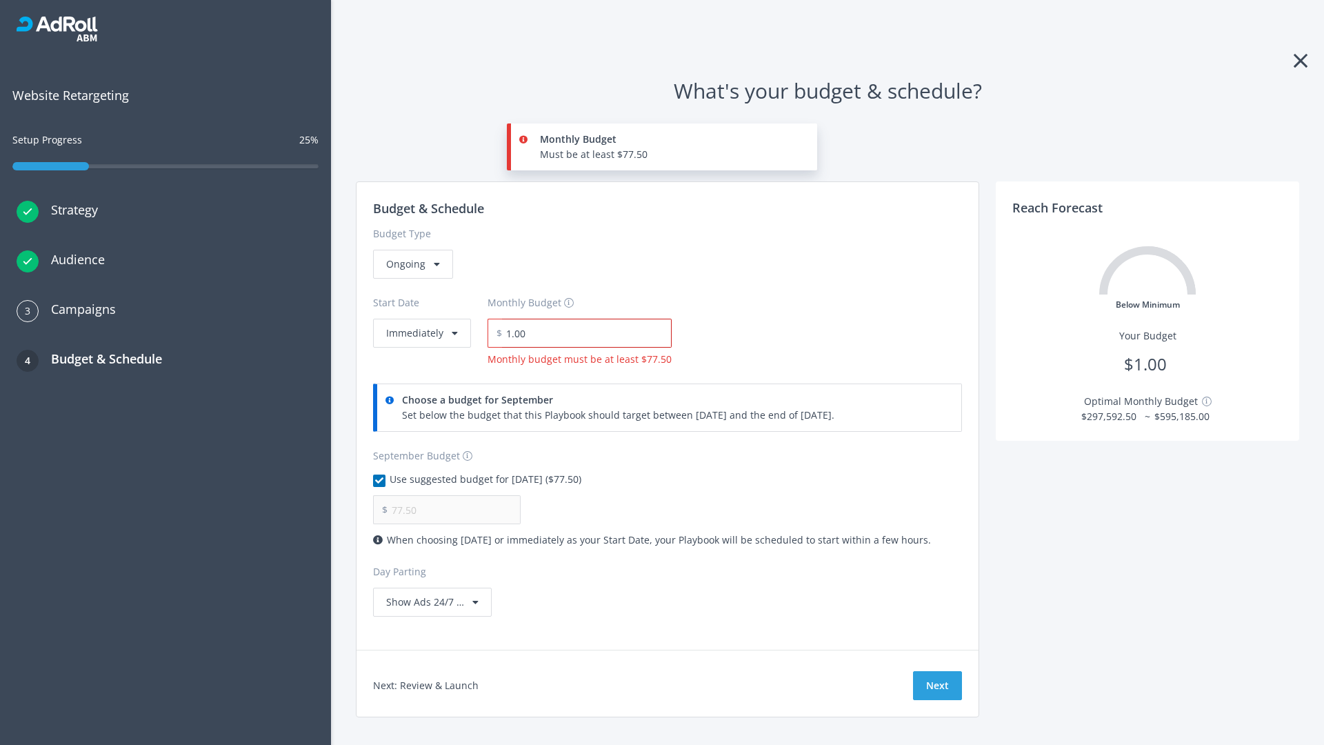
click at [582, 333] on input "1.00" at bounding box center [587, 333] width 170 height 29
type input "1,000.00"
click at [421, 319] on button "Immediately" at bounding box center [422, 333] width 98 height 29
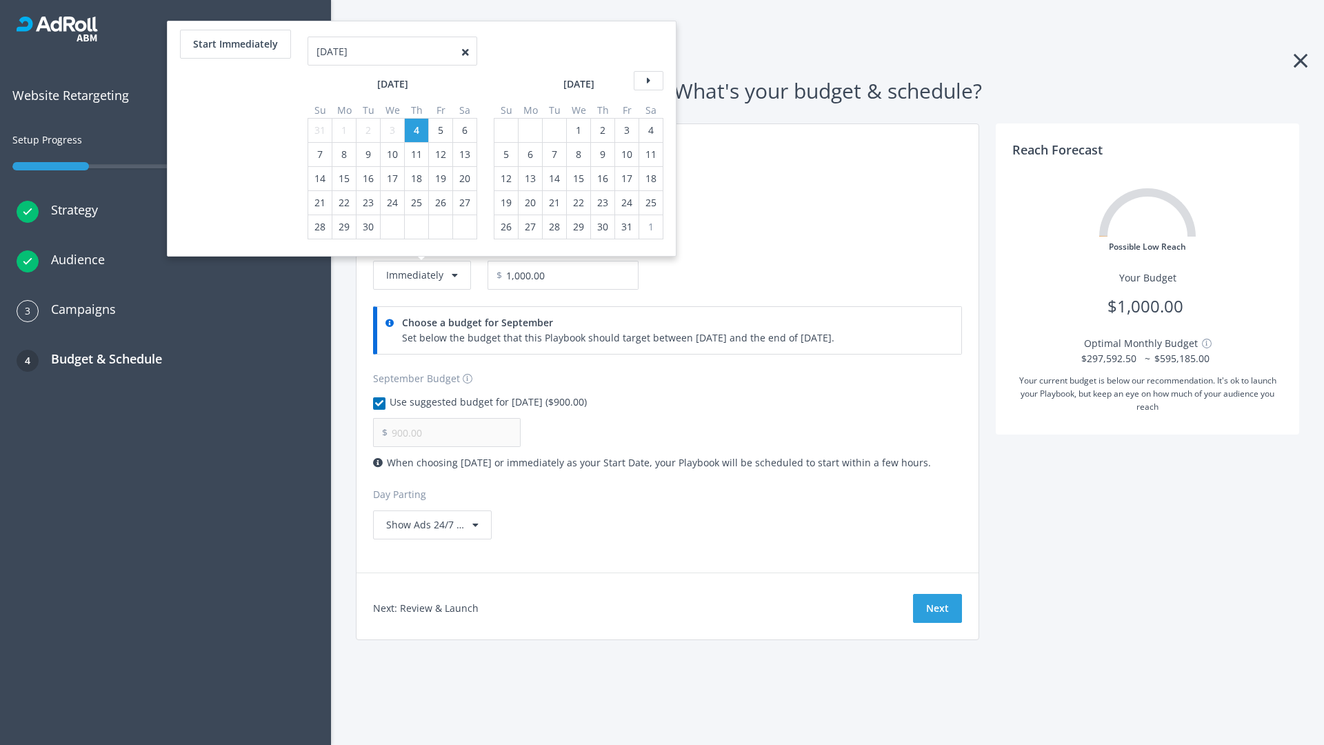
click at [647, 81] on icon at bounding box center [649, 80] width 30 height 19
click at [505, 143] on div "5" at bounding box center [506, 154] width 18 height 23
type input "966.67"
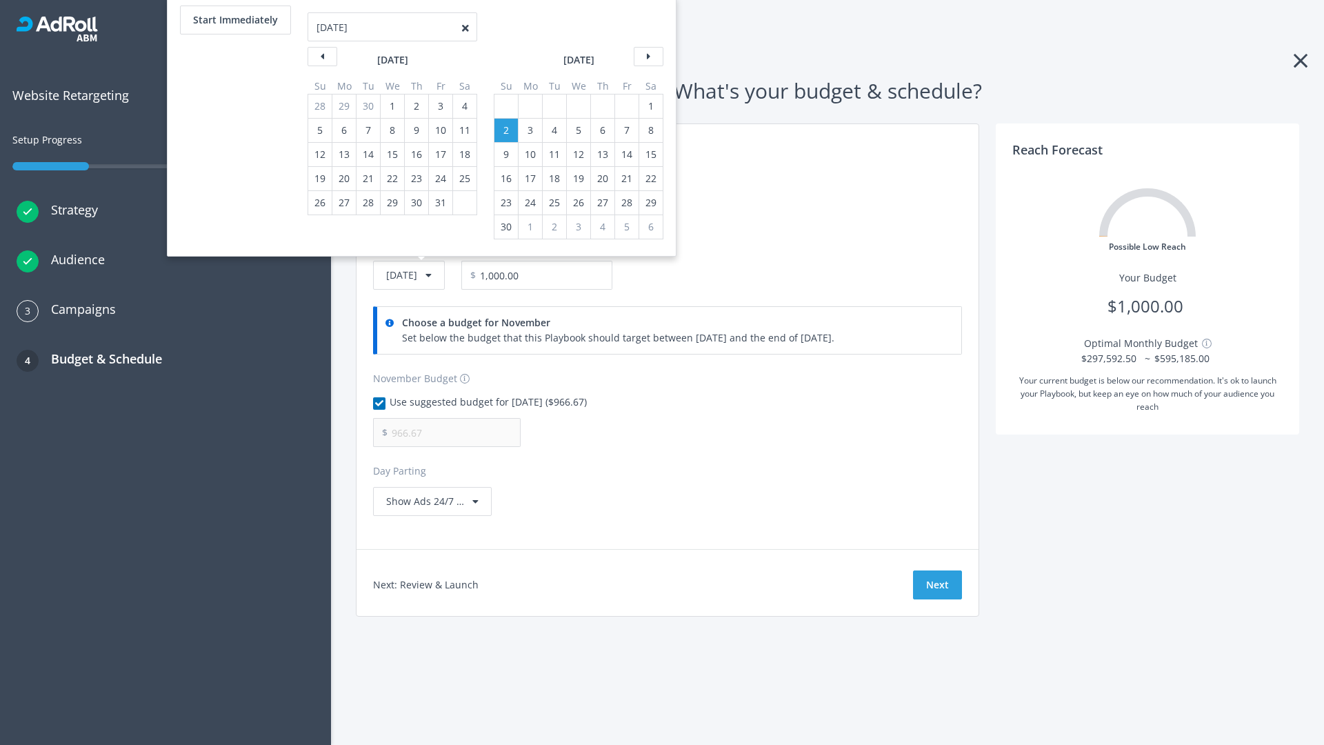
click at [650, 106] on div "1" at bounding box center [651, 105] width 18 height 23
click at [234, 20] on button "Start Immediately" at bounding box center [235, 20] width 111 height 29
type input "[DATE]"
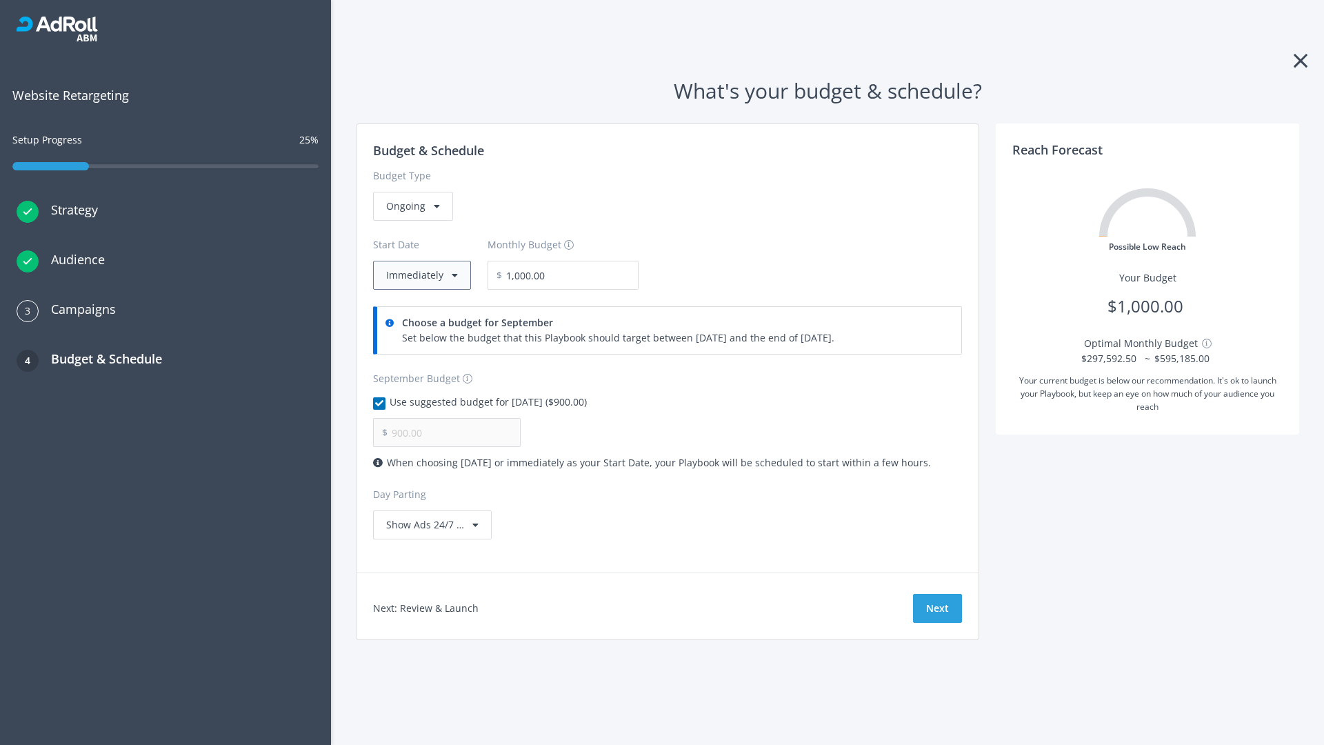
click at [421, 275] on button "Immediately" at bounding box center [422, 275] width 98 height 29
click at [937, 608] on button "Next" at bounding box center [937, 608] width 49 height 29
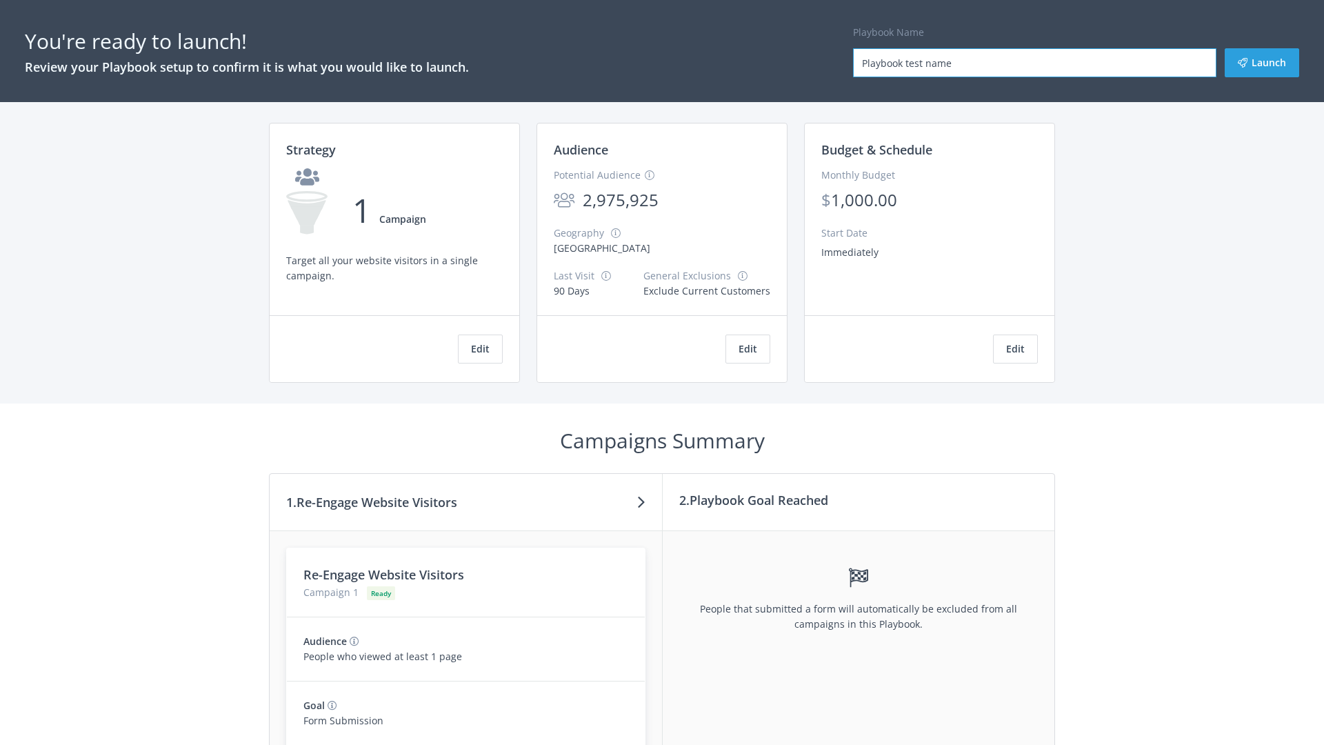
type input "Playbook test name"
click at [1262, 63] on button "Launch" at bounding box center [1262, 62] width 74 height 29
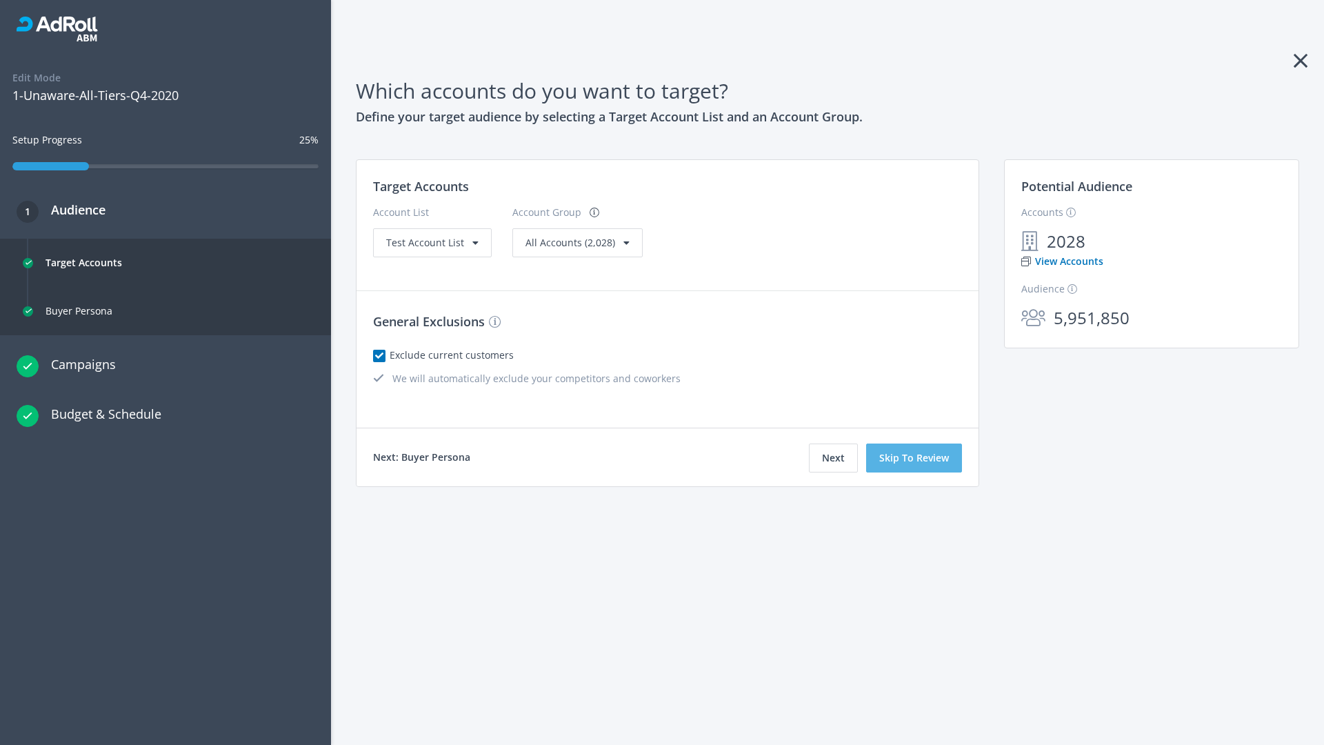
click at [914, 458] on button "Skip To Review" at bounding box center [914, 457] width 96 height 29
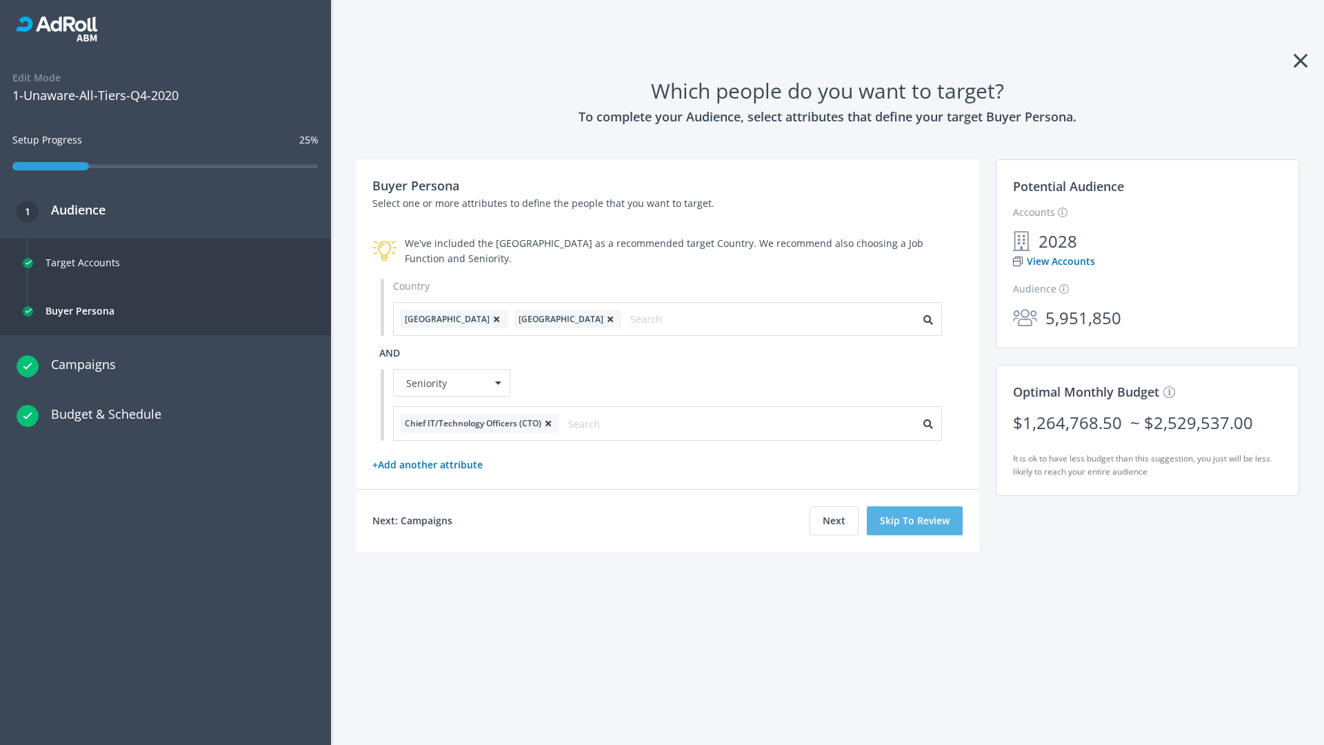
click at [915, 520] on button "Skip To Review" at bounding box center [915, 520] width 96 height 29
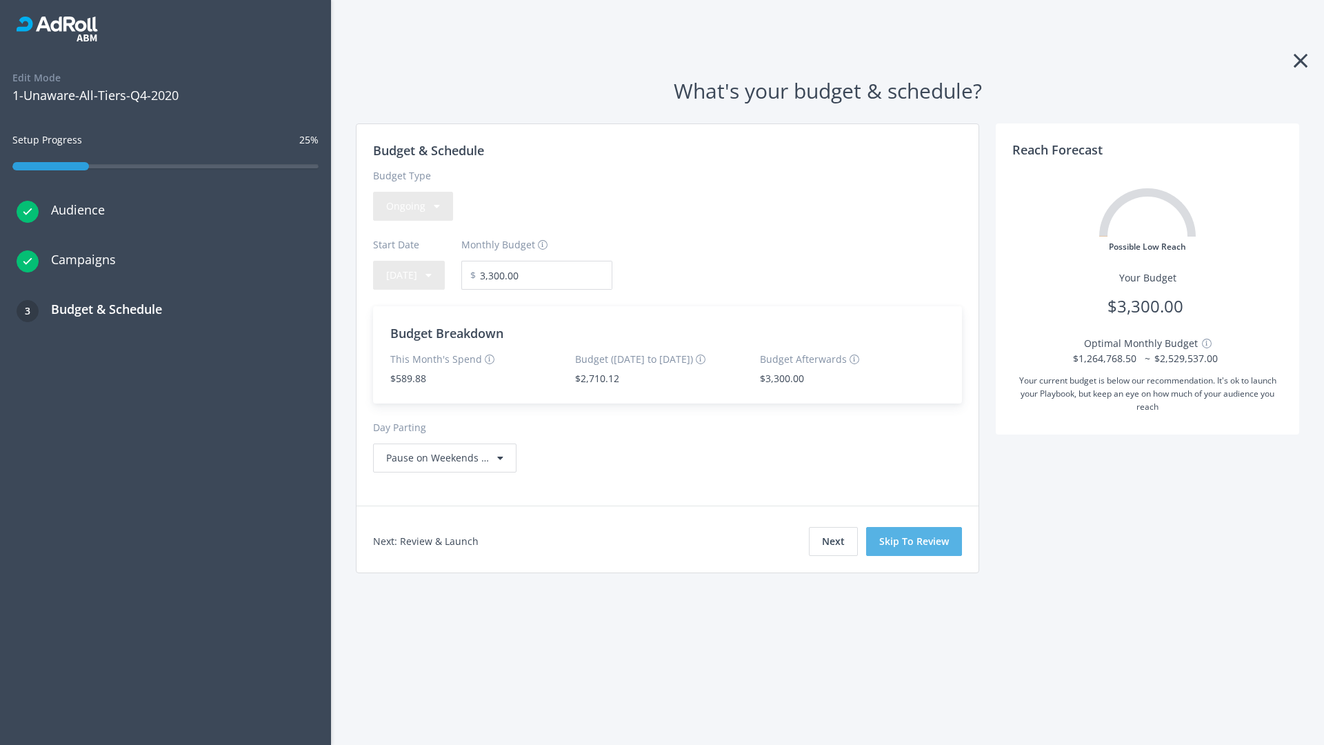
click at [914, 541] on button "Skip To Review" at bounding box center [914, 541] width 96 height 29
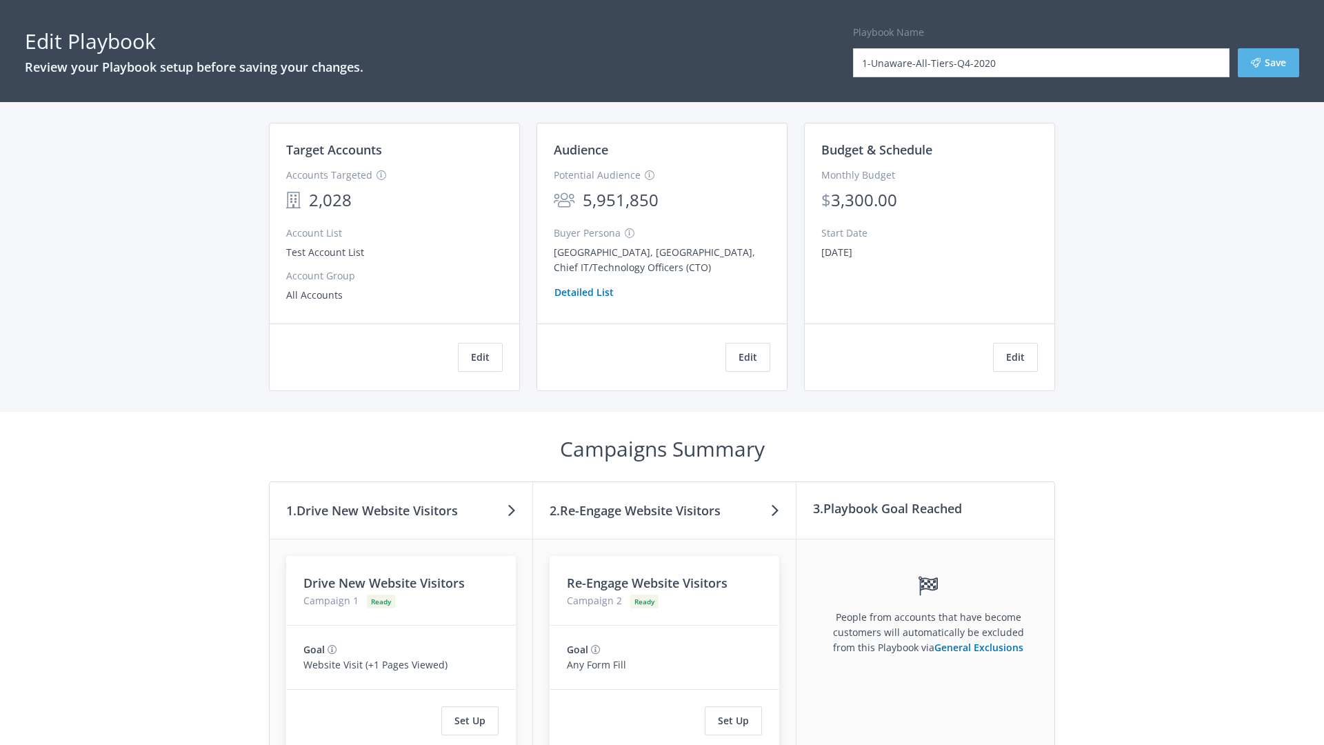
click at [1268, 63] on button "Save" at bounding box center [1268, 62] width 61 height 29
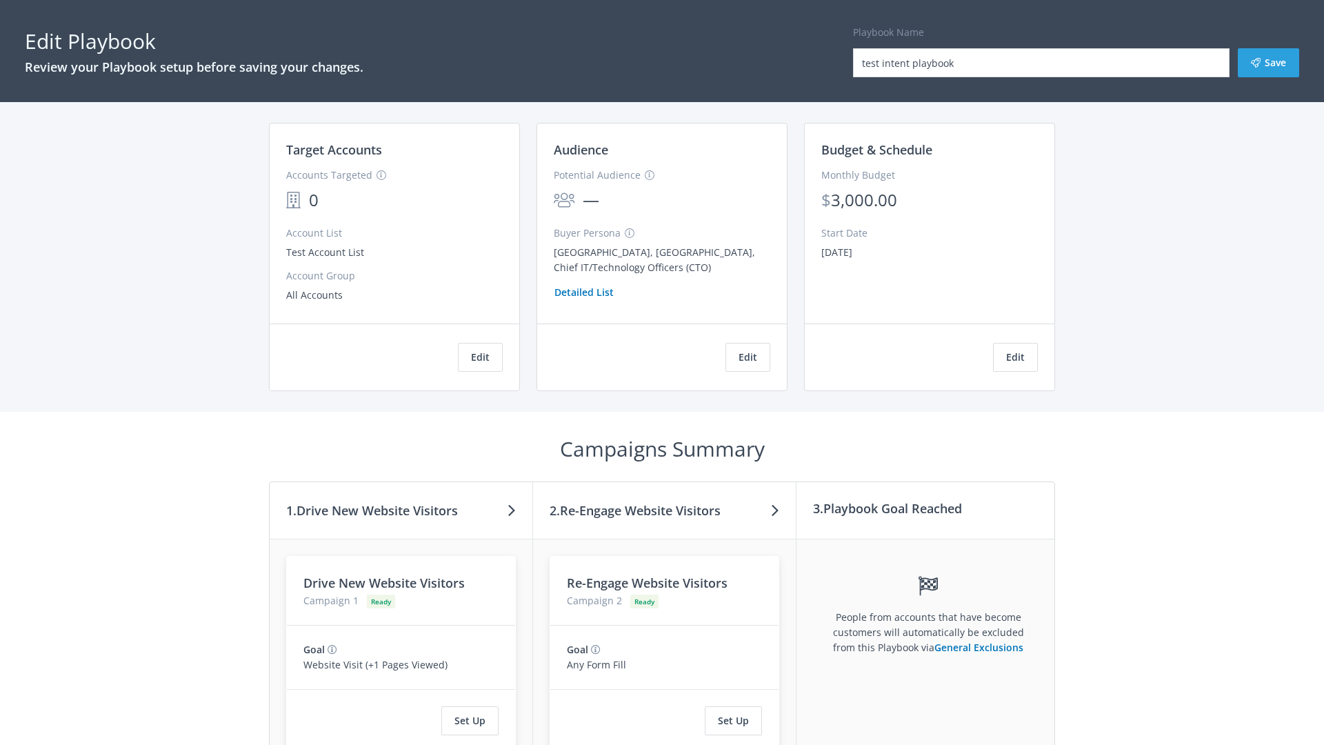
scroll to position [127, 0]
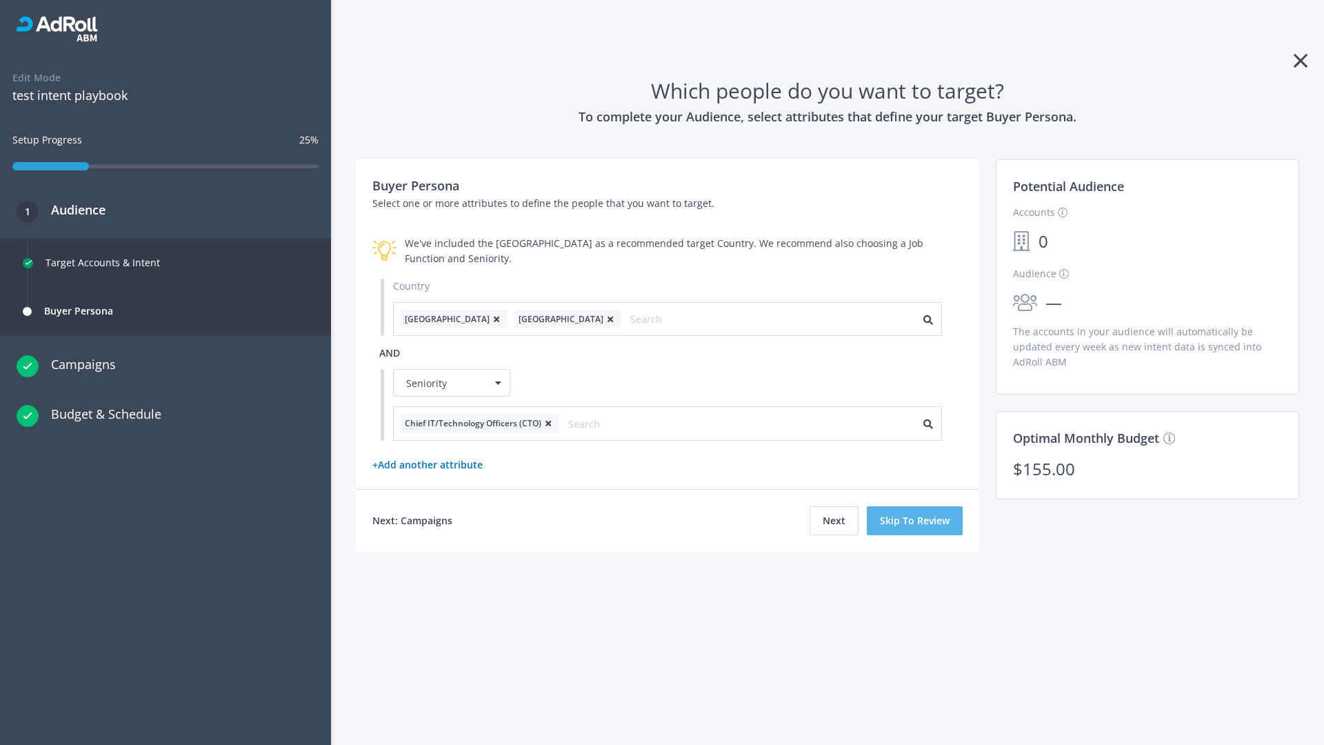
click at [915, 520] on button "Skip To Review" at bounding box center [915, 520] width 96 height 29
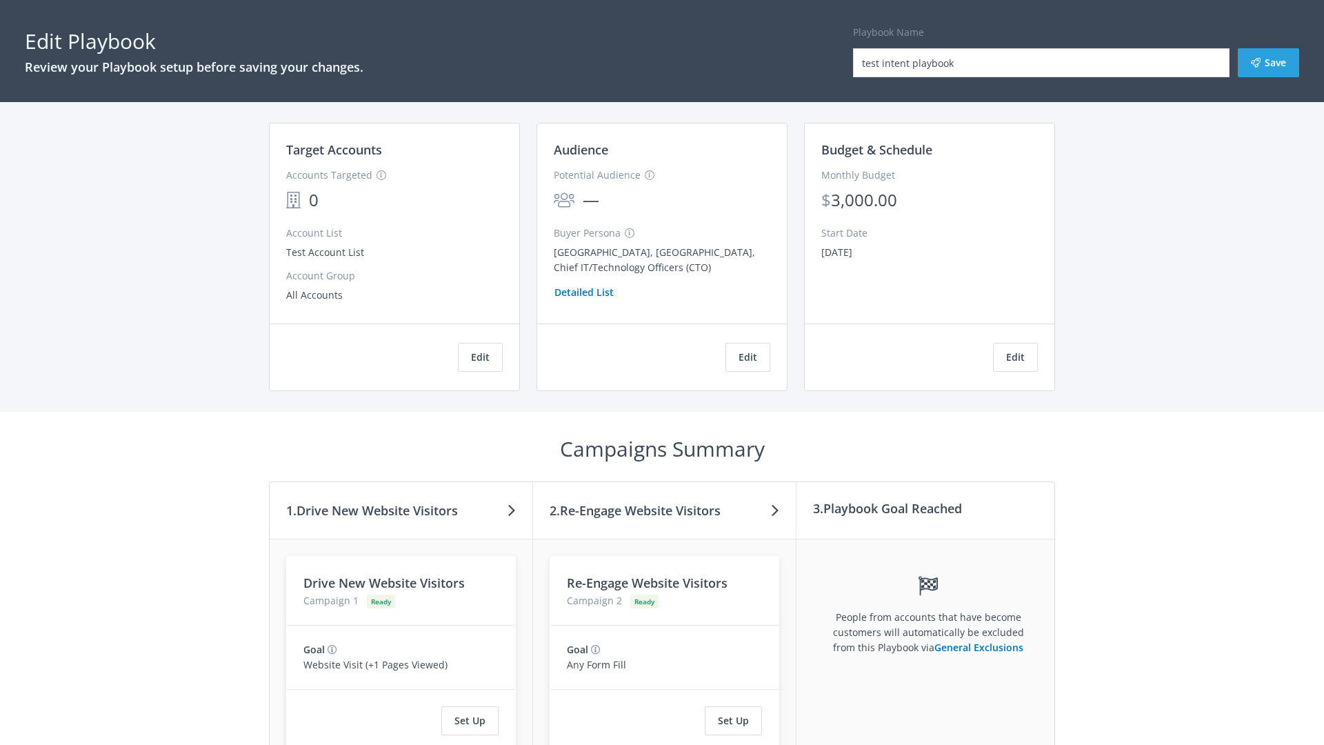
scroll to position [234, 0]
